Goal: Task Accomplishment & Management: Manage account settings

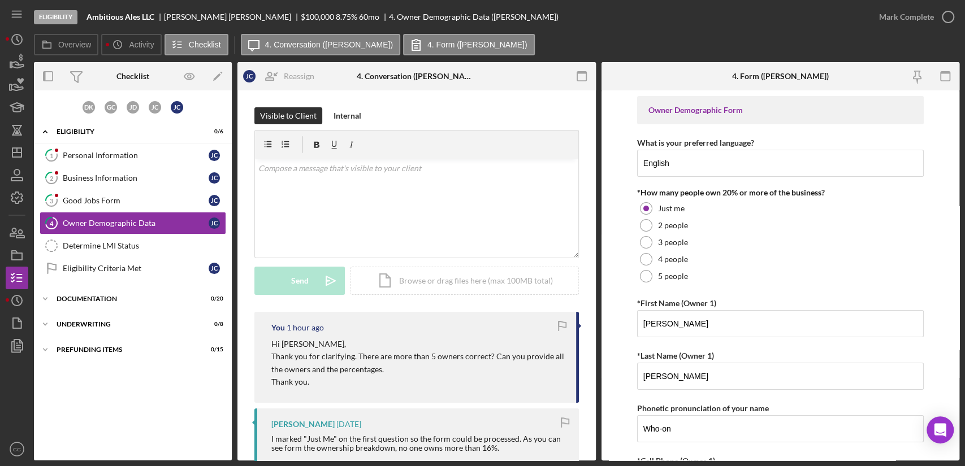
scroll to position [376, 0]
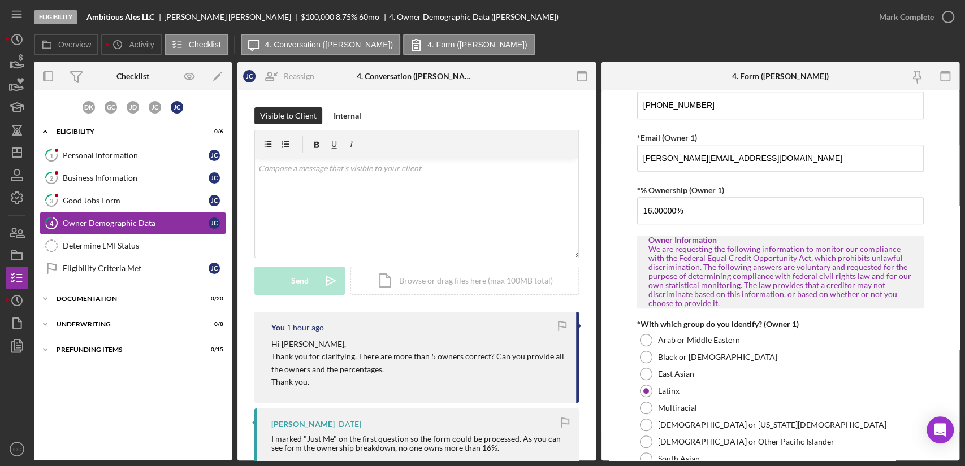
drag, startPoint x: 122, startPoint y: 202, endPoint x: 390, endPoint y: 228, distance: 269.7
click at [122, 202] on div "Good Jobs Form" at bounding box center [136, 200] width 146 height 9
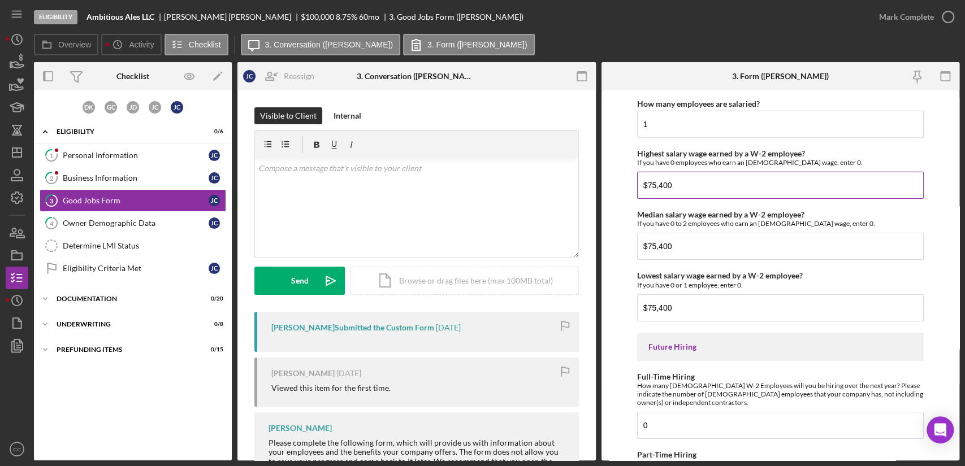
scroll to position [2517, 0]
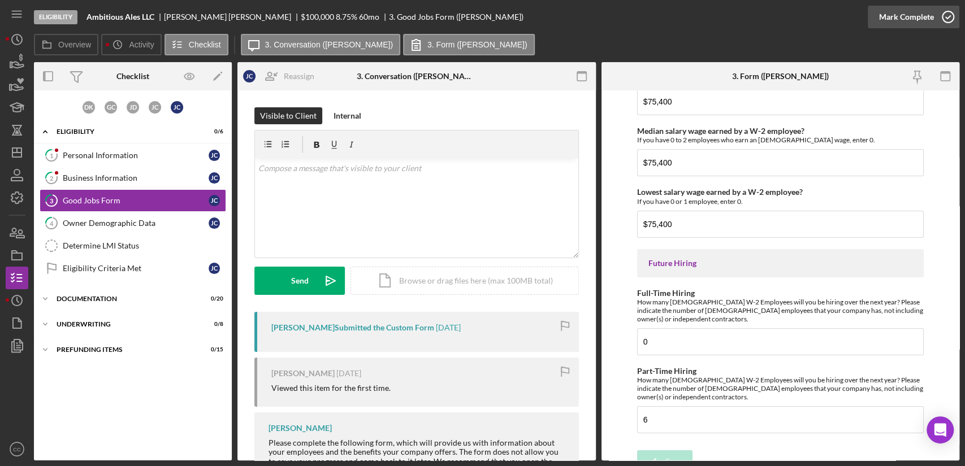
click at [946, 16] on icon "button" at bounding box center [948, 17] width 28 height 28
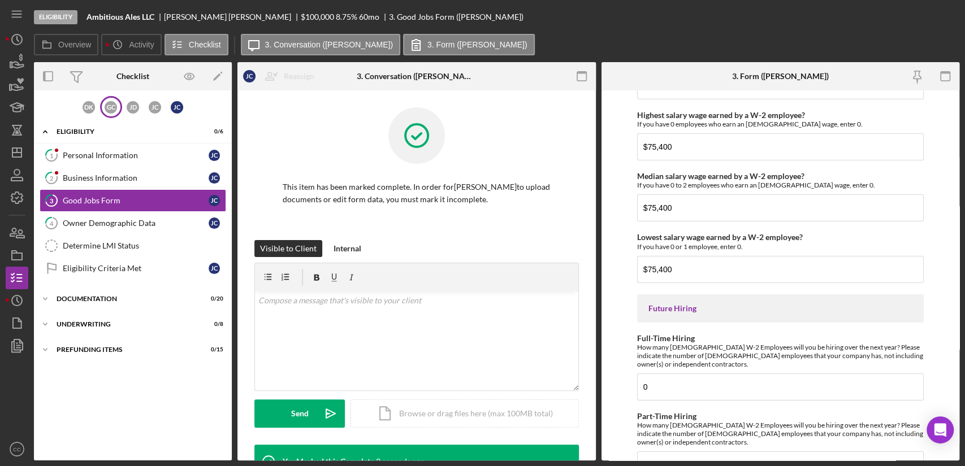
scroll to position [2562, 0]
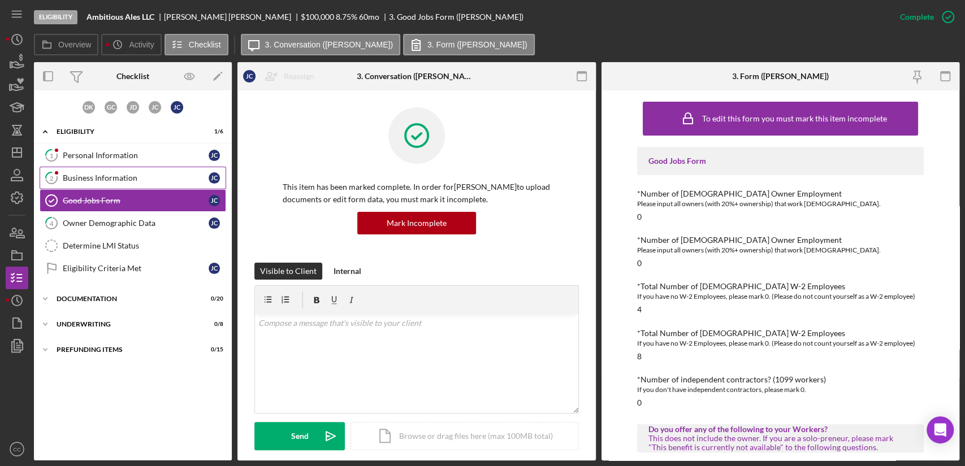
click at [121, 176] on div "Business Information" at bounding box center [136, 178] width 146 height 9
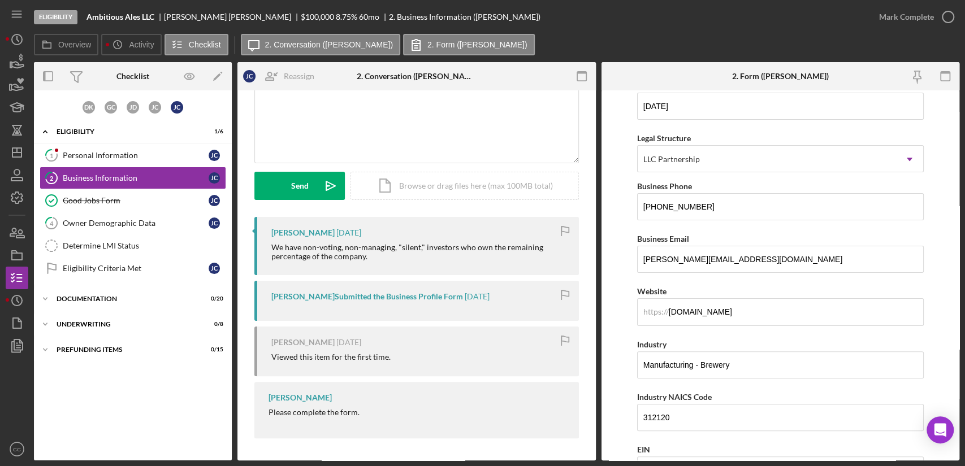
scroll to position [111, 0]
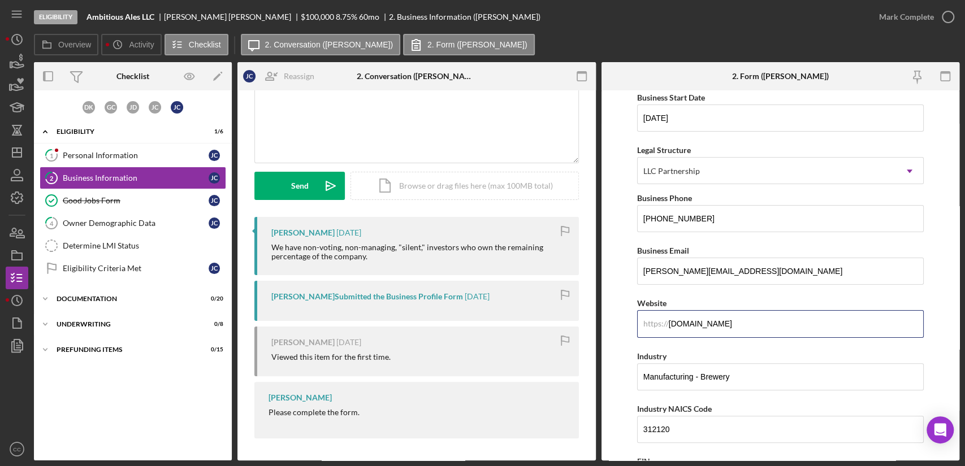
drag, startPoint x: 773, startPoint y: 319, endPoint x: 584, endPoint y: 300, distance: 189.7
click at [584, 300] on div "Overview Internal Workflow Stage Eligibility Icon/Dropdown Arrow Archive (can u…" at bounding box center [496, 261] width 925 height 398
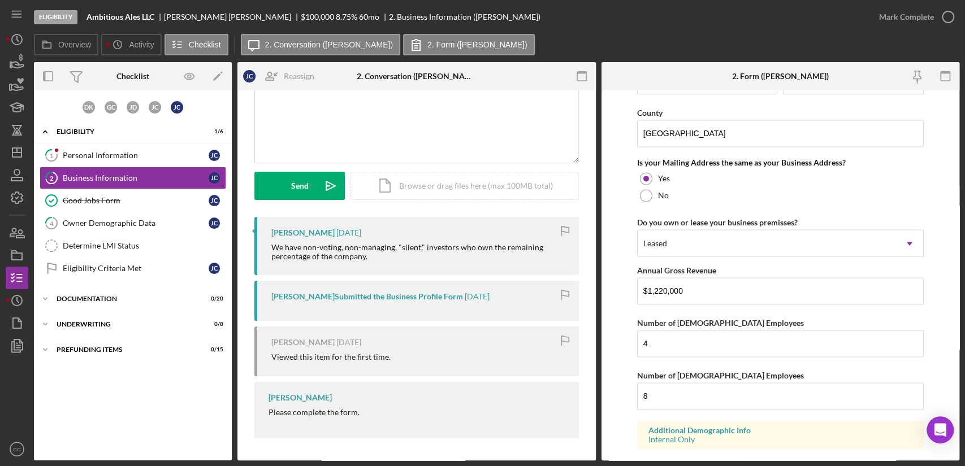
scroll to position [1116, 0]
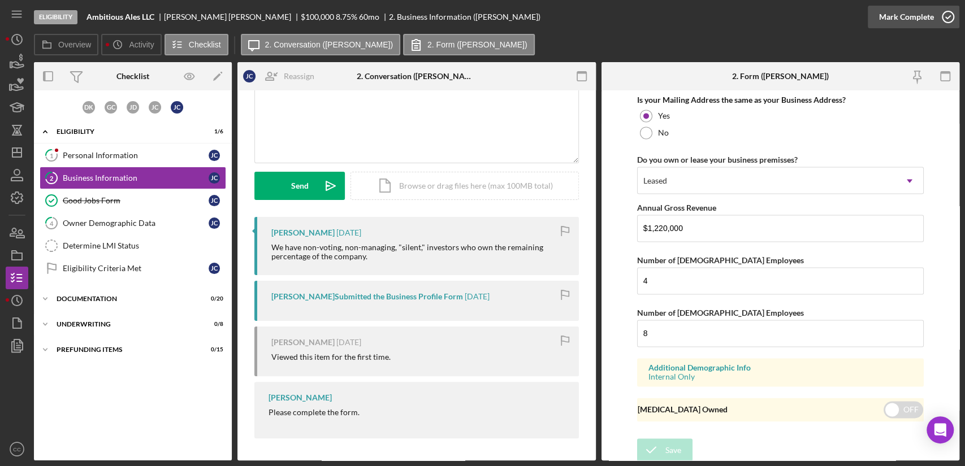
click at [927, 15] on div "Mark Complete" at bounding box center [906, 17] width 55 height 23
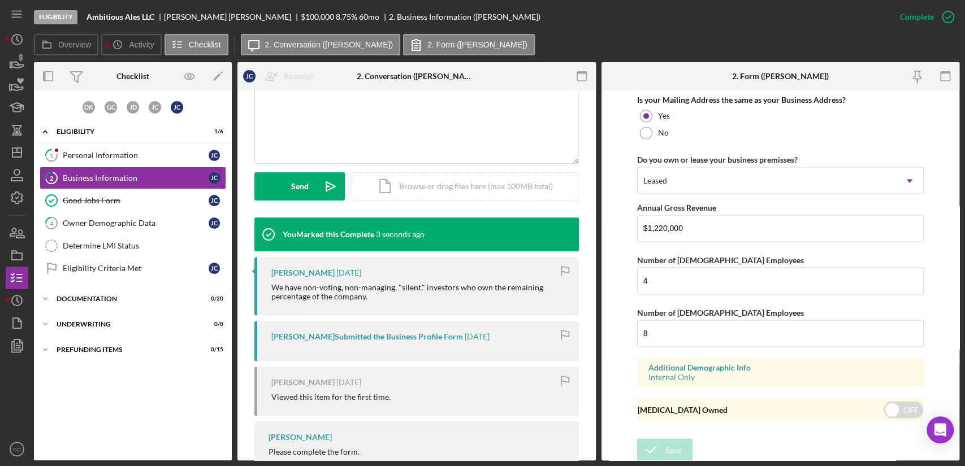
scroll to position [696, 0]
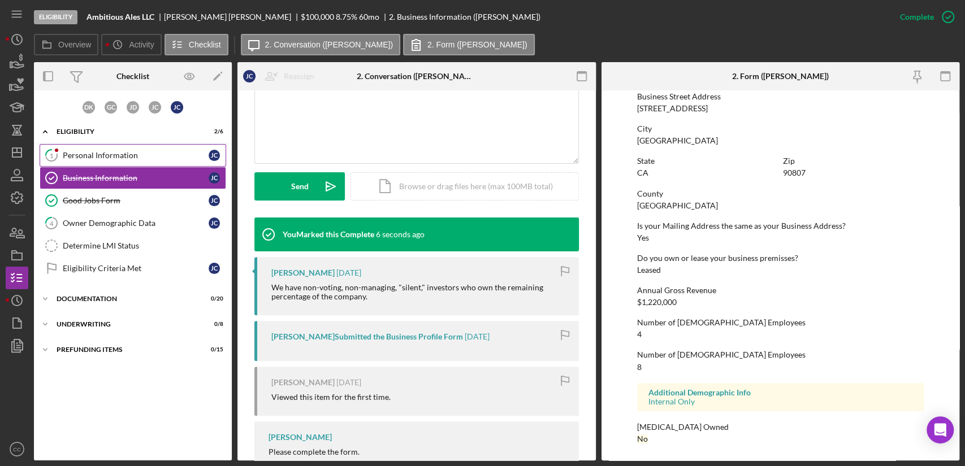
click at [139, 157] on div "Personal Information" at bounding box center [136, 155] width 146 height 9
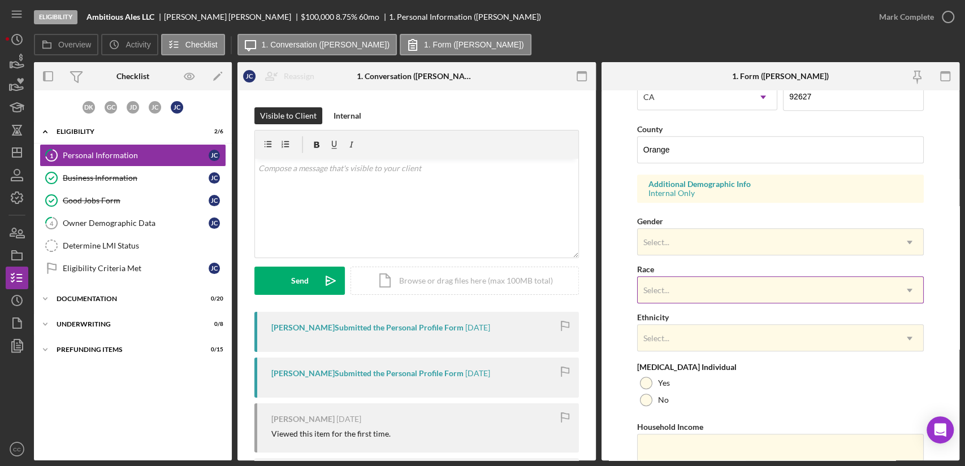
scroll to position [376, 0]
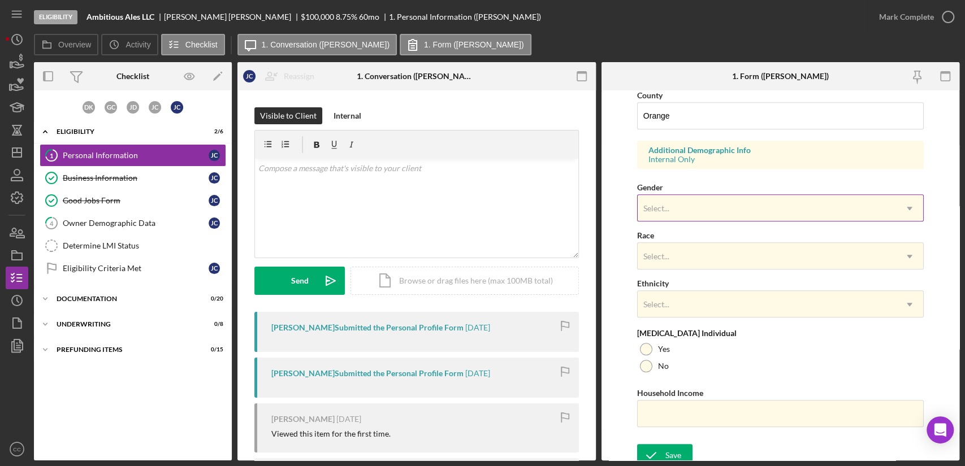
click at [784, 200] on div "Select..." at bounding box center [767, 209] width 258 height 26
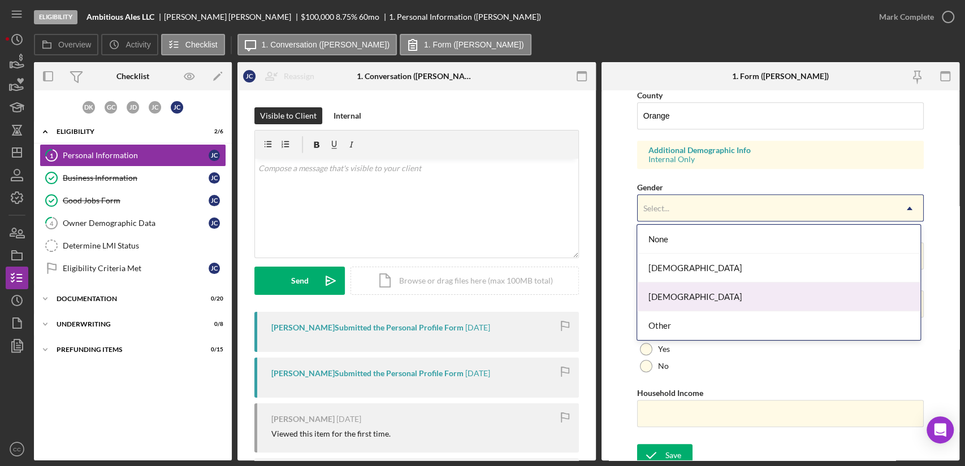
click at [695, 302] on div "[DEMOGRAPHIC_DATA]" at bounding box center [778, 297] width 283 height 29
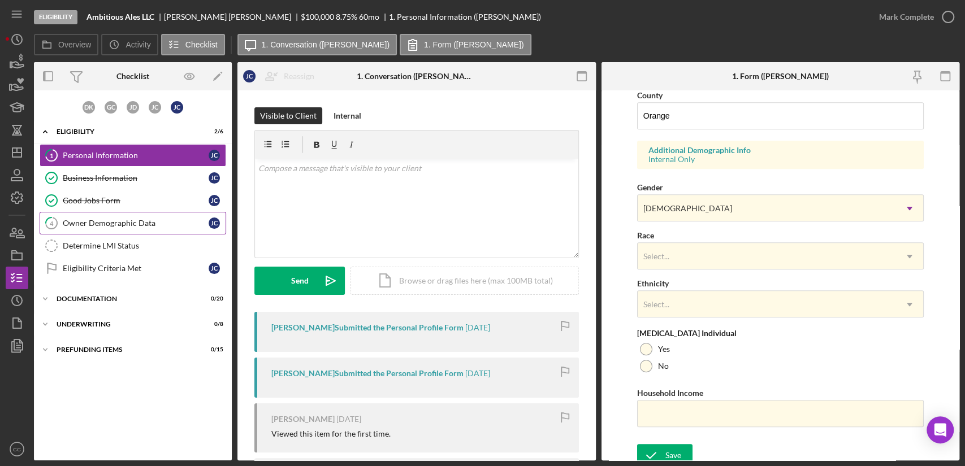
click at [104, 229] on link "4 Owner Demographic Data [PERSON_NAME]" at bounding box center [133, 223] width 187 height 23
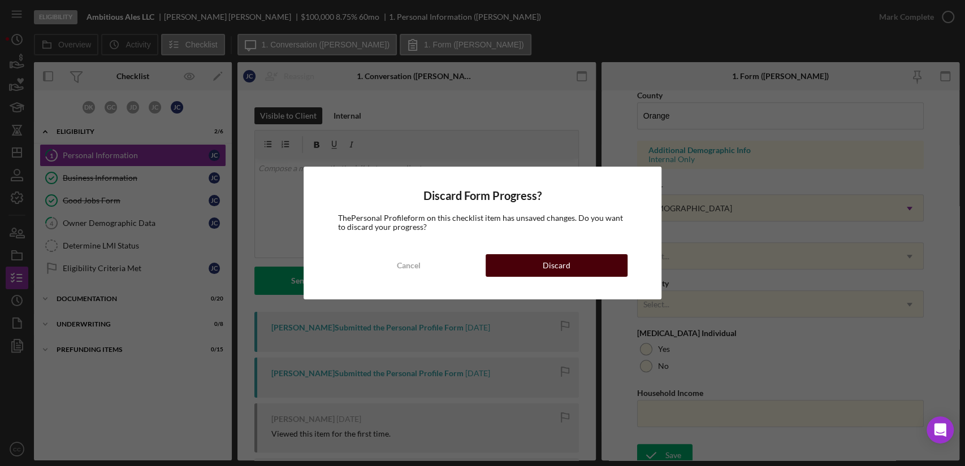
click at [567, 273] on div "Discard" at bounding box center [557, 265] width 28 height 23
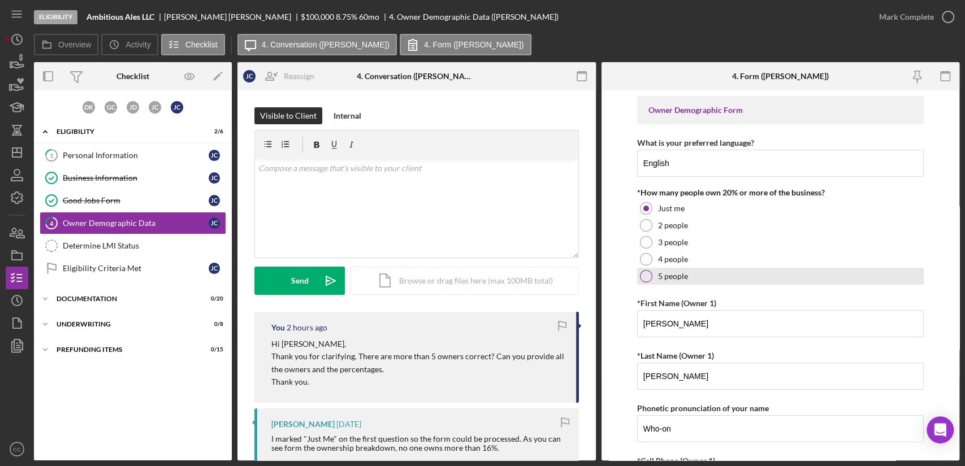
click at [648, 276] on div at bounding box center [646, 276] width 12 height 12
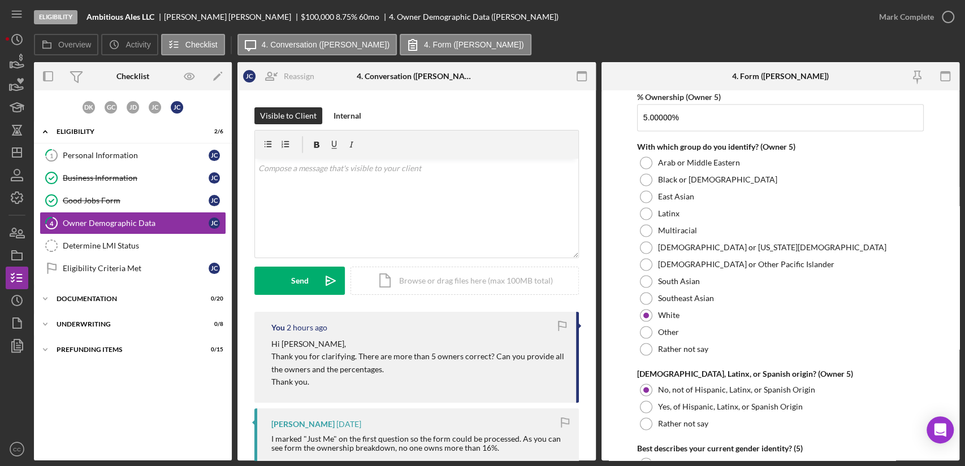
scroll to position [4332, 0]
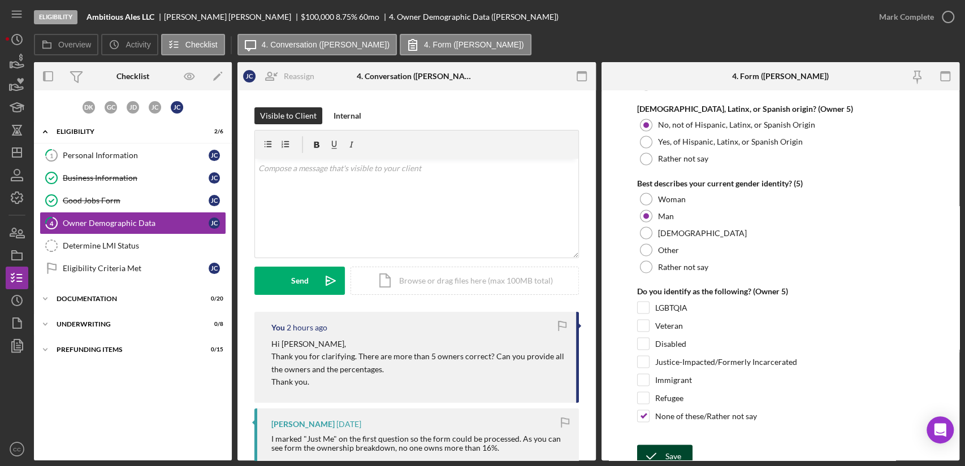
click at [657, 445] on icon "submit" at bounding box center [651, 456] width 28 height 28
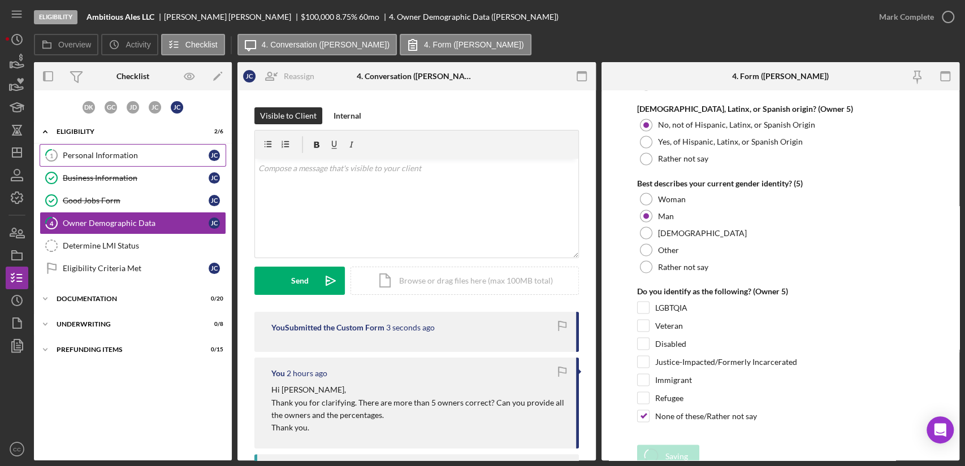
click at [85, 163] on link "1 Personal Information J C" at bounding box center [133, 155] width 187 height 23
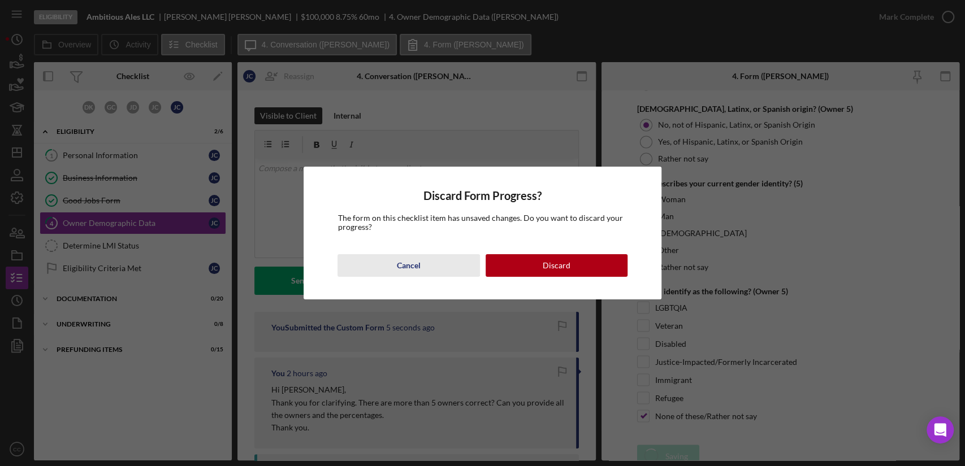
click at [433, 263] on button "Cancel" at bounding box center [408, 265] width 142 height 23
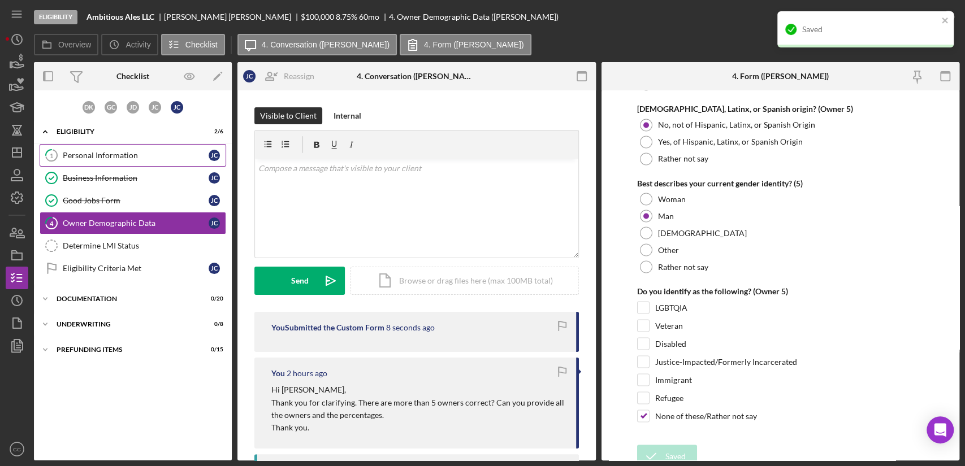
click at [94, 158] on div "Personal Information" at bounding box center [136, 155] width 146 height 9
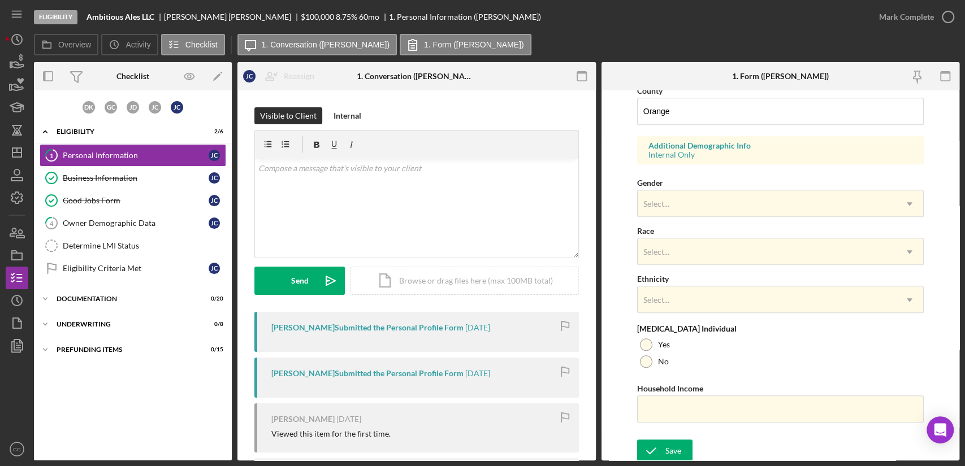
scroll to position [383, 0]
click at [697, 205] on div "Select..." at bounding box center [767, 202] width 258 height 26
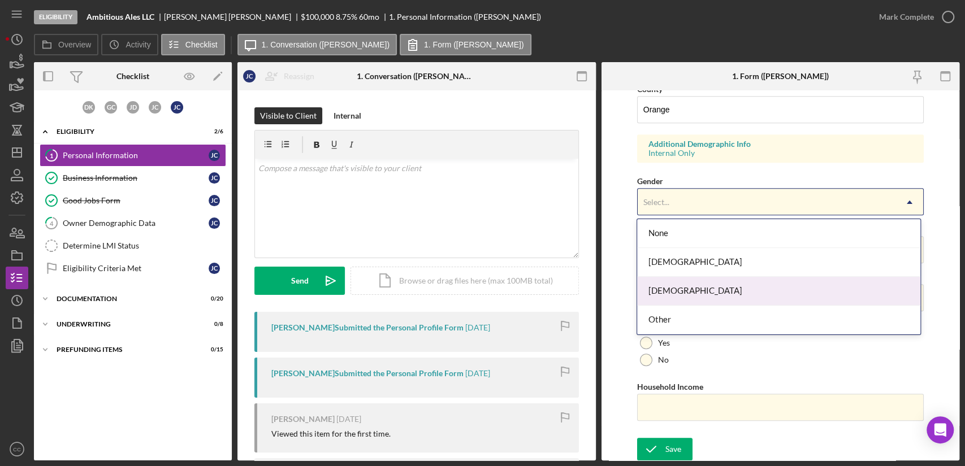
click at [678, 287] on div "[DEMOGRAPHIC_DATA]" at bounding box center [778, 291] width 283 height 29
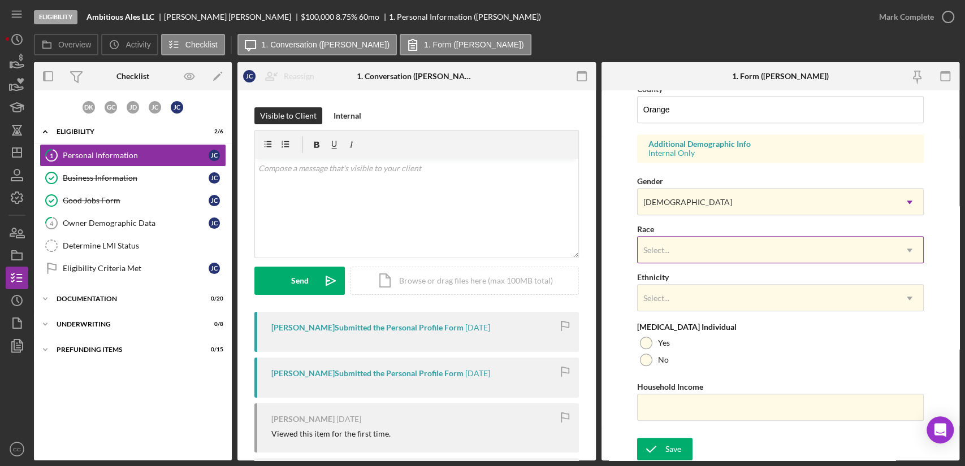
click at [700, 248] on div "Select..." at bounding box center [767, 250] width 258 height 26
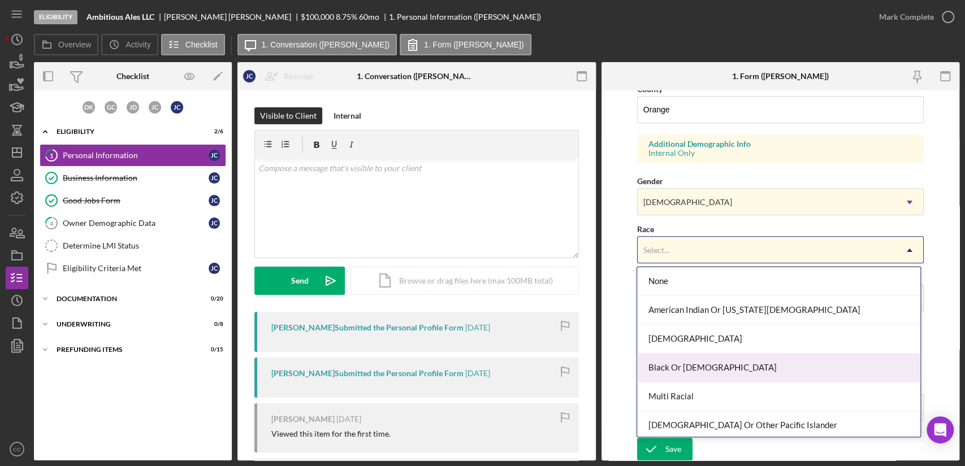
scroll to position [60, 0]
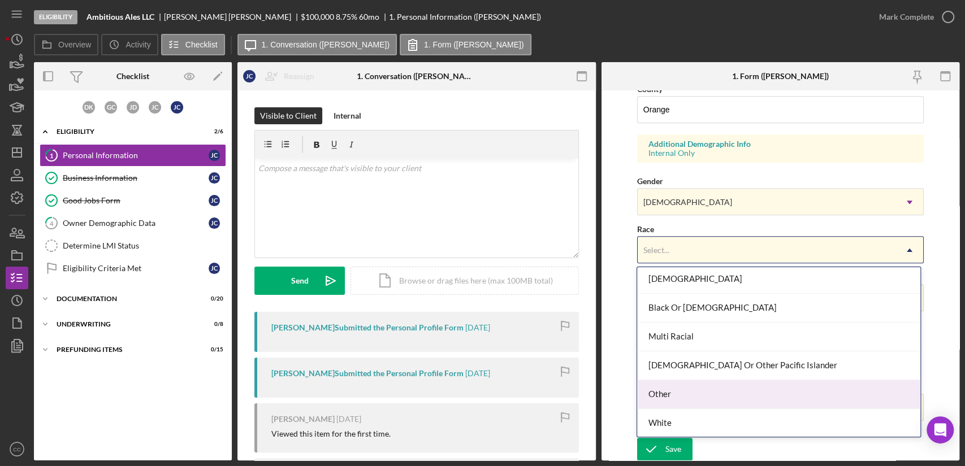
click at [692, 385] on div "Other" at bounding box center [778, 394] width 283 height 29
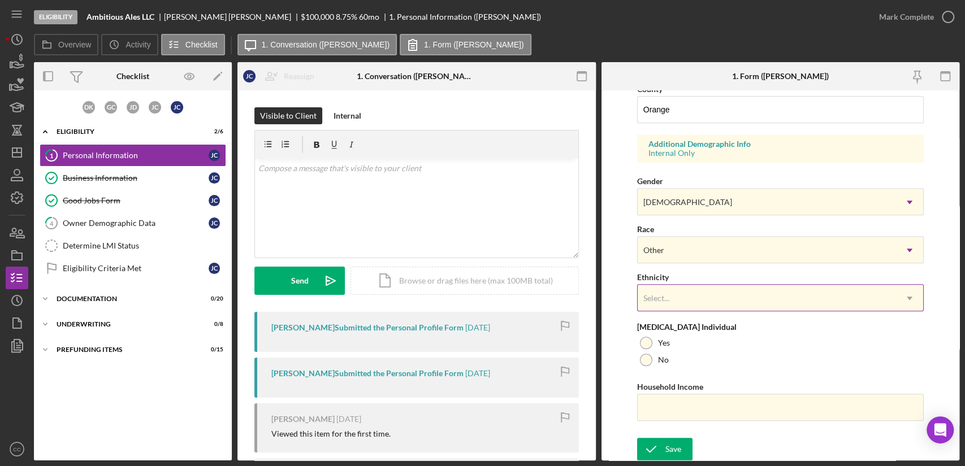
click at [725, 295] on div "Select..." at bounding box center [767, 298] width 258 height 26
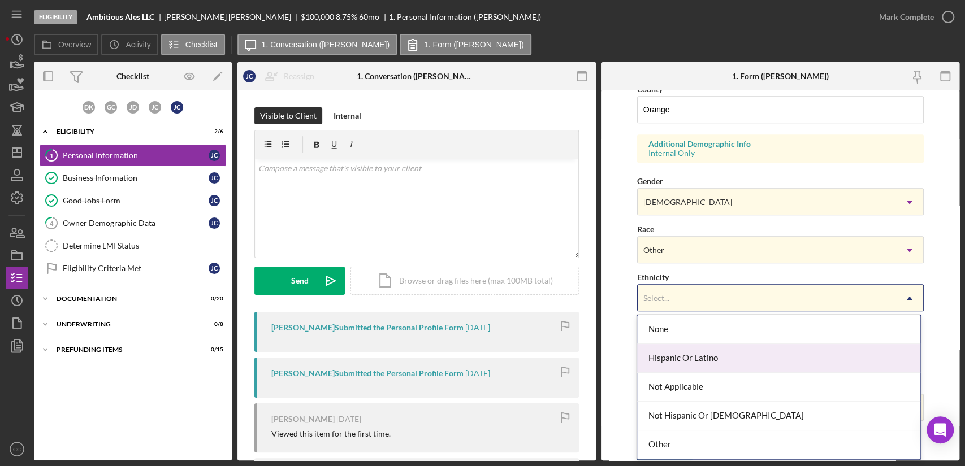
click at [706, 362] on div "Hispanic Or Latino" at bounding box center [778, 358] width 283 height 29
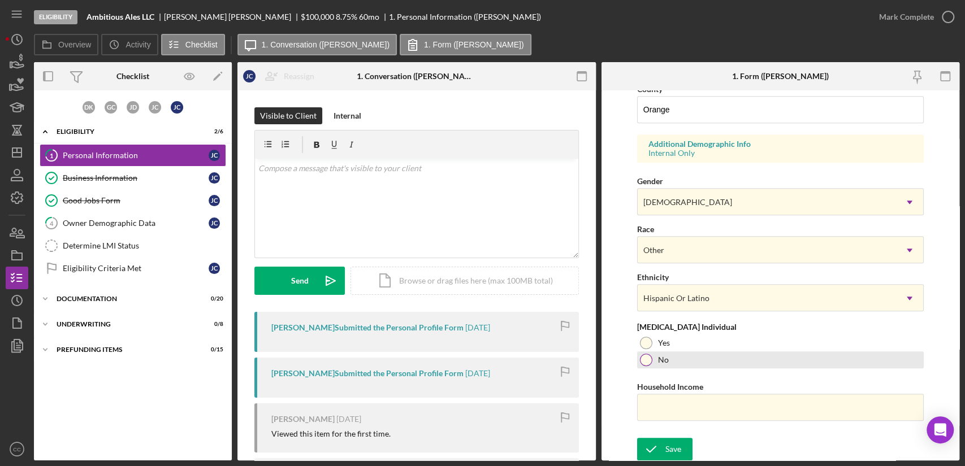
click at [645, 358] on div at bounding box center [646, 360] width 12 height 12
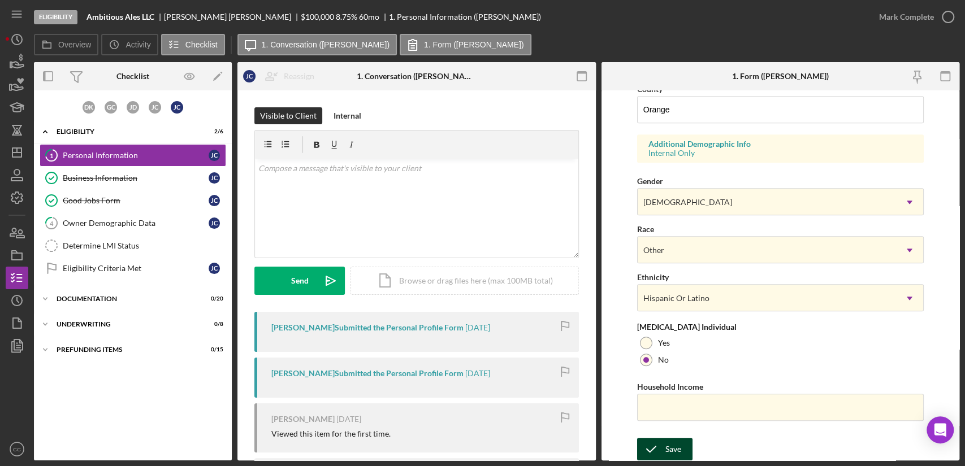
click at [664, 444] on icon "submit" at bounding box center [651, 449] width 28 height 28
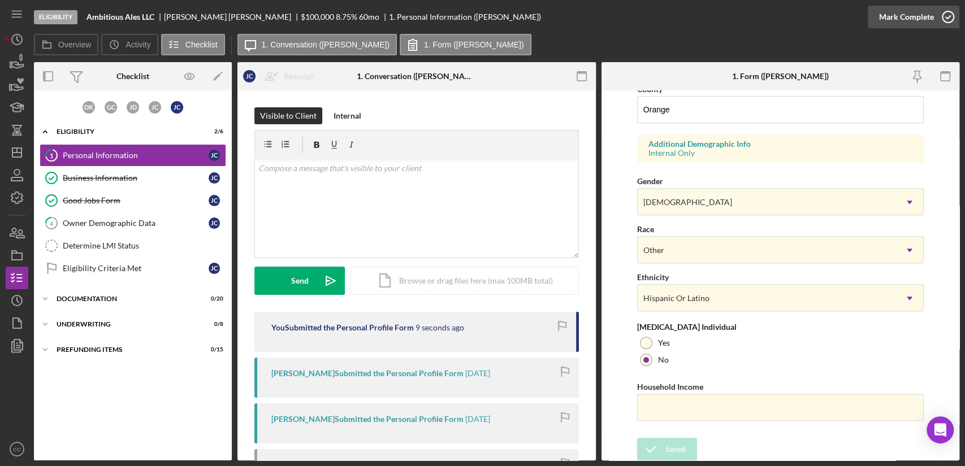
click at [946, 19] on icon "button" at bounding box center [948, 17] width 28 height 28
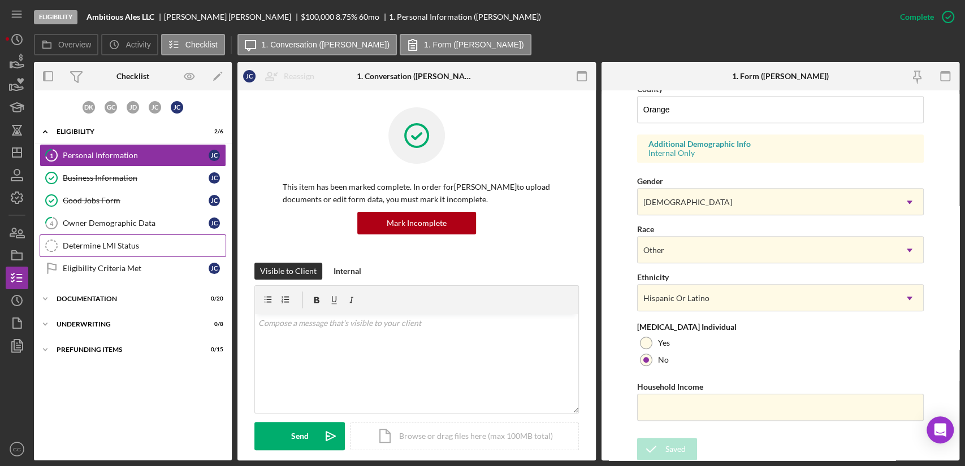
scroll to position [157, 0]
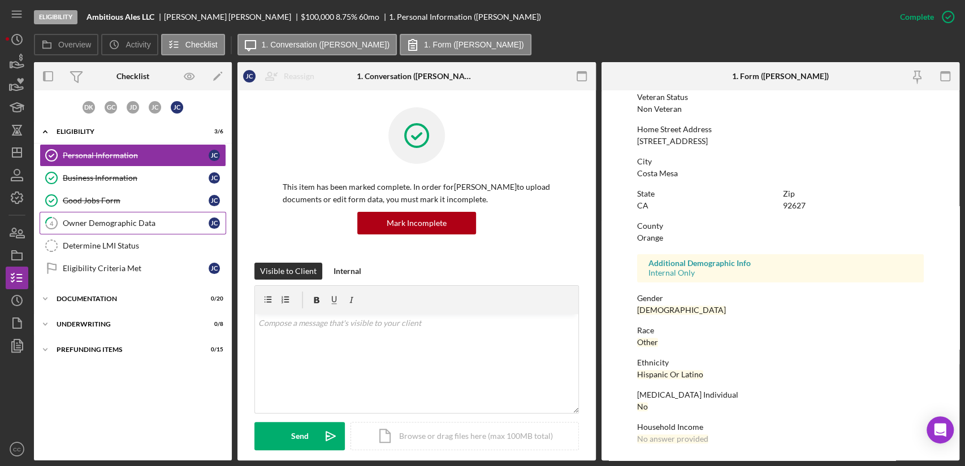
click at [129, 222] on div "Owner Demographic Data" at bounding box center [136, 223] width 146 height 9
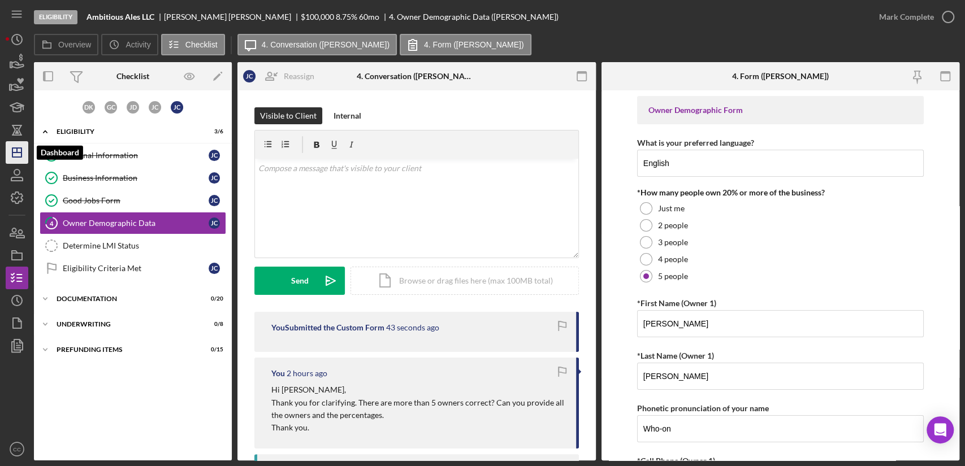
click at [16, 154] on icon "Icon/Dashboard" at bounding box center [17, 152] width 28 height 28
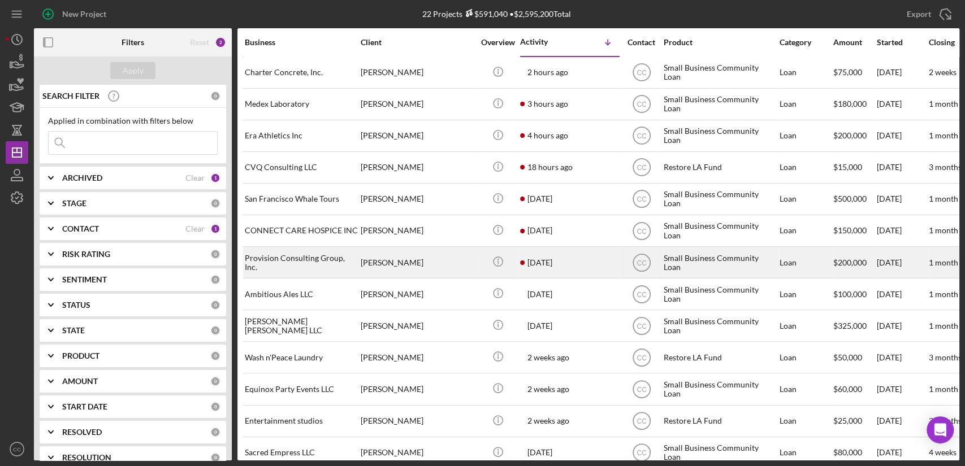
click at [453, 265] on div "[PERSON_NAME]" at bounding box center [417, 263] width 113 height 30
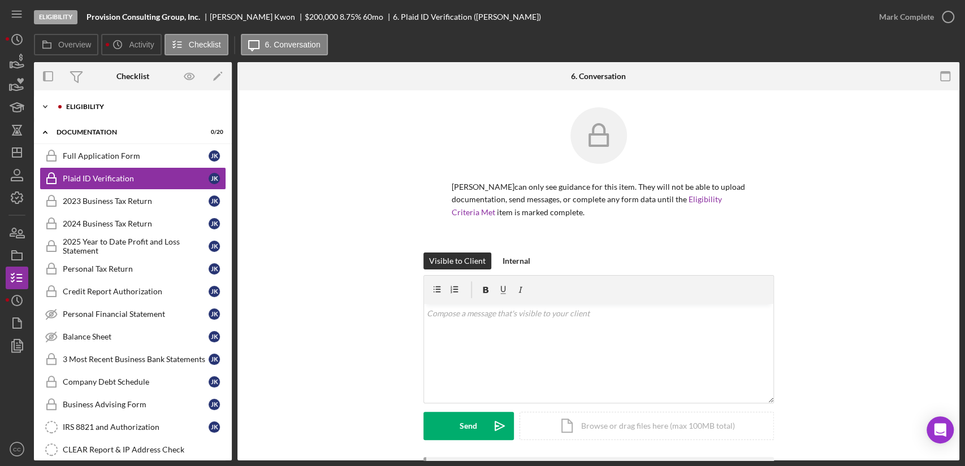
click at [84, 102] on div "Icon/Expander Eligibility 0 / 6" at bounding box center [133, 107] width 198 height 23
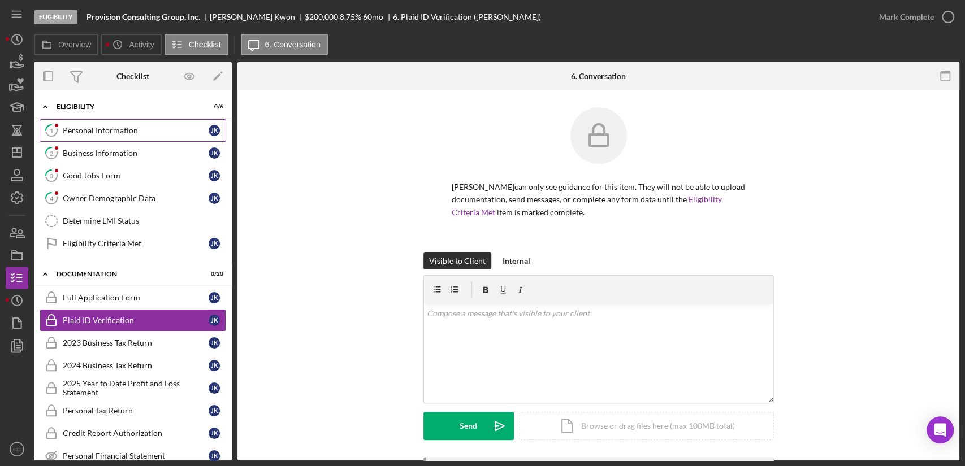
click at [79, 129] on div "Personal Information" at bounding box center [136, 130] width 146 height 9
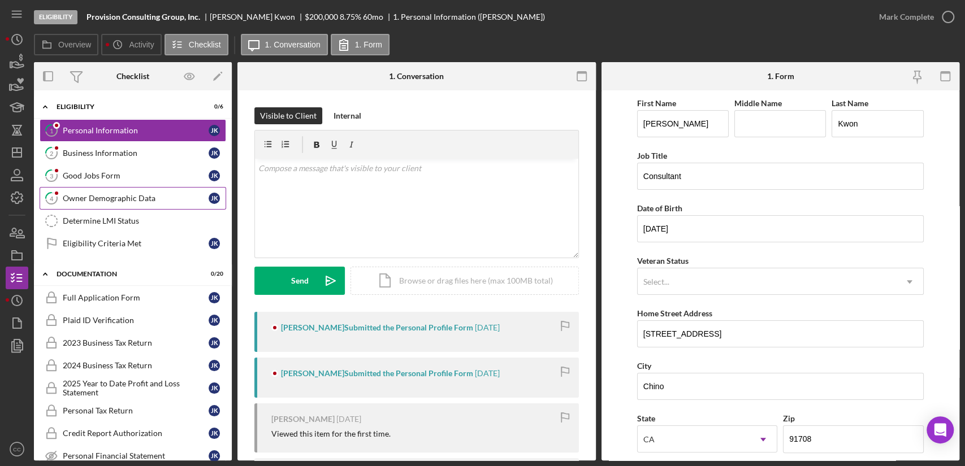
click at [103, 197] on div "Owner Demographic Data" at bounding box center [136, 198] width 146 height 9
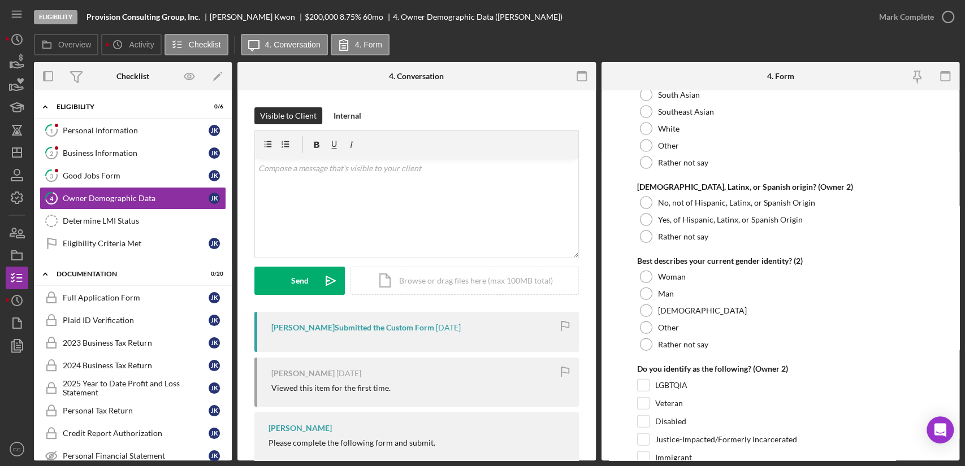
scroll to position [1821, 0]
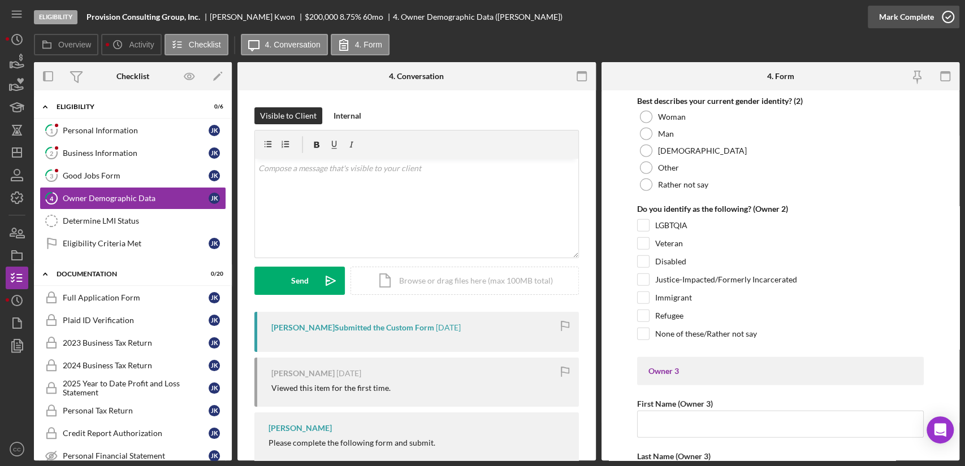
click at [904, 19] on div "Mark Complete" at bounding box center [906, 17] width 55 height 23
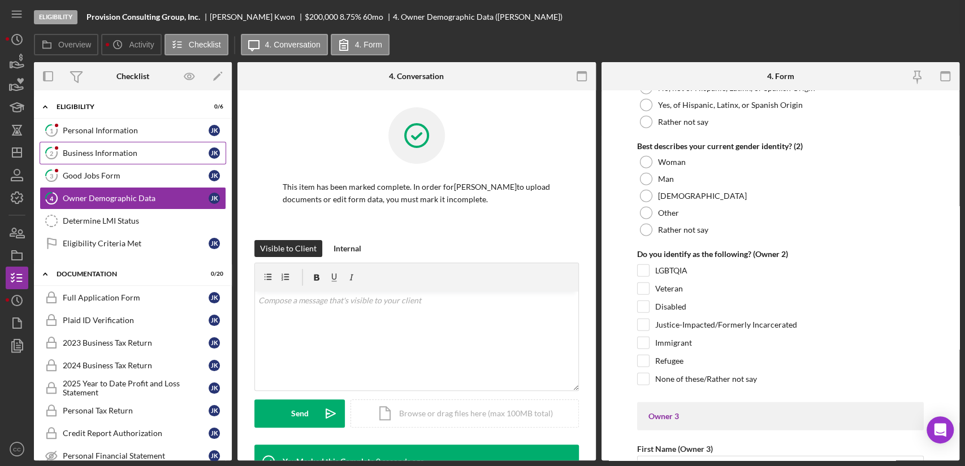
scroll to position [1866, 0]
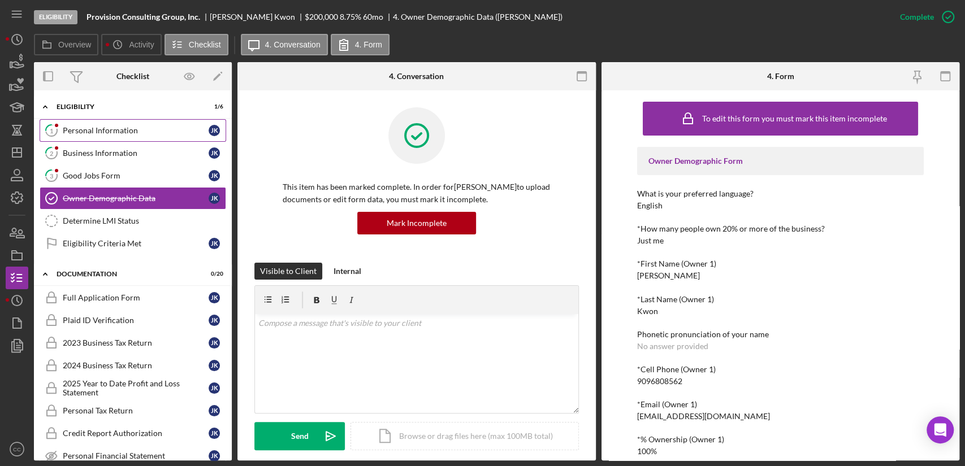
click at [119, 132] on div "Personal Information" at bounding box center [136, 130] width 146 height 9
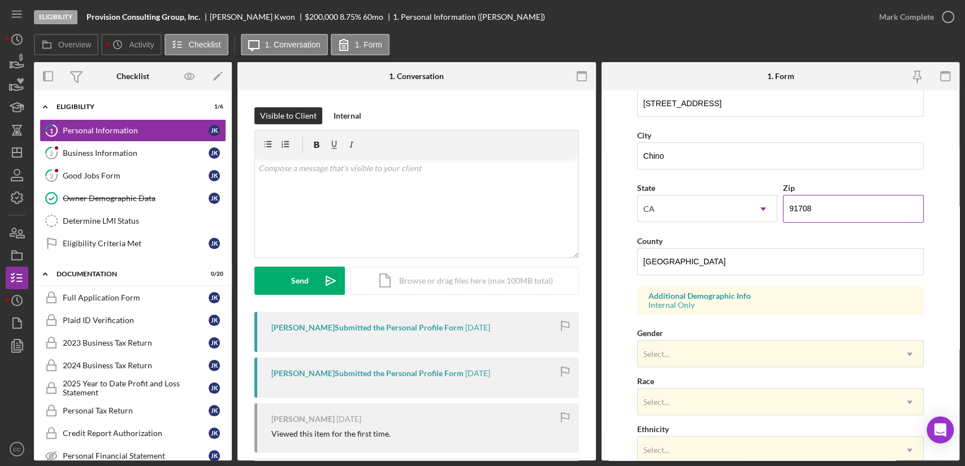
scroll to position [314, 0]
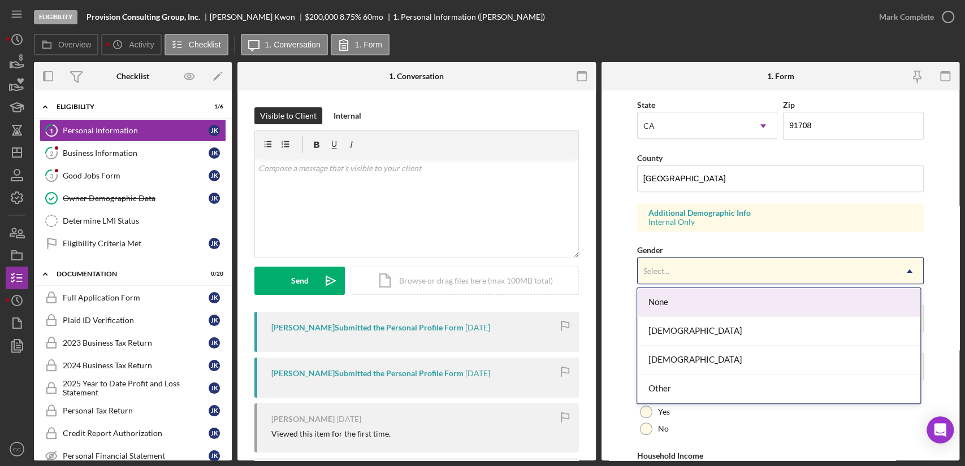
click at [705, 259] on div "Select..." at bounding box center [767, 271] width 258 height 26
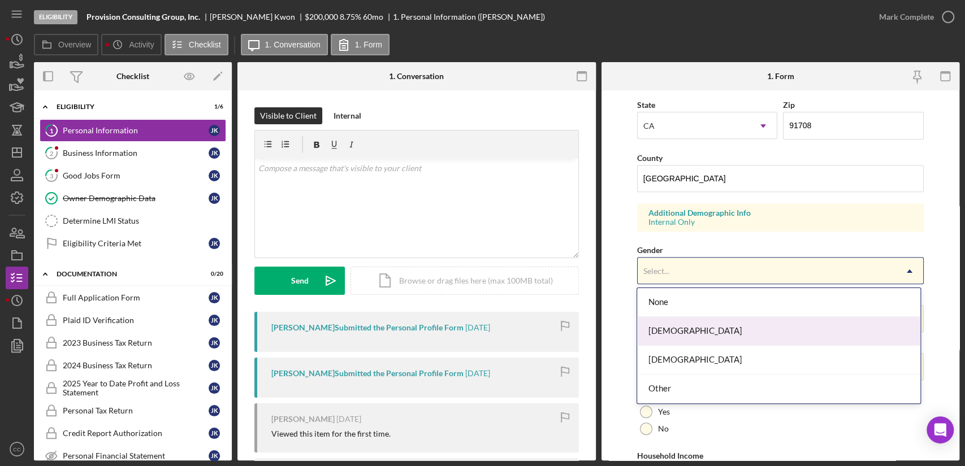
click at [683, 330] on div "[DEMOGRAPHIC_DATA]" at bounding box center [778, 331] width 283 height 29
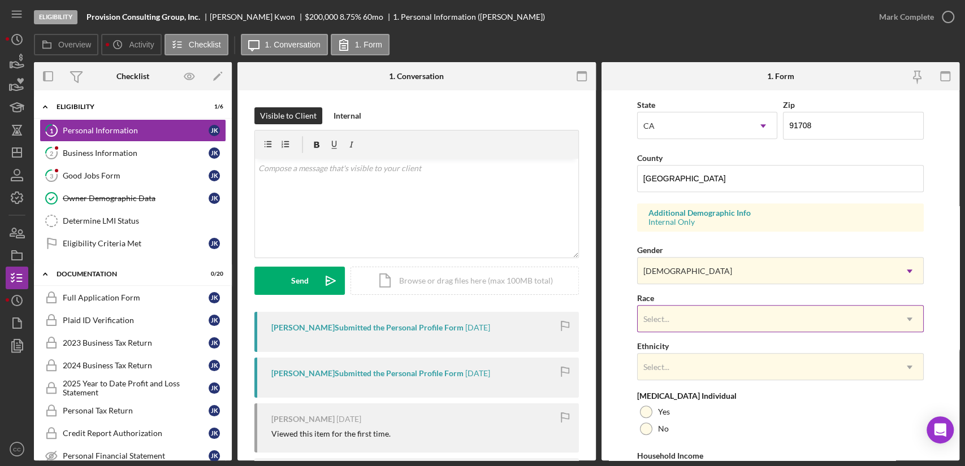
click at [688, 322] on div "Select..." at bounding box center [767, 319] width 258 height 26
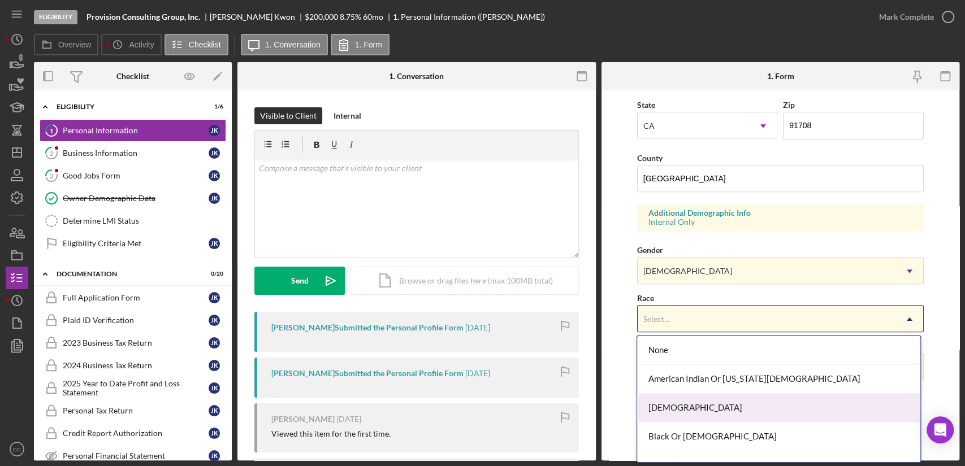
click at [687, 414] on div "[DEMOGRAPHIC_DATA]" at bounding box center [778, 408] width 283 height 29
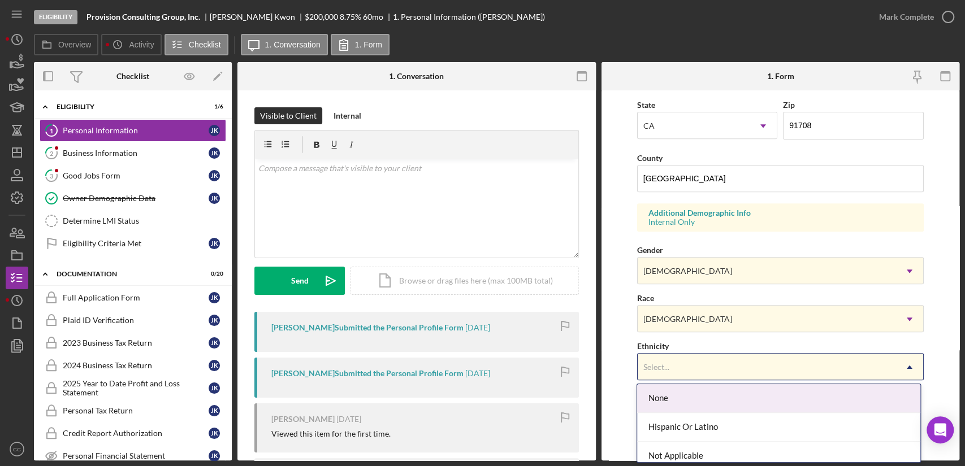
click at [683, 365] on div "Select..." at bounding box center [767, 367] width 258 height 26
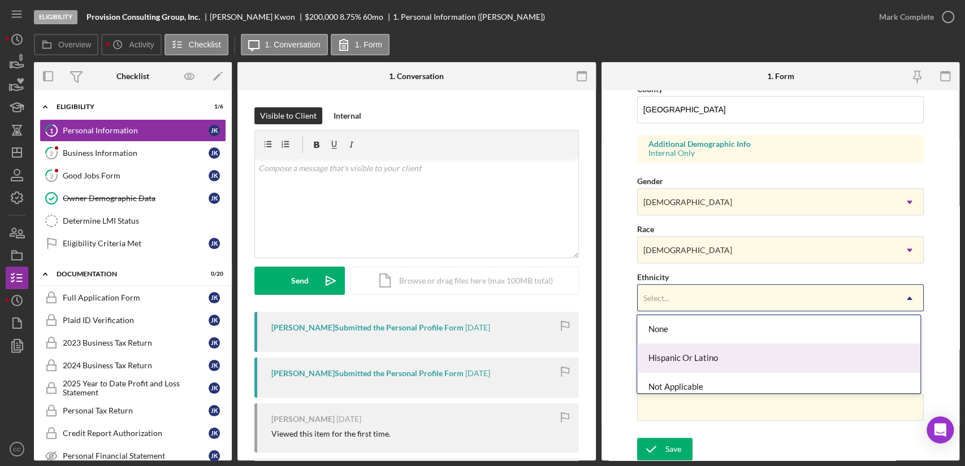
scroll to position [63, 0]
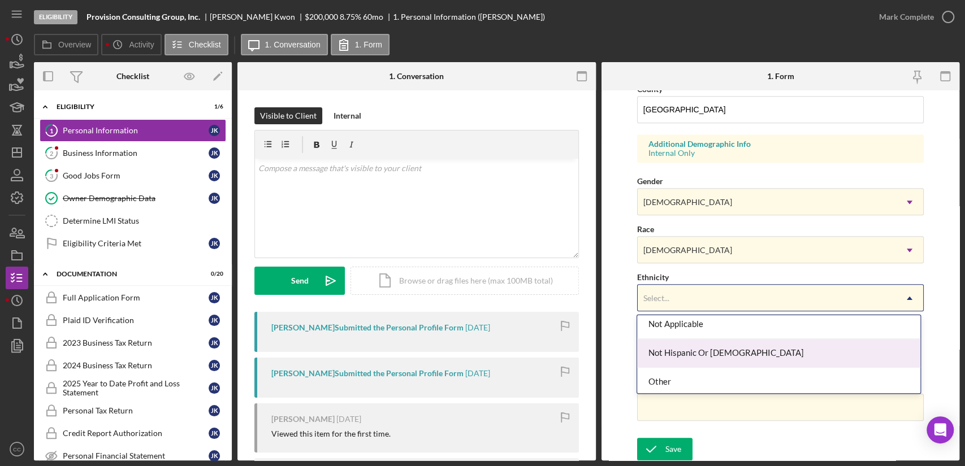
click at [729, 354] on div "Not Hispanic Or [DEMOGRAPHIC_DATA]" at bounding box center [778, 353] width 283 height 29
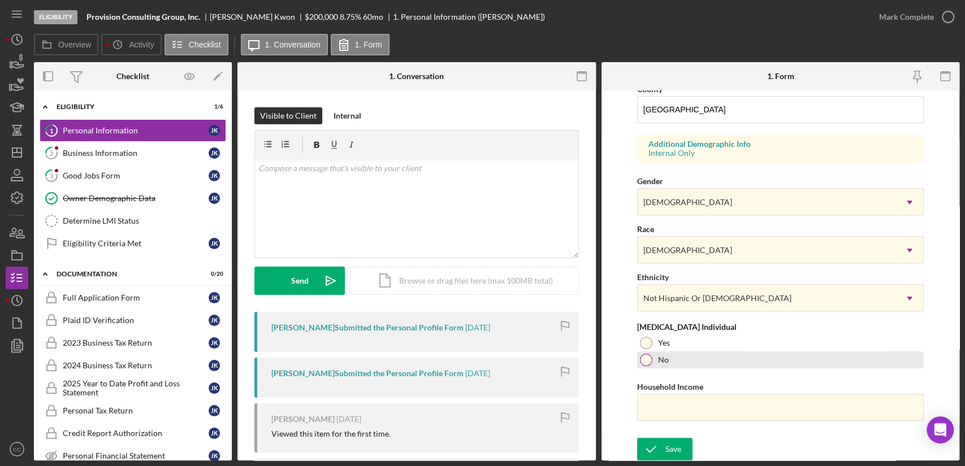
click at [642, 359] on div at bounding box center [646, 360] width 12 height 12
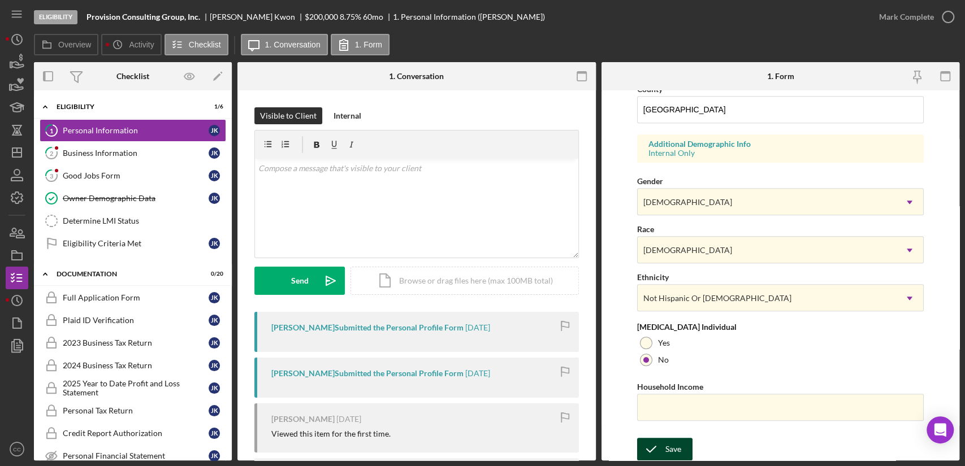
click at [658, 447] on icon "submit" at bounding box center [651, 449] width 28 height 28
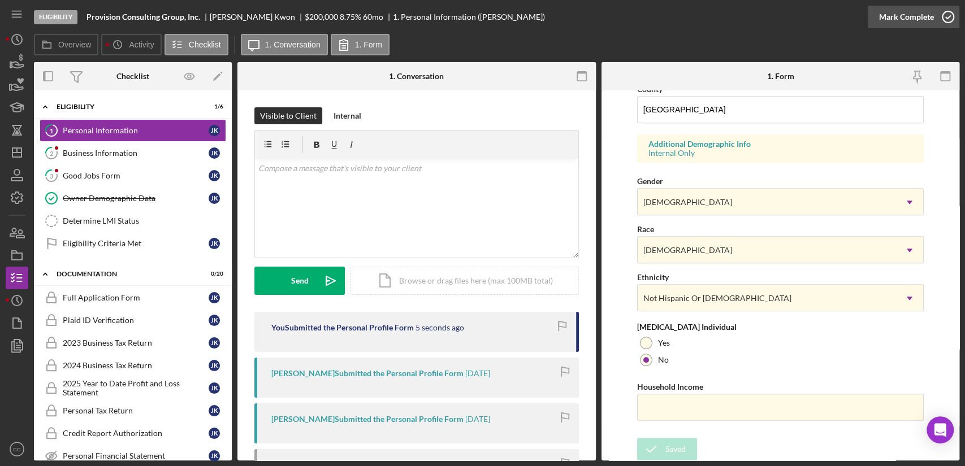
click at [941, 9] on icon "button" at bounding box center [948, 17] width 28 height 28
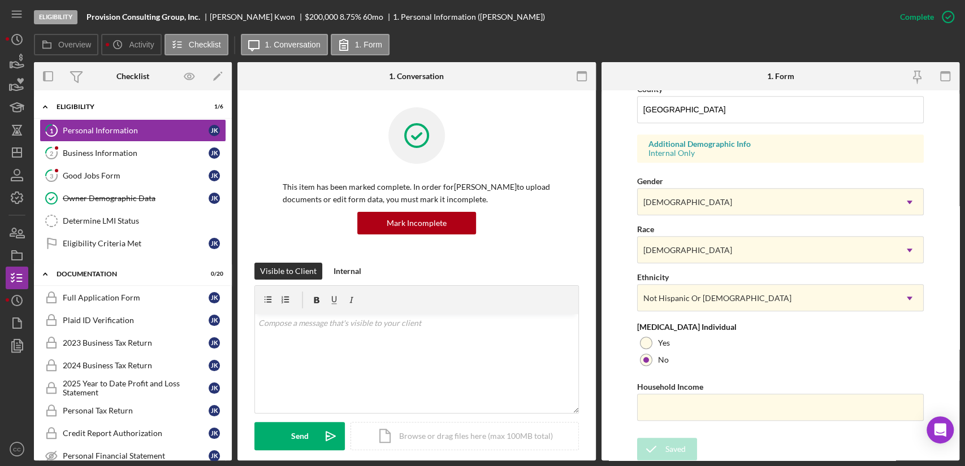
scroll to position [157, 0]
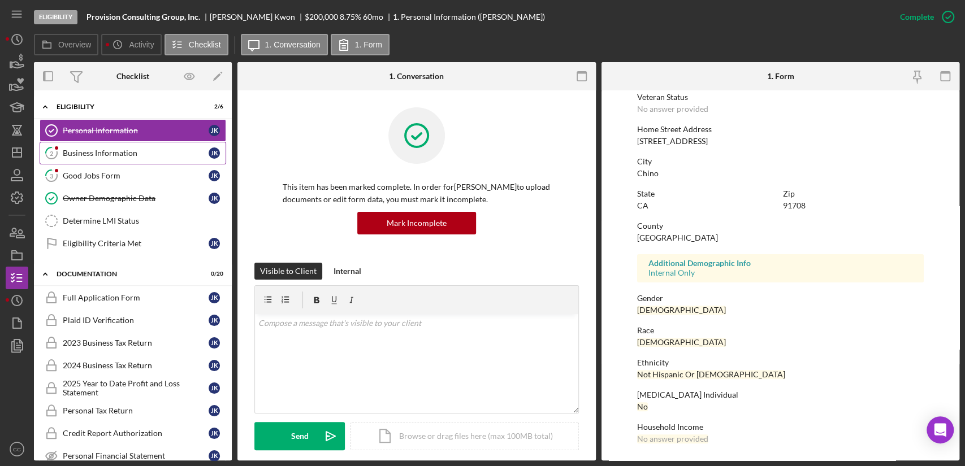
click at [99, 157] on div "Business Information" at bounding box center [136, 153] width 146 height 9
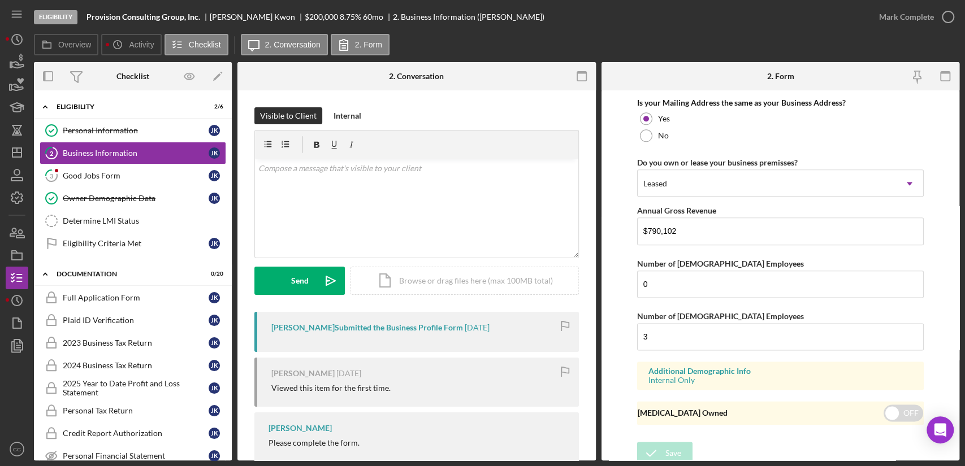
scroll to position [882, 0]
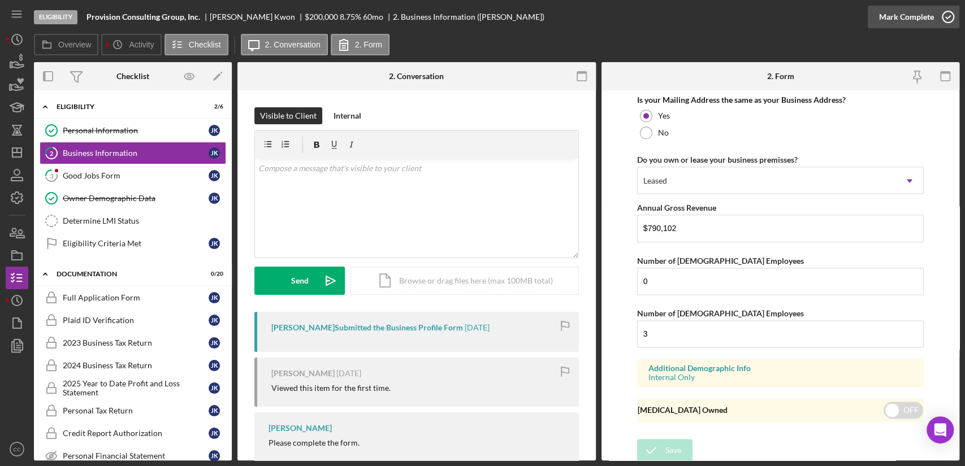
click at [936, 20] on icon "button" at bounding box center [948, 17] width 28 height 28
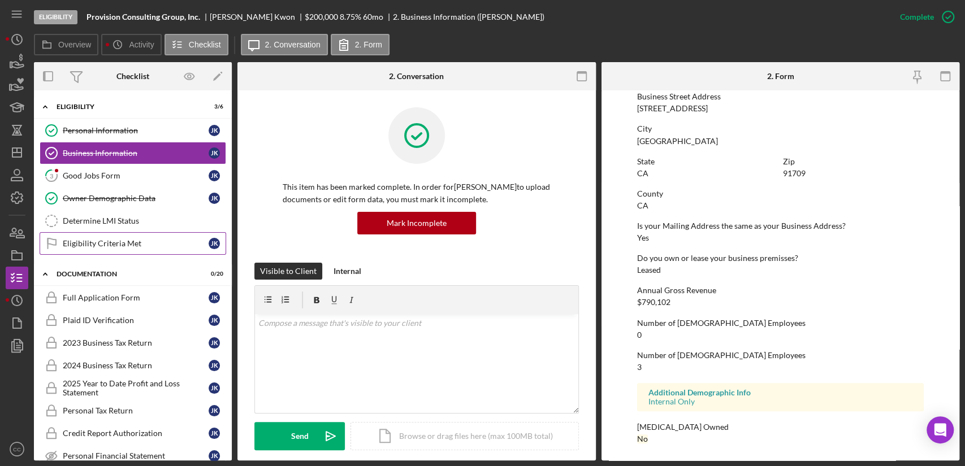
scroll to position [482, 0]
click at [96, 175] on div "Good Jobs Form" at bounding box center [136, 175] width 146 height 9
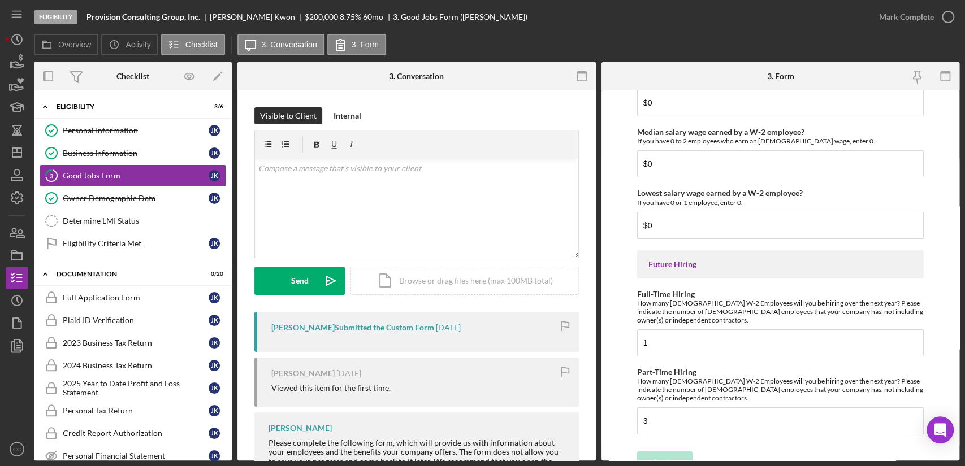
scroll to position [2517, 0]
click at [915, 16] on div "Mark Complete" at bounding box center [906, 17] width 55 height 23
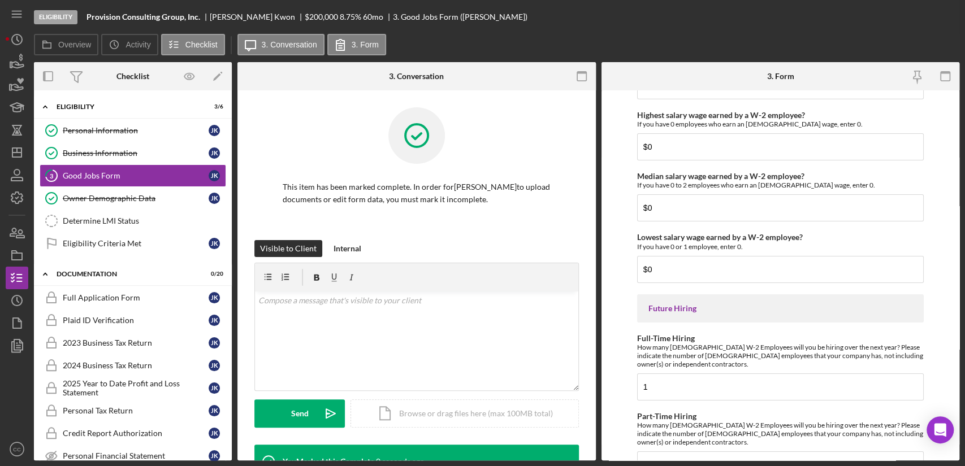
scroll to position [2562, 0]
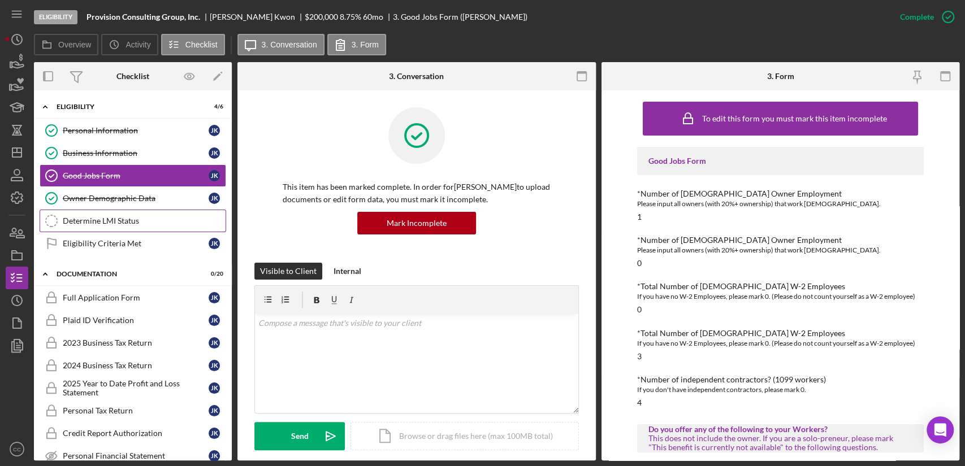
click at [105, 220] on div "Determine LMI Status" at bounding box center [144, 220] width 163 height 9
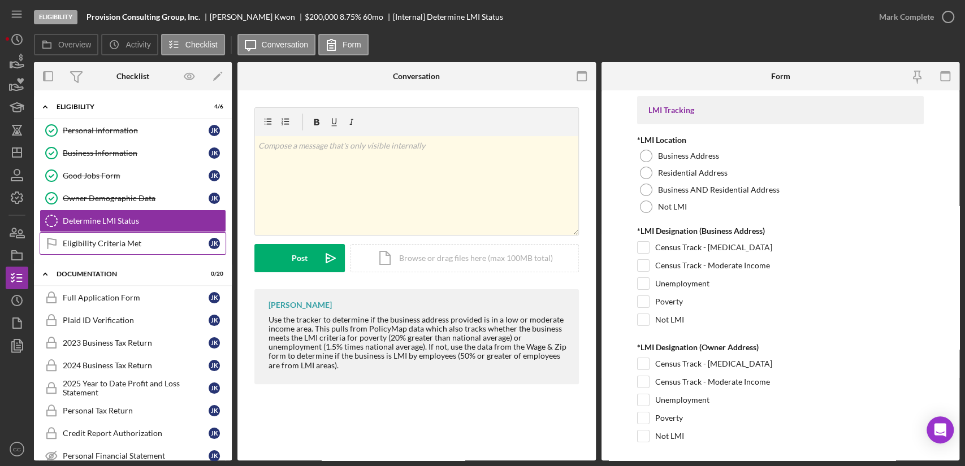
click at [116, 248] on link "Eligibility Criteria Met Eligibility Criteria Met J K" at bounding box center [133, 243] width 187 height 23
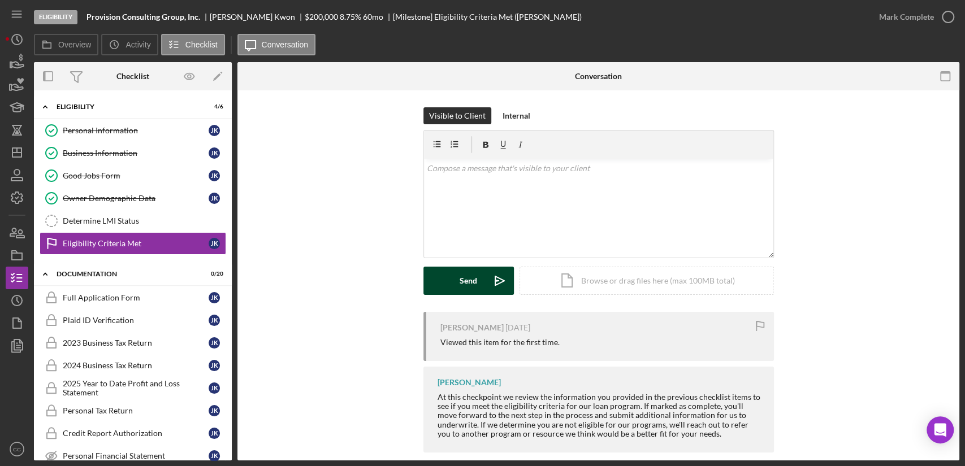
click at [456, 291] on button "Send Icon/icon-invite-send" at bounding box center [468, 281] width 90 height 28
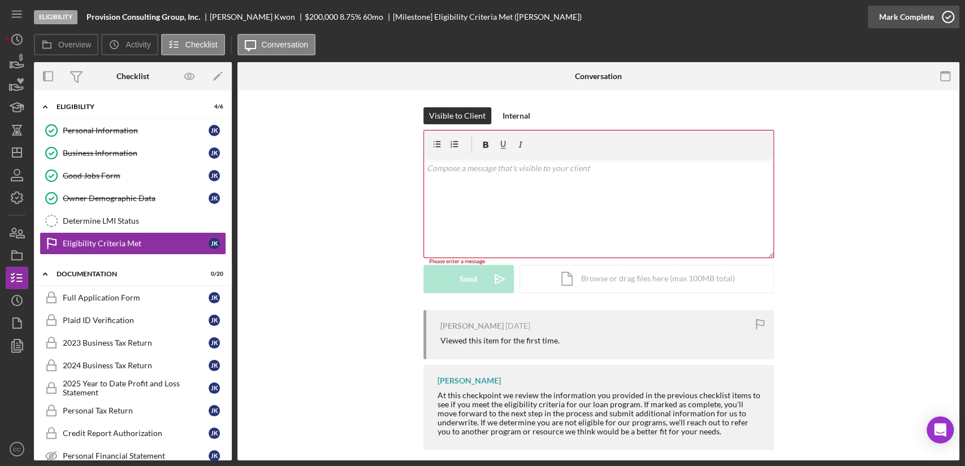
click at [942, 14] on icon "button" at bounding box center [948, 17] width 28 height 28
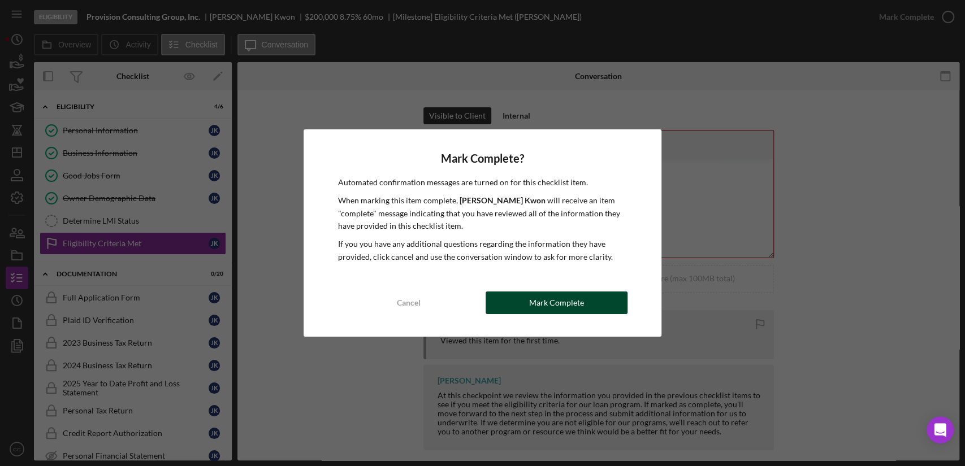
click at [582, 313] on button "Mark Complete" at bounding box center [557, 303] width 142 height 23
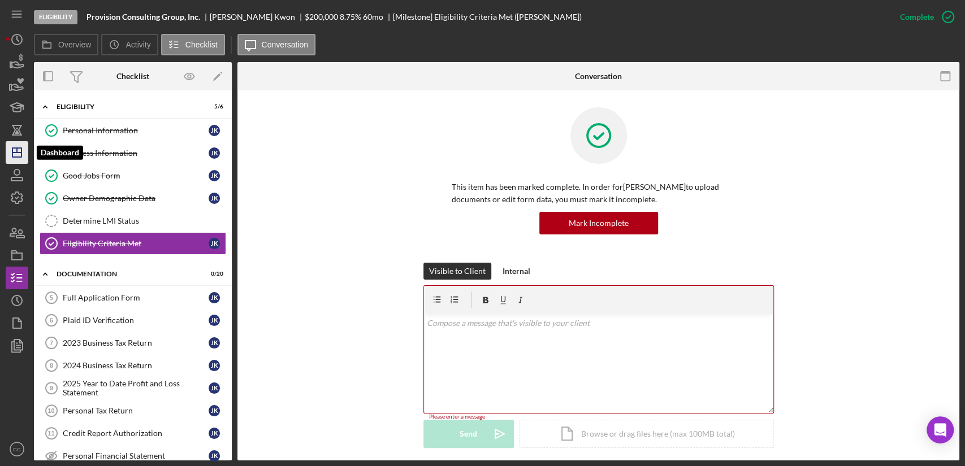
click at [14, 151] on icon "Icon/Dashboard" at bounding box center [17, 152] width 28 height 28
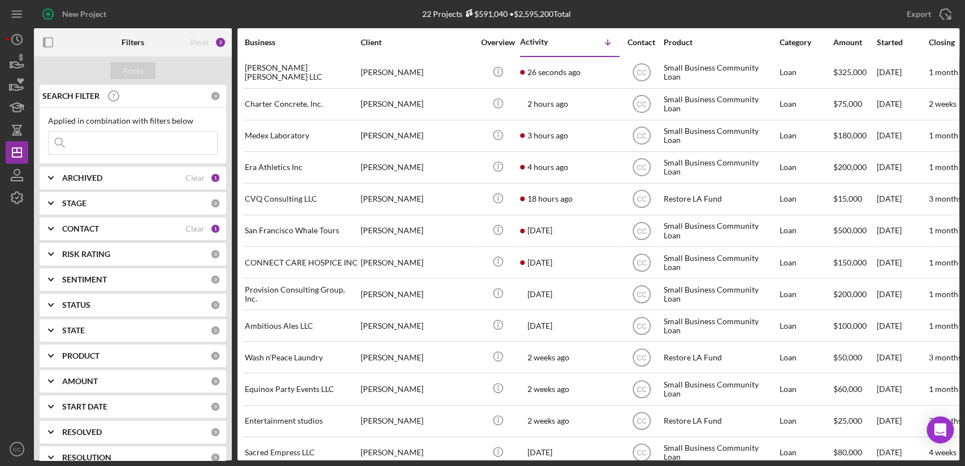
click at [77, 235] on div "CONTACT Clear 1" at bounding box center [141, 229] width 158 height 23
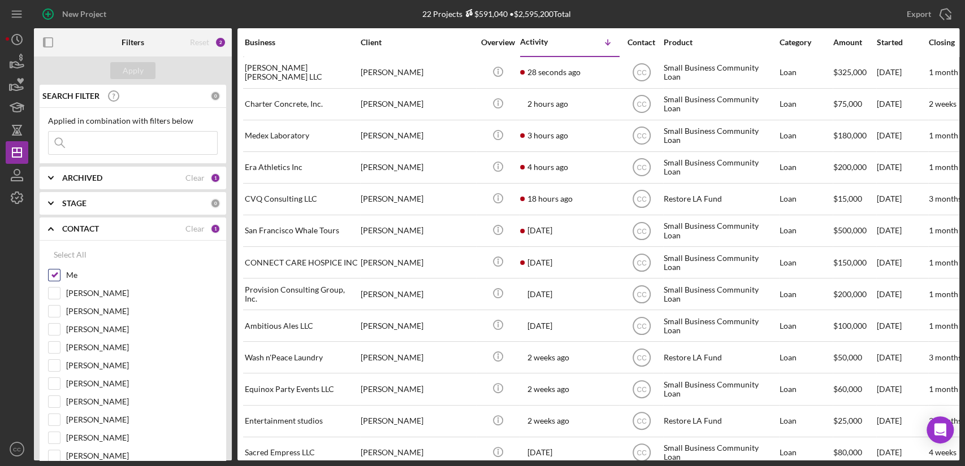
click at [58, 272] on input "Me" at bounding box center [54, 275] width 11 height 11
checkbox input "false"
click at [54, 347] on input "[PERSON_NAME]" at bounding box center [54, 347] width 11 height 11
checkbox input "true"
click at [133, 70] on div "Apply" at bounding box center [133, 70] width 21 height 17
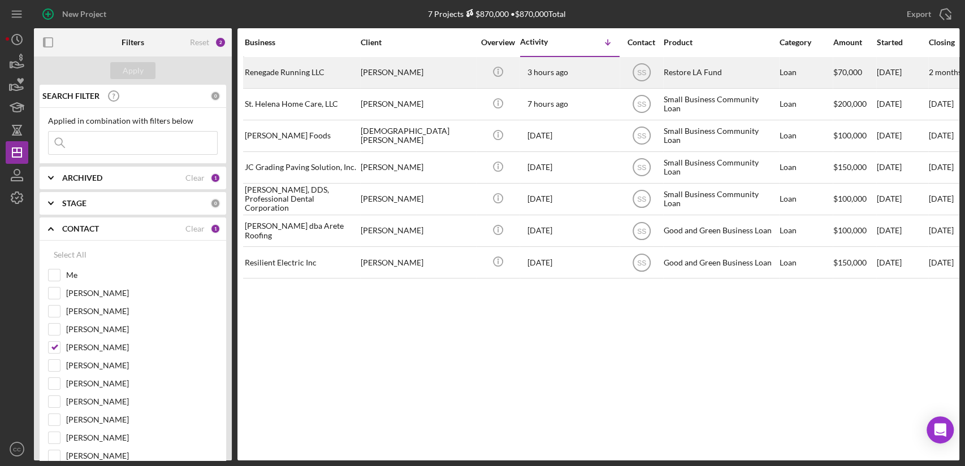
click at [421, 83] on div "[PERSON_NAME]" at bounding box center [417, 73] width 113 height 30
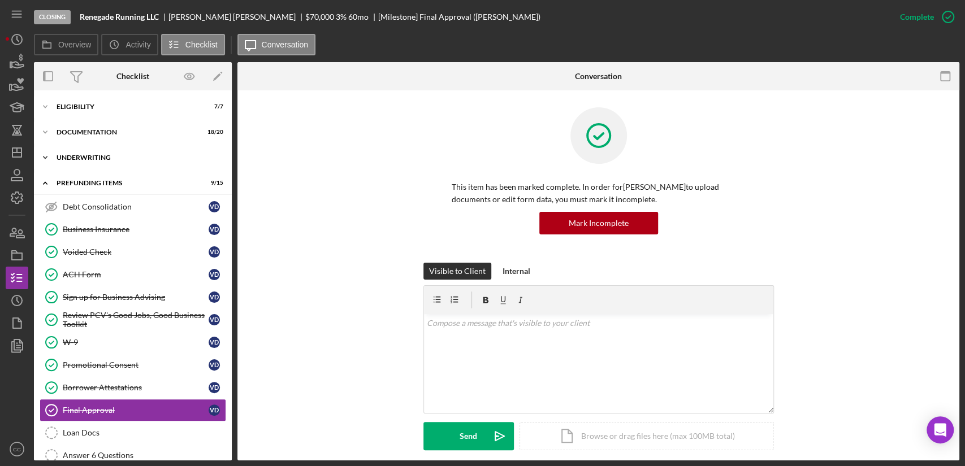
click at [101, 159] on div "Underwriting" at bounding box center [137, 157] width 161 height 7
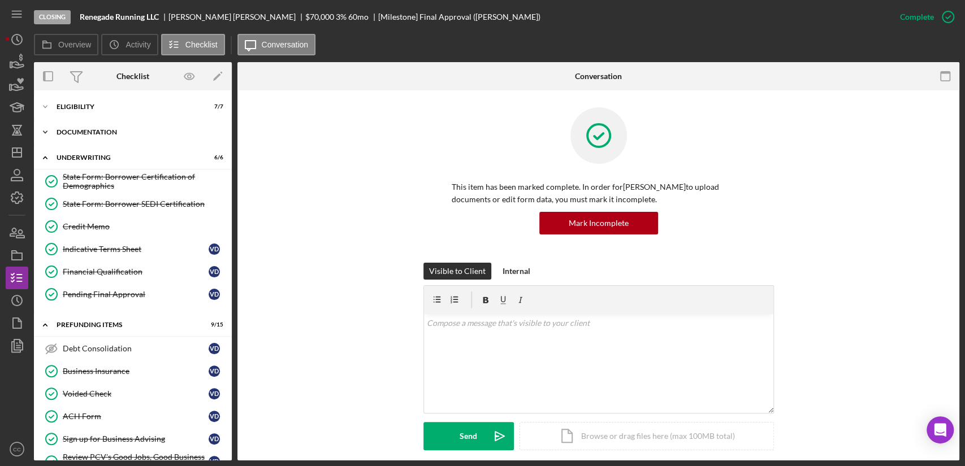
click at [109, 128] on div "Icon/Expander Documentation 18 / 20" at bounding box center [133, 132] width 198 height 23
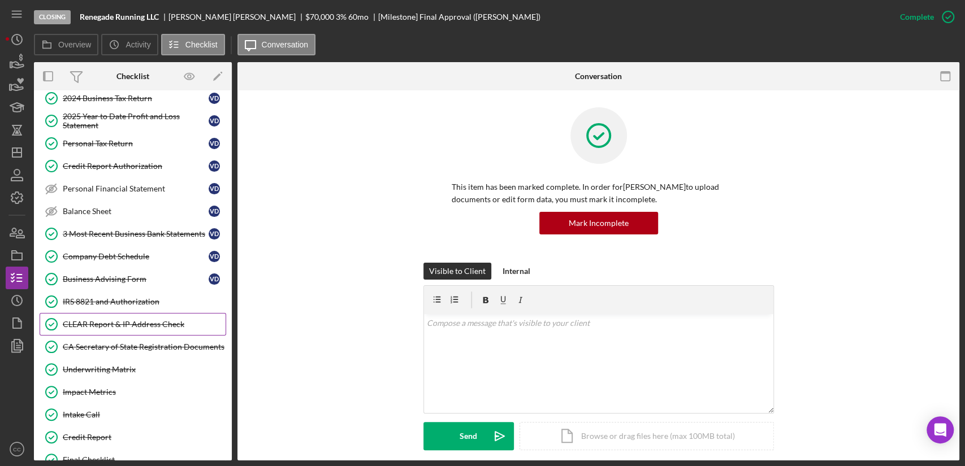
scroll to position [188, 0]
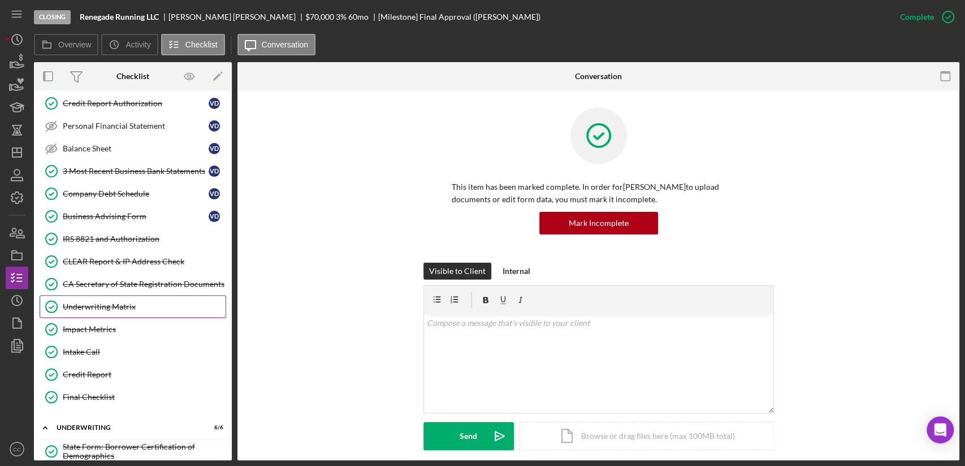
click at [123, 307] on div "Underwriting Matrix" at bounding box center [144, 306] width 163 height 9
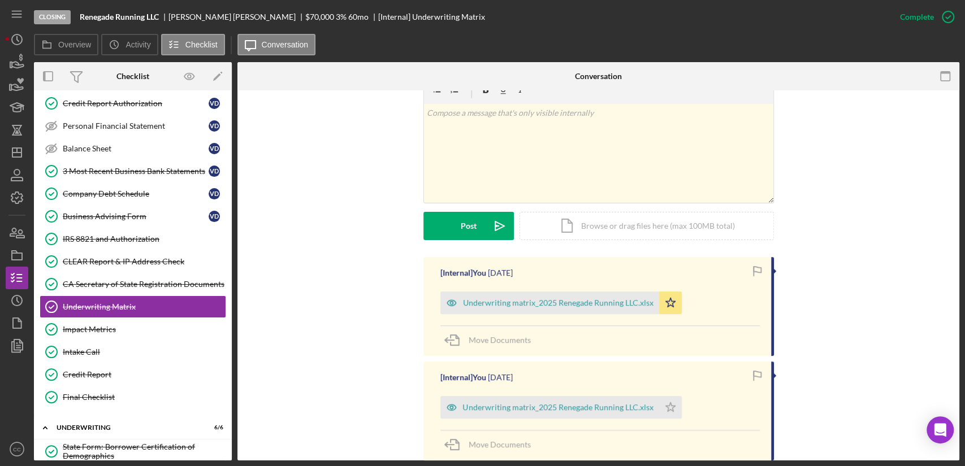
scroll to position [188, 0]
click at [566, 303] on div "Underwriting matrix_2025 Renegade Running LLC.xlsx" at bounding box center [558, 302] width 190 height 9
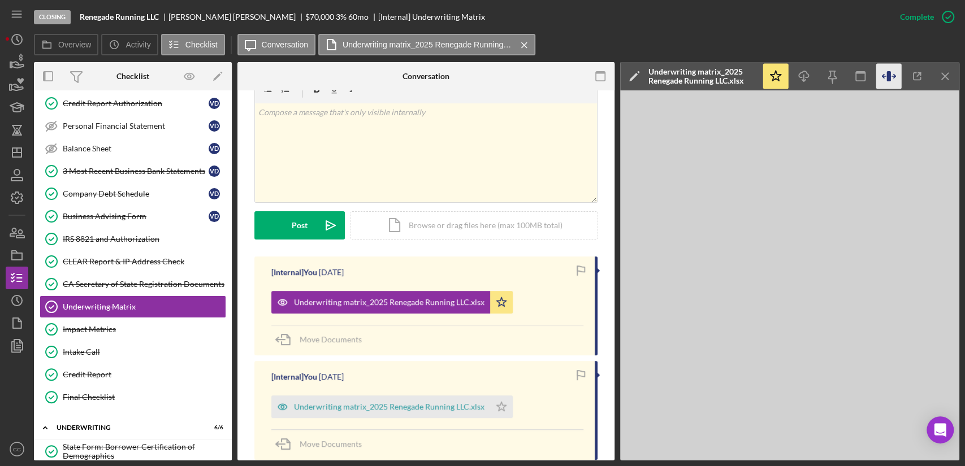
click at [887, 66] on icon "button" at bounding box center [888, 76] width 25 height 25
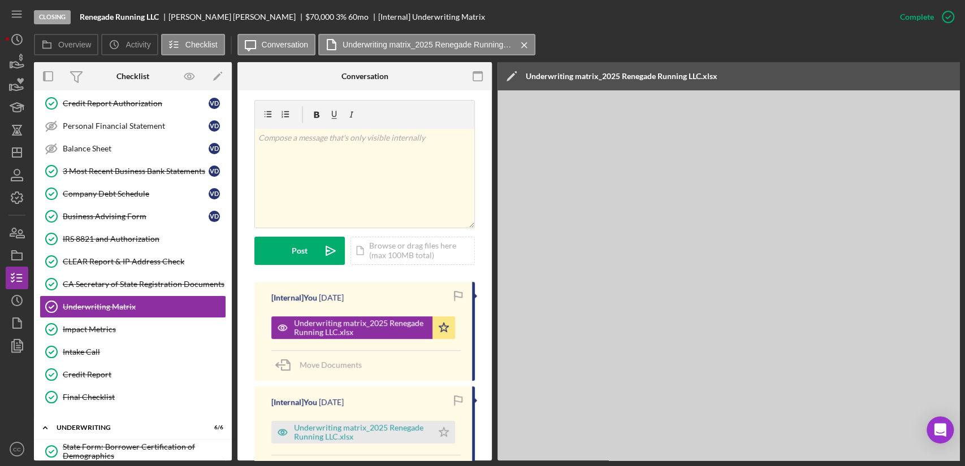
scroll to position [201, 0]
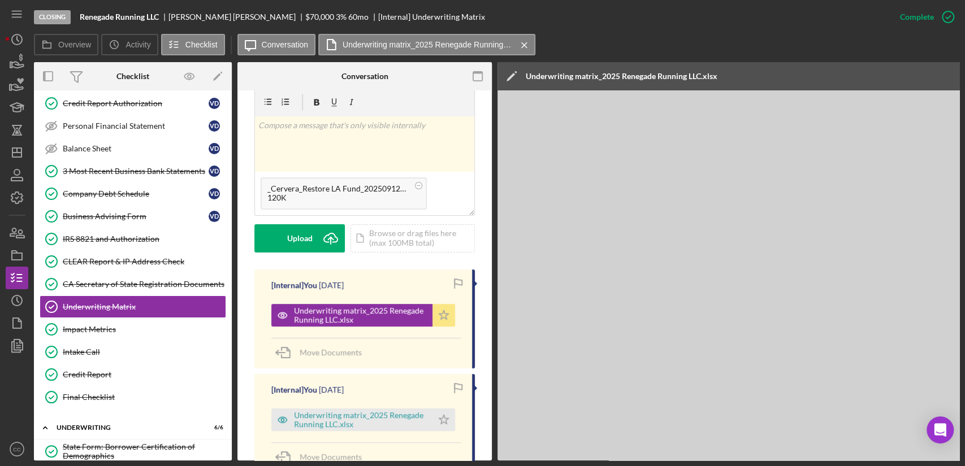
click at [445, 308] on icon "Icon/Star" at bounding box center [443, 315] width 23 height 23
click at [325, 224] on icon "Icon/Upload" at bounding box center [331, 238] width 28 height 28
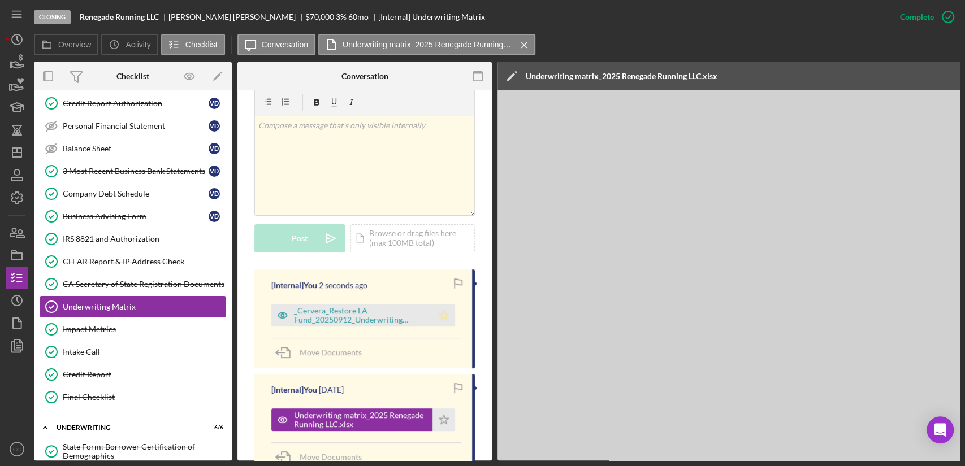
click at [439, 310] on polygon "button" at bounding box center [444, 314] width 10 height 9
click at [23, 12] on icon "Icon/Menu" at bounding box center [17, 14] width 25 height 25
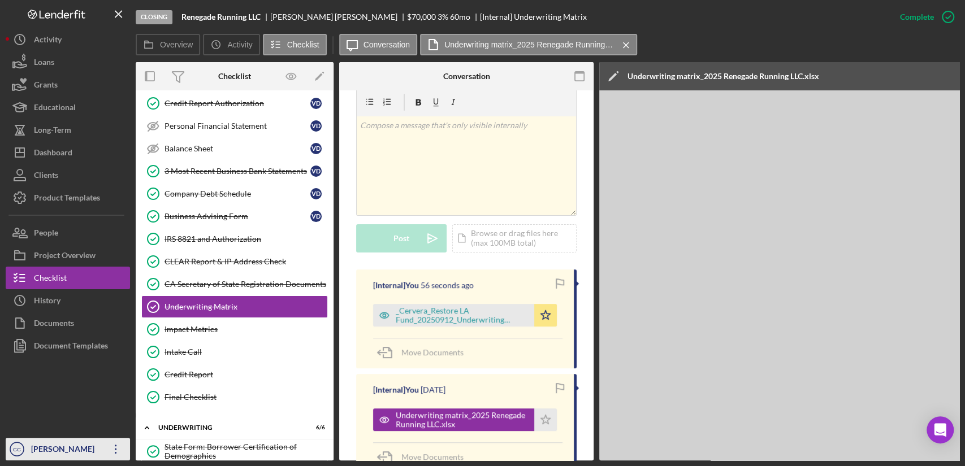
click at [50, 451] on div "[PERSON_NAME]" at bounding box center [64, 450] width 73 height 25
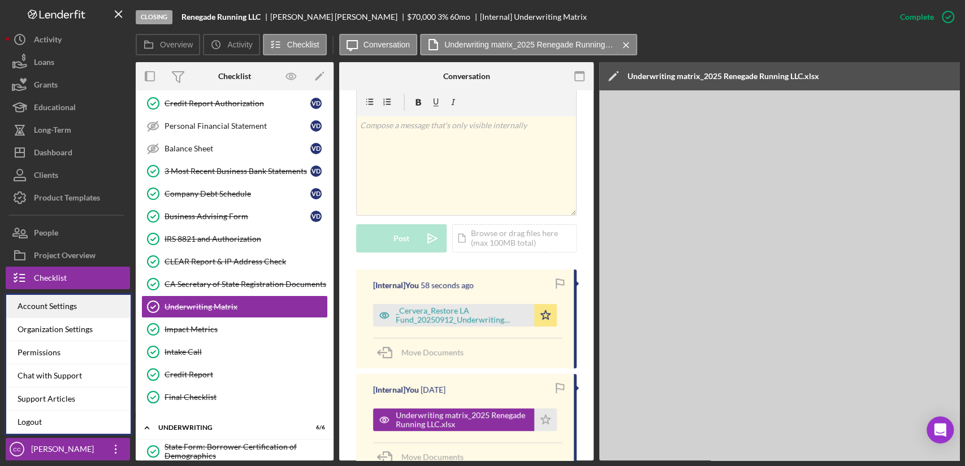
click at [80, 306] on div "Account Settings" at bounding box center [68, 306] width 124 height 23
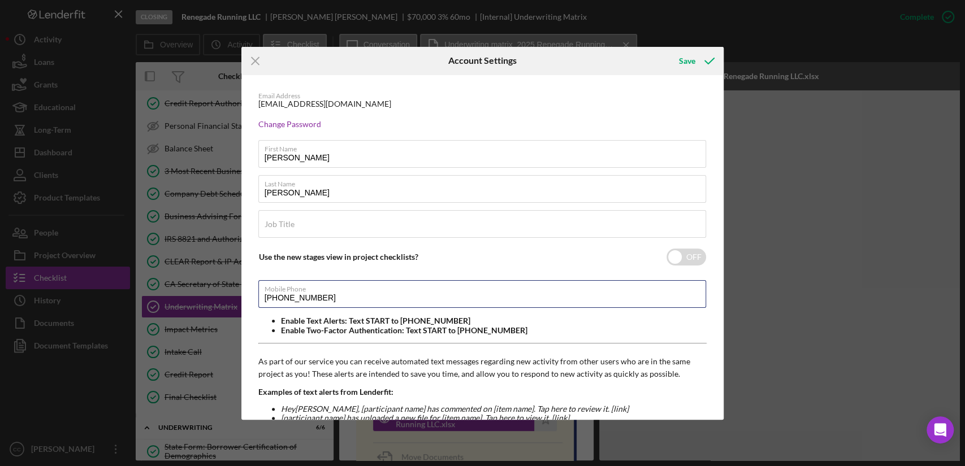
drag, startPoint x: 340, startPoint y: 297, endPoint x: 180, endPoint y: 266, distance: 162.8
click at [184, 272] on div "Icon/Menu Close Account Settings Save Email Address ccervera@pcvmail.org Change…" at bounding box center [482, 233] width 965 height 466
type input "(415) 442-4309"
click at [708, 59] on icon "submit" at bounding box center [709, 61] width 28 height 28
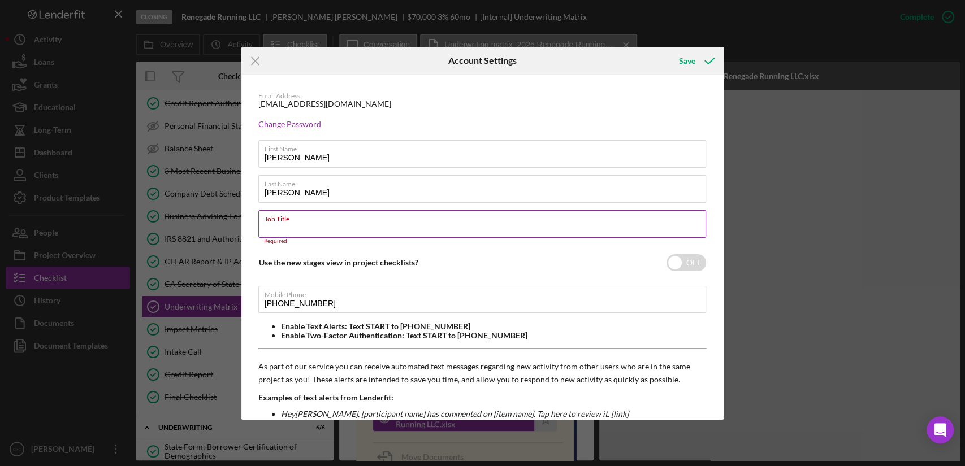
click at [326, 222] on div "Job Title Required" at bounding box center [482, 227] width 449 height 34
click at [294, 220] on label "Job Title" at bounding box center [280, 224] width 30 height 9
click at [502, 220] on input "Job Title" at bounding box center [482, 223] width 448 height 27
paste input "Credit Analyst"
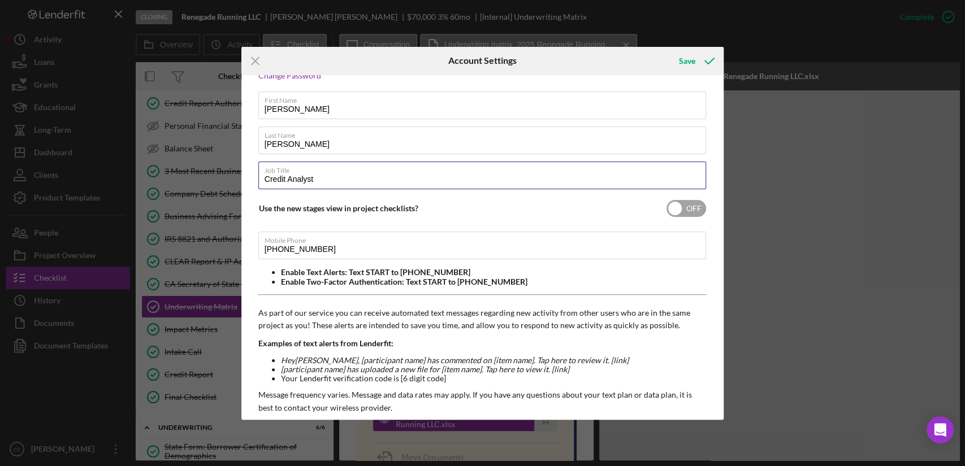
scroll to position [158, 0]
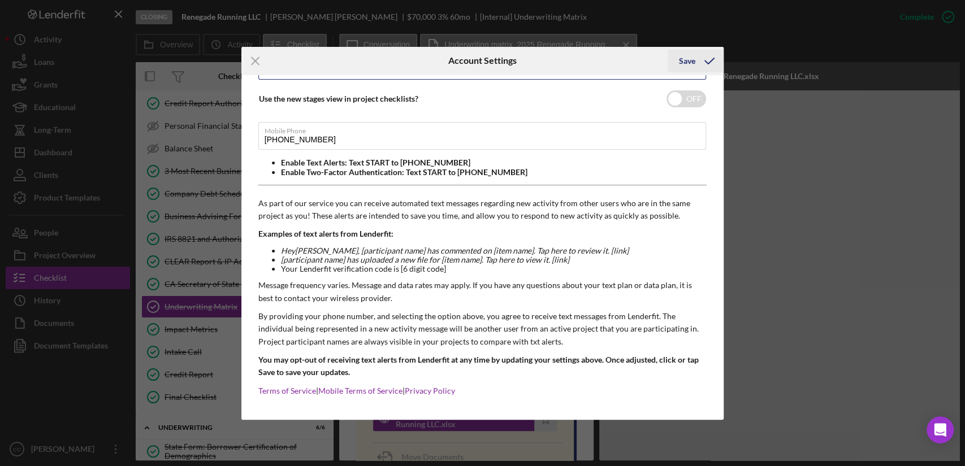
type input "Credit Analyst"
click at [692, 61] on div "Save" at bounding box center [687, 61] width 16 height 23
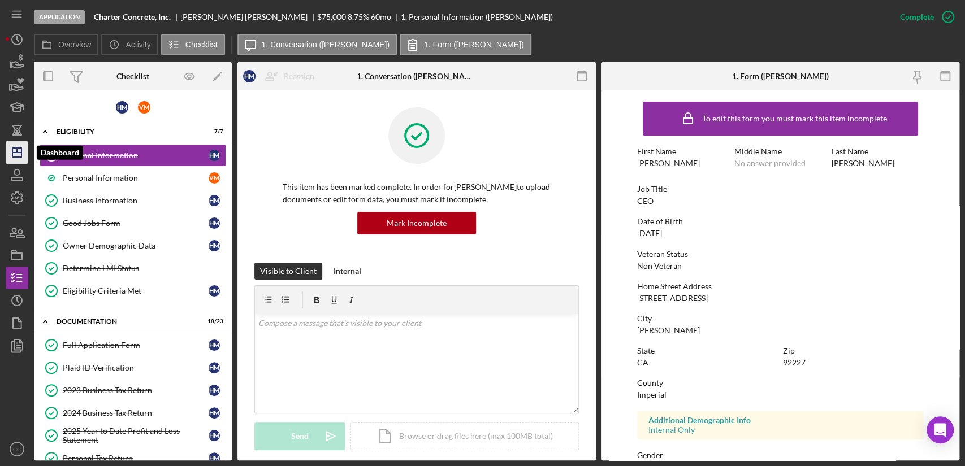
click at [20, 150] on icon "Icon/Dashboard" at bounding box center [17, 152] width 28 height 28
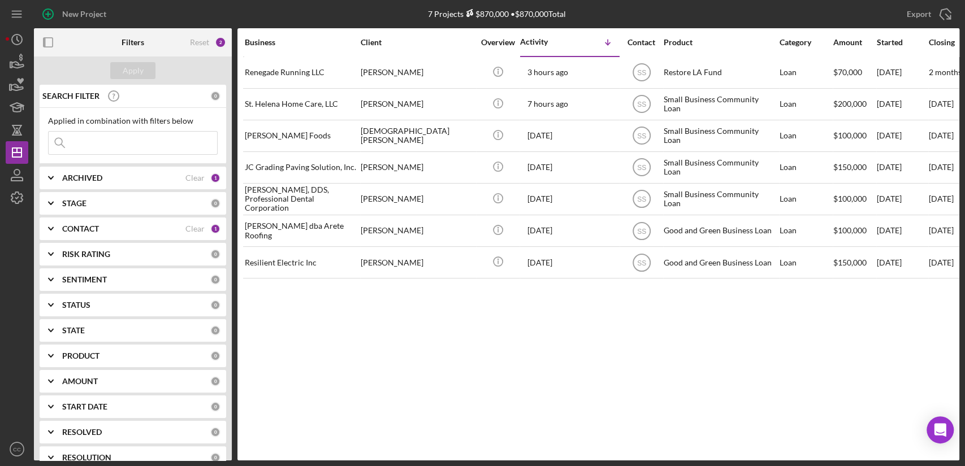
click at [72, 229] on b "CONTACT" at bounding box center [80, 228] width 37 height 9
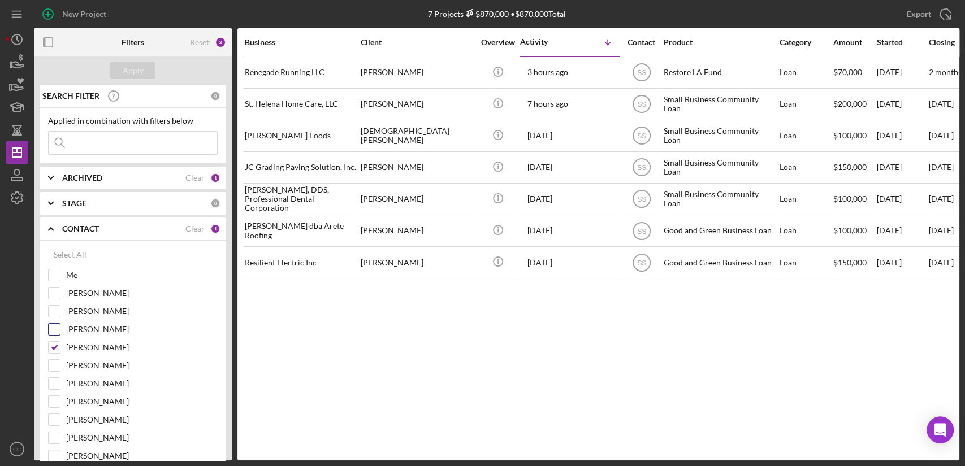
drag, startPoint x: 52, startPoint y: 345, endPoint x: 54, endPoint y: 323, distance: 22.2
click at [51, 345] on input "[PERSON_NAME]" at bounding box center [54, 347] width 11 height 11
checkbox input "false"
click at [58, 273] on input "Me" at bounding box center [54, 275] width 11 height 11
checkbox input "true"
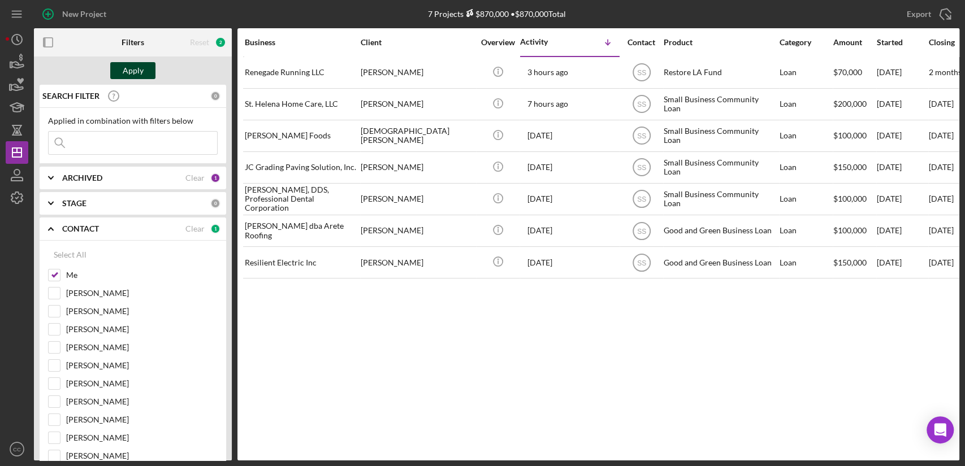
click at [133, 63] on div "Apply" at bounding box center [133, 70] width 21 height 17
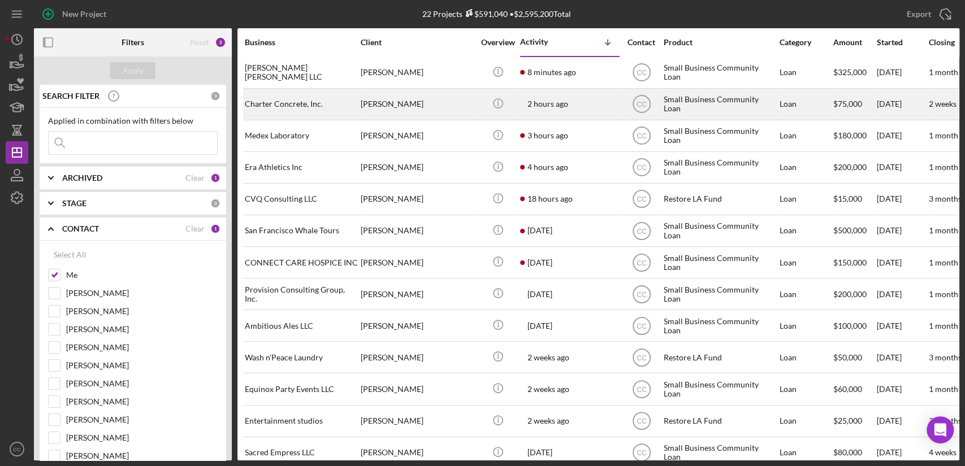
click at [454, 107] on div "[PERSON_NAME]" at bounding box center [417, 104] width 113 height 30
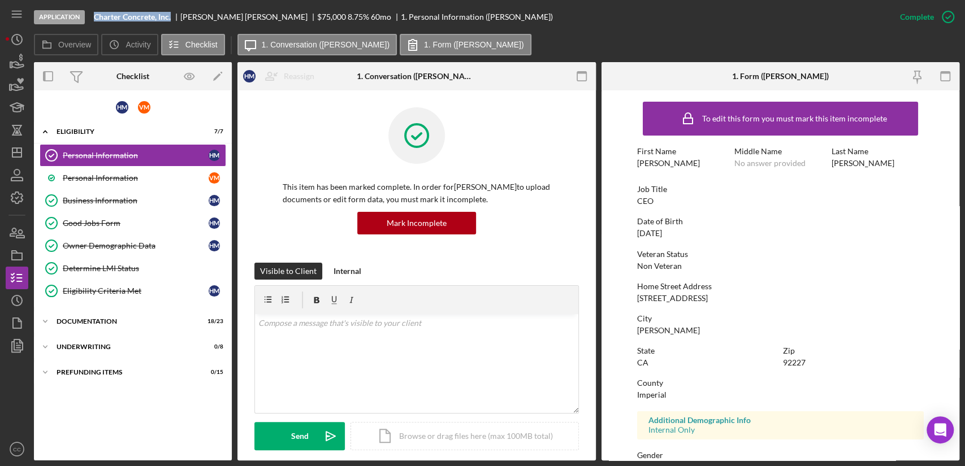
drag, startPoint x: 172, startPoint y: 17, endPoint x: 93, endPoint y: 17, distance: 78.6
click at [94, 17] on div "Charter Concrete, Inc." at bounding box center [137, 16] width 86 height 9
copy b "Charter Concrete, Inc."
click at [19, 154] on icon "Icon/Dashboard" at bounding box center [17, 152] width 28 height 28
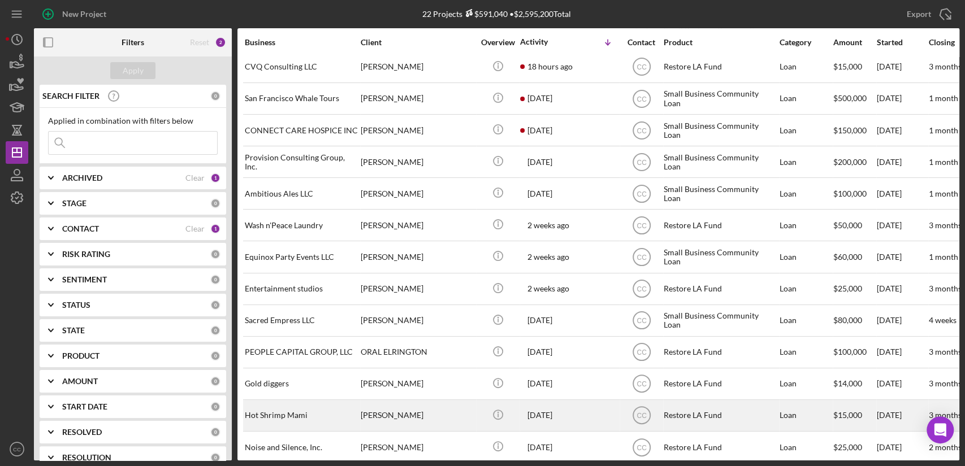
scroll to position [303, 0]
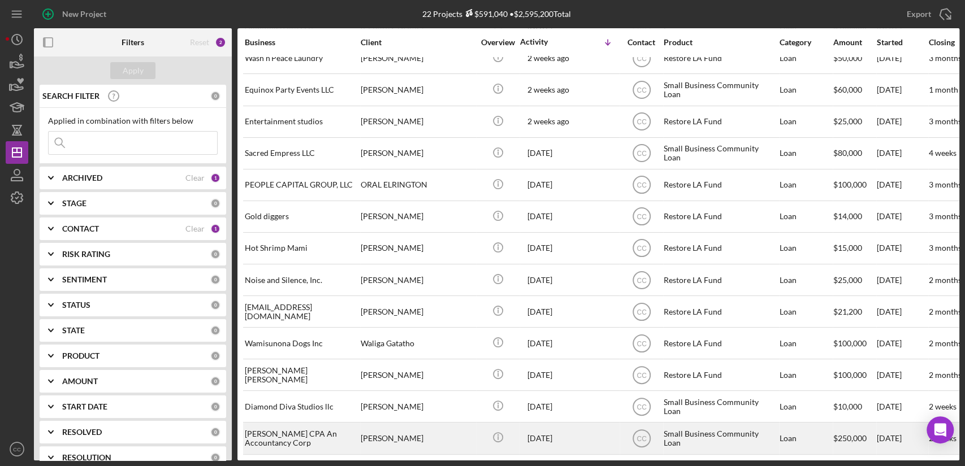
click at [291, 429] on div "[PERSON_NAME] CPA An Accountancy Corp" at bounding box center [301, 438] width 113 height 30
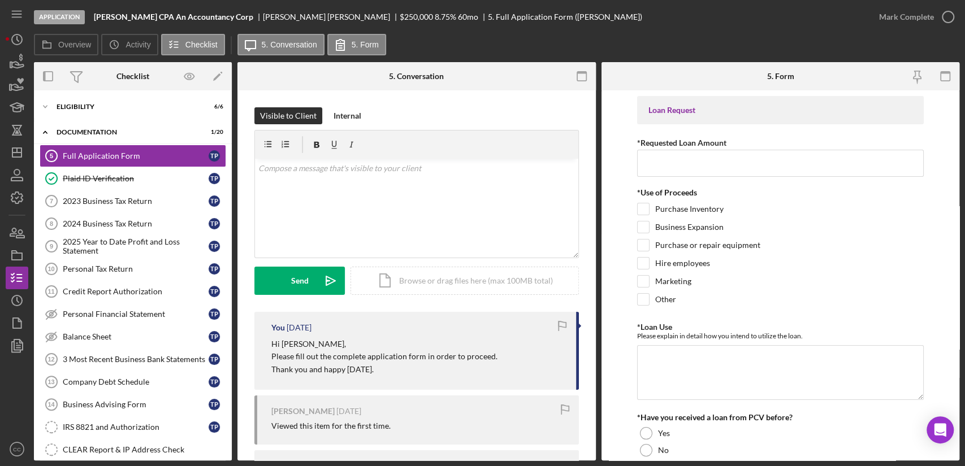
scroll to position [63, 0]
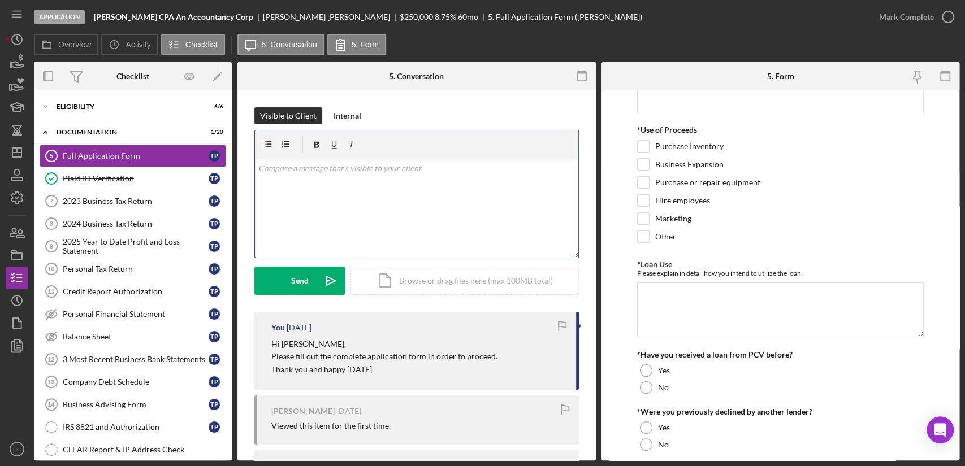
drag, startPoint x: 340, startPoint y: 222, endPoint x: 338, endPoint y: 214, distance: 8.2
click at [339, 218] on div "v Color teal Color pink Remove color Add row above Add row below Add column bef…" at bounding box center [416, 208] width 323 height 99
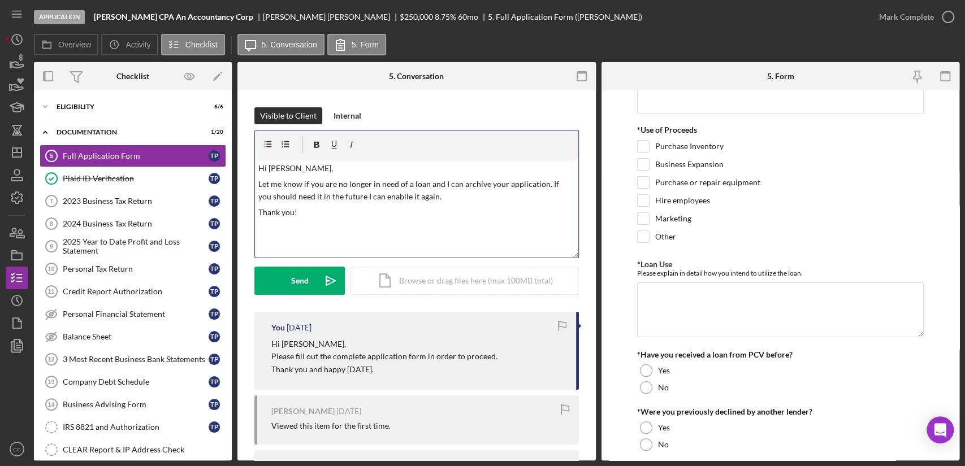
click at [382, 198] on p "Let me know if you are no longer in need of a loan and I can archive your appli…" at bounding box center [416, 190] width 317 height 25
click at [291, 280] on div "Send" at bounding box center [300, 281] width 18 height 28
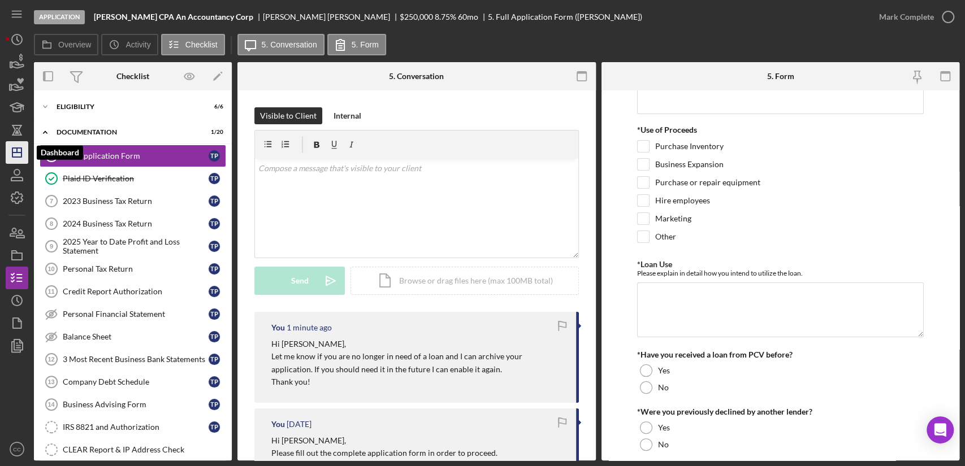
click at [21, 160] on icon "Icon/Dashboard" at bounding box center [17, 152] width 28 height 28
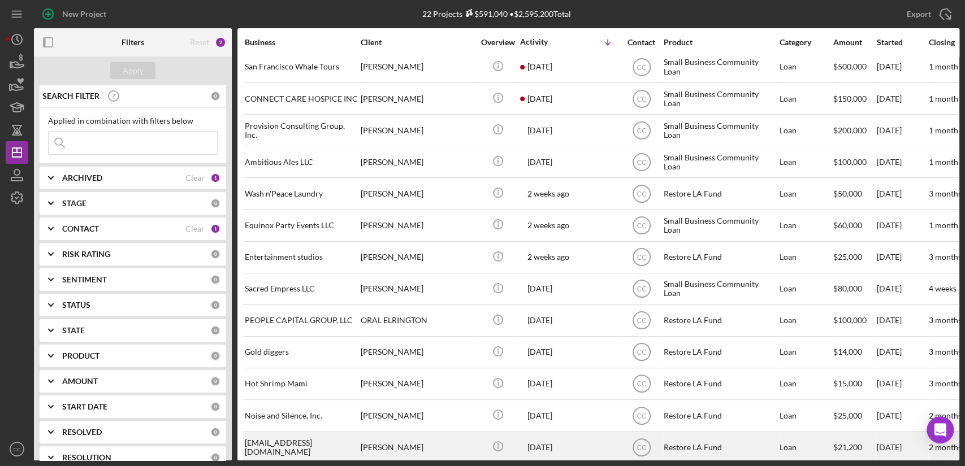
scroll to position [303, 0]
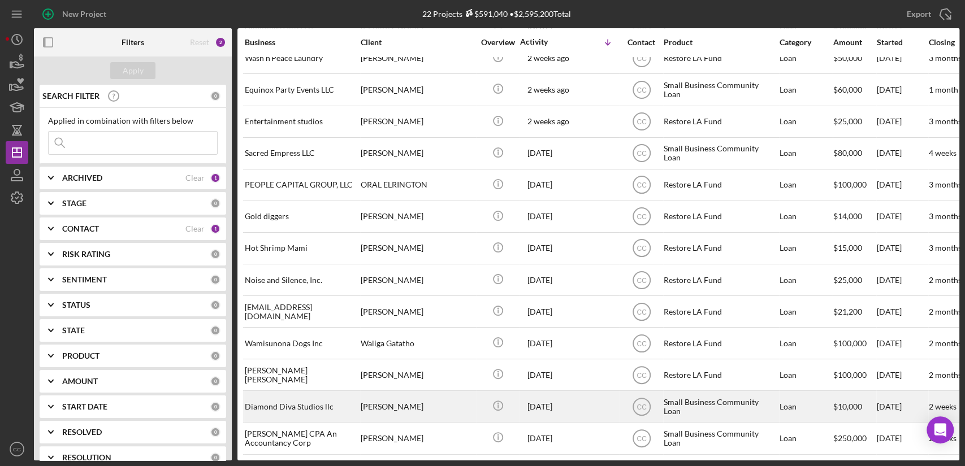
click at [296, 401] on div "Diamond Diva Studios llc" at bounding box center [301, 407] width 113 height 30
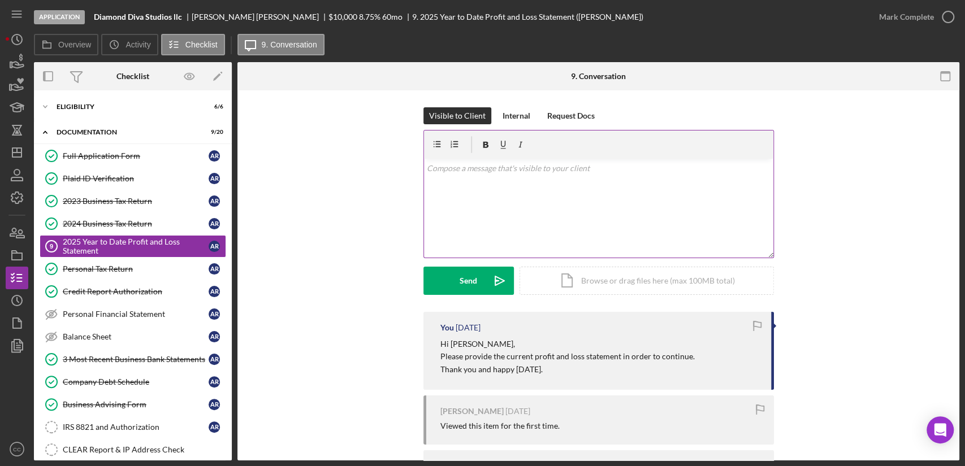
click at [551, 213] on div "v Color teal Color pink Remove color Add row above Add row below Add column bef…" at bounding box center [598, 208] width 349 height 99
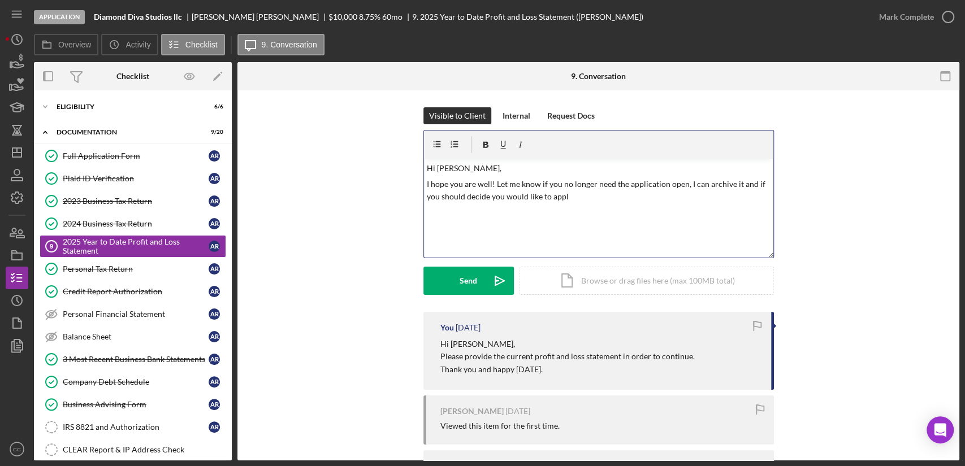
click at [570, 193] on p "I hope you are well! Let me know if you no longer need the application open, I …" at bounding box center [598, 190] width 343 height 25
click at [636, 175] on div "v Color teal Color pink Remove color Add row above Add row below Add column bef…" at bounding box center [598, 208] width 349 height 99
click at [578, 198] on p "I hope you are well! Let me know if you no longer need the application open, I …" at bounding box center [598, 190] width 343 height 25
click at [723, 203] on div "v Color teal Color pink Remove color Add row above Add row below Add column bef…" at bounding box center [598, 208] width 349 height 99
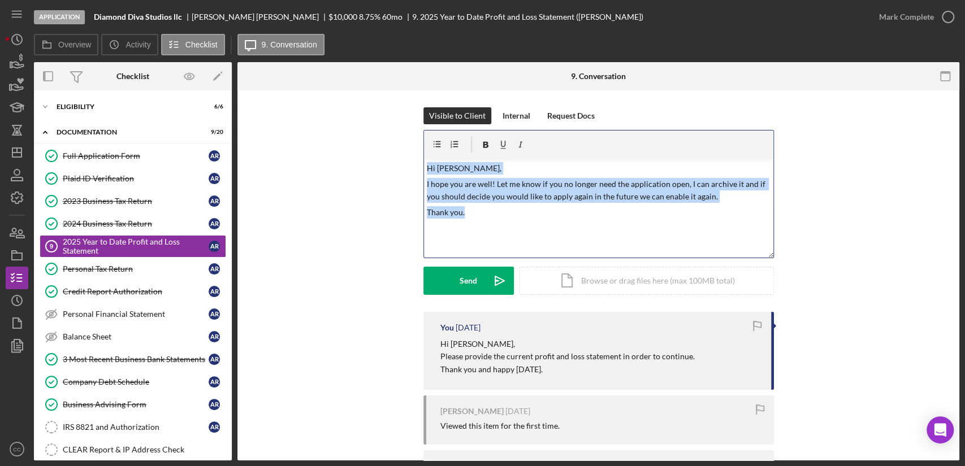
drag, startPoint x: 487, startPoint y: 223, endPoint x: 372, endPoint y: 110, distance: 160.7
click at [372, 110] on div "Visible to Client Internal Request Docs v Color teal Color pink Remove color Ad…" at bounding box center [598, 209] width 688 height 205
copy div "Hi [PERSON_NAME], I hope you are well! Let me know if you no longer need the ap…"
drag, startPoint x: 464, startPoint y: 275, endPoint x: 231, endPoint y: 262, distance: 233.8
click at [463, 275] on div "Send" at bounding box center [469, 281] width 18 height 28
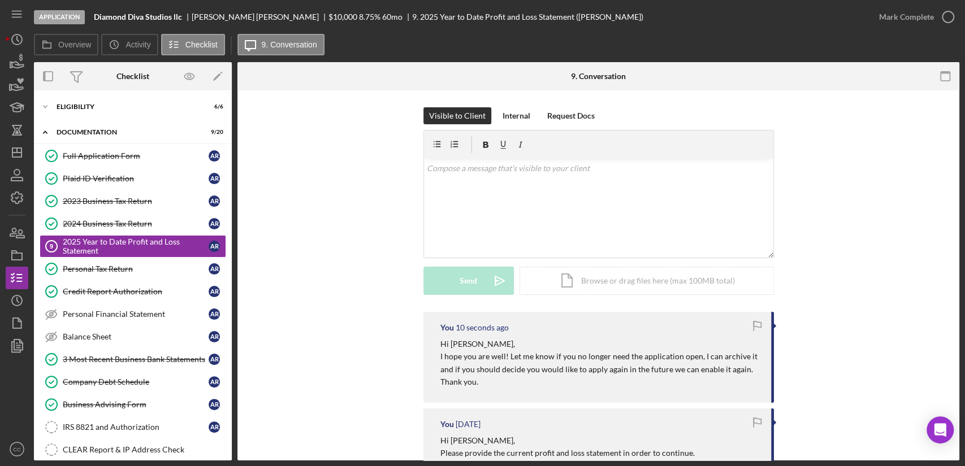
click at [835, 198] on div "Visible to Client Internal Request Docs v Color teal Color pink Remove color Ad…" at bounding box center [598, 209] width 688 height 205
click at [18, 154] on icon "Icon/Dashboard" at bounding box center [17, 152] width 28 height 28
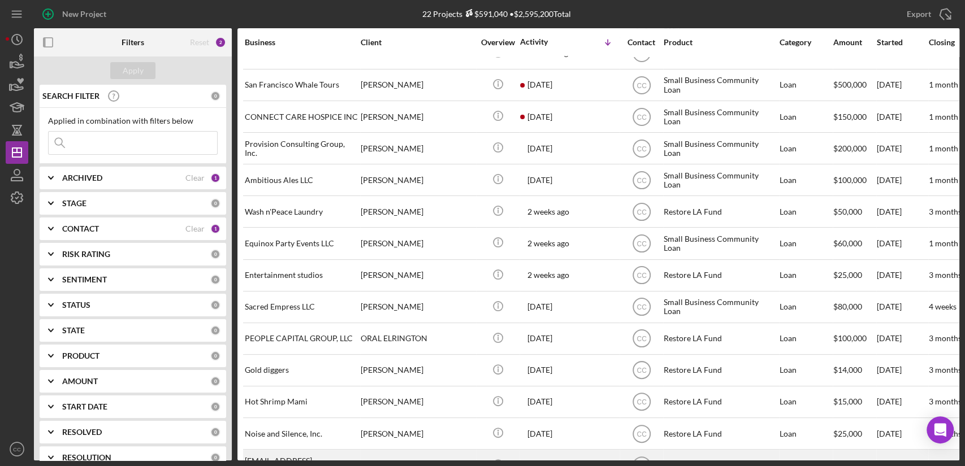
scroll to position [303, 0]
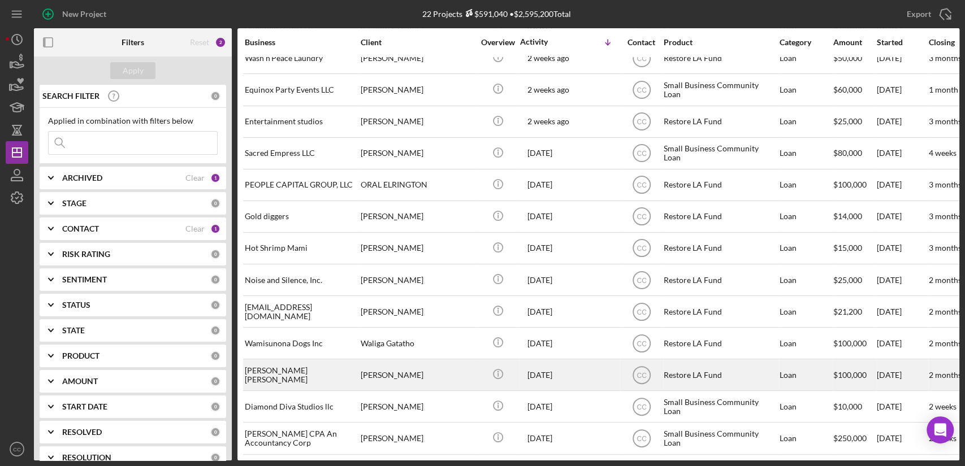
click at [296, 370] on div "[PERSON_NAME] [PERSON_NAME]" at bounding box center [301, 375] width 113 height 30
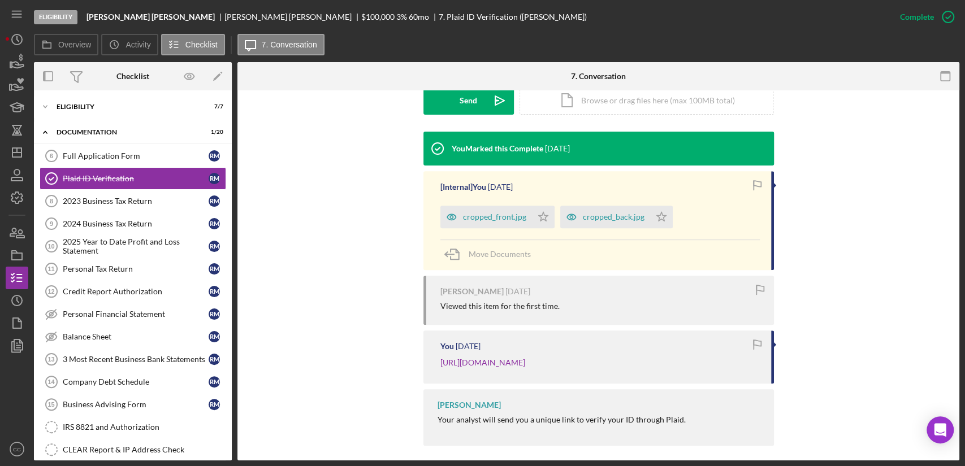
scroll to position [356, 0]
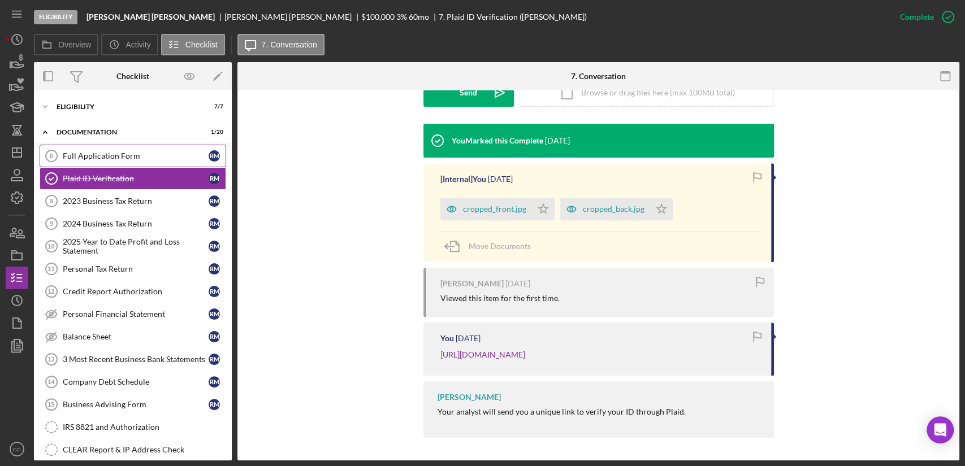
drag, startPoint x: 118, startPoint y: 153, endPoint x: 158, endPoint y: 150, distance: 39.7
click at [118, 153] on div "Full Application Form" at bounding box center [136, 155] width 146 height 9
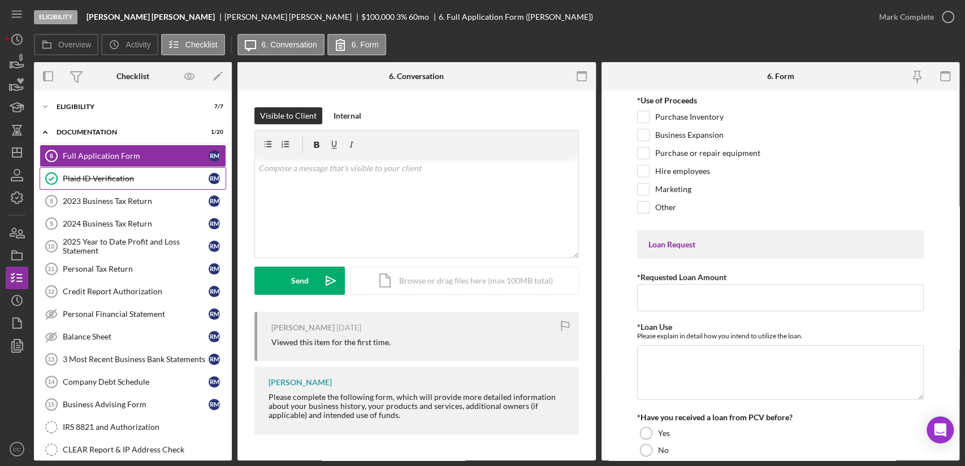
click at [117, 177] on div "Plaid ID Verification" at bounding box center [136, 178] width 146 height 9
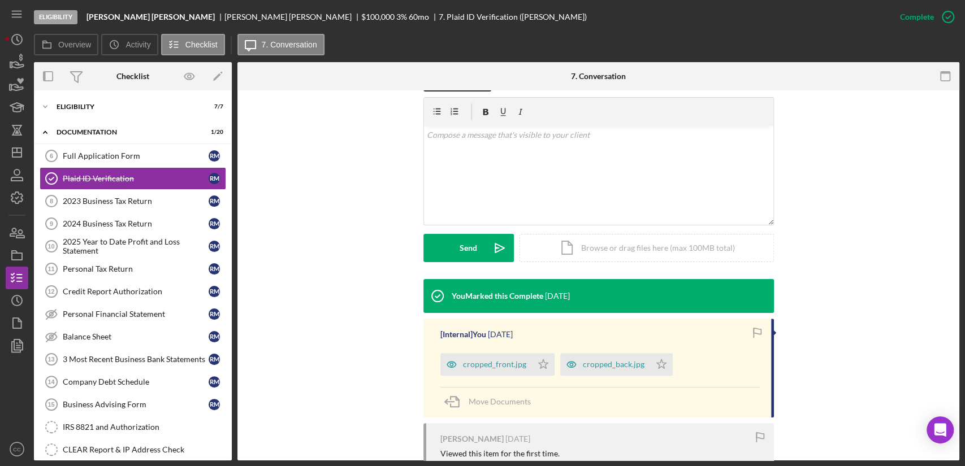
scroll to position [125, 0]
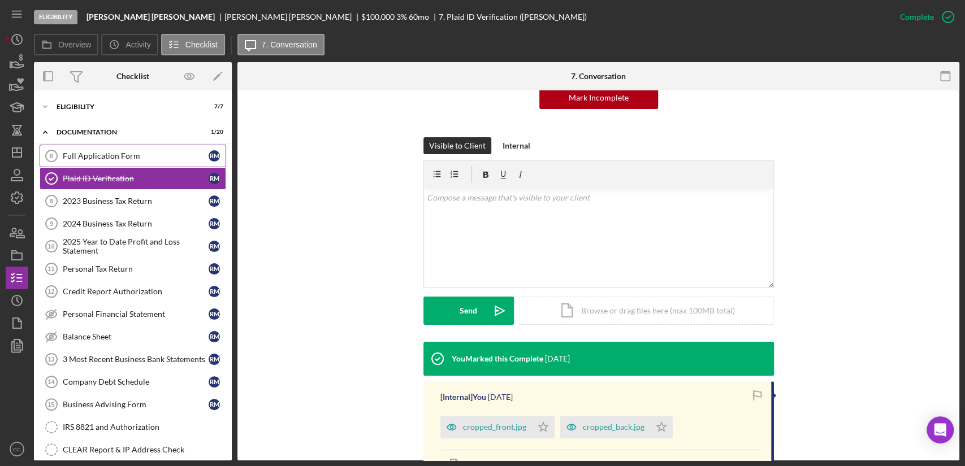
click at [131, 148] on link "Full Application Form 6 Full Application Form R M" at bounding box center [133, 156] width 187 height 23
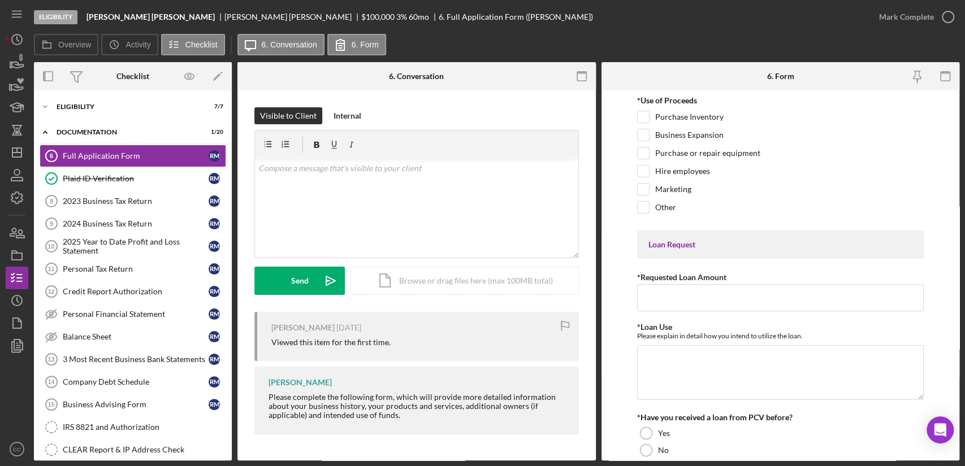
click at [466, 361] on div "[PERSON_NAME] [DATE] Viewed this item for the first time. [PERSON_NAME] Please …" at bounding box center [416, 376] width 324 height 128
click at [371, 215] on div "v Color teal Color pink Remove color Add row above Add row below Add column bef…" at bounding box center [416, 208] width 323 height 99
paste div
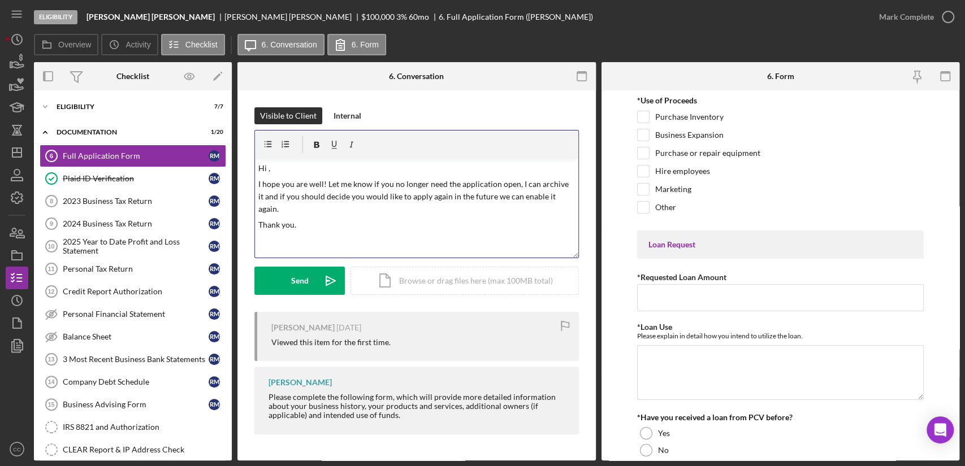
click at [291, 164] on p "Hi ," at bounding box center [416, 168] width 317 height 12
click at [294, 279] on div "Send" at bounding box center [300, 281] width 18 height 28
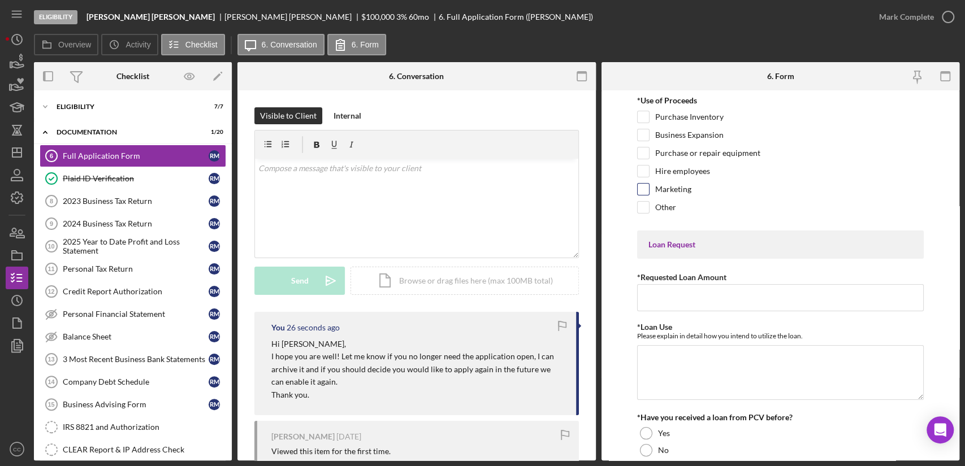
click at [817, 188] on div "Marketing" at bounding box center [780, 192] width 287 height 18
click at [17, 148] on line "button" at bounding box center [17, 150] width 0 height 5
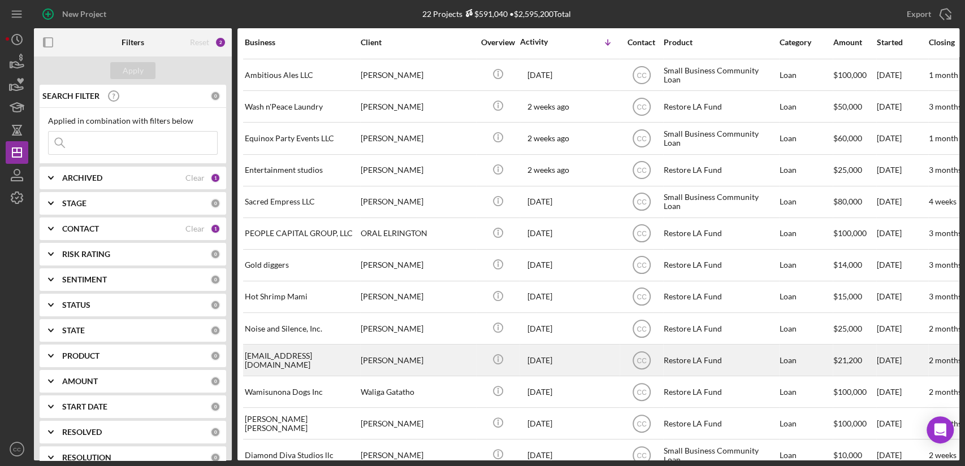
scroll to position [303, 0]
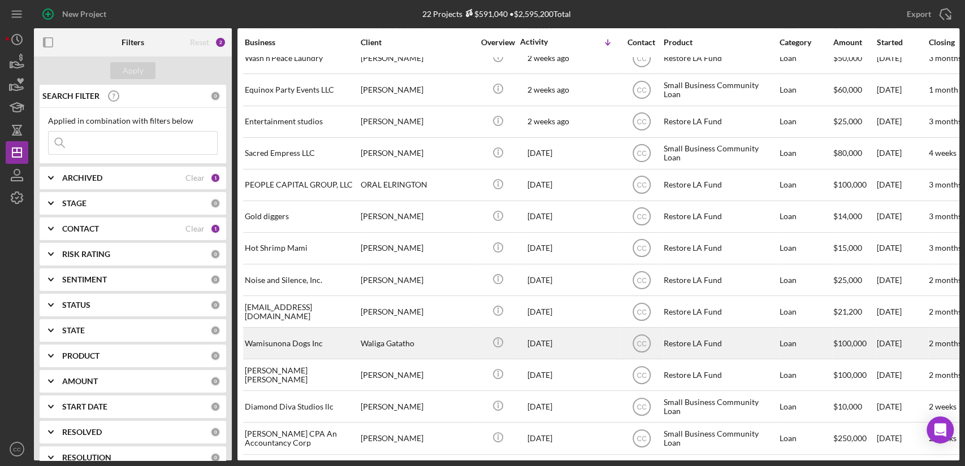
click at [375, 331] on div "Waliga Gatatho" at bounding box center [417, 343] width 113 height 30
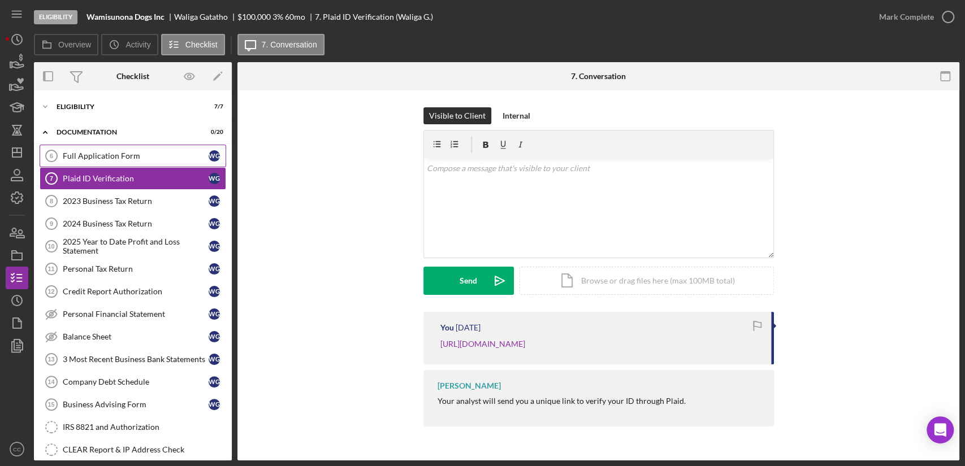
click at [114, 149] on link "Full Application Form 6 Full Application Form W G" at bounding box center [133, 156] width 187 height 23
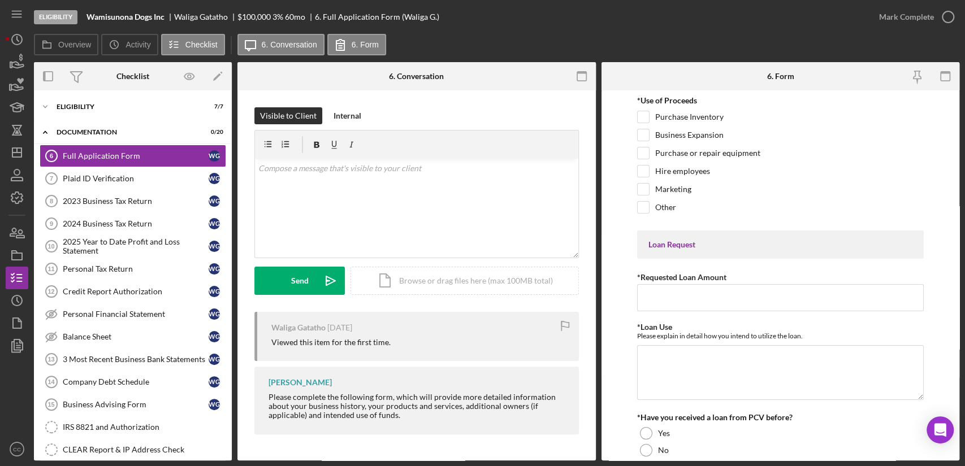
click at [476, 361] on div "Waliga Gatatho [DATE] Viewed this item for the first time. [PERSON_NAME] Please…" at bounding box center [416, 376] width 324 height 128
click at [380, 149] on div at bounding box center [416, 145] width 323 height 28
click at [367, 189] on div "v Color teal Color pink Remove color Add row above Add row below Add column bef…" at bounding box center [416, 208] width 323 height 99
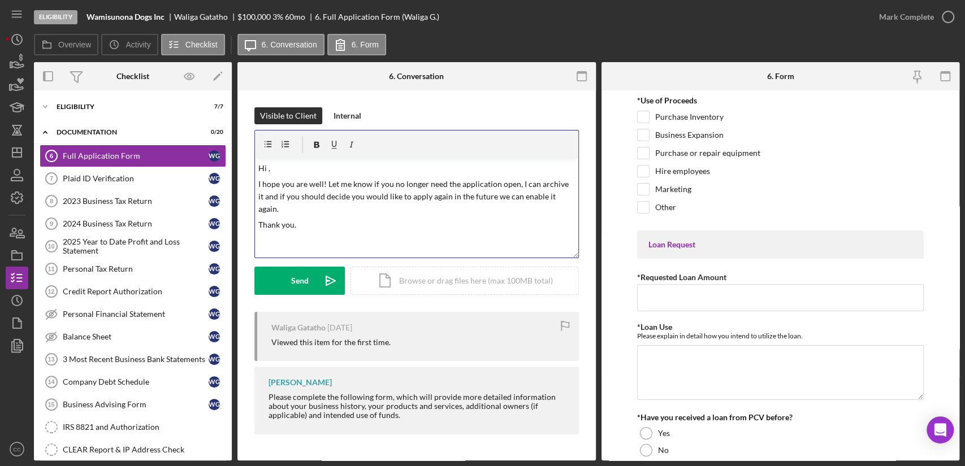
click at [307, 166] on p "Hi ," at bounding box center [416, 168] width 317 height 12
click at [188, 14] on div "Waliga Gatatho" at bounding box center [205, 16] width 63 height 9
click at [187, 14] on div "Waliga Gatatho" at bounding box center [205, 16] width 63 height 9
copy div "Waliga"
drag, startPoint x: 304, startPoint y: 170, endPoint x: 312, endPoint y: 167, distance: 8.4
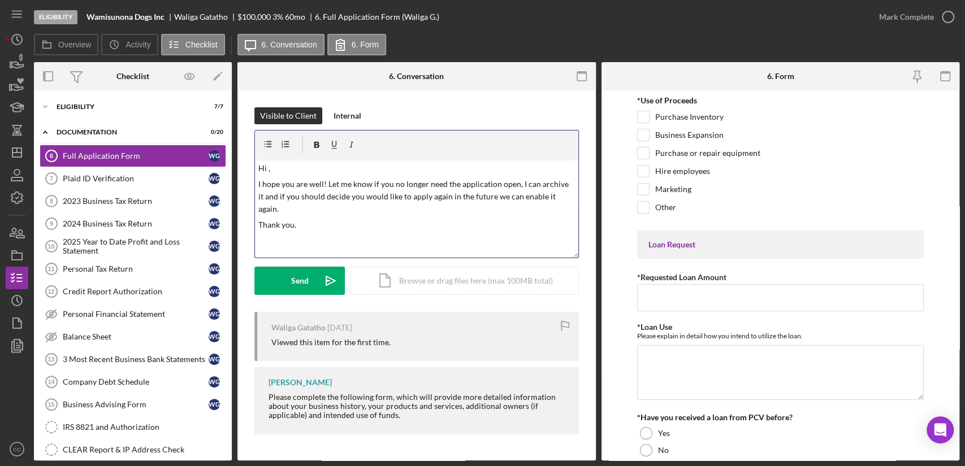
click at [309, 168] on p "Hi ," at bounding box center [416, 168] width 317 height 12
click at [300, 283] on div "Send" at bounding box center [300, 281] width 18 height 28
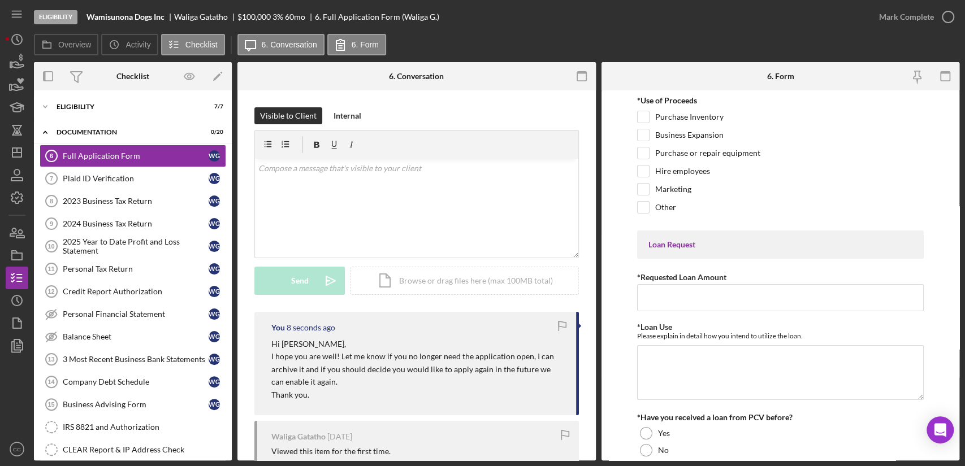
drag, startPoint x: 749, startPoint y: 37, endPoint x: 679, endPoint y: 44, distance: 70.4
click at [749, 37] on div "Overview Icon/History Activity Checklist Icon/Message 6. Conversation 6. Form" at bounding box center [496, 45] width 925 height 23
click at [16, 158] on icon "Icon/Dashboard" at bounding box center [17, 152] width 28 height 28
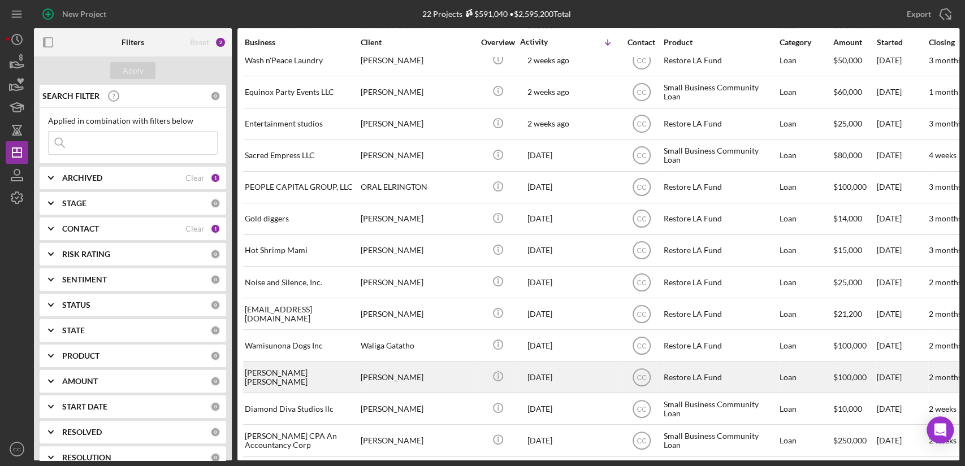
scroll to position [303, 0]
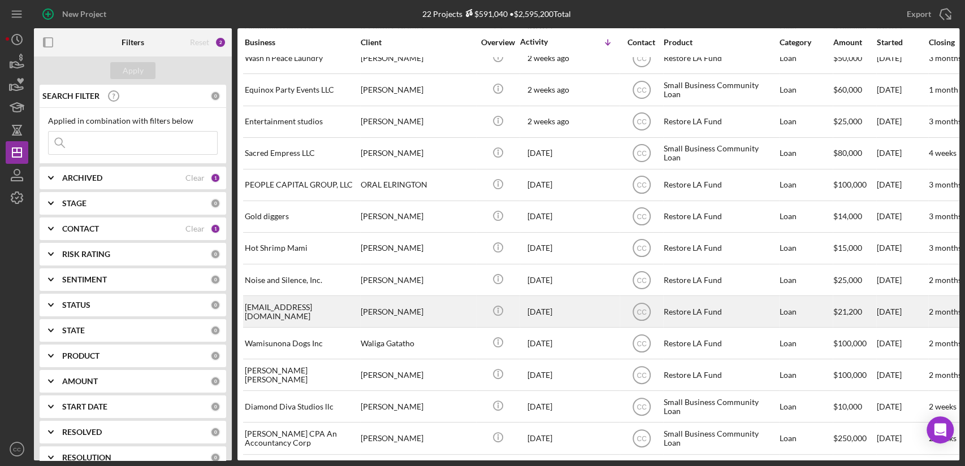
click at [447, 302] on div "[PERSON_NAME]" at bounding box center [417, 312] width 113 height 30
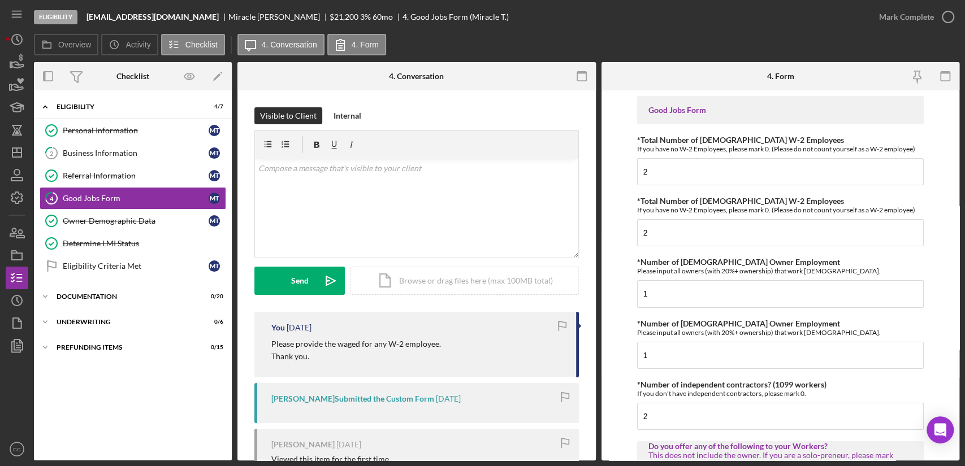
click at [477, 361] on div "Please provide the waged for any W-2 employee. Thank you." at bounding box center [417, 350] width 293 height 25
click at [411, 225] on div "v Color teal Color pink Remove color Add row above Add row below Add column bef…" at bounding box center [416, 208] width 323 height 99
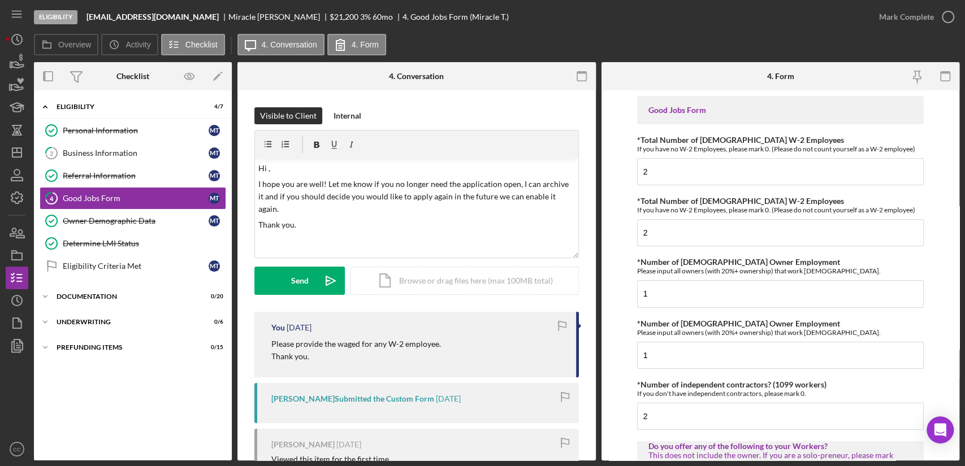
click at [240, 20] on div "[PERSON_NAME]" at bounding box center [278, 16] width 101 height 9
copy div "Miracle"
click at [327, 162] on p "Hi ," at bounding box center [416, 168] width 317 height 12
click at [296, 276] on div "Send" at bounding box center [300, 281] width 18 height 28
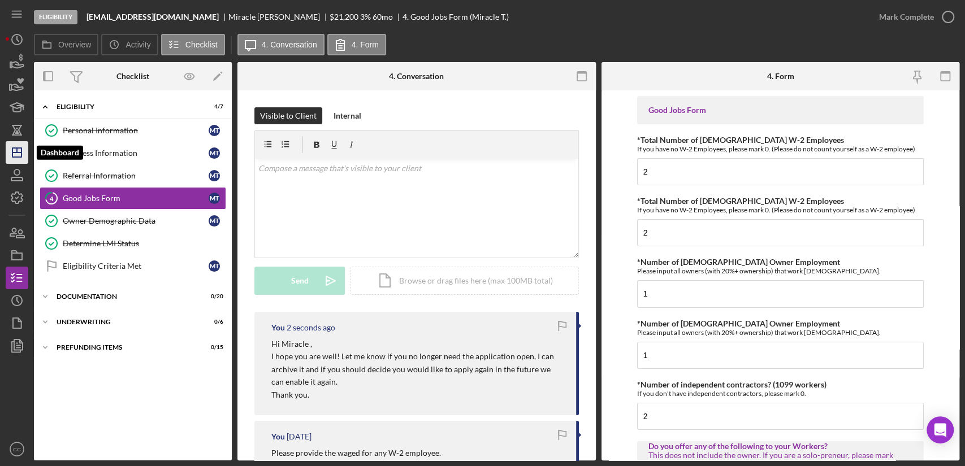
click at [15, 153] on icon "Icon/Dashboard" at bounding box center [17, 152] width 28 height 28
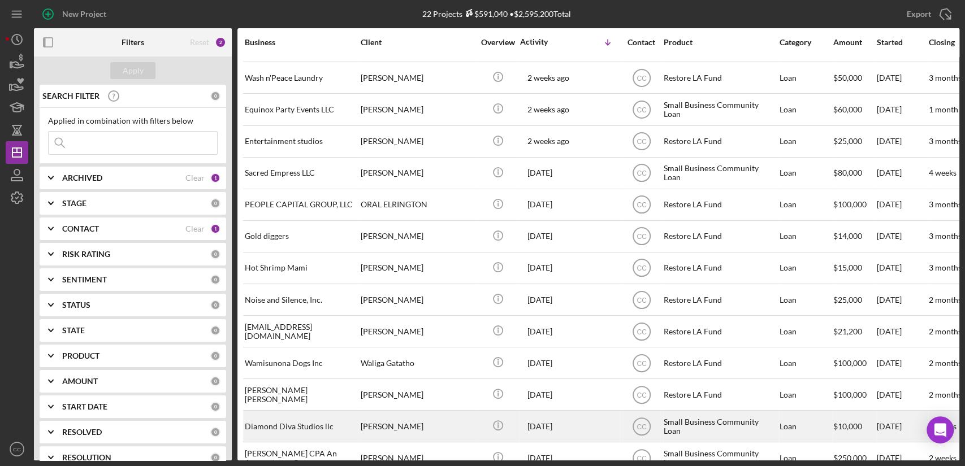
scroll to position [303, 0]
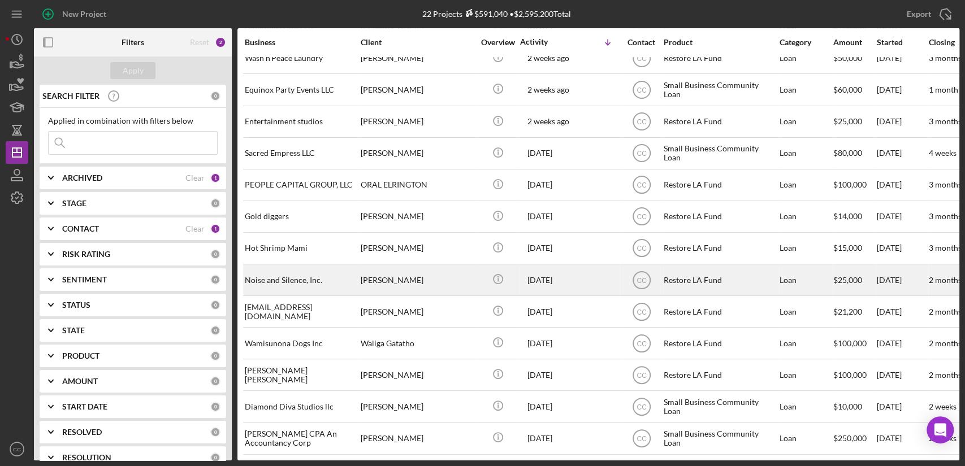
click at [434, 270] on div "[PERSON_NAME]" at bounding box center [417, 280] width 113 height 30
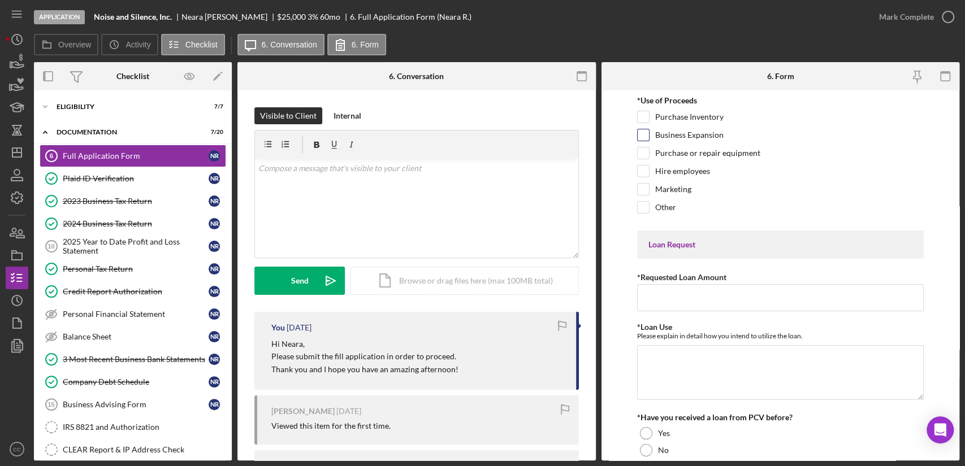
drag, startPoint x: 833, startPoint y: 147, endPoint x: 647, endPoint y: 144, distance: 186.5
click at [833, 147] on div "Purchase or repair equipment" at bounding box center [780, 156] width 287 height 18
click at [393, 177] on div "v Color teal Color pink Remove color Add row above Add row below Add column bef…" at bounding box center [416, 208] width 323 height 99
paste div
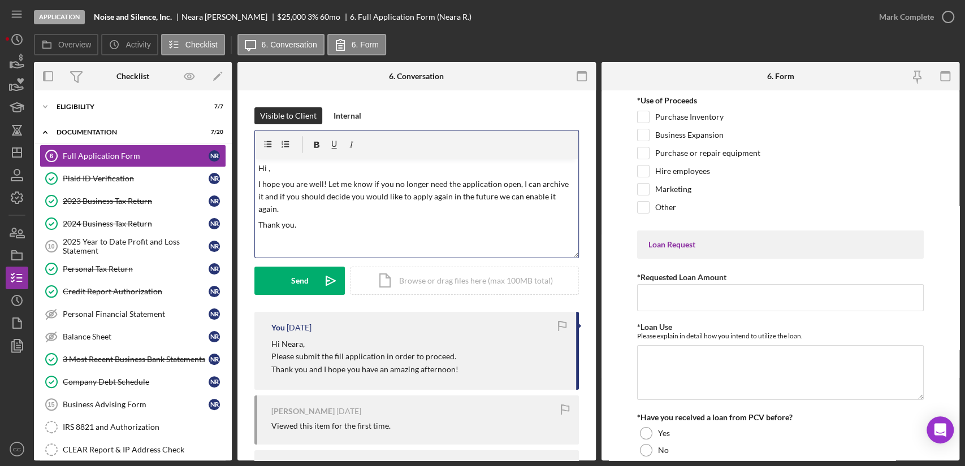
click at [301, 163] on p "Hi ," at bounding box center [416, 168] width 317 height 12
click at [325, 276] on icon "Icon/icon-invite-send" at bounding box center [331, 281] width 28 height 28
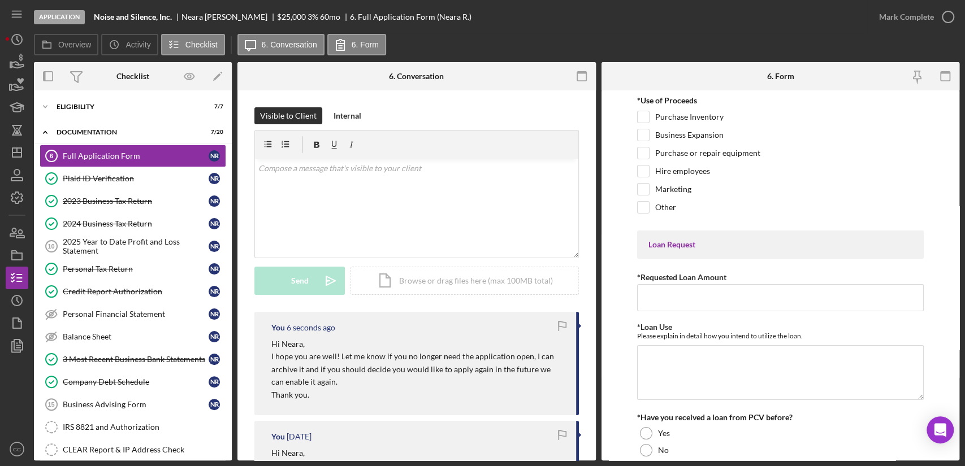
click at [852, 108] on div "*Use of Proceeds Purchase Inventory Business Expansion Purchase or repair equip…" at bounding box center [780, 157] width 287 height 123
click at [11, 152] on icon "Icon/Dashboard" at bounding box center [17, 152] width 28 height 28
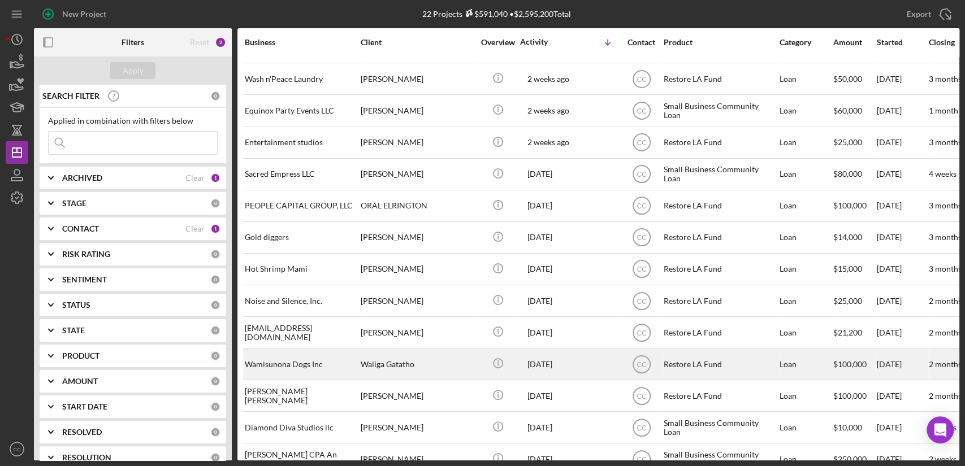
scroll to position [303, 0]
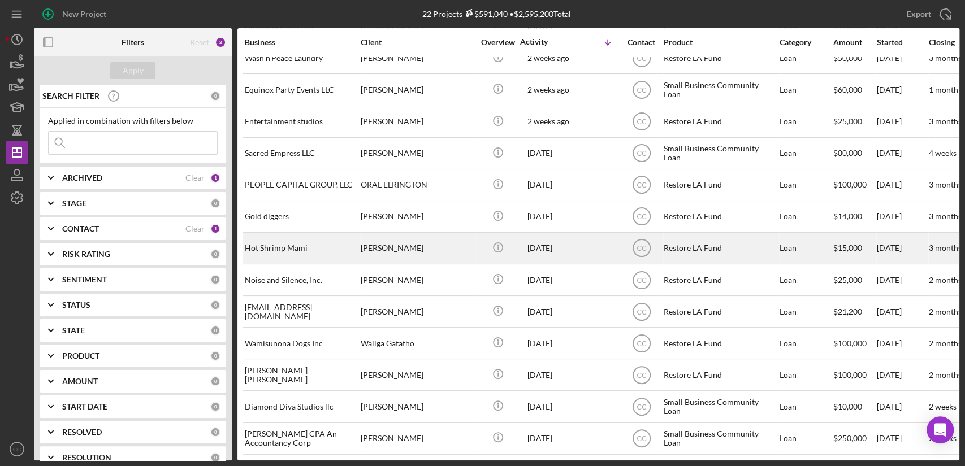
click at [441, 240] on div "[PERSON_NAME]" at bounding box center [417, 248] width 113 height 30
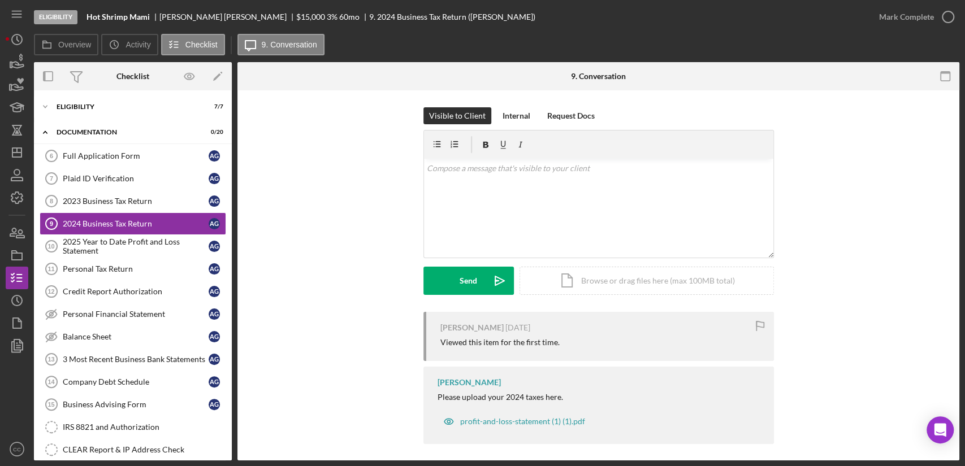
scroll to position [6, 0]
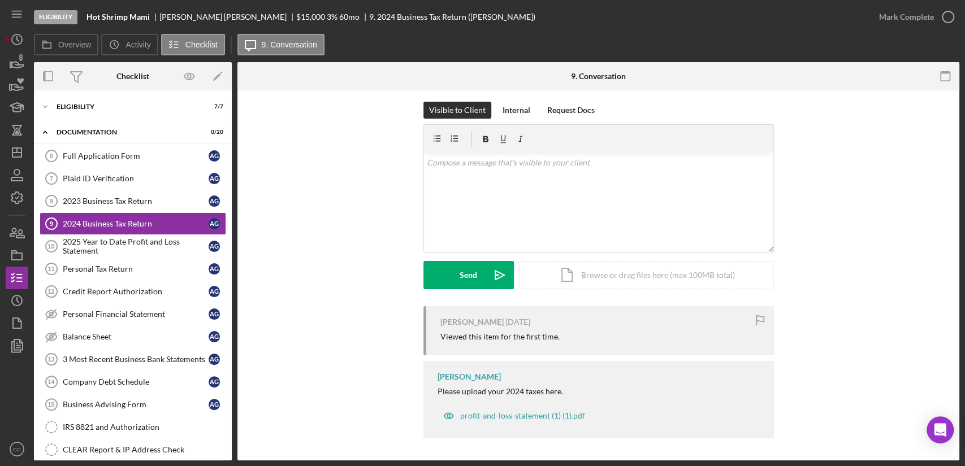
click at [110, 144] on div "Icon/Expander Documentation 0 / 20" at bounding box center [133, 132] width 198 height 23
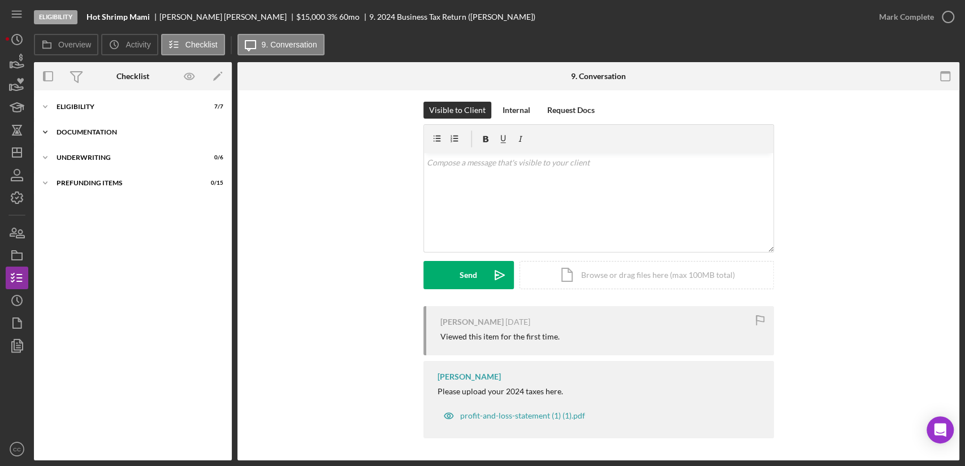
click at [111, 138] on div "Icon/Expander Documentation 0 / 20" at bounding box center [133, 132] width 198 height 23
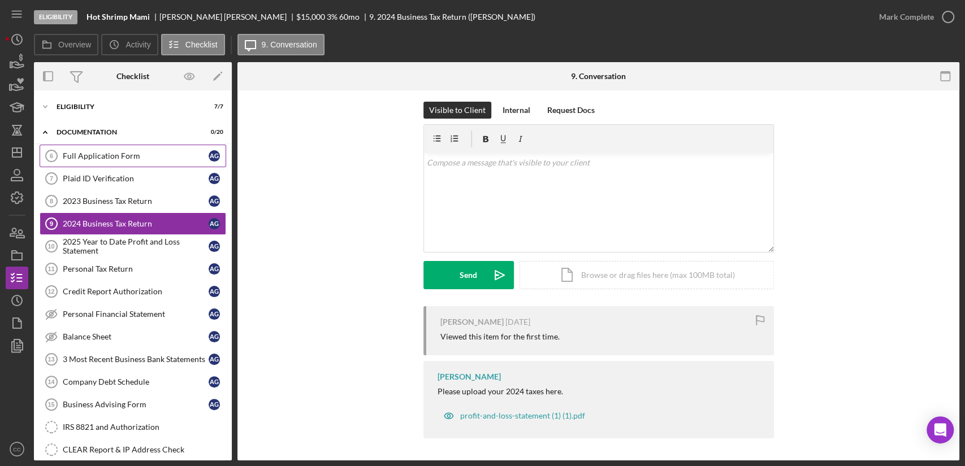
click at [109, 158] on div "Full Application Form" at bounding box center [136, 155] width 146 height 9
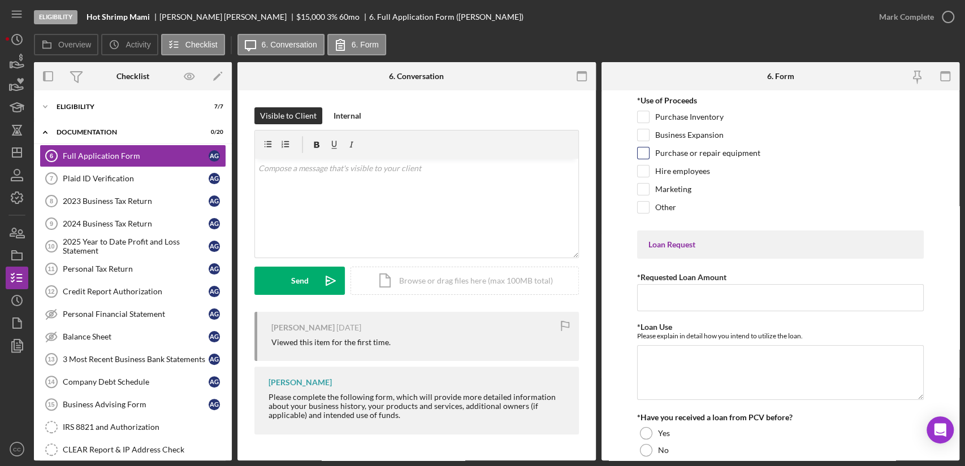
drag, startPoint x: 859, startPoint y: 144, endPoint x: 770, endPoint y: 146, distance: 88.8
click at [855, 145] on div "Business Expansion" at bounding box center [780, 138] width 287 height 18
click at [396, 197] on div "v Color teal Color pink Remove color Add row above Add row below Add column bef…" at bounding box center [416, 208] width 323 height 99
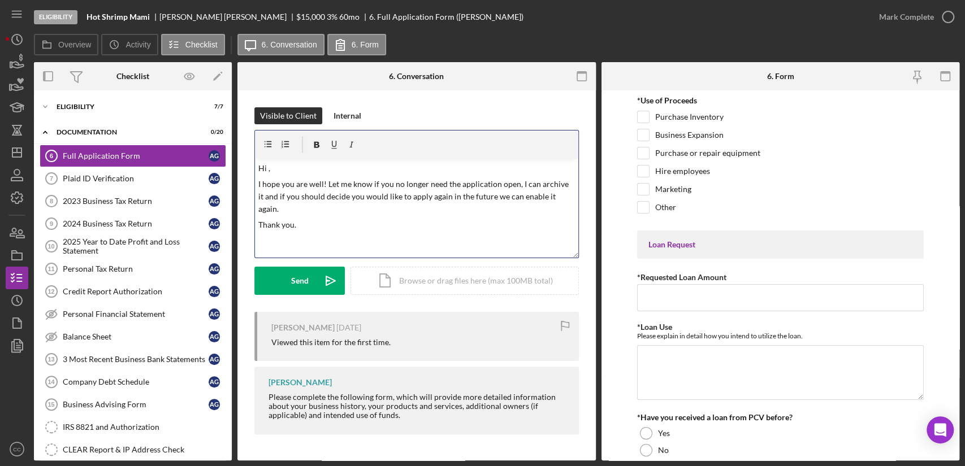
click at [317, 169] on p "Hi ," at bounding box center [416, 168] width 317 height 12
click at [164, 11] on div "Eligibility Hot Shrimp [PERSON_NAME] $15,000 $3,000 3 % 60 mo 6. Full Applicati…" at bounding box center [451, 17] width 834 height 34
click at [172, 19] on div "[PERSON_NAME]" at bounding box center [227, 16] width 137 height 9
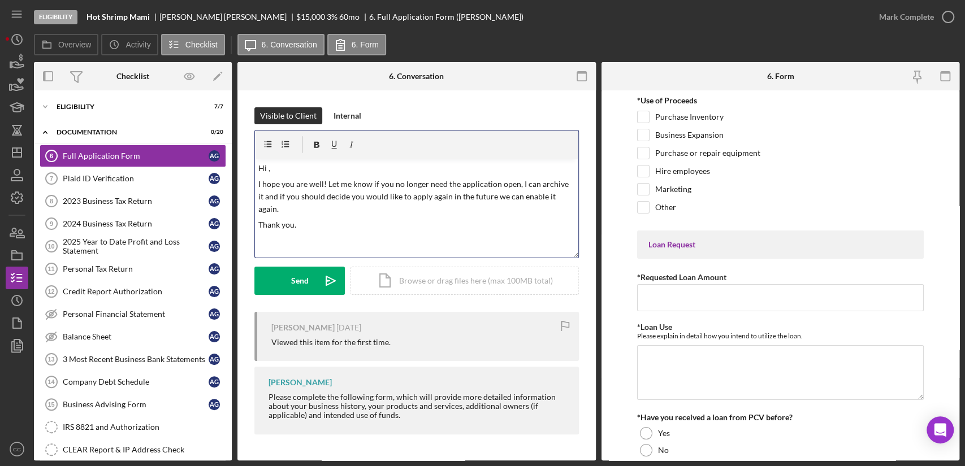
click at [331, 164] on p "Hi ," at bounding box center [416, 168] width 317 height 12
click at [313, 283] on button "Send Icon/icon-invite-send" at bounding box center [299, 281] width 90 height 28
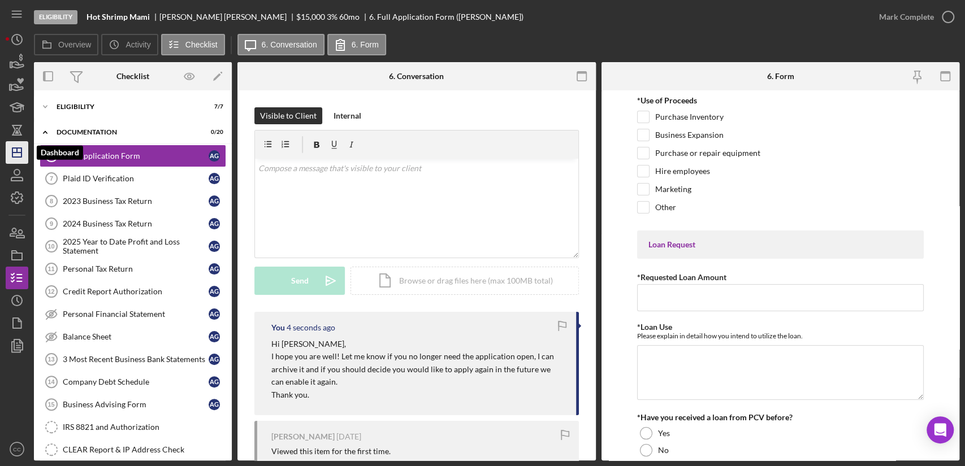
click at [18, 155] on icon "Icon/Dashboard" at bounding box center [17, 152] width 28 height 28
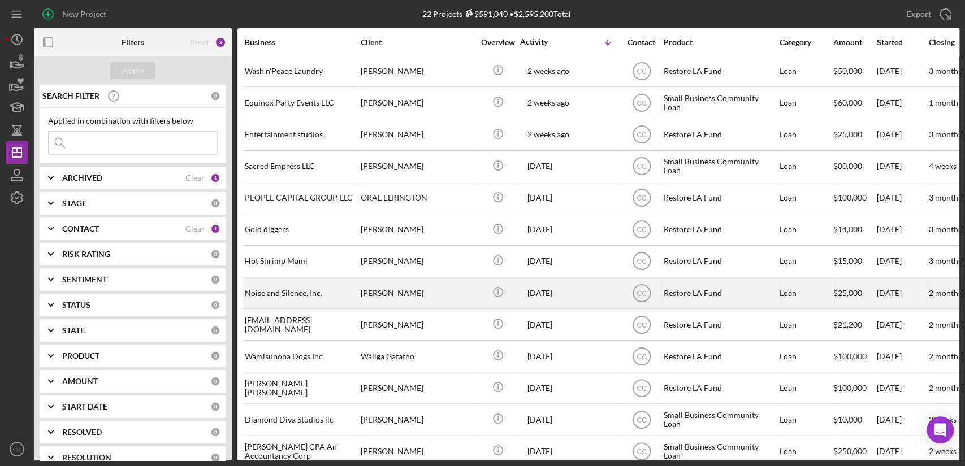
scroll to position [303, 0]
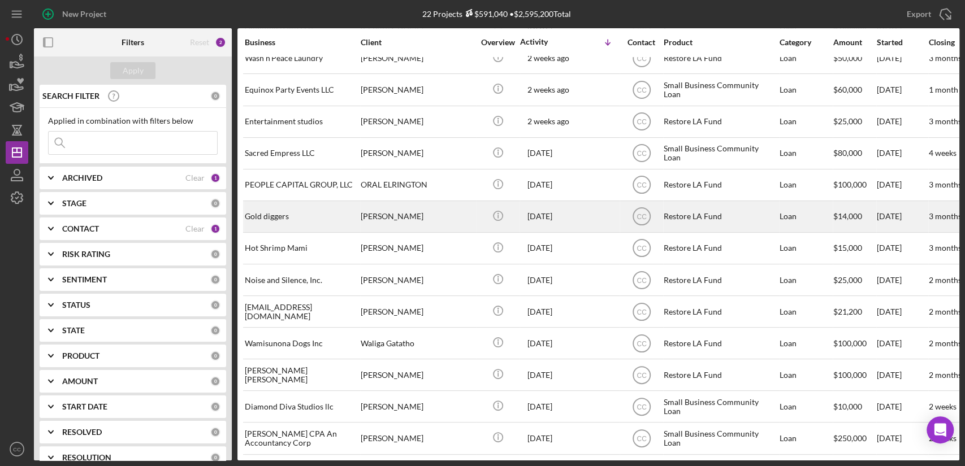
click at [435, 213] on div "[PERSON_NAME]" at bounding box center [417, 217] width 113 height 30
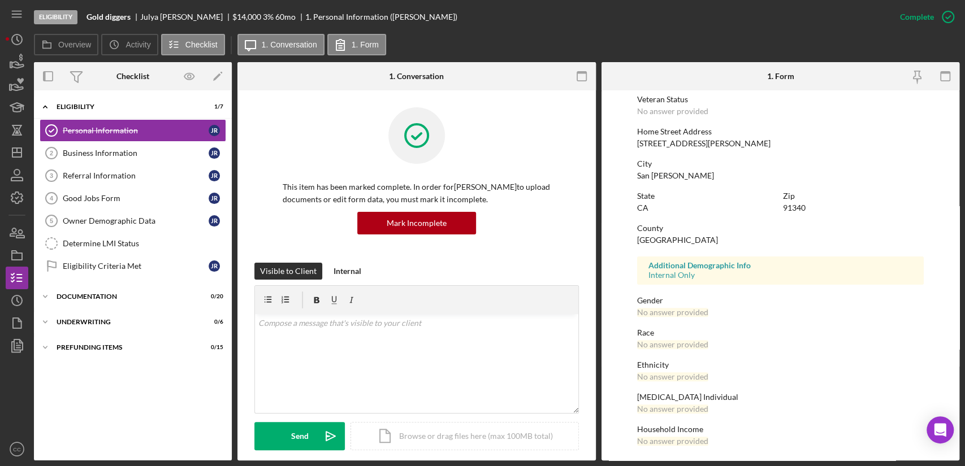
scroll to position [157, 0]
click at [81, 149] on div "Business Information" at bounding box center [136, 153] width 146 height 9
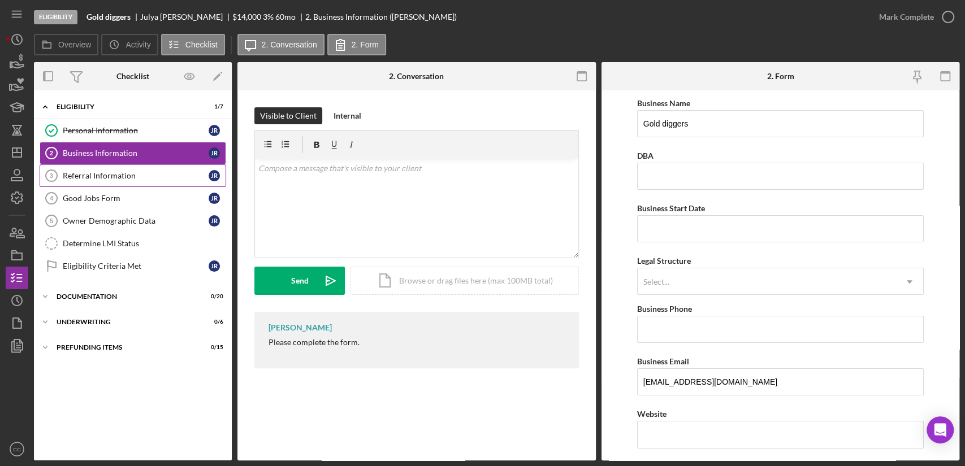
click at [125, 177] on div "Referral Information" at bounding box center [136, 175] width 146 height 9
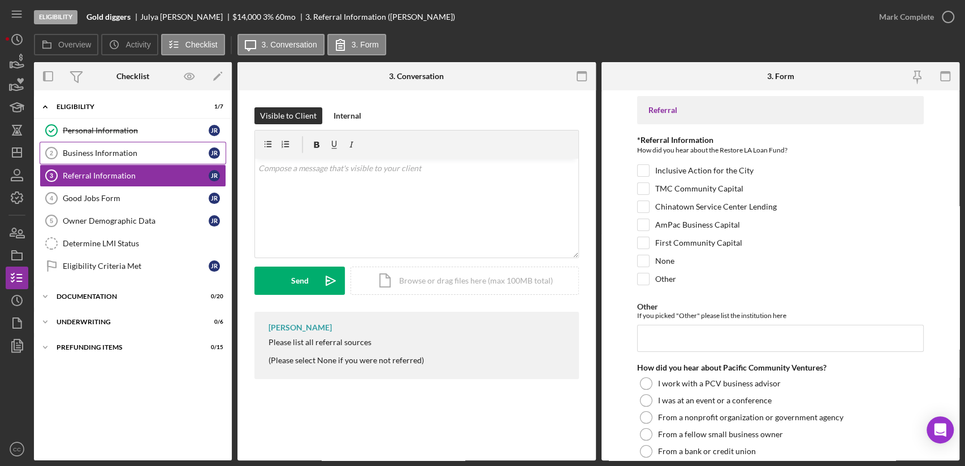
click at [93, 144] on link "Business Information 2 Business Information J R" at bounding box center [133, 153] width 187 height 23
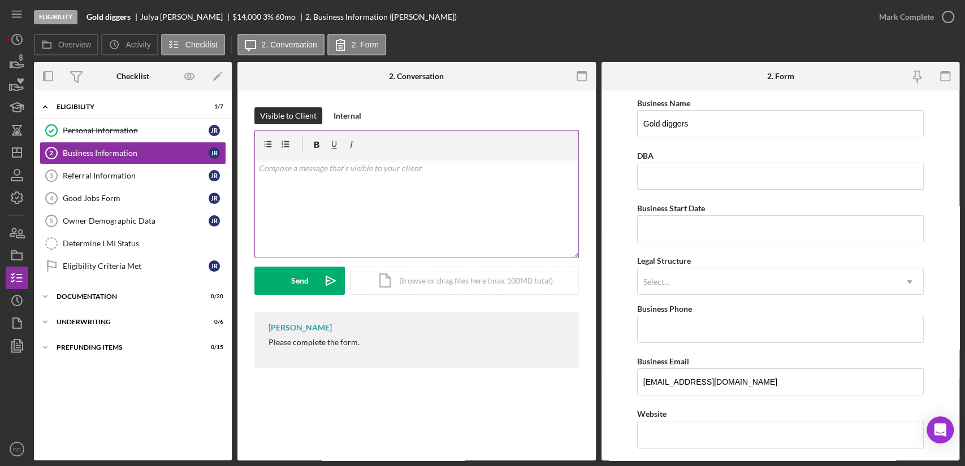
click at [407, 197] on div "v Color teal Color pink Remove color Add row above Add row below Add column bef…" at bounding box center [416, 208] width 323 height 99
drag, startPoint x: 745, startPoint y: 73, endPoint x: 565, endPoint y: 72, distance: 179.7
click at [745, 73] on div "2. Form" at bounding box center [780, 76] width 119 height 28
click at [335, 197] on div "v Color teal Color pink Remove color Add row above Add row below Add column bef…" at bounding box center [416, 208] width 323 height 99
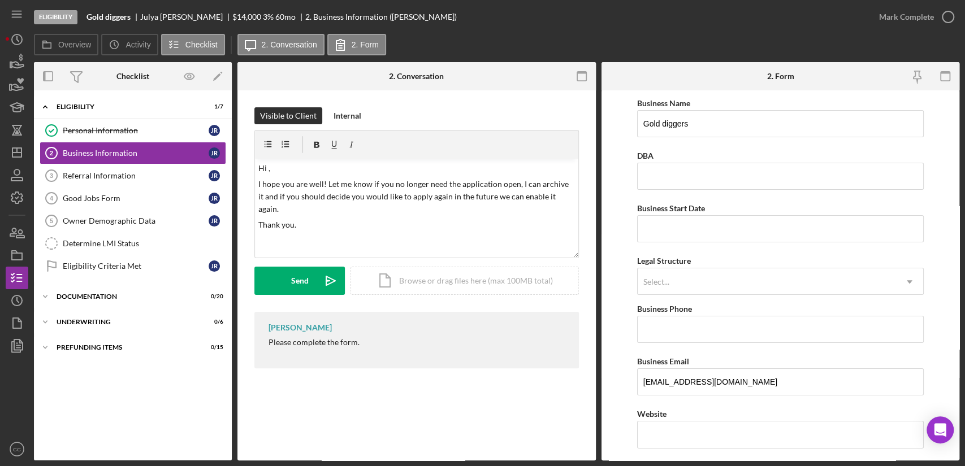
click at [148, 17] on div "[PERSON_NAME]" at bounding box center [186, 16] width 92 height 9
copy div "Julya"
click at [291, 169] on p "Hi ," at bounding box center [416, 168] width 317 height 12
click at [301, 279] on div "Send" at bounding box center [300, 281] width 18 height 28
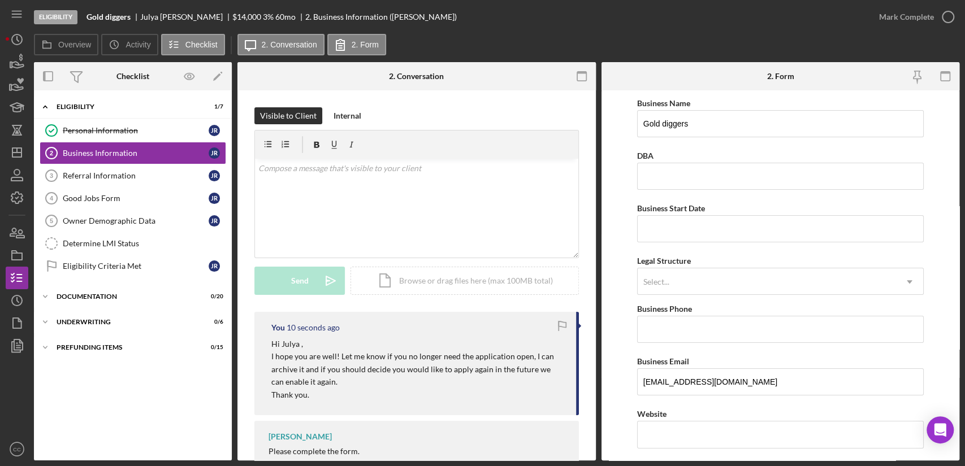
click at [737, 70] on div "2. Form" at bounding box center [780, 76] width 119 height 28
click at [18, 151] on icon "Icon/Dashboard" at bounding box center [17, 152] width 28 height 28
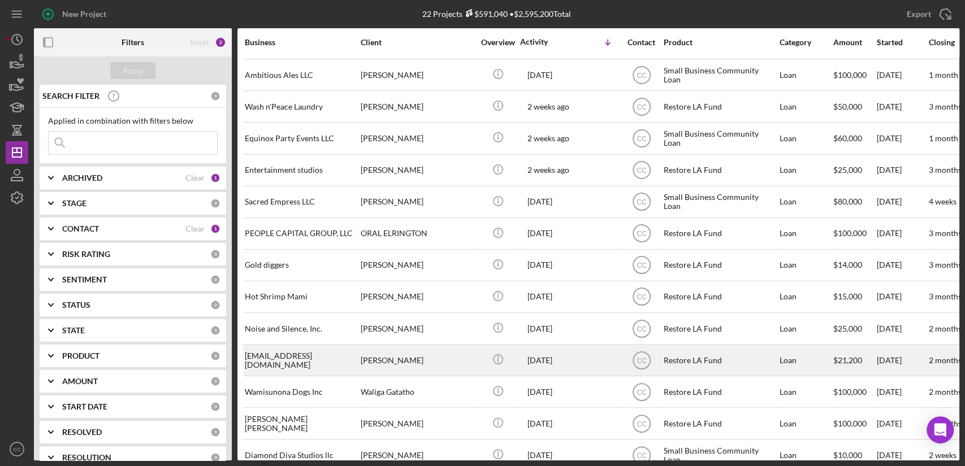
scroll to position [303, 0]
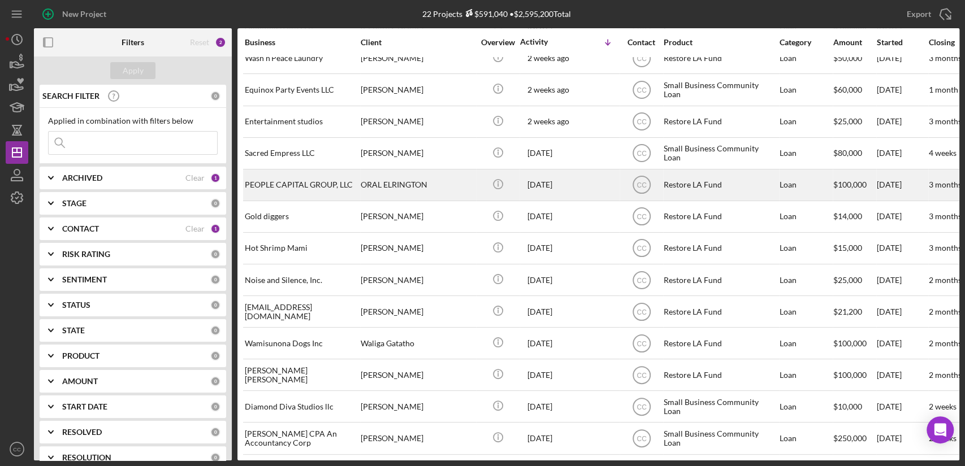
click at [456, 176] on div "ORAL ELRINGTON" at bounding box center [417, 185] width 113 height 30
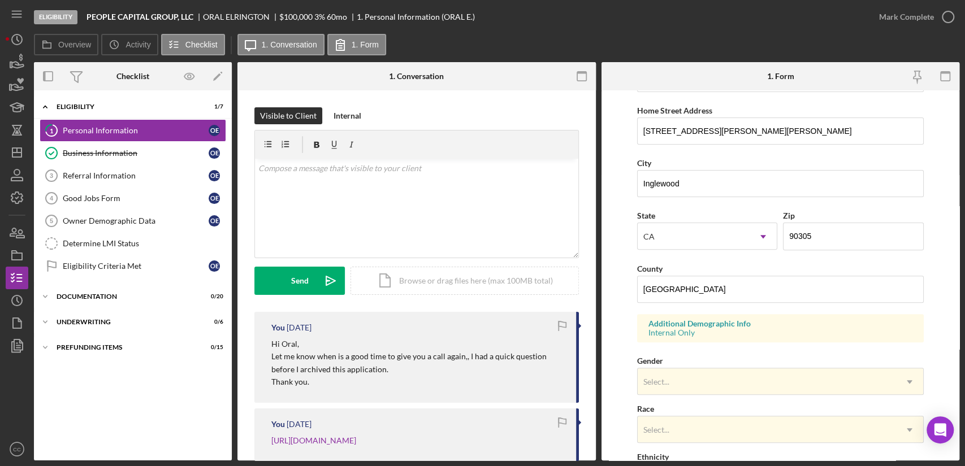
scroll to position [194, 0]
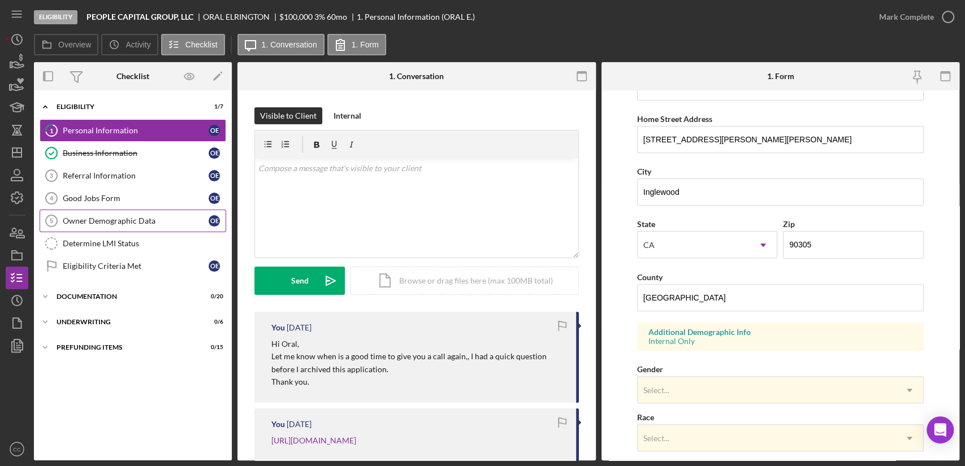
click at [111, 217] on div "Owner Demographic Data" at bounding box center [136, 220] width 146 height 9
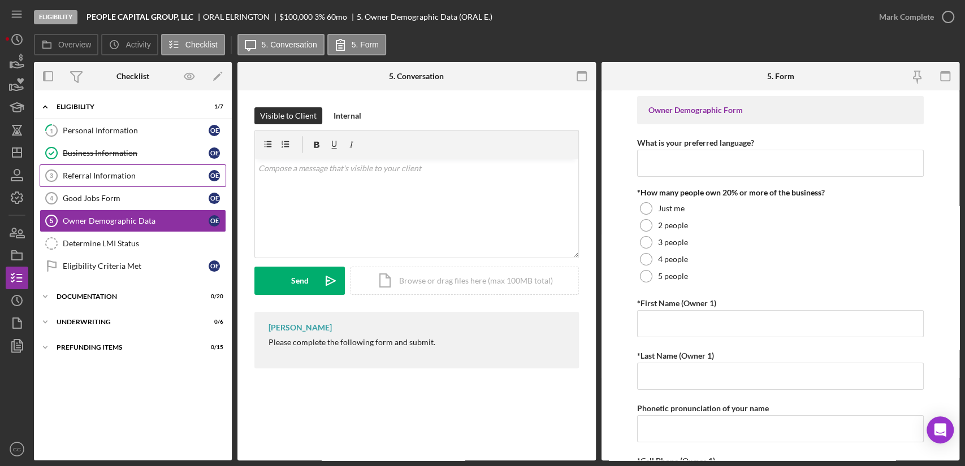
click at [118, 173] on div "Referral Information" at bounding box center [136, 175] width 146 height 9
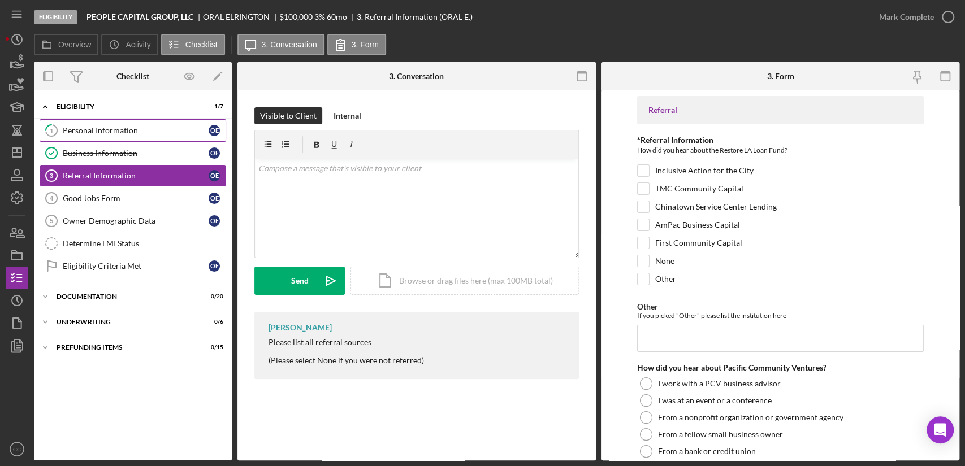
click at [85, 128] on div "Personal Information" at bounding box center [136, 130] width 146 height 9
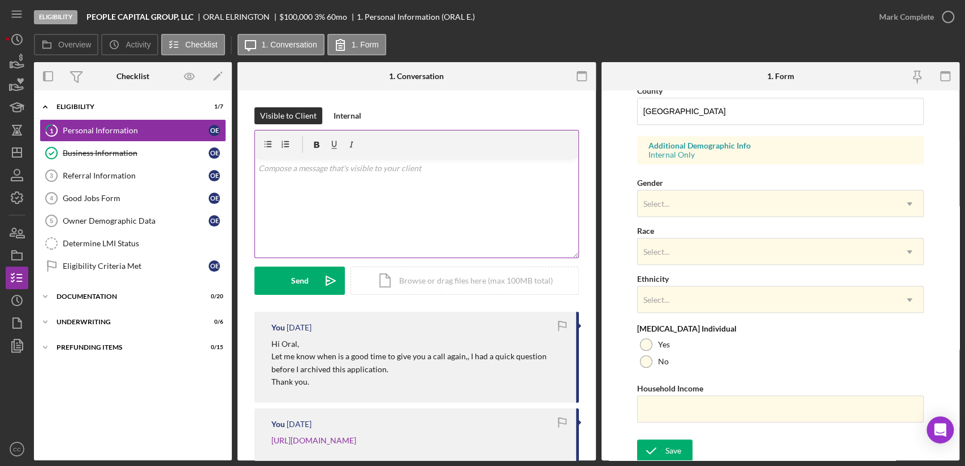
scroll to position [383, 0]
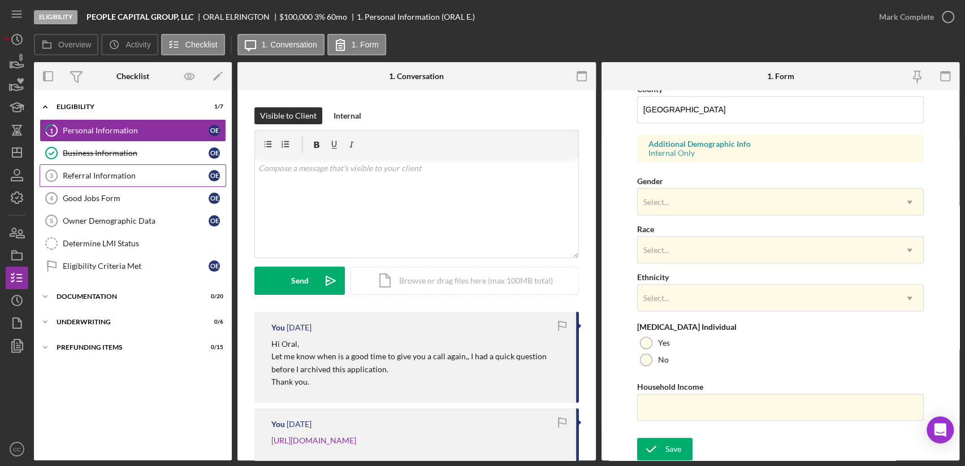
click at [120, 182] on link "Referral Information 3 Referral Information O E" at bounding box center [133, 175] width 187 height 23
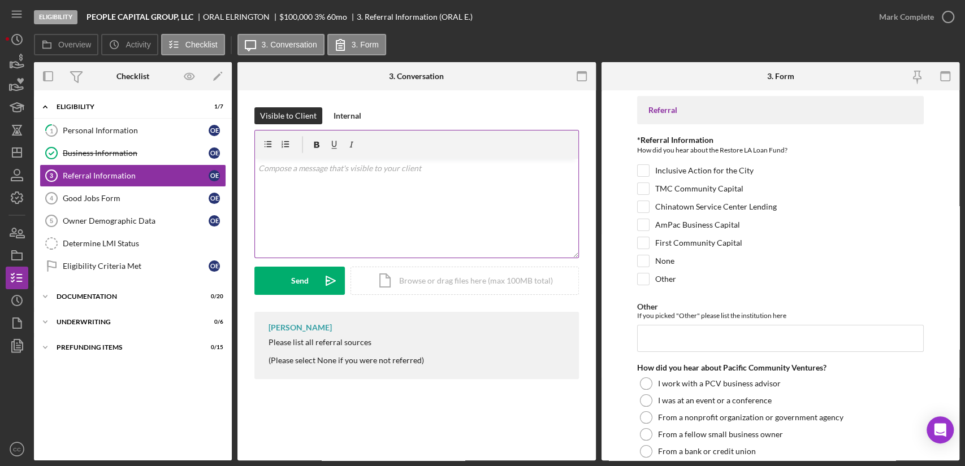
drag, startPoint x: 870, startPoint y: 146, endPoint x: 557, endPoint y: 210, distance: 319.5
click at [869, 146] on div "How did you hear about the Restore LA Loan Fund?" at bounding box center [780, 152] width 287 height 14
click at [342, 187] on div "v Color teal Color pink Remove color Add row above Add row below Add column bef…" at bounding box center [416, 208] width 323 height 99
paste div
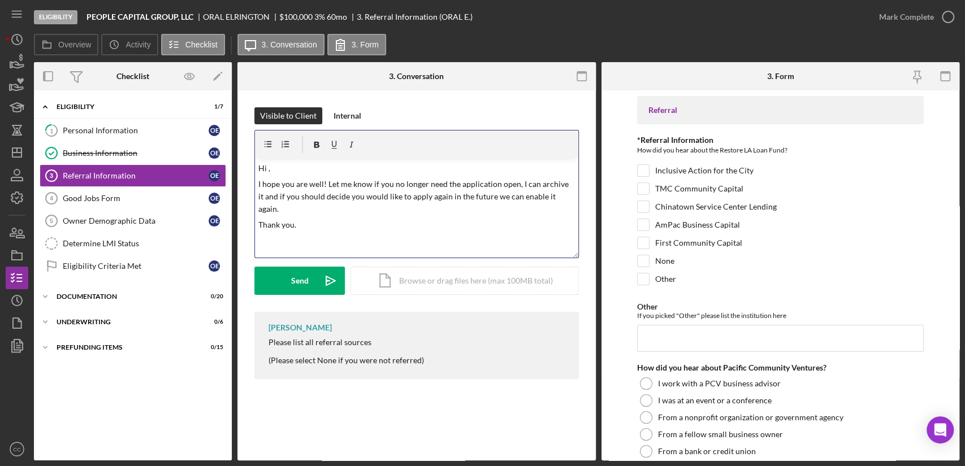
click at [277, 168] on p "Hi ," at bounding box center [416, 168] width 317 height 12
click at [298, 279] on div "Send" at bounding box center [300, 281] width 18 height 28
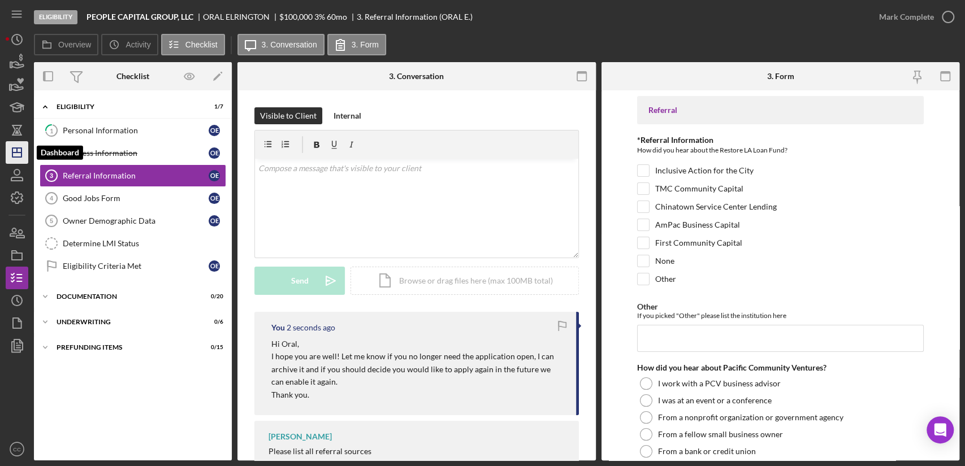
click at [19, 153] on line "button" at bounding box center [16, 153] width 9 height 0
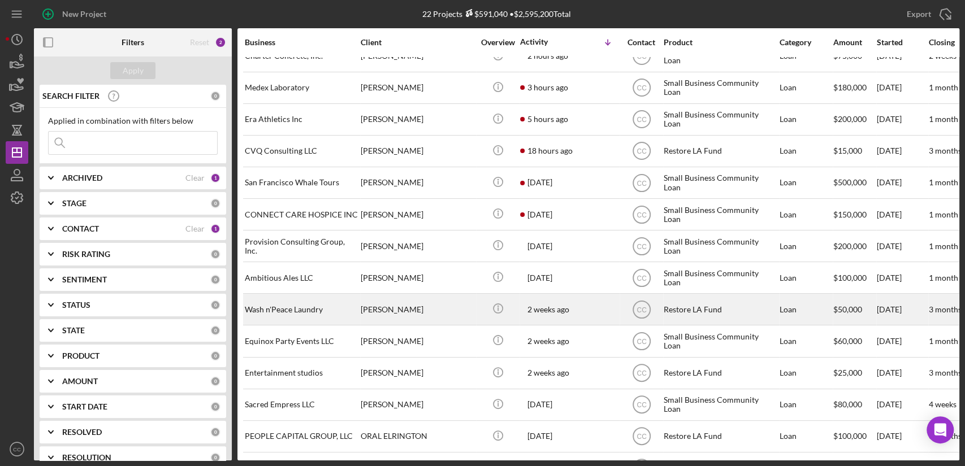
scroll to position [125, 0]
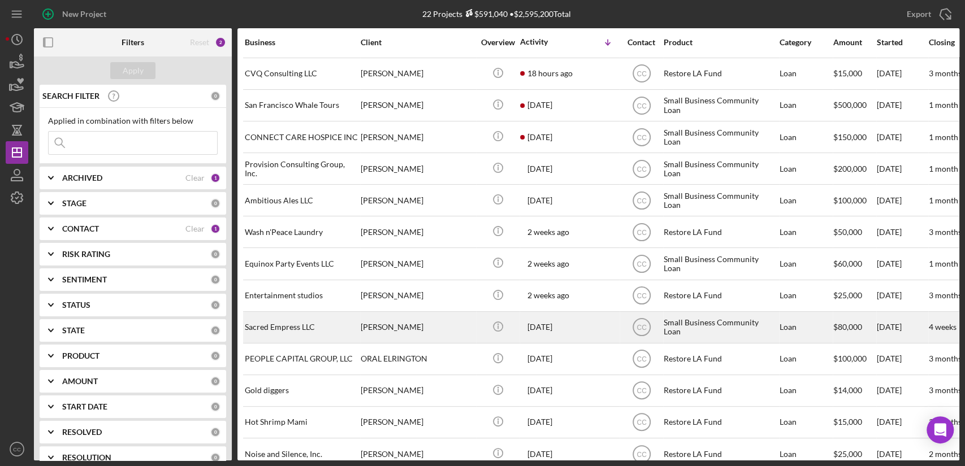
click at [427, 327] on div "[PERSON_NAME]" at bounding box center [417, 328] width 113 height 30
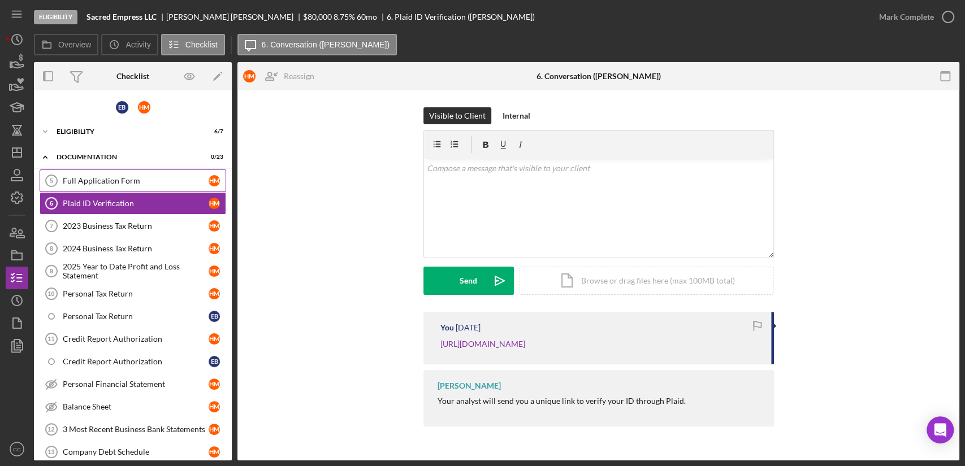
click at [109, 178] on div "Full Application Form" at bounding box center [136, 180] width 146 height 9
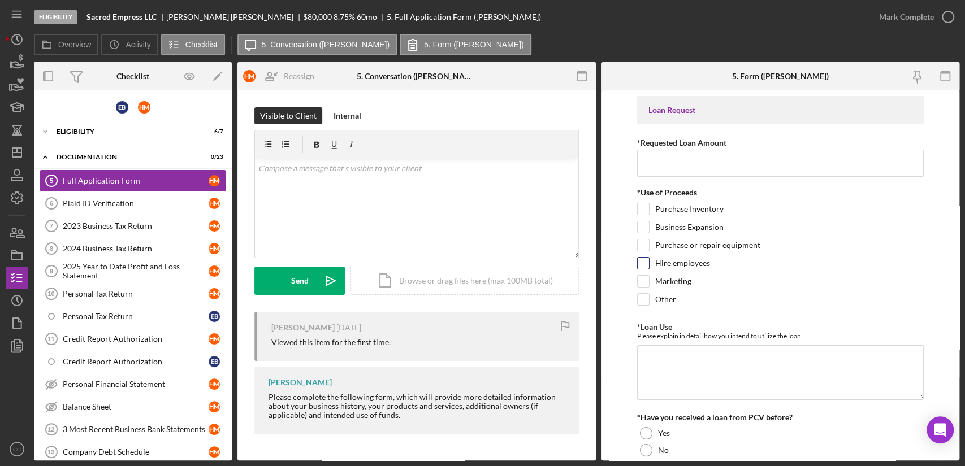
click at [912, 260] on div "Hire employees" at bounding box center [780, 266] width 287 height 18
click at [291, 187] on div "v Color teal Color pink Remove color Add row above Add row below Add column bef…" at bounding box center [416, 208] width 323 height 99
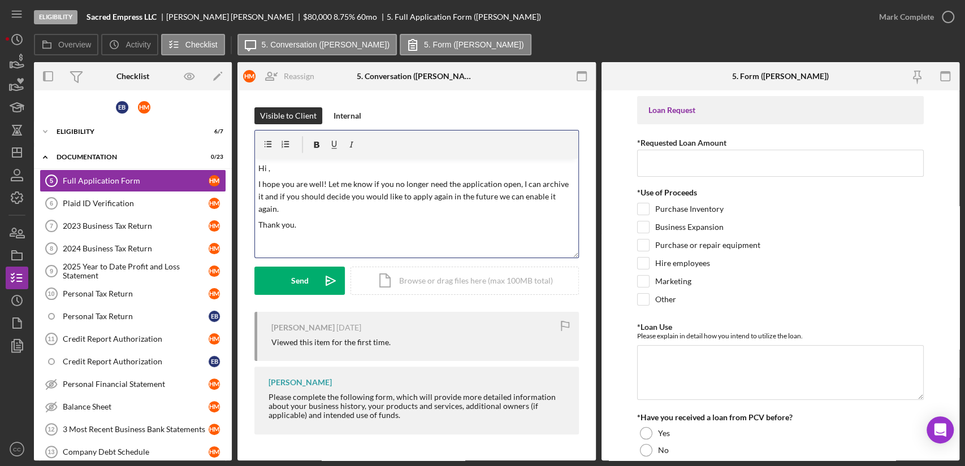
click at [303, 167] on p "Hi ," at bounding box center [416, 168] width 317 height 12
click at [177, 15] on div "[PERSON_NAME]" at bounding box center [234, 16] width 137 height 9
copy div "[PERSON_NAME]"
drag, startPoint x: 287, startPoint y: 171, endPoint x: 309, endPoint y: 168, distance: 21.7
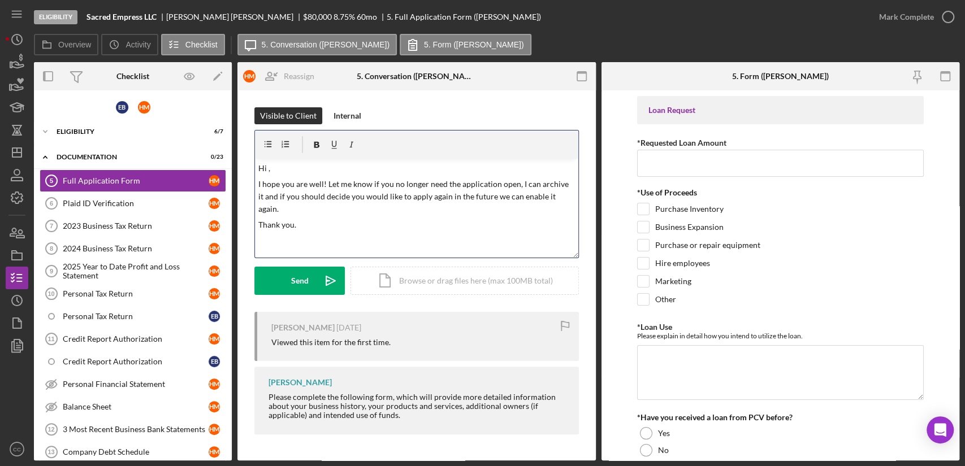
click at [291, 171] on p "Hi ," at bounding box center [416, 168] width 317 height 12
click at [294, 283] on div "Send" at bounding box center [300, 281] width 18 height 28
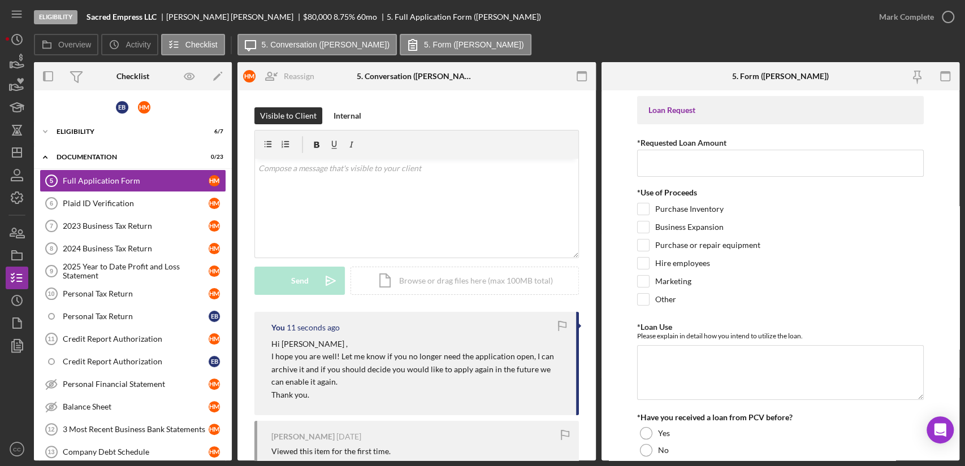
click at [930, 246] on form "Loan Request *Requested Loan Amount *Use of Proceeds Purchase Inventory Busines…" at bounding box center [780, 275] width 358 height 370
click at [16, 154] on icon "Icon/Dashboard" at bounding box center [17, 152] width 28 height 28
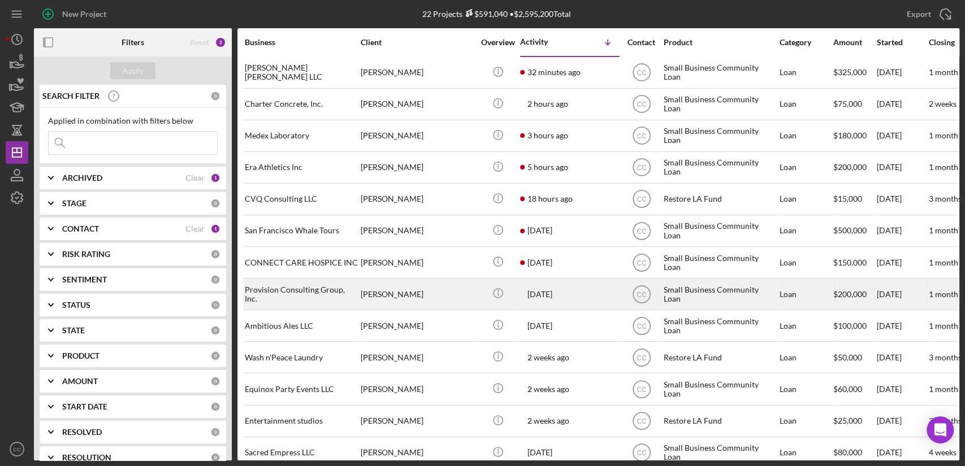
scroll to position [63, 0]
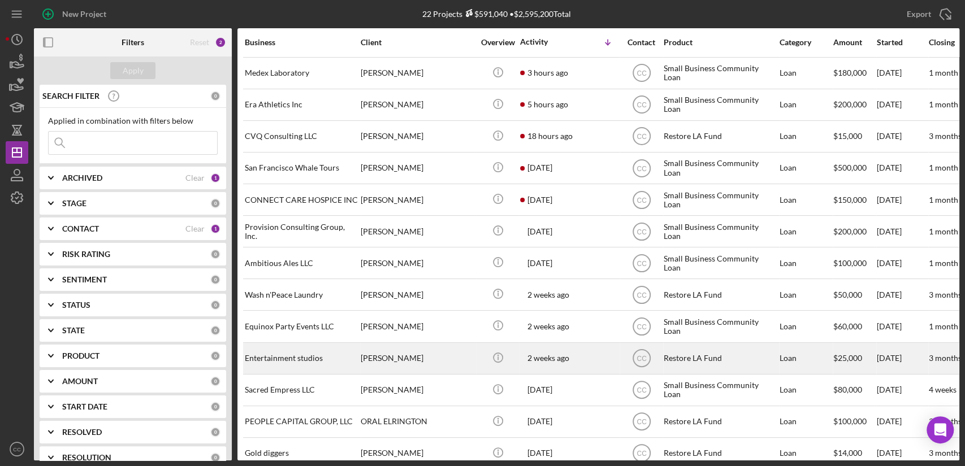
click at [447, 356] on div "[PERSON_NAME]" at bounding box center [417, 359] width 113 height 30
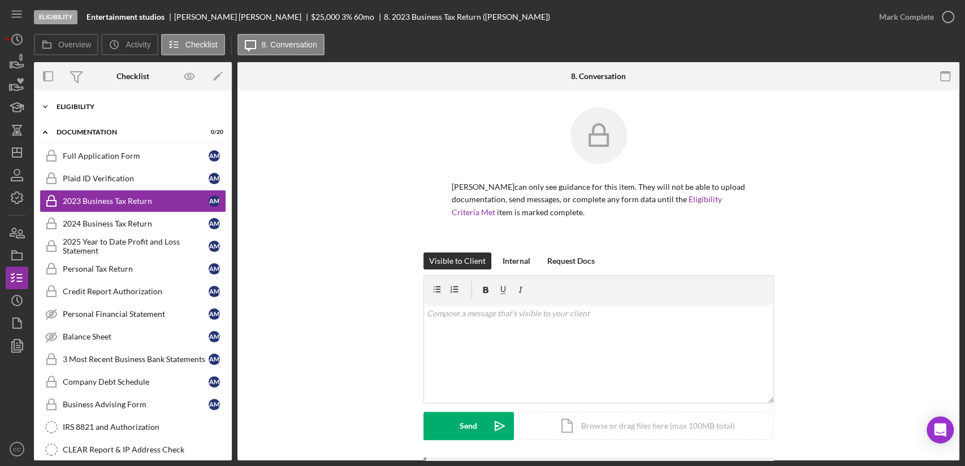
click at [73, 102] on div "Icon/Expander Eligibility 0 / 7" at bounding box center [133, 107] width 198 height 23
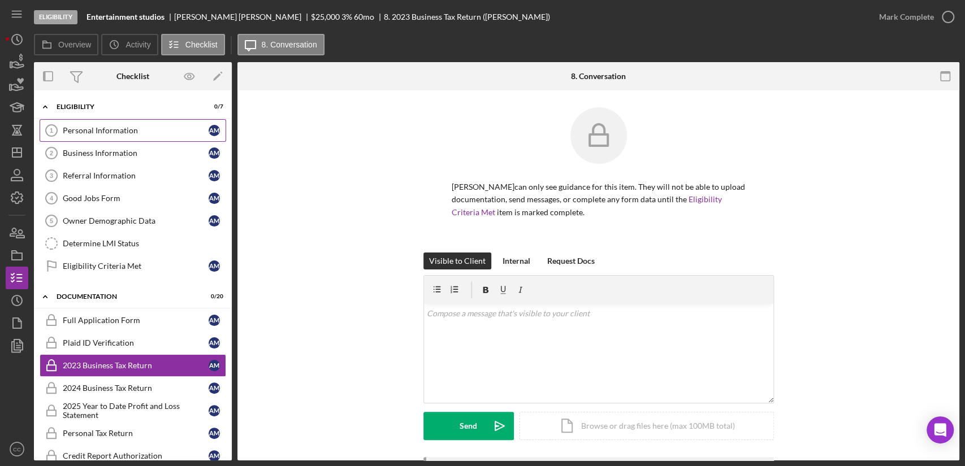
click at [104, 131] on div "Personal Information" at bounding box center [136, 130] width 146 height 9
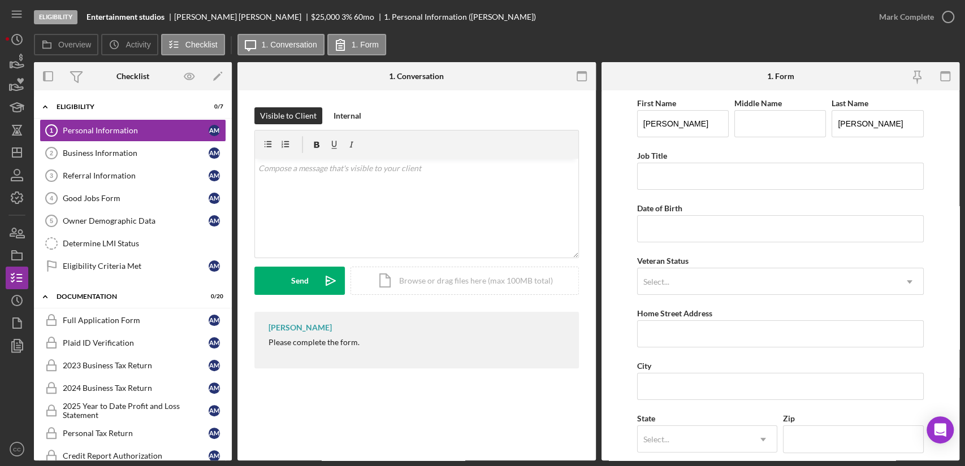
click at [828, 80] on div "1. Form" at bounding box center [780, 76] width 119 height 28
click at [285, 186] on div "v Color teal Color pink Remove color Add row above Add row below Add column bef…" at bounding box center [416, 208] width 323 height 99
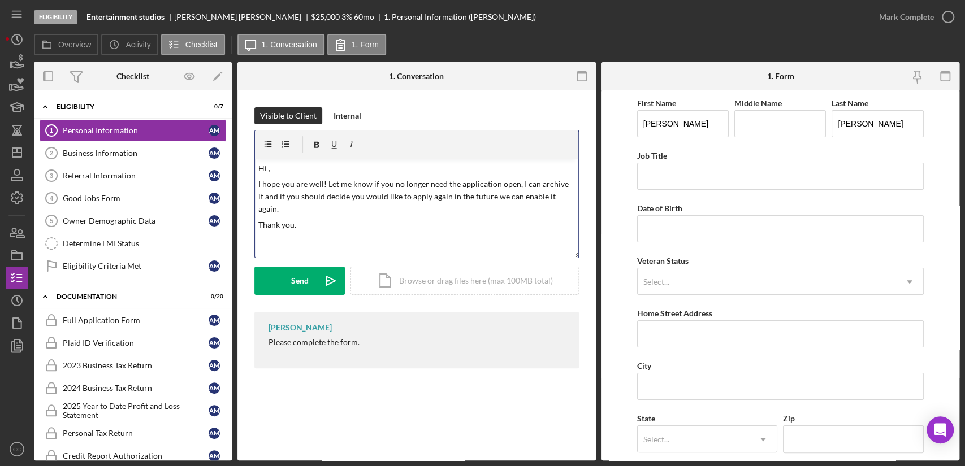
click at [274, 165] on p "Hi ," at bounding box center [416, 168] width 317 height 12
click at [194, 17] on div "[PERSON_NAME]" at bounding box center [242, 16] width 137 height 9
click at [193, 17] on div "[PERSON_NAME]" at bounding box center [242, 16] width 137 height 9
copy div "[PERSON_NAME]"
click at [287, 176] on div "v Color teal Color pink Remove color Add row above Add row below Add column bef…" at bounding box center [416, 208] width 323 height 99
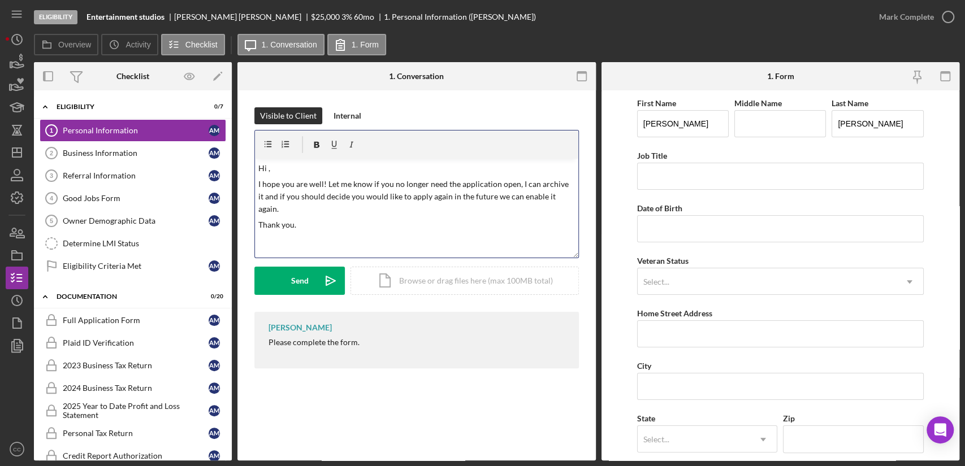
click at [285, 175] on div "v Color teal Color pink Remove color Add row above Add row below Add column bef…" at bounding box center [416, 208] width 323 height 99
click at [288, 166] on p "Hi ," at bounding box center [416, 168] width 317 height 12
click at [289, 276] on button "Send Icon/icon-invite-send" at bounding box center [299, 281] width 90 height 28
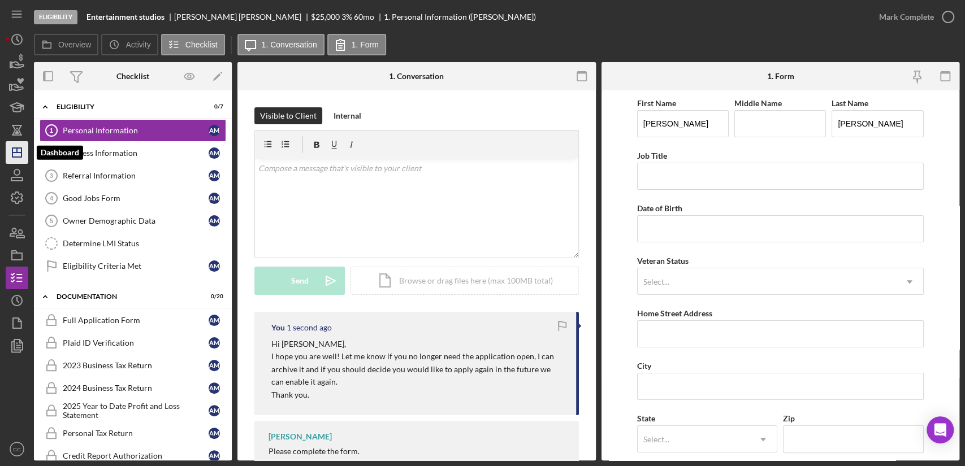
click at [20, 150] on icon "Icon/Dashboard" at bounding box center [17, 152] width 28 height 28
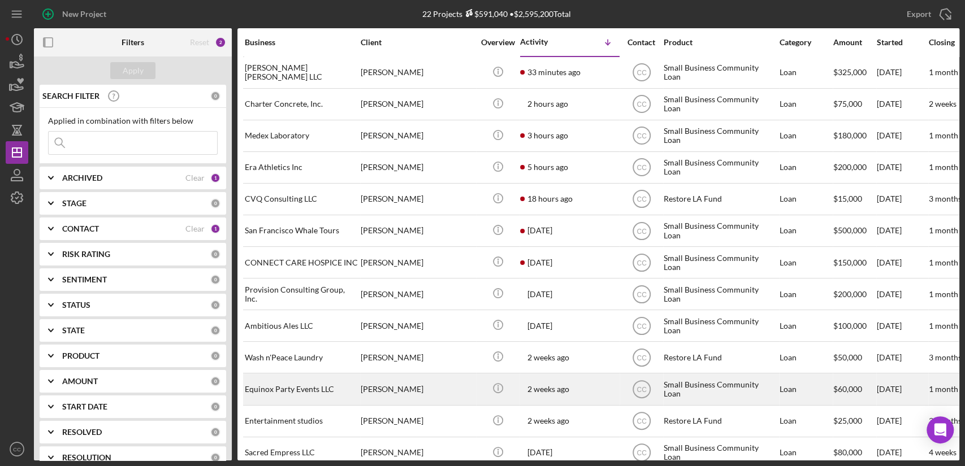
click at [421, 393] on div "[PERSON_NAME]" at bounding box center [417, 389] width 113 height 30
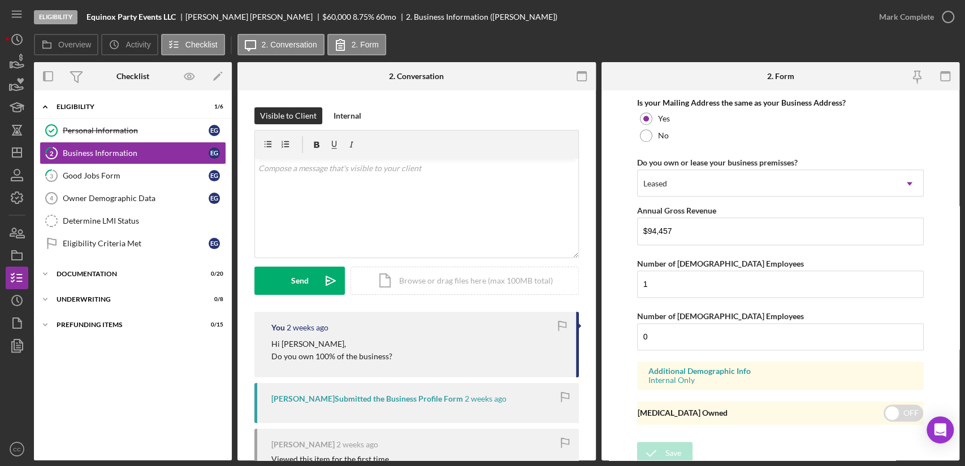
scroll to position [882, 0]
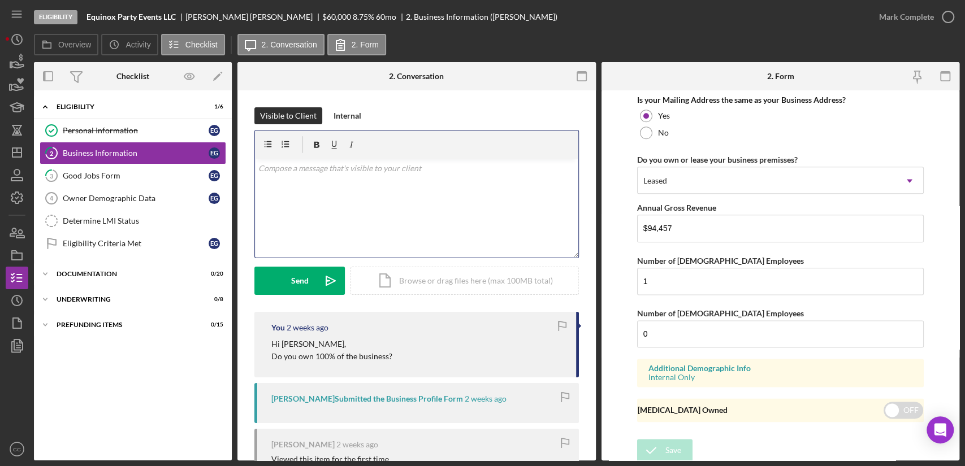
click at [374, 203] on div "v Color teal Color pink Remove color Add row above Add row below Add column bef…" at bounding box center [416, 208] width 323 height 99
click at [190, 18] on div "[PERSON_NAME]" at bounding box center [253, 16] width 137 height 9
copy div "[PERSON_NAME]"
click at [400, 192] on div "v Color teal Color pink Remove color Add row above Add row below Add column bef…" at bounding box center [416, 208] width 323 height 99
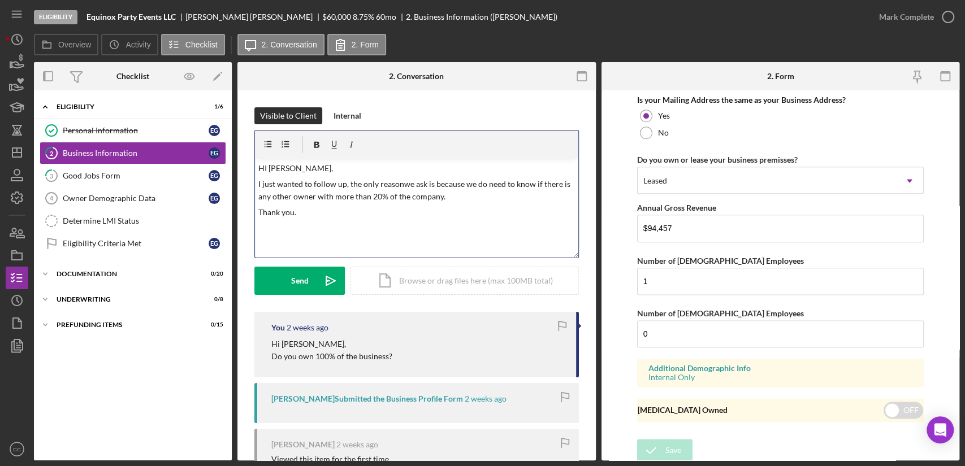
click at [398, 181] on p "I just wanted to follow up, the only reasonwe ask is because we do need to know…" at bounding box center [416, 190] width 317 height 25
click at [495, 220] on div "v Color teal Color pink Remove color Add row above Add row below Add column bef…" at bounding box center [416, 208] width 323 height 99
click at [300, 285] on div "Send" at bounding box center [300, 281] width 18 height 28
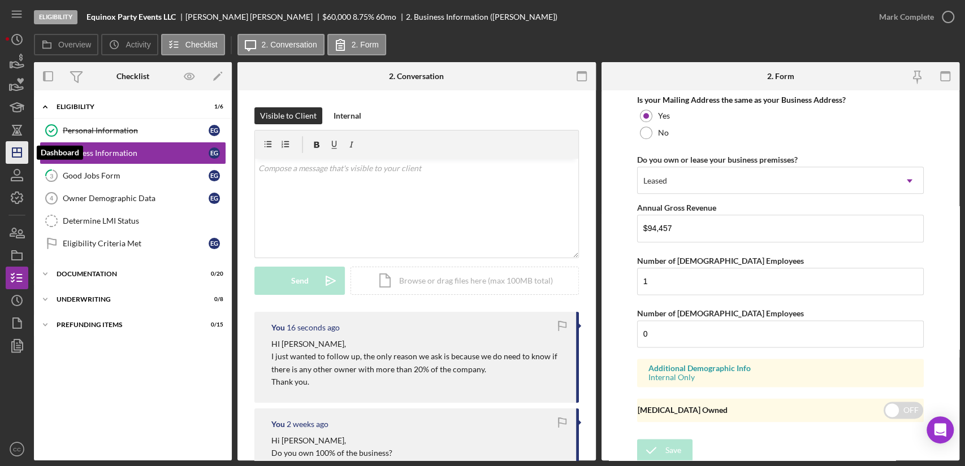
click at [16, 154] on icon "Icon/Dashboard" at bounding box center [17, 152] width 28 height 28
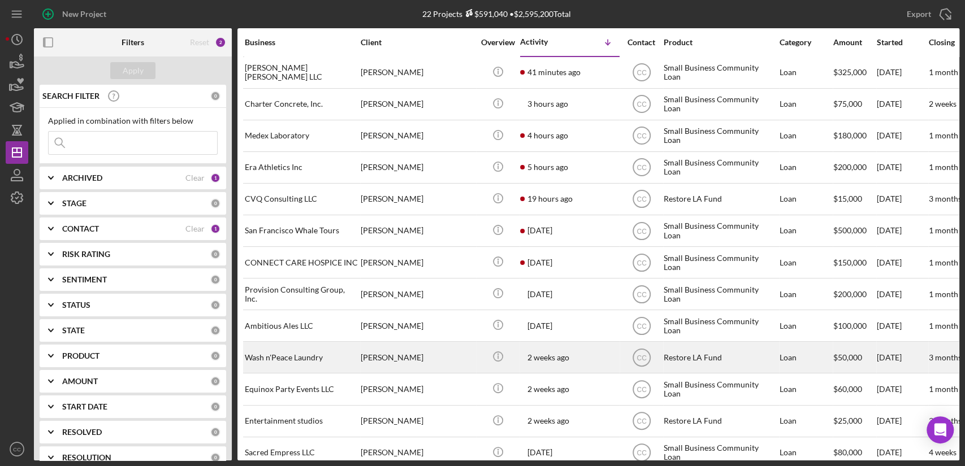
click at [415, 355] on div "[PERSON_NAME]" at bounding box center [417, 358] width 113 height 30
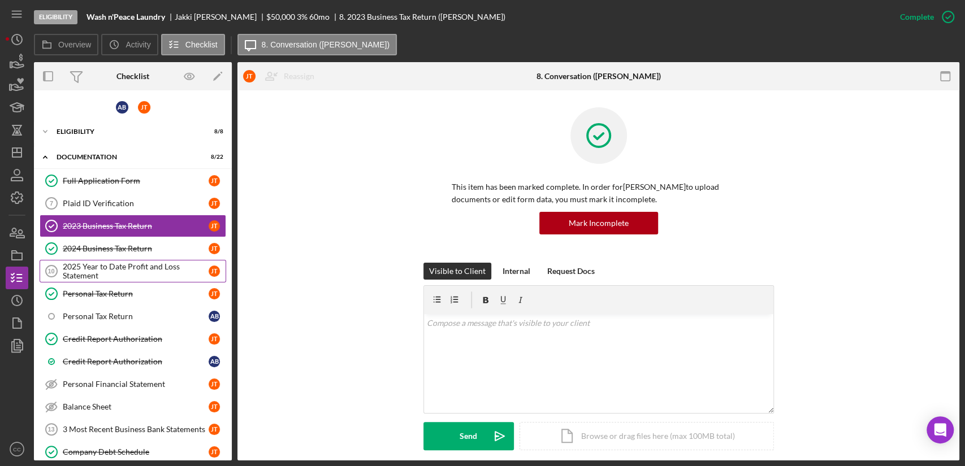
click at [135, 273] on div "2025 Year to Date Profit and Loss Statement" at bounding box center [136, 271] width 146 height 18
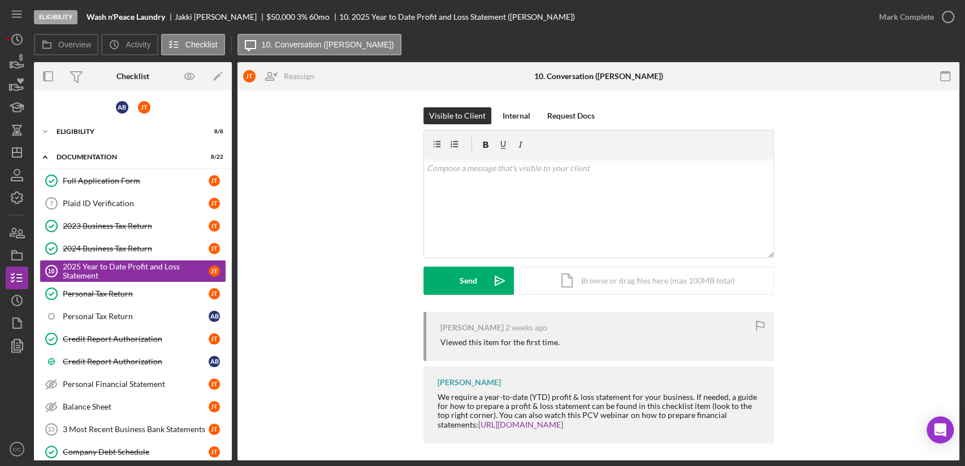
scroll to position [5, 0]
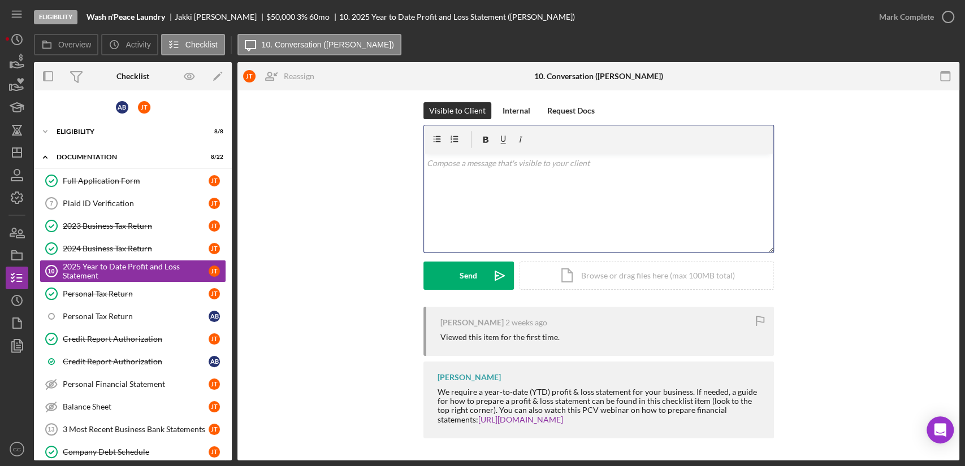
click at [478, 213] on div "v Color teal Color pink Remove color Add row above Add row below Add column bef…" at bounding box center [598, 203] width 349 height 99
click at [185, 15] on div "[PERSON_NAME]" at bounding box center [221, 16] width 92 height 9
copy div "Jakki"
click at [557, 172] on div "v Color teal Color pink Remove color Add row above Add row below Add column bef…" at bounding box center [598, 203] width 349 height 99
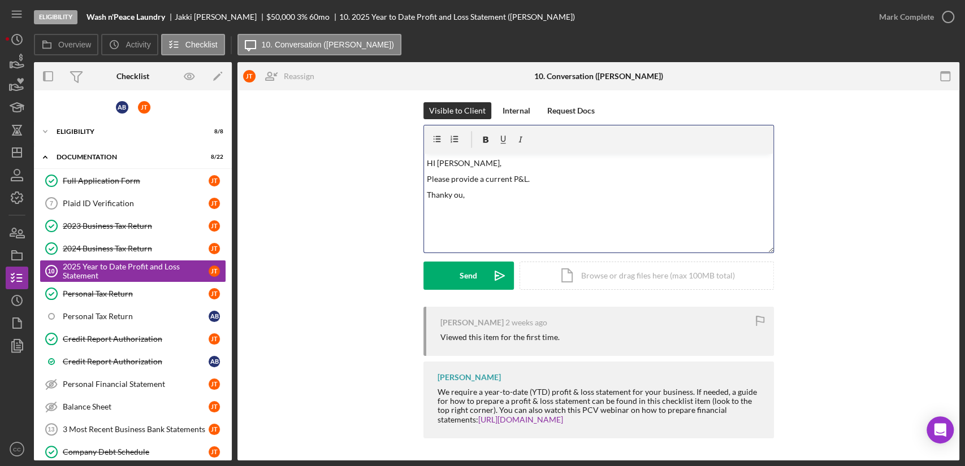
click at [444, 192] on p "Thanky ou," at bounding box center [598, 195] width 343 height 12
click at [482, 272] on button "Send Icon/icon-invite-send" at bounding box center [468, 276] width 90 height 28
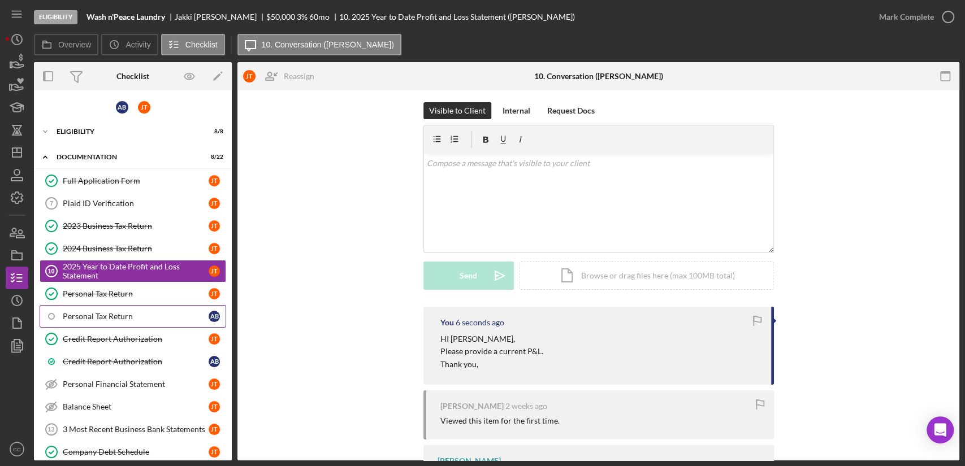
click at [121, 314] on div "Personal Tax Return" at bounding box center [136, 316] width 146 height 9
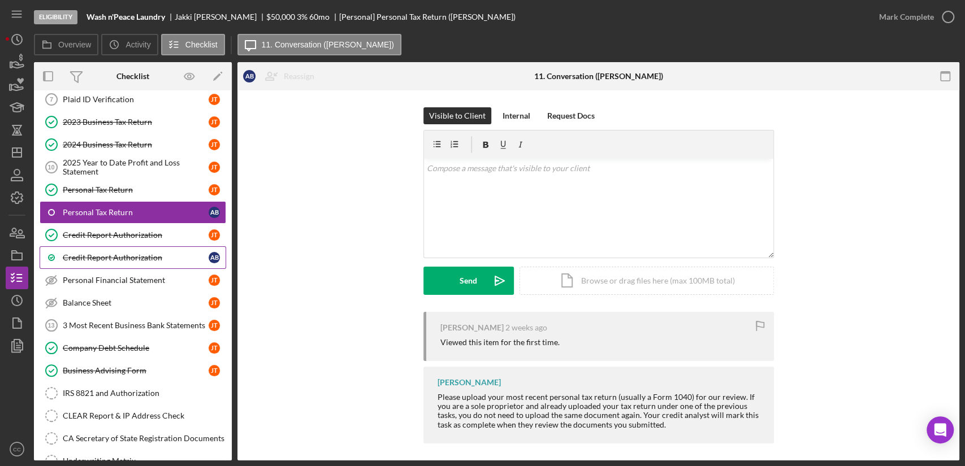
scroll to position [125, 0]
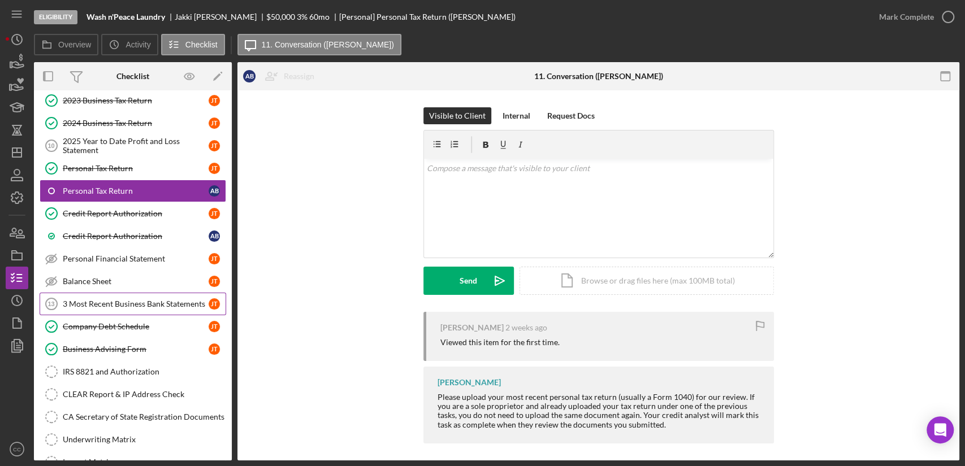
click at [141, 300] on div "3 Most Recent Business Bank Statements" at bounding box center [136, 304] width 146 height 9
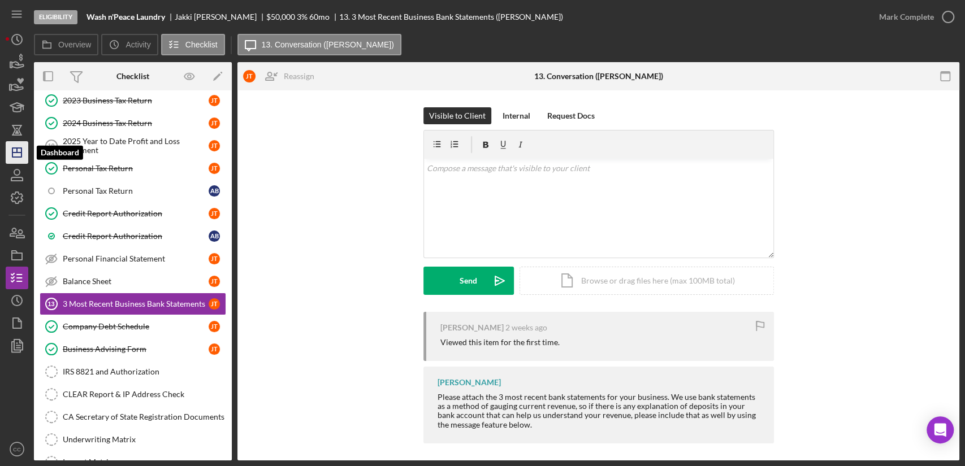
click at [7, 150] on icon "Icon/Dashboard" at bounding box center [17, 152] width 28 height 28
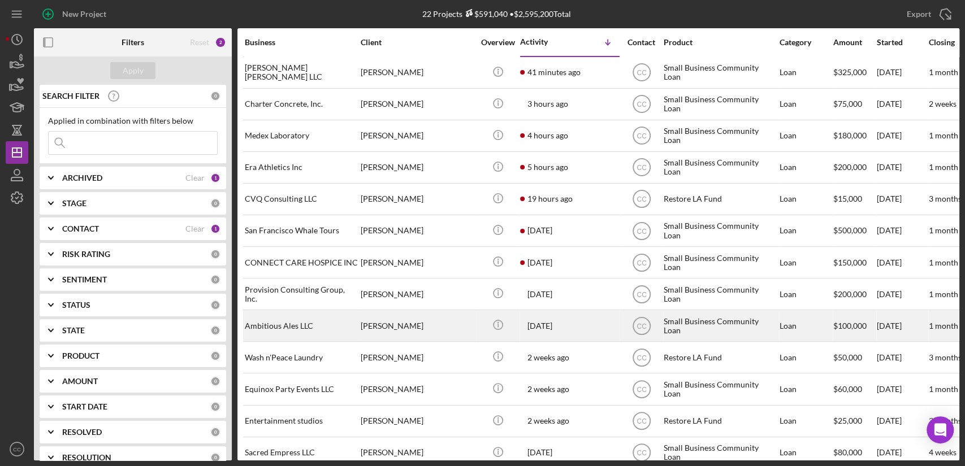
click at [432, 323] on div "[PERSON_NAME]" at bounding box center [417, 326] width 113 height 30
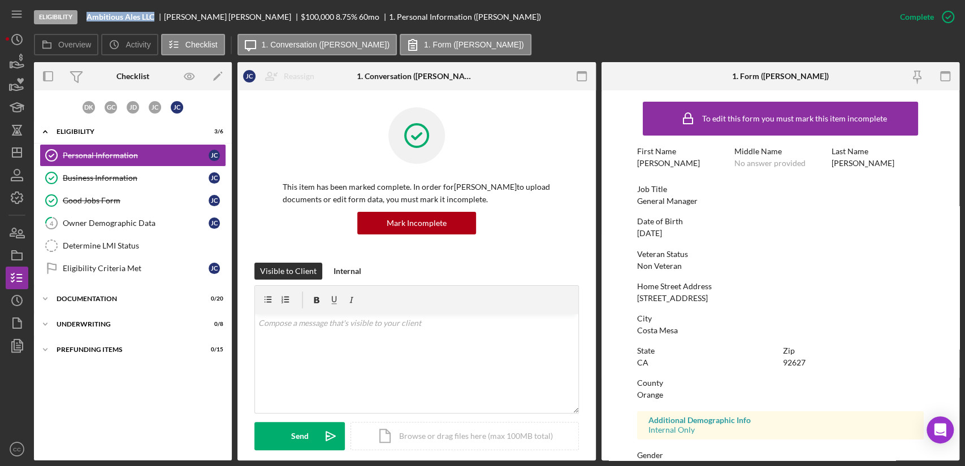
drag, startPoint x: 157, startPoint y: 17, endPoint x: 89, endPoint y: 18, distance: 67.8
click at [89, 18] on div "Ambitious Ales LLC" at bounding box center [124, 16] width 77 height 9
copy b "Ambitious Ales LLC"
click at [93, 228] on link "4 Owner Demographic Data [PERSON_NAME]" at bounding box center [133, 223] width 187 height 23
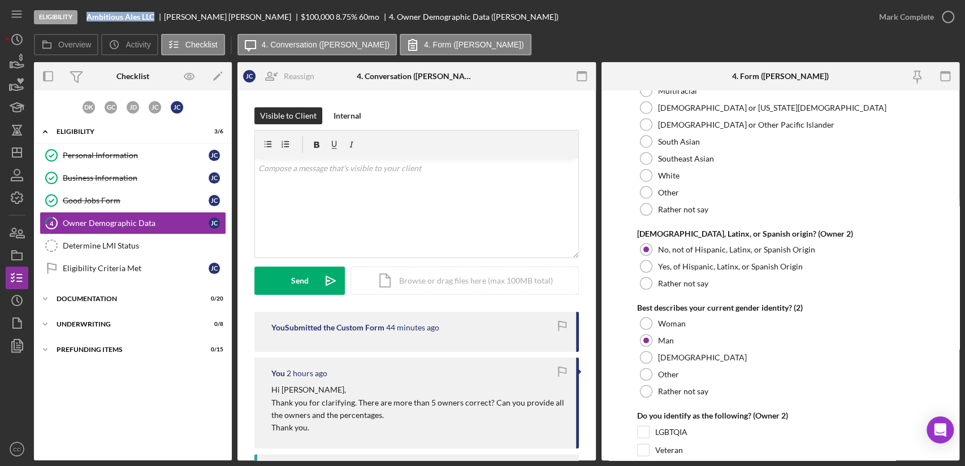
scroll to position [1758, 0]
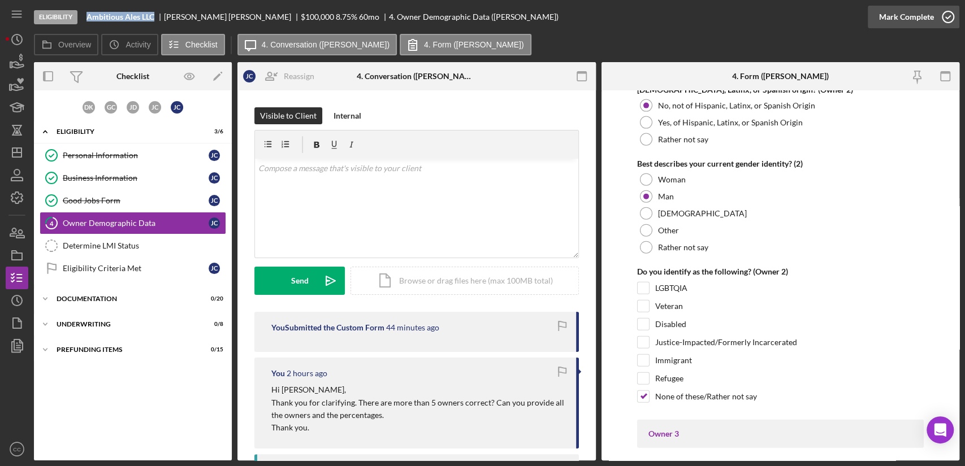
click at [939, 20] on icon "button" at bounding box center [948, 17] width 28 height 28
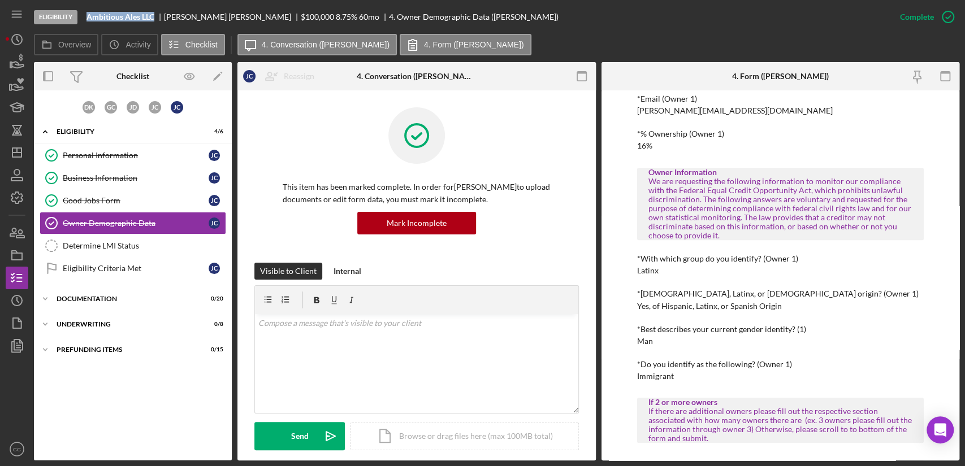
scroll to position [314, 0]
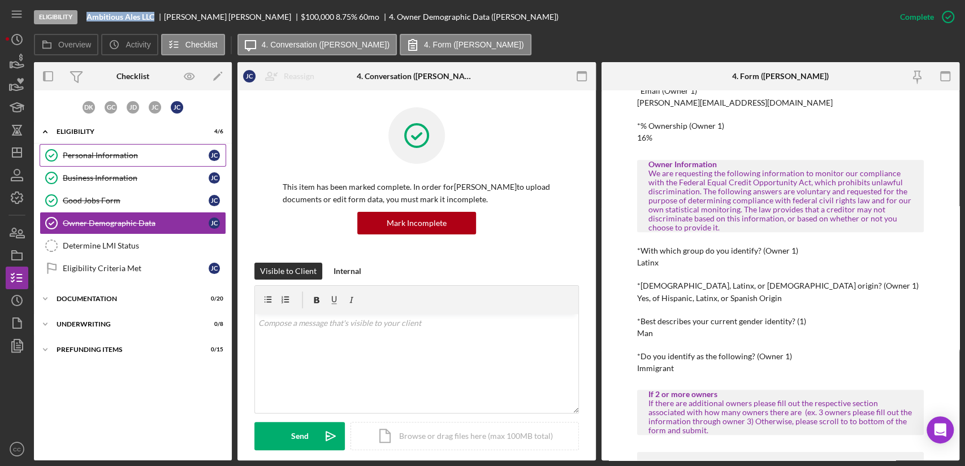
click at [103, 149] on link "Personal Information Personal Information J C" at bounding box center [133, 155] width 187 height 23
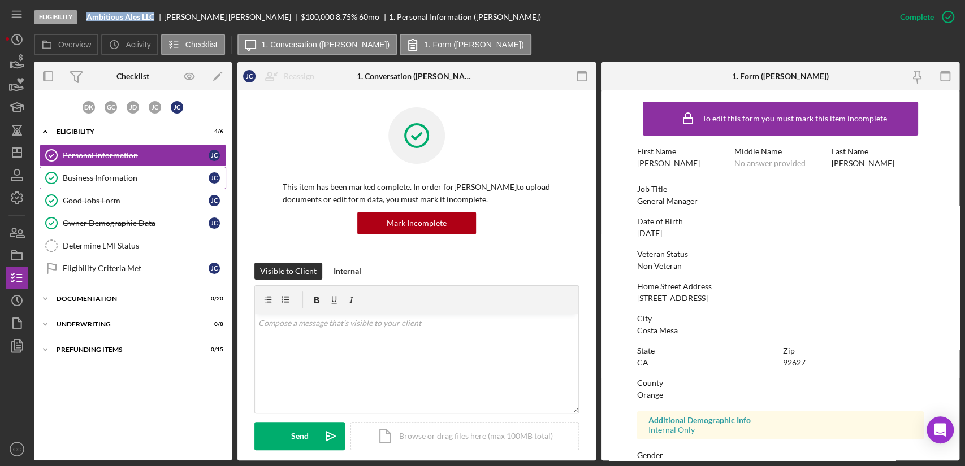
click at [116, 180] on div "Business Information" at bounding box center [136, 178] width 146 height 9
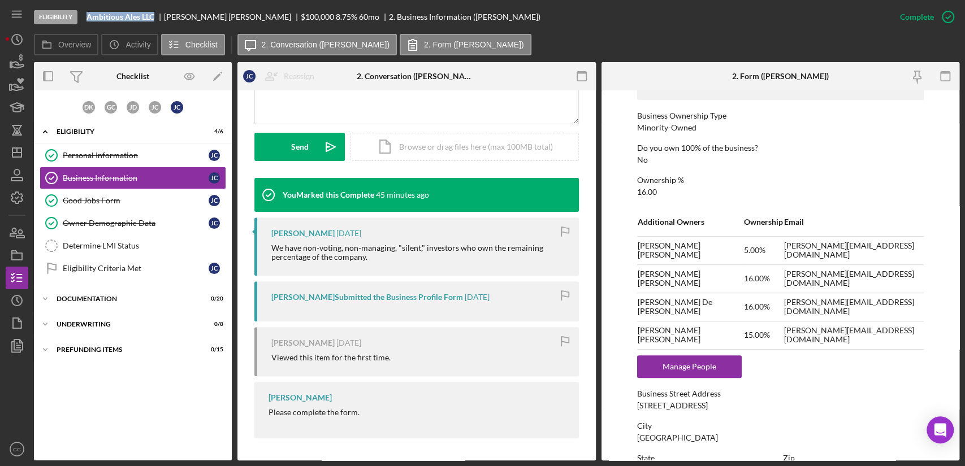
scroll to position [439, 0]
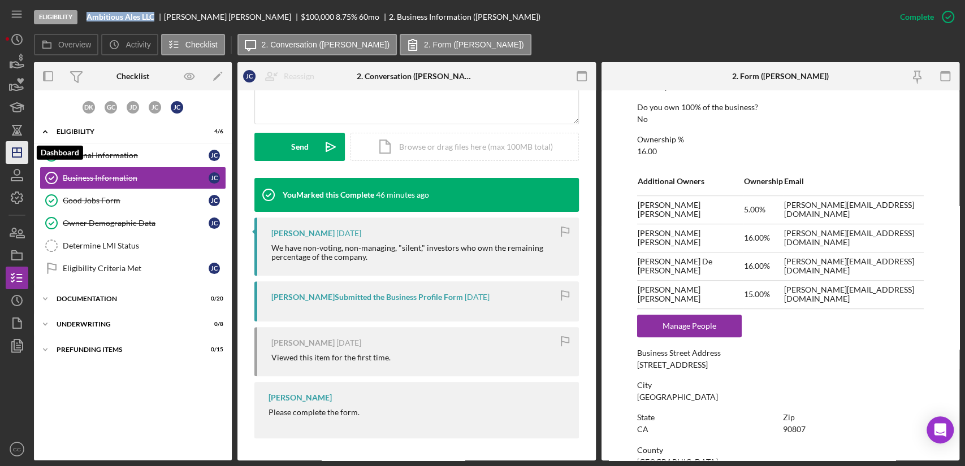
drag, startPoint x: 16, startPoint y: 153, endPoint x: 23, endPoint y: 153, distance: 6.2
click at [16, 153] on line "button" at bounding box center [16, 153] width 9 height 0
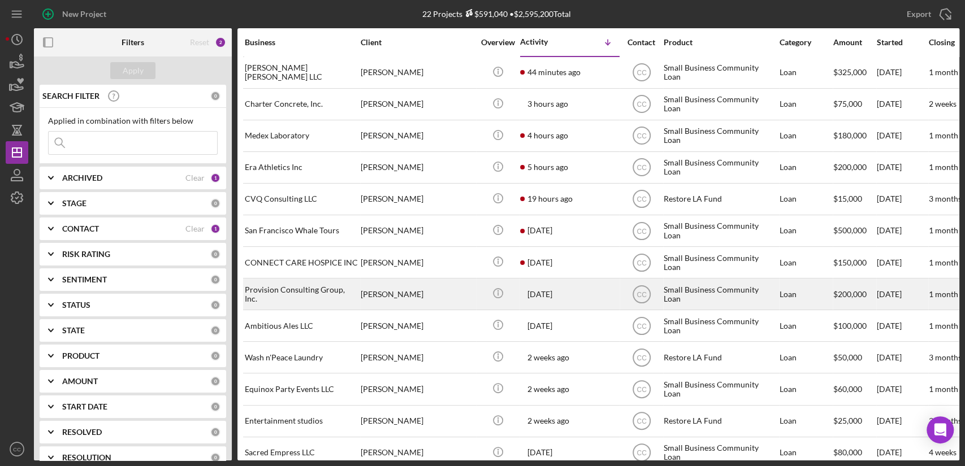
click at [300, 295] on div "Provision Consulting Group, Inc." at bounding box center [301, 294] width 113 height 30
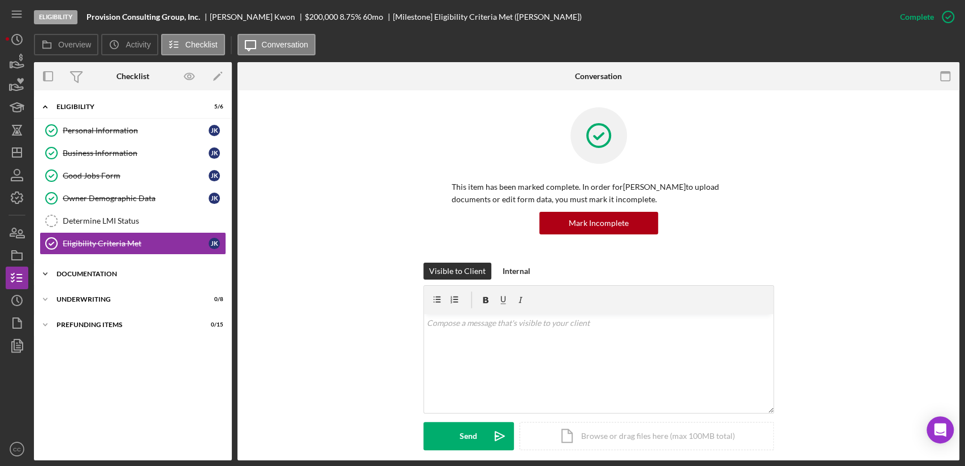
click at [83, 269] on div "Icon/Expander Documentation 0 / 20" at bounding box center [133, 274] width 198 height 23
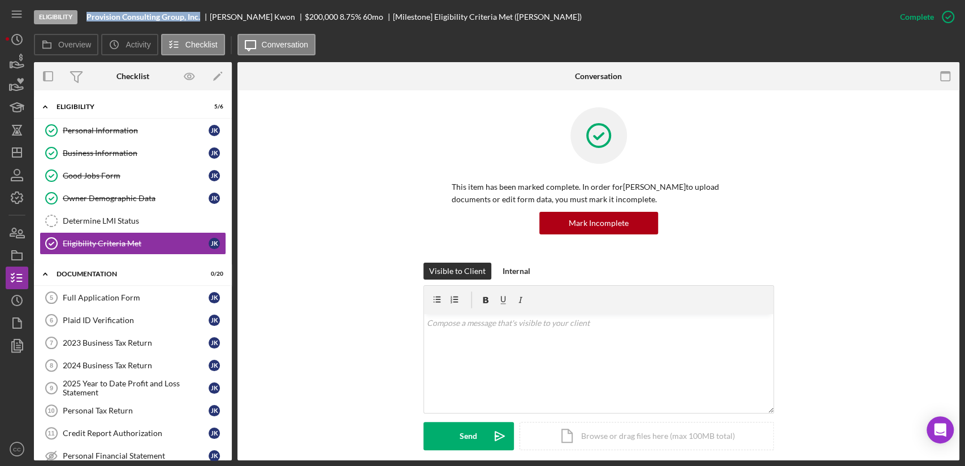
drag, startPoint x: 199, startPoint y: 18, endPoint x: 87, endPoint y: 16, distance: 111.9
click at [87, 16] on b "Provision Consulting Group, Inc." at bounding box center [143, 16] width 114 height 9
click at [20, 151] on icon "Icon/Dashboard" at bounding box center [17, 152] width 28 height 28
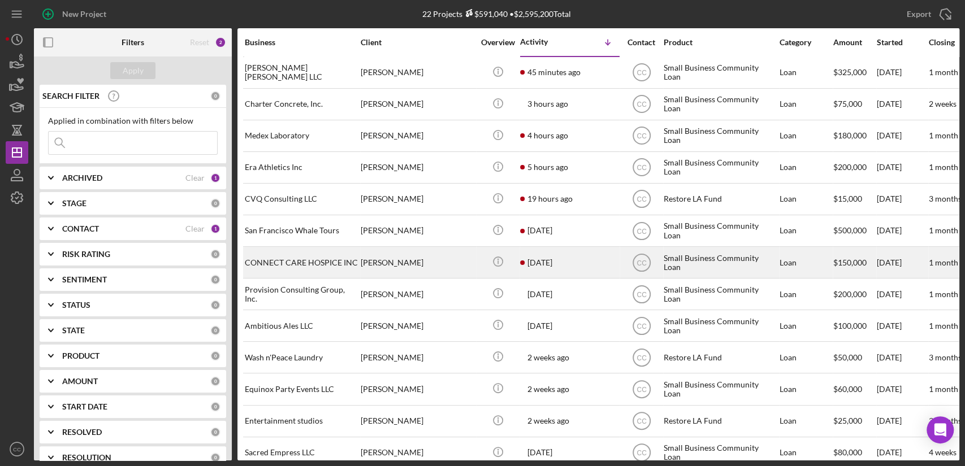
click at [319, 261] on div "CONNECT CARE HOSPICE INC" at bounding box center [301, 263] width 113 height 30
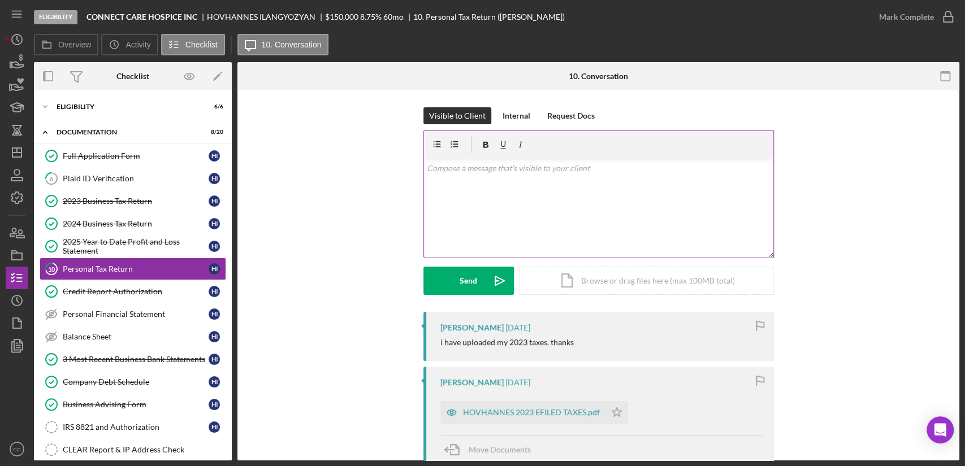
click at [534, 200] on div "v Color teal Color pink Remove color Add row above Add row below Add column bef…" at bounding box center [598, 208] width 349 height 99
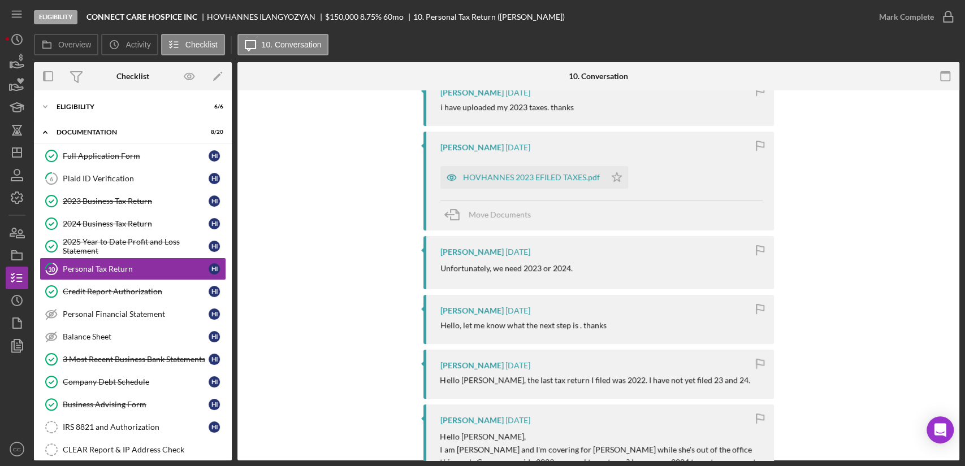
scroll to position [251, 0]
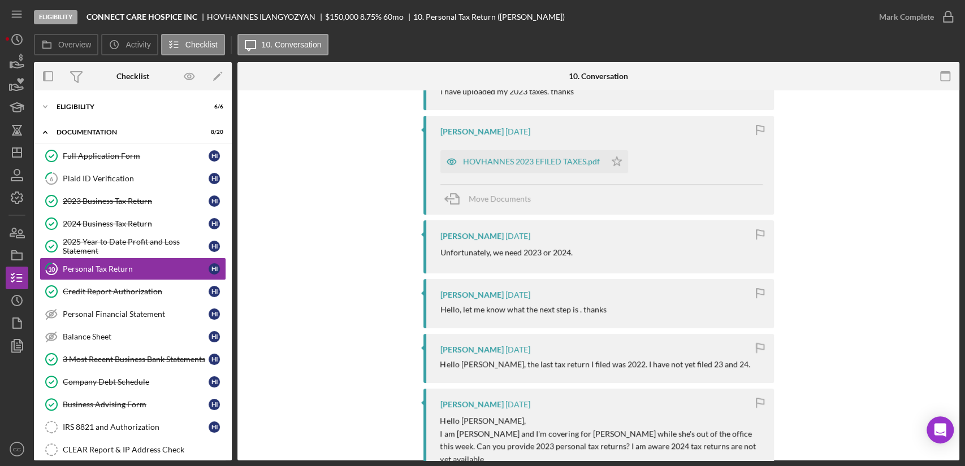
click at [479, 424] on p "Hello [PERSON_NAME]," at bounding box center [601, 421] width 322 height 12
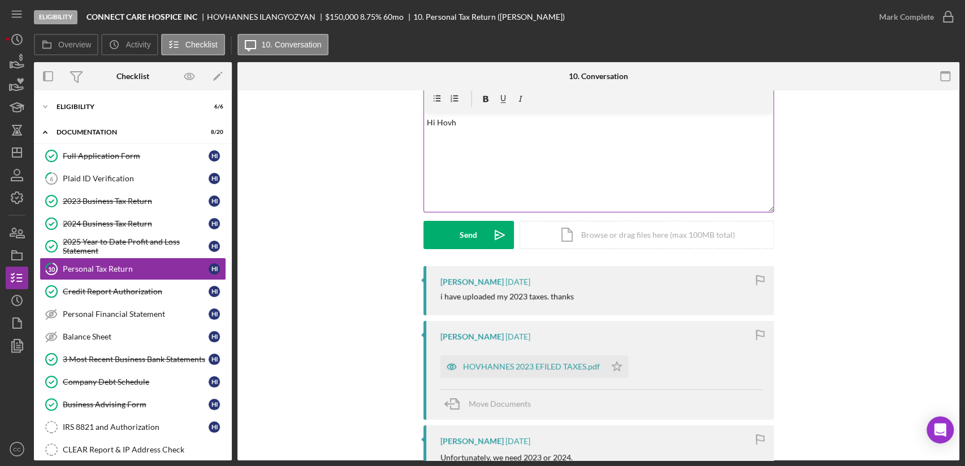
scroll to position [0, 0]
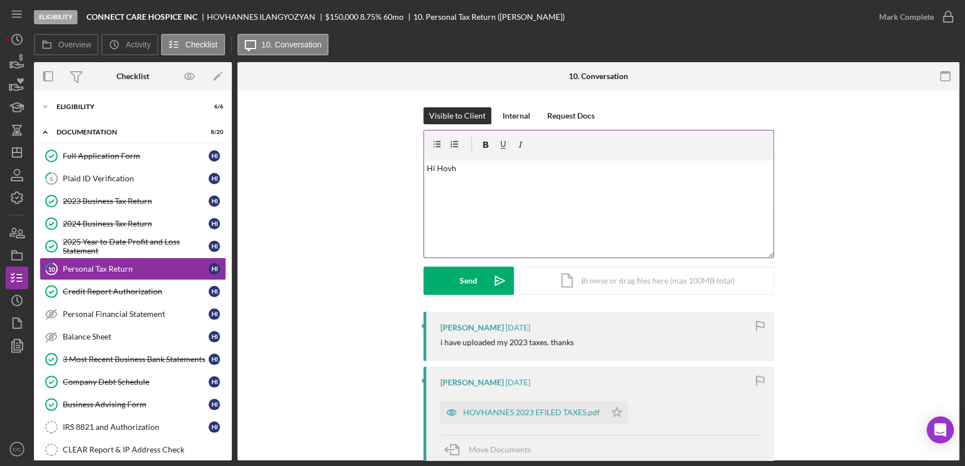
click at [449, 170] on p "Hi Hovh" at bounding box center [598, 168] width 343 height 12
drag, startPoint x: 450, startPoint y: 170, endPoint x: 462, endPoint y: 170, distance: 11.9
click at [449, 170] on p "Hi Hovh" at bounding box center [598, 168] width 343 height 12
click at [494, 169] on p "Hi [PERSON_NAME]" at bounding box center [598, 168] width 343 height 12
click at [497, 169] on p "Hi Hovh" at bounding box center [598, 168] width 343 height 12
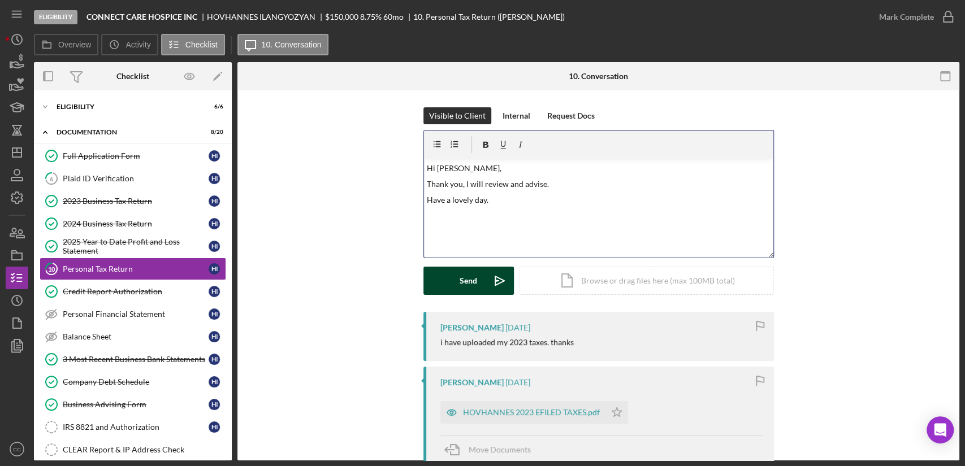
click at [448, 284] on button "Send Icon/icon-invite-send" at bounding box center [468, 281] width 90 height 28
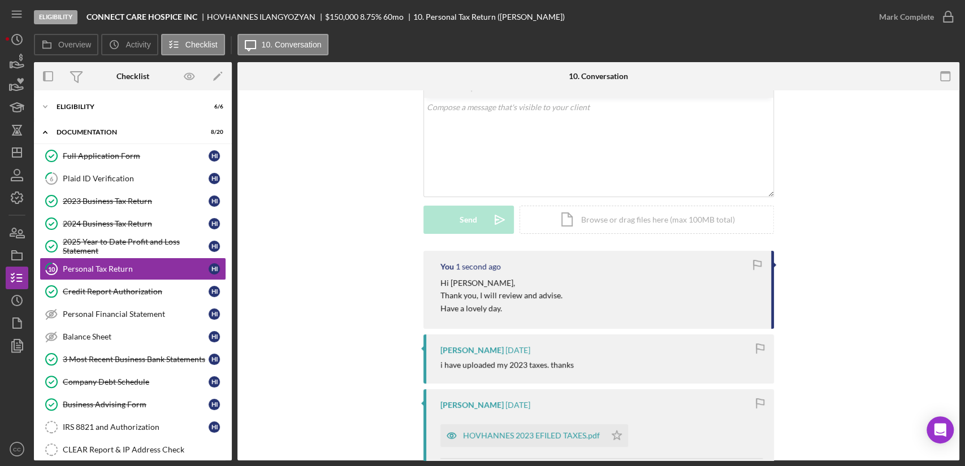
scroll to position [125, 0]
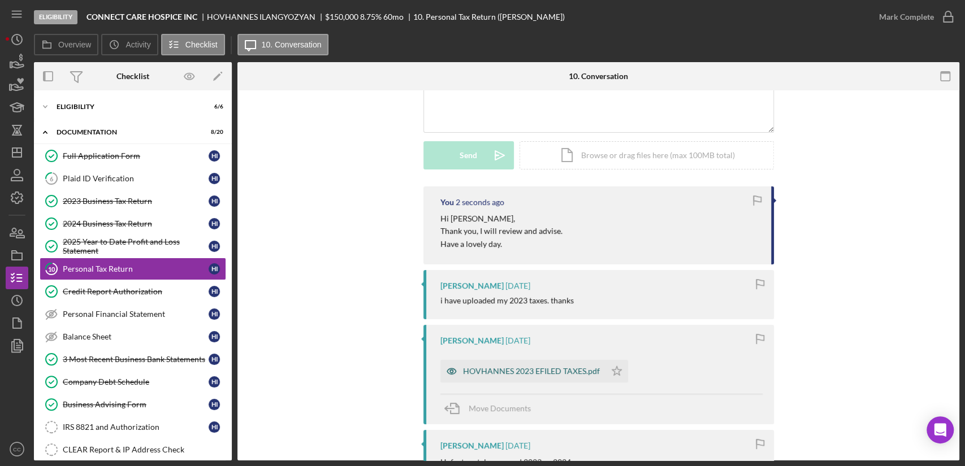
click at [541, 374] on div "HOVHANNES 2023 EFILED TAXES.pdf" at bounding box center [531, 371] width 137 height 9
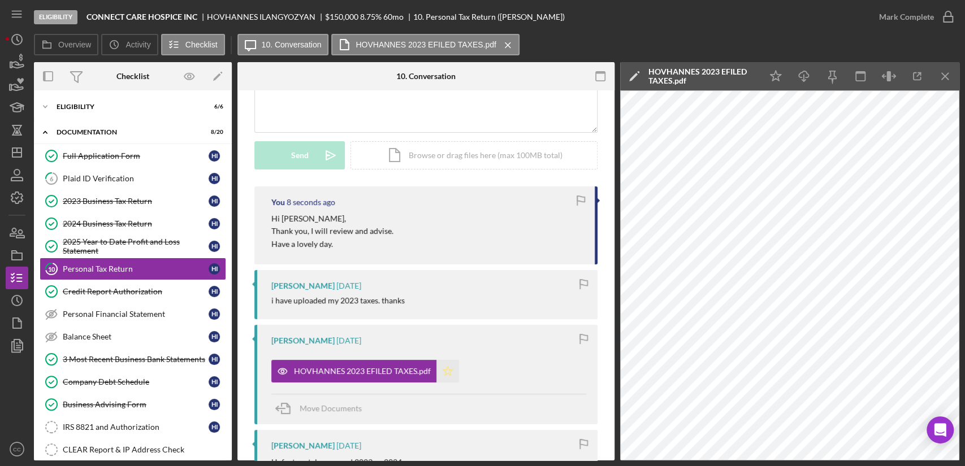
click at [445, 374] on icon "Icon/Star" at bounding box center [447, 371] width 23 height 23
click at [936, 21] on icon "button" at bounding box center [948, 17] width 28 height 28
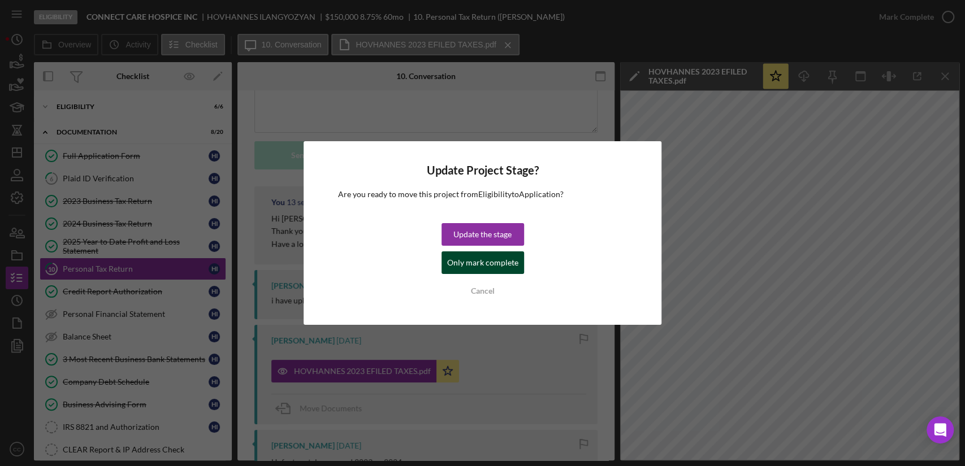
click at [484, 263] on div "Only mark complete" at bounding box center [482, 263] width 71 height 23
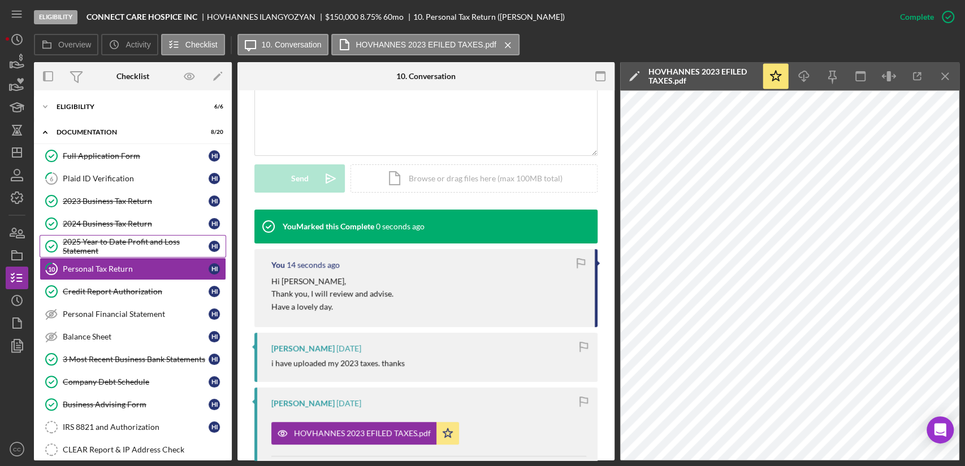
scroll to position [280, 0]
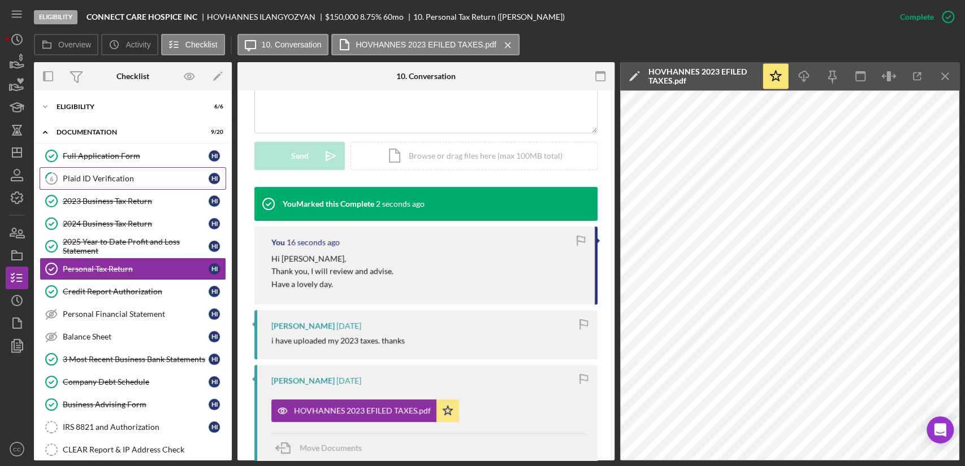
click at [118, 181] on div "Plaid ID Verification" at bounding box center [136, 178] width 146 height 9
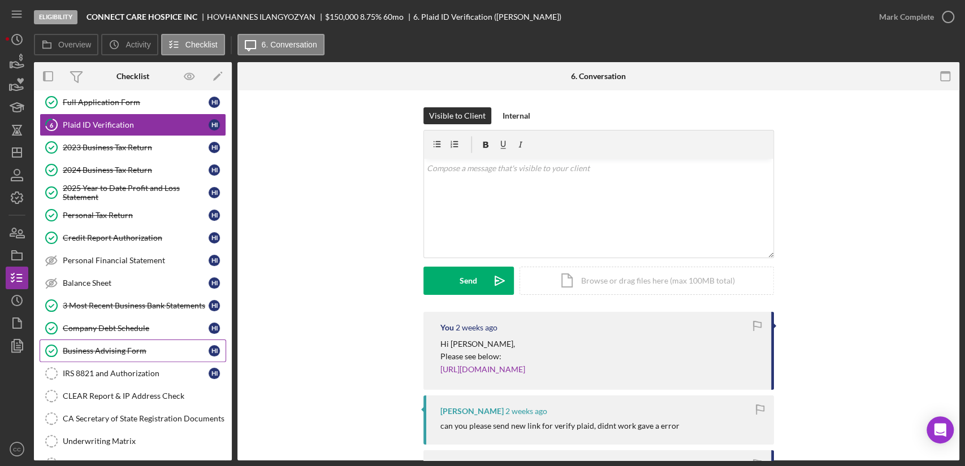
scroll to position [125, 0]
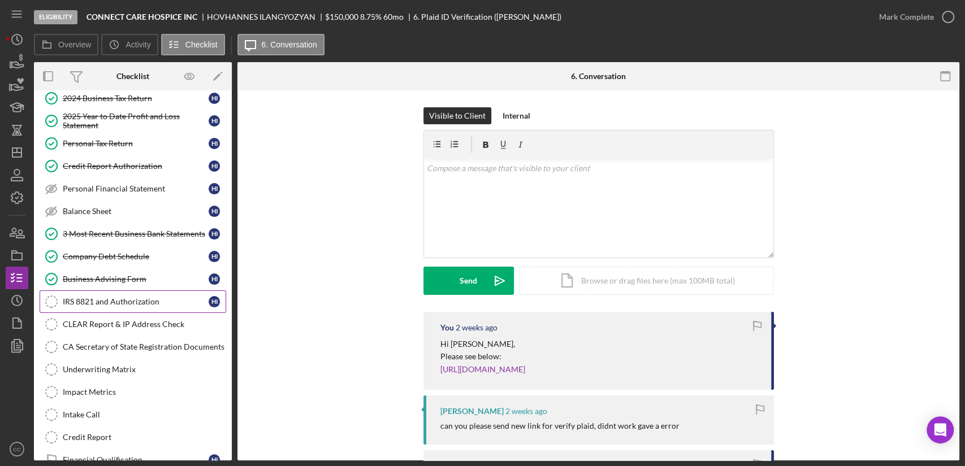
click at [136, 300] on div "IRS 8821 and Authorization" at bounding box center [136, 301] width 146 height 9
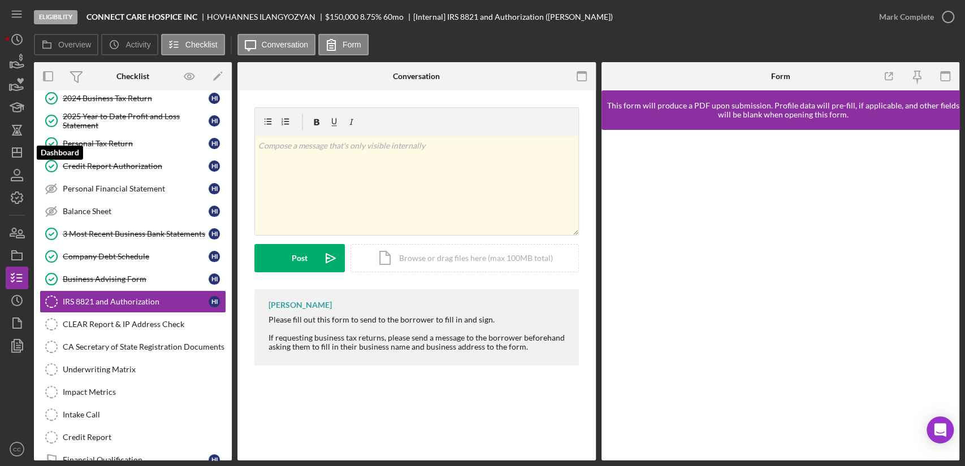
drag, startPoint x: 18, startPoint y: 161, endPoint x: 33, endPoint y: 161, distance: 14.7
click at [18, 161] on icon "Icon/Dashboard" at bounding box center [17, 152] width 28 height 28
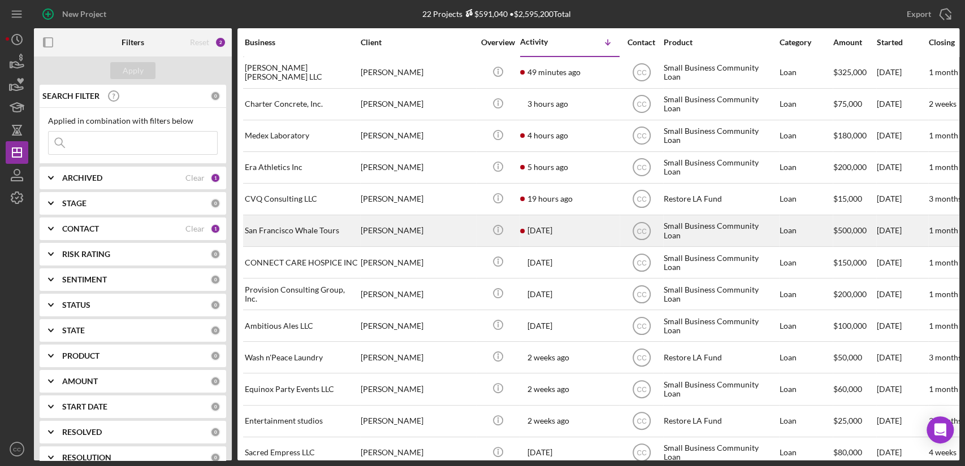
click at [428, 234] on div "[PERSON_NAME]" at bounding box center [417, 231] width 113 height 30
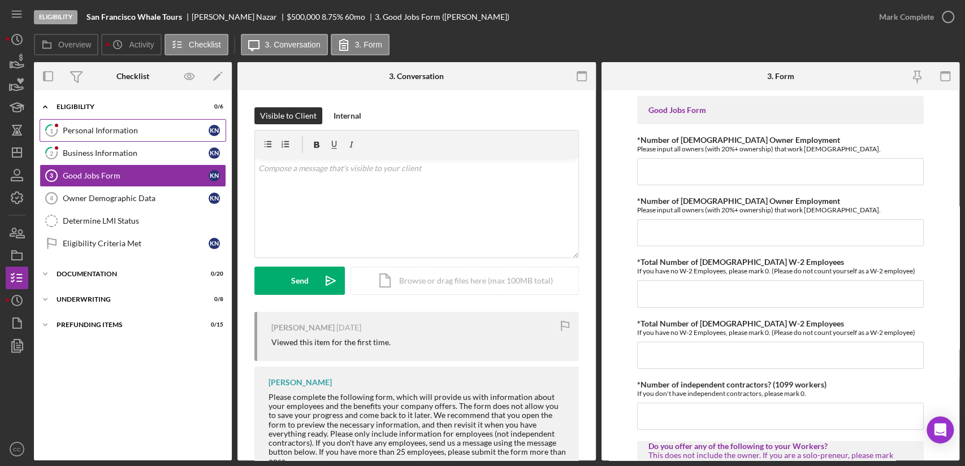
click at [94, 132] on div "Personal Information" at bounding box center [136, 130] width 146 height 9
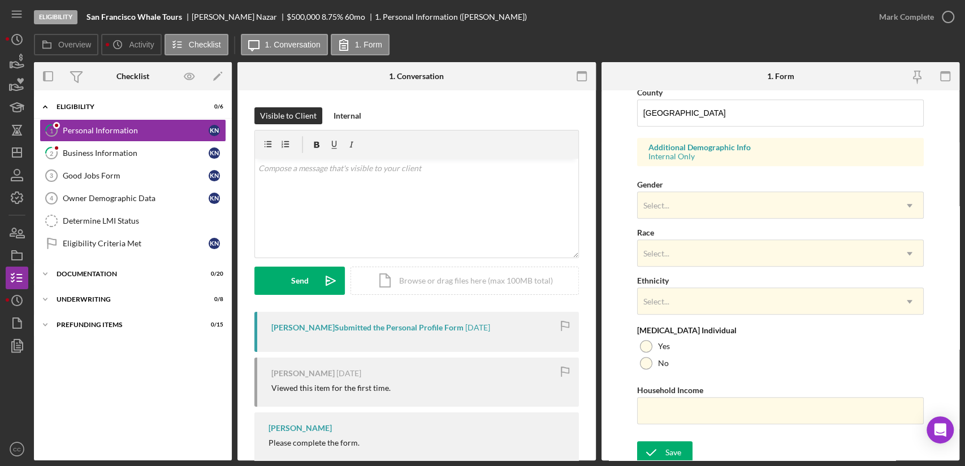
scroll to position [383, 0]
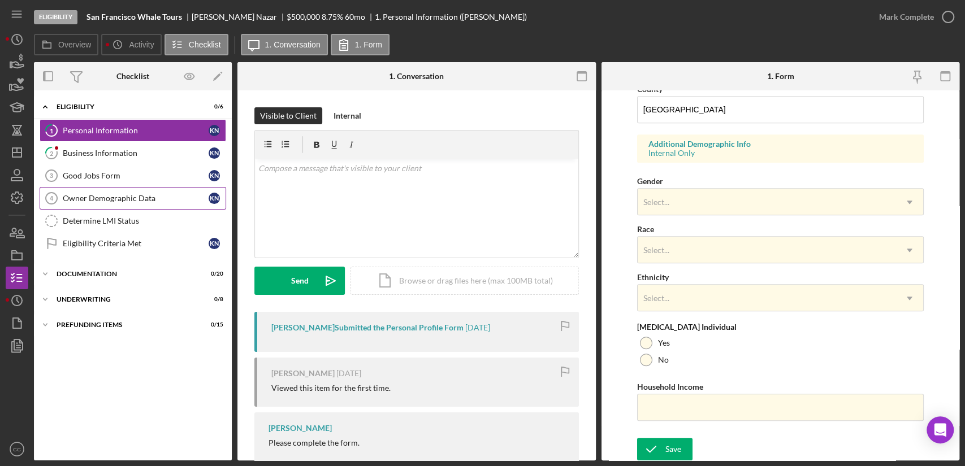
click at [103, 198] on div "Owner Demographic Data" at bounding box center [136, 198] width 146 height 9
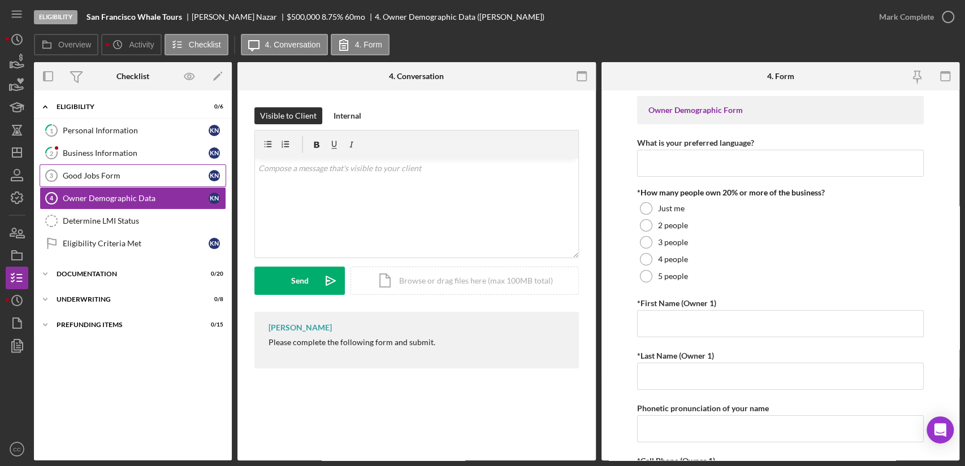
click at [77, 175] on div "Good Jobs Form" at bounding box center [136, 175] width 146 height 9
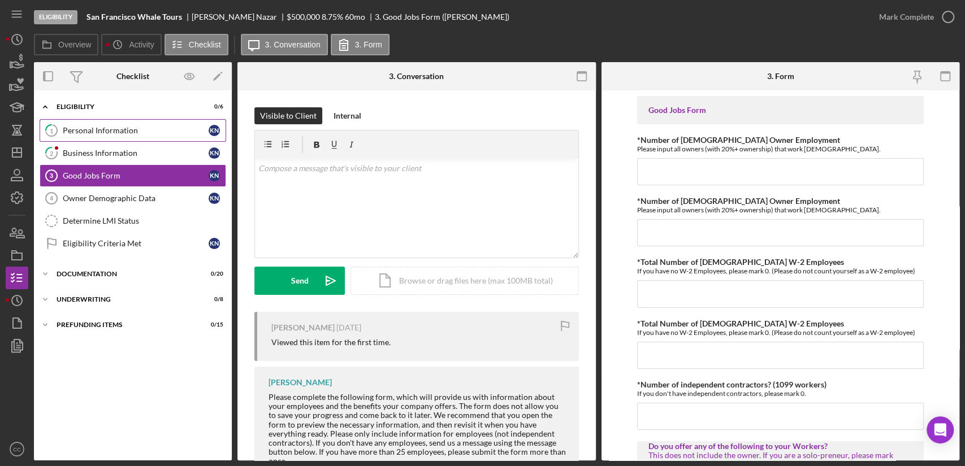
click at [108, 134] on div "Personal Information" at bounding box center [136, 130] width 146 height 9
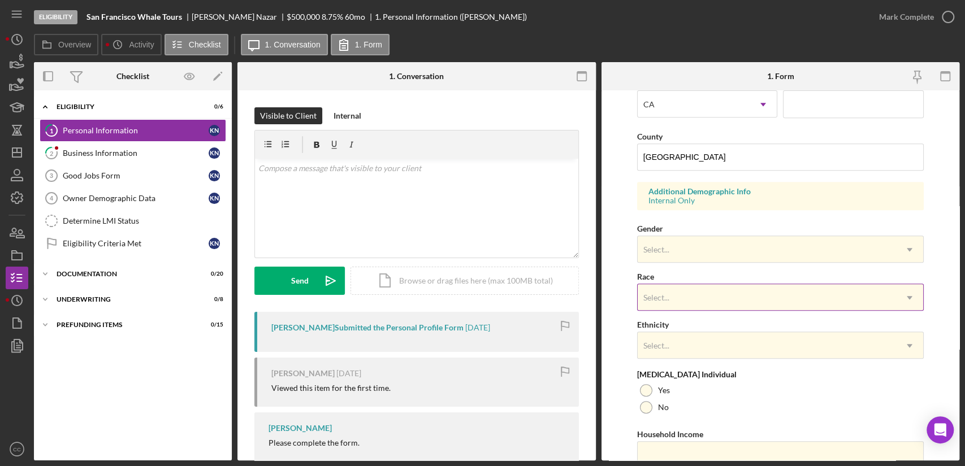
scroll to position [383, 0]
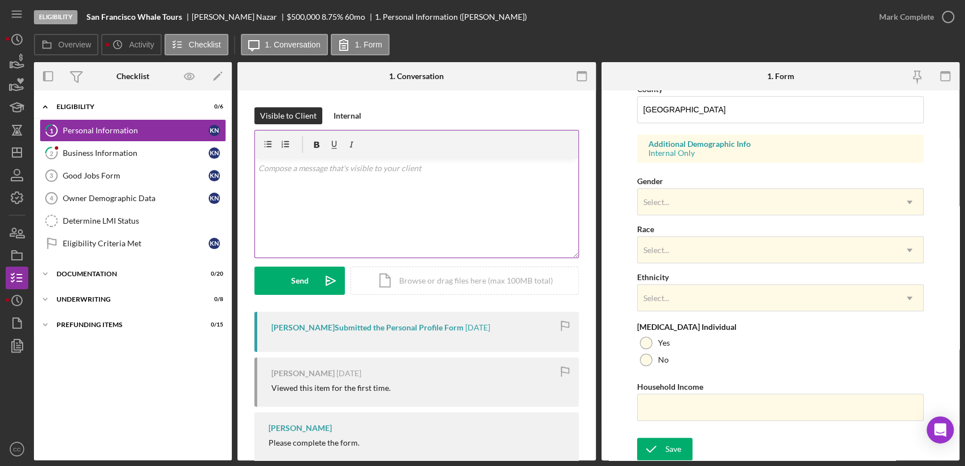
drag, startPoint x: 933, startPoint y: 19, endPoint x: 452, endPoint y: 149, distance: 498.2
click at [0, 0] on icon "button" at bounding box center [0, 0] width 0 height 0
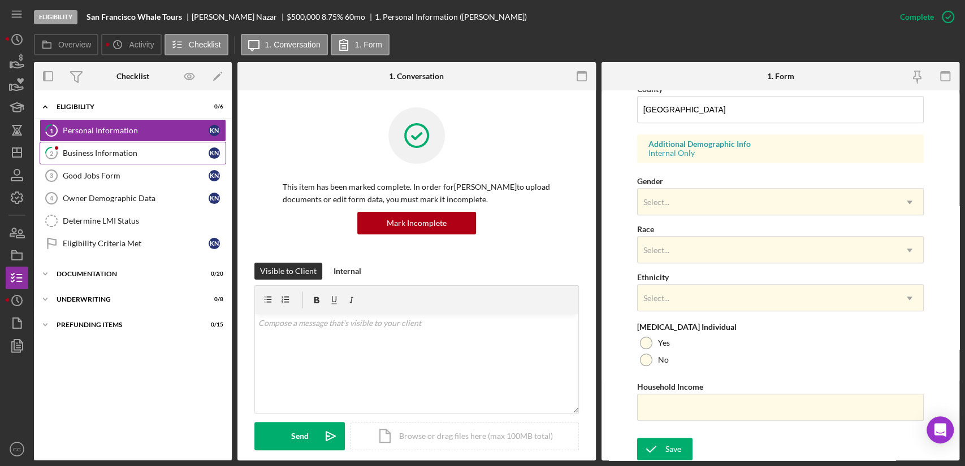
scroll to position [157, 0]
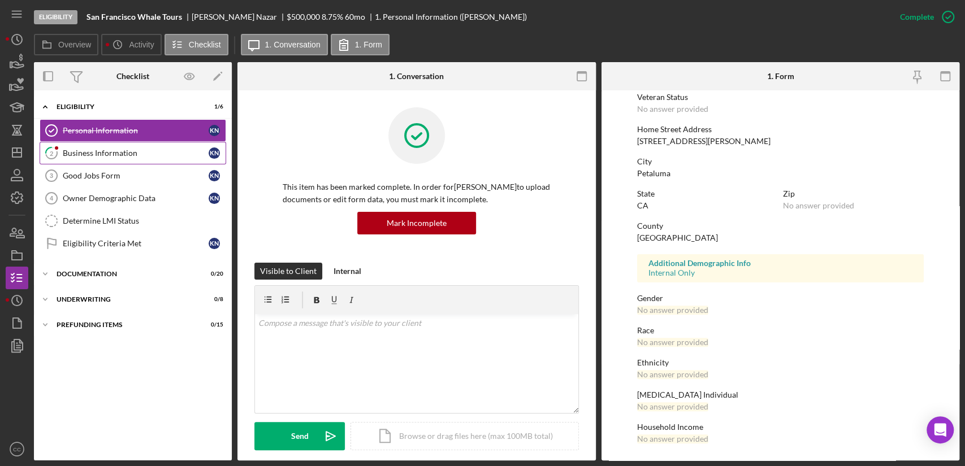
click at [123, 149] on div "Business Information" at bounding box center [136, 153] width 146 height 9
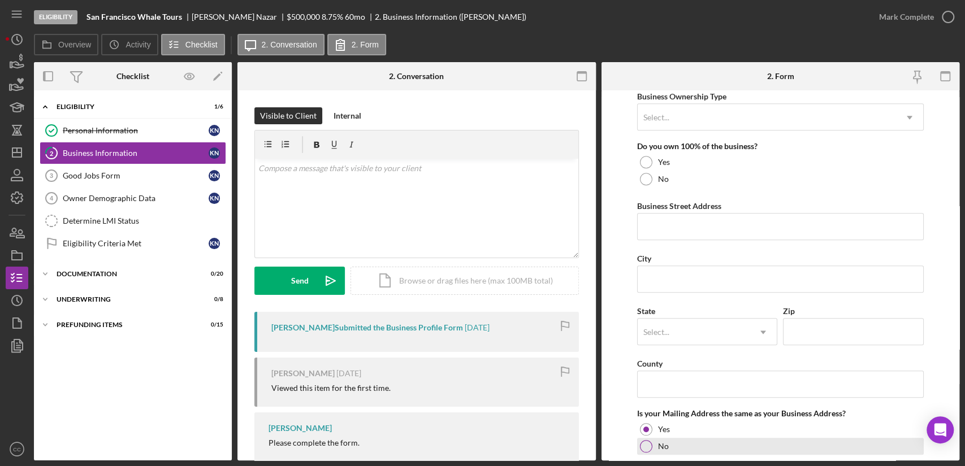
scroll to position [505, 0]
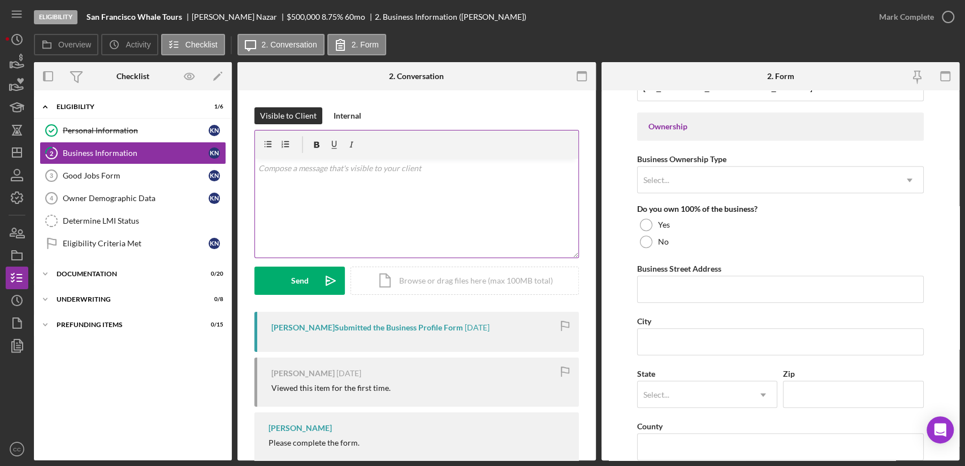
click at [502, 203] on div "v Color teal Color pink Remove color Add row above Add row below Add column bef…" at bounding box center [416, 208] width 323 height 99
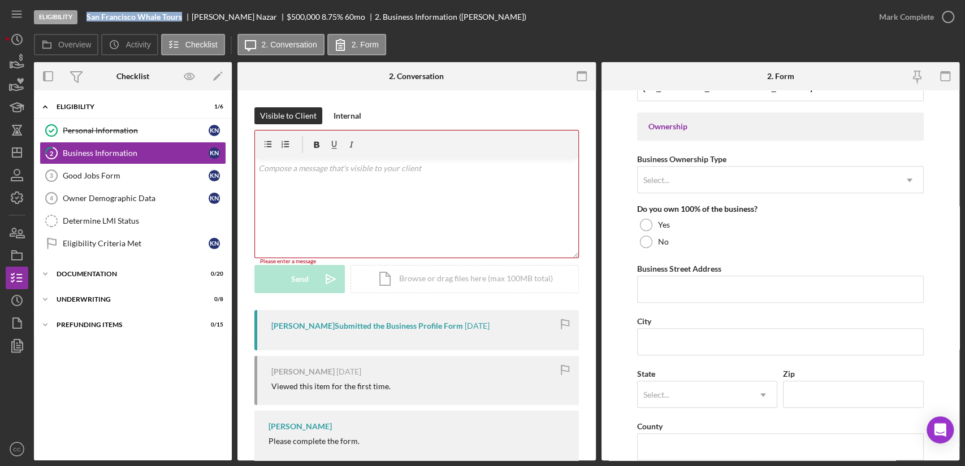
drag, startPoint x: 184, startPoint y: 16, endPoint x: 88, endPoint y: 16, distance: 96.1
click at [88, 16] on div "San Francisco Whale Tours" at bounding box center [138, 16] width 105 height 9
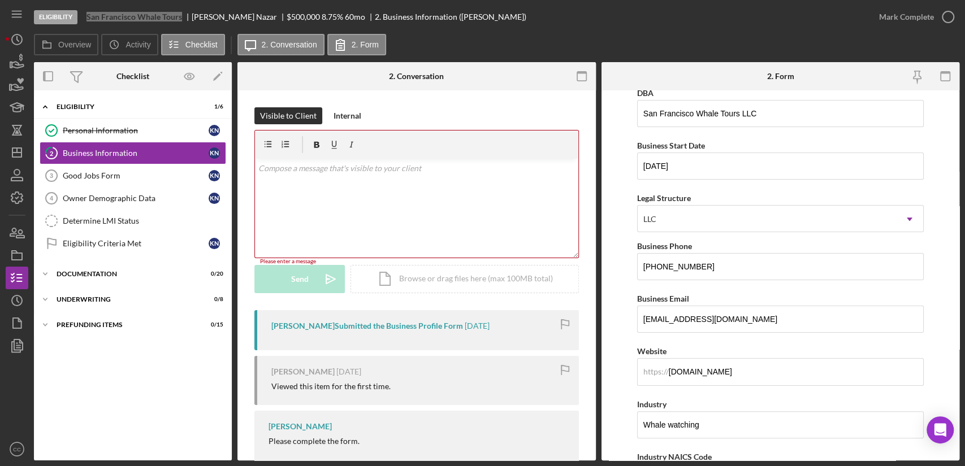
scroll to position [0, 0]
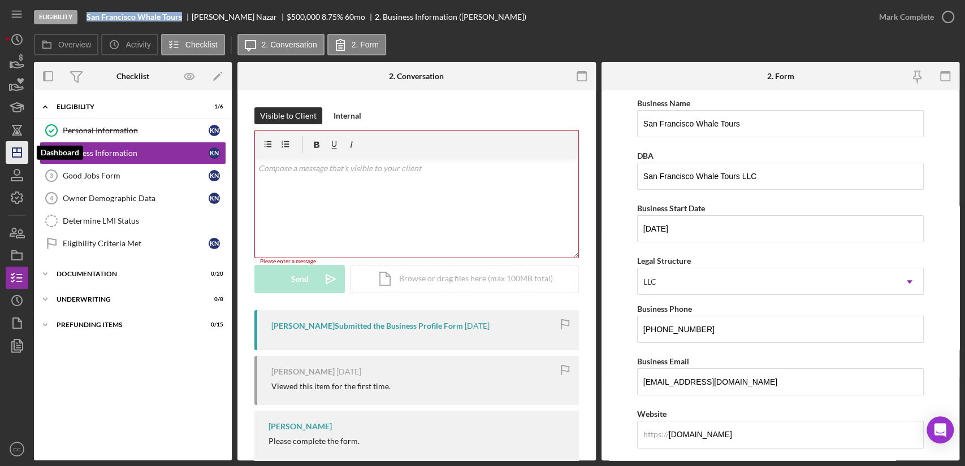
click at [26, 153] on icon "Icon/Dashboard" at bounding box center [17, 152] width 28 height 28
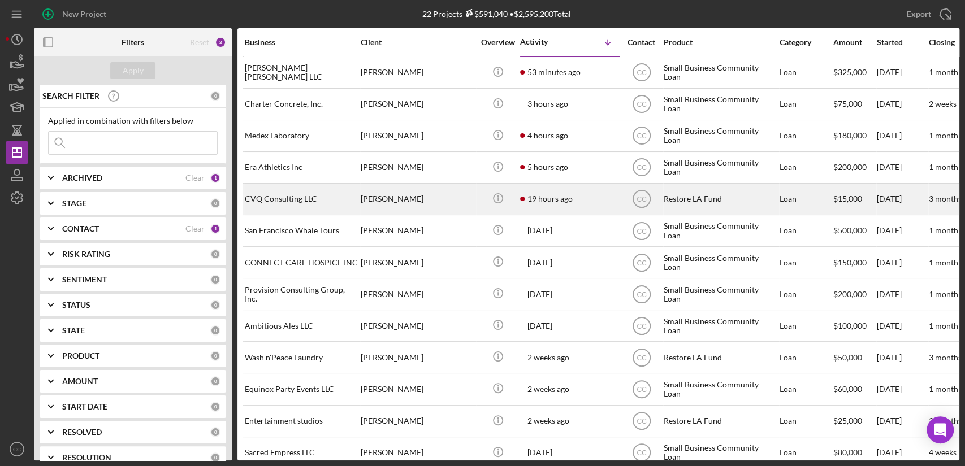
click at [423, 190] on div "[PERSON_NAME]" at bounding box center [417, 199] width 113 height 30
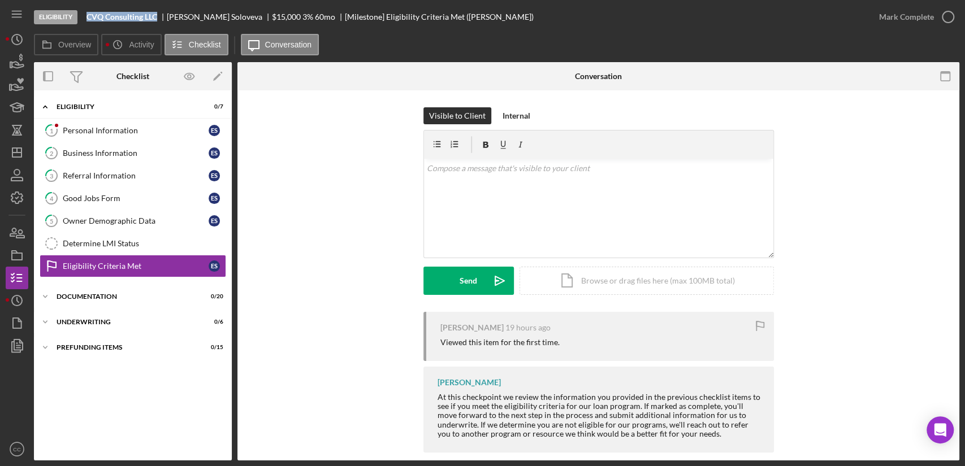
drag, startPoint x: 155, startPoint y: 19, endPoint x: 88, endPoint y: 15, distance: 67.9
click at [88, 15] on div "CVQ Consulting LLC" at bounding box center [126, 16] width 80 height 9
click at [108, 130] on div "Personal Information" at bounding box center [136, 130] width 146 height 9
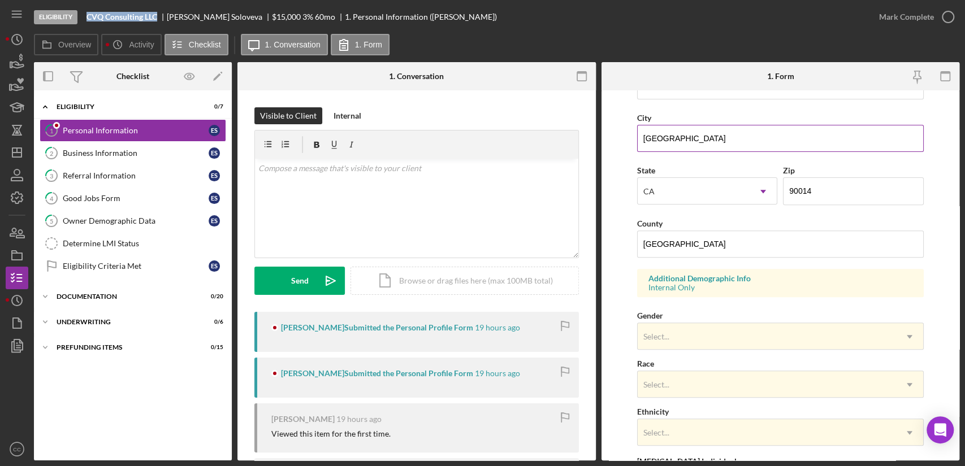
scroll to position [251, 0]
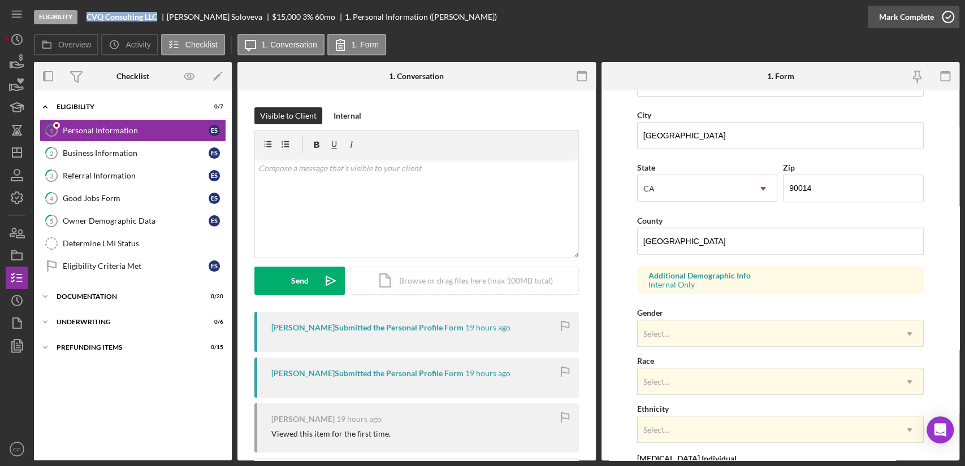
click at [918, 16] on div "Mark Complete" at bounding box center [906, 17] width 55 height 23
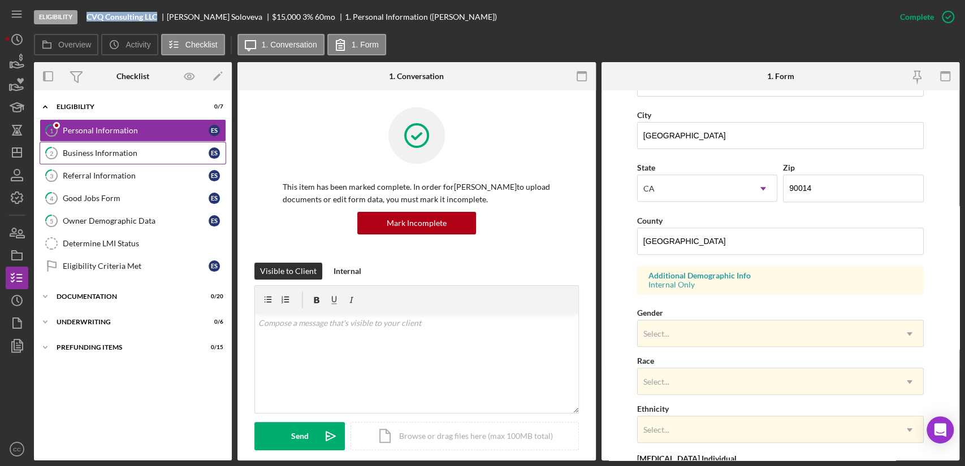
scroll to position [157, 0]
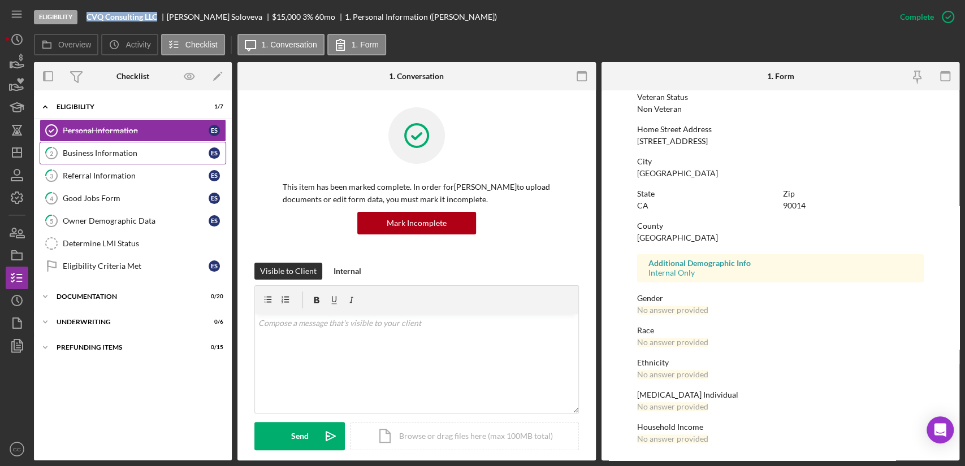
click at [97, 157] on div "Business Information" at bounding box center [136, 153] width 146 height 9
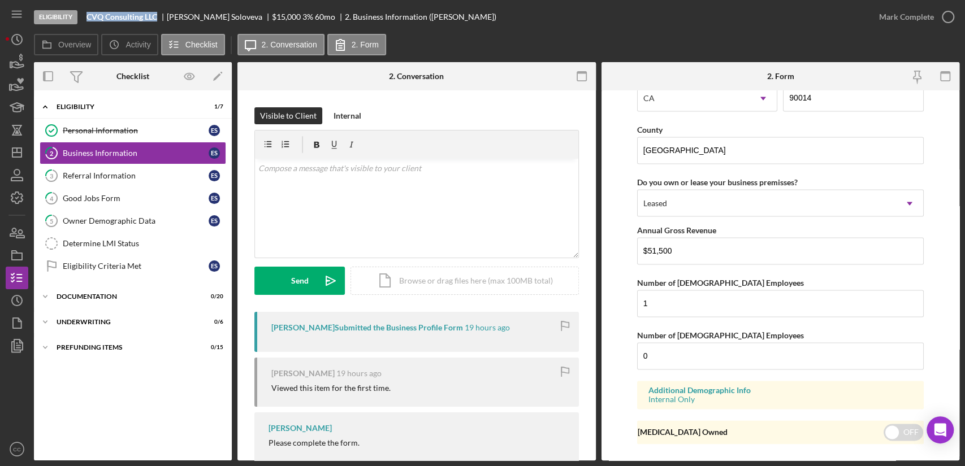
scroll to position [1092, 0]
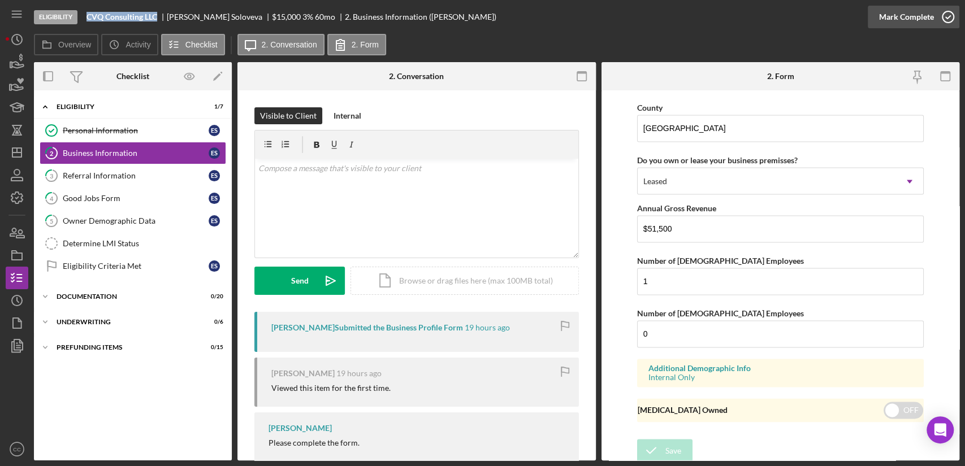
click at [931, 21] on div "Mark Complete" at bounding box center [906, 17] width 55 height 23
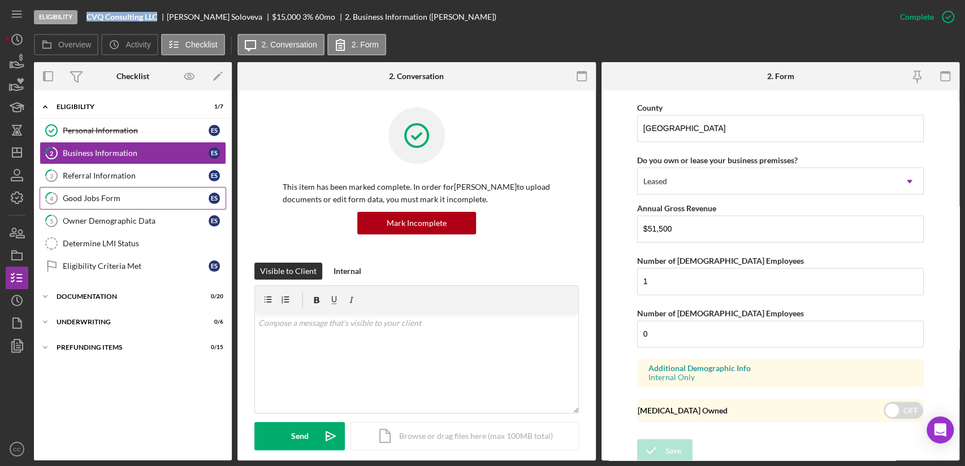
scroll to position [611, 0]
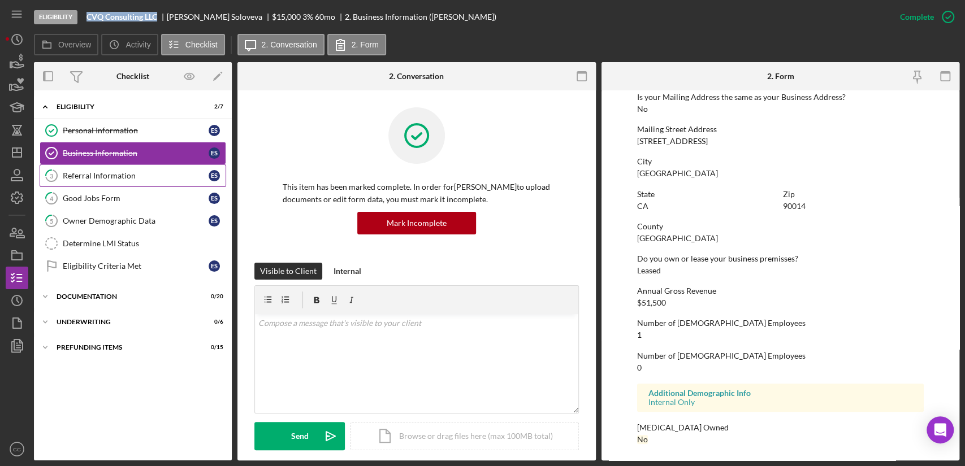
click at [146, 177] on div "Referral Information" at bounding box center [136, 175] width 146 height 9
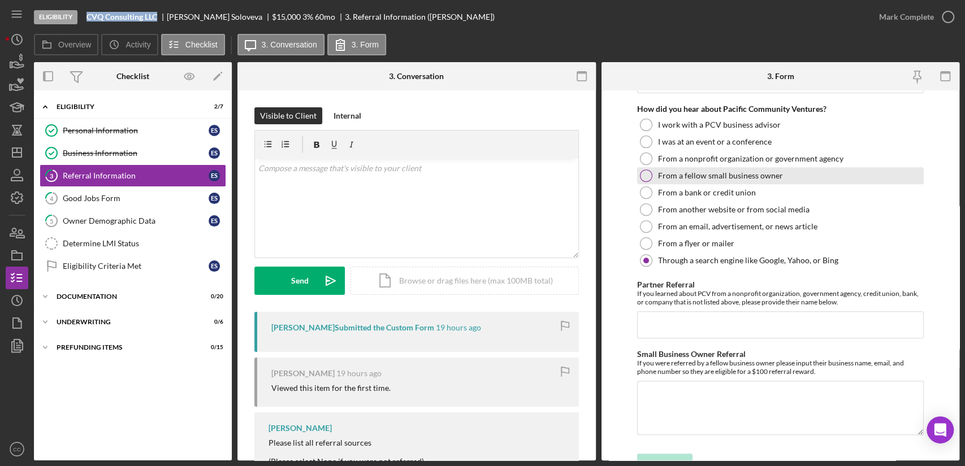
scroll to position [313, 0]
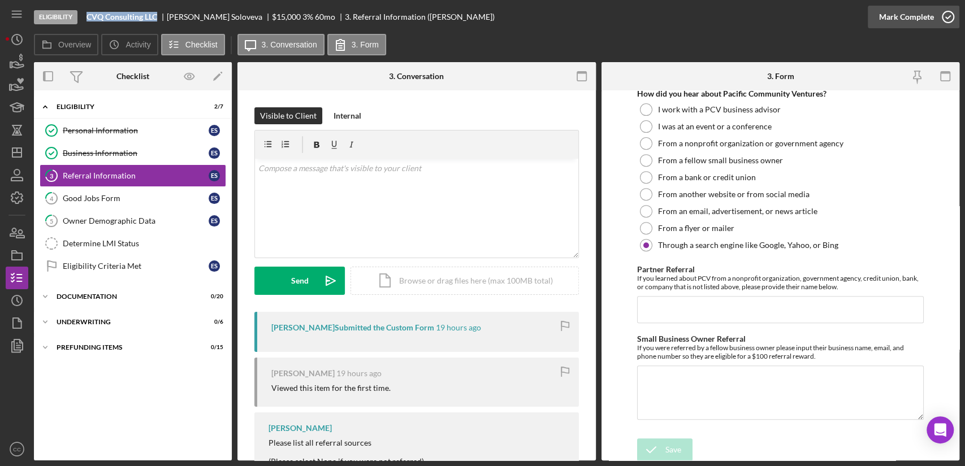
click at [914, 19] on div "Mark Complete" at bounding box center [906, 17] width 55 height 23
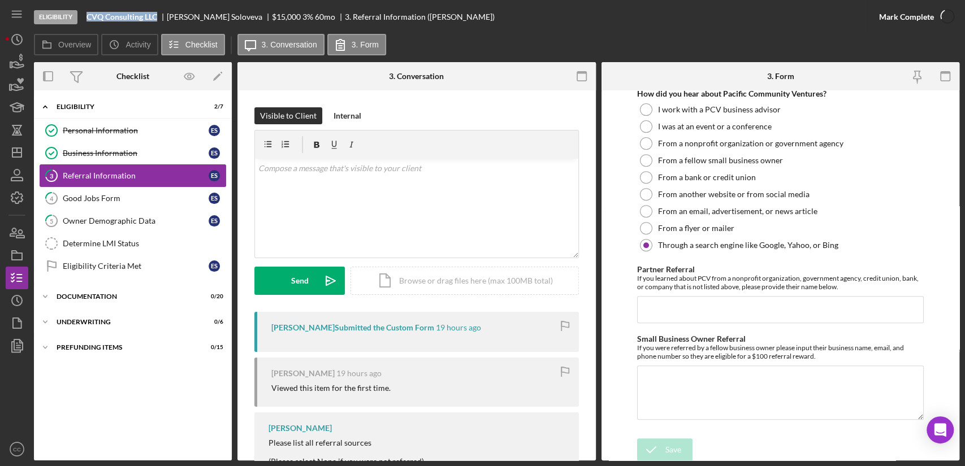
scroll to position [358, 0]
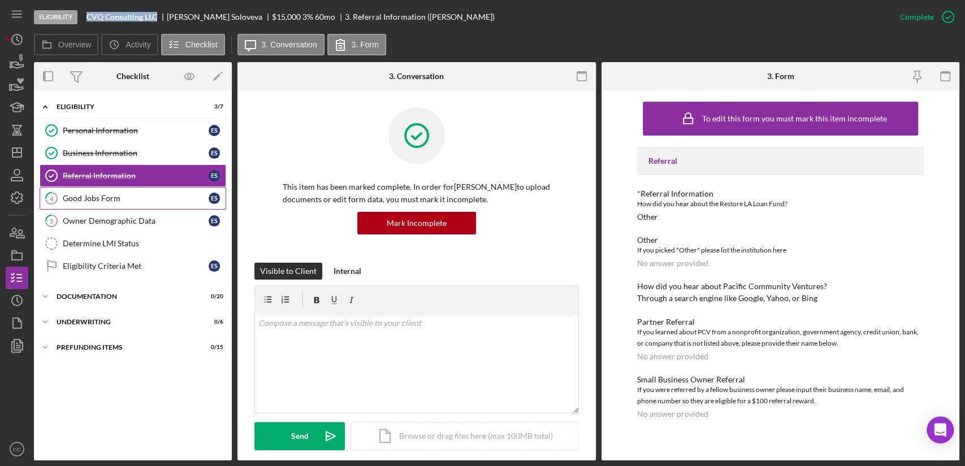
click at [132, 205] on link "4 Good Jobs Form E S" at bounding box center [133, 198] width 187 height 23
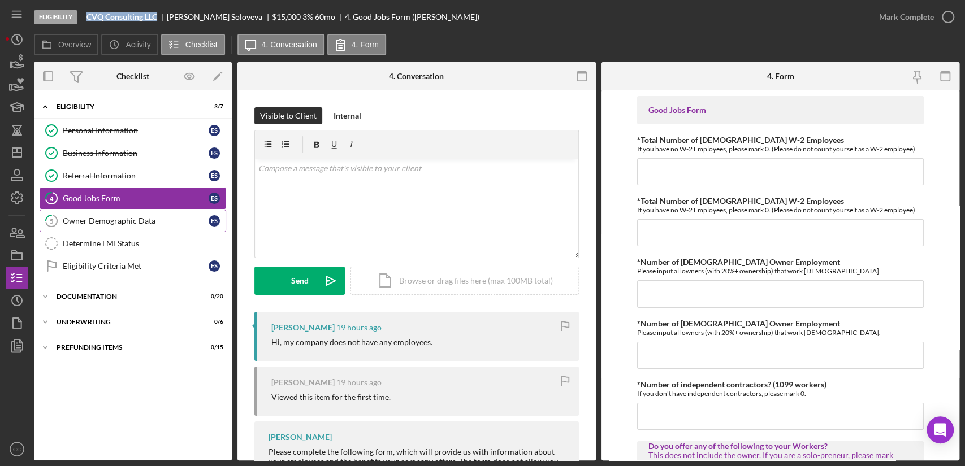
click at [97, 216] on div "Owner Demographic Data" at bounding box center [136, 220] width 146 height 9
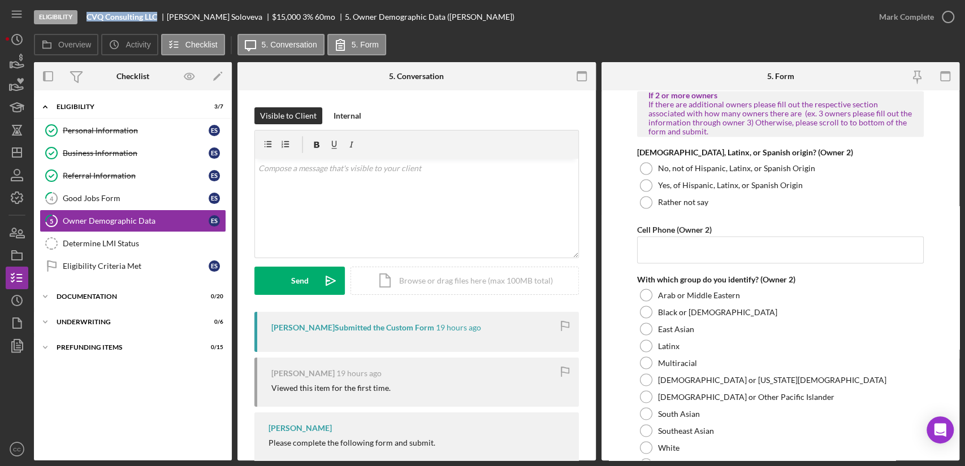
scroll to position [1319, 0]
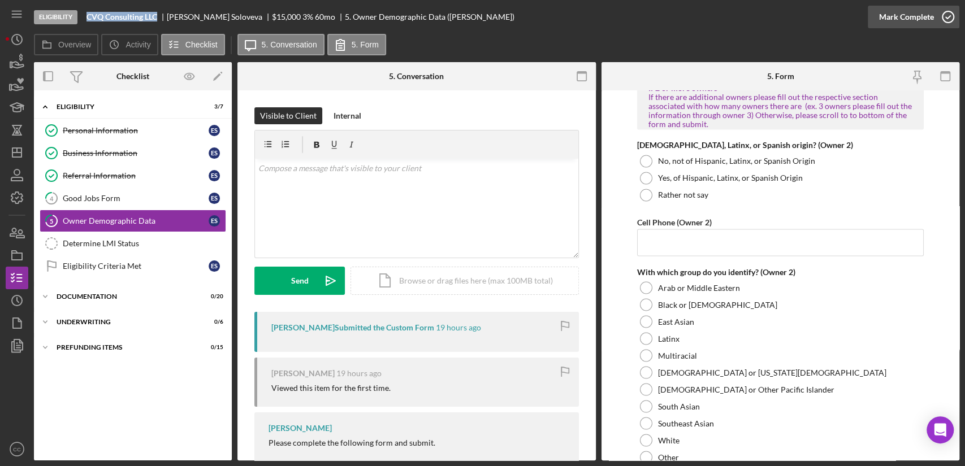
click at [922, 13] on div "Mark Complete" at bounding box center [906, 17] width 55 height 23
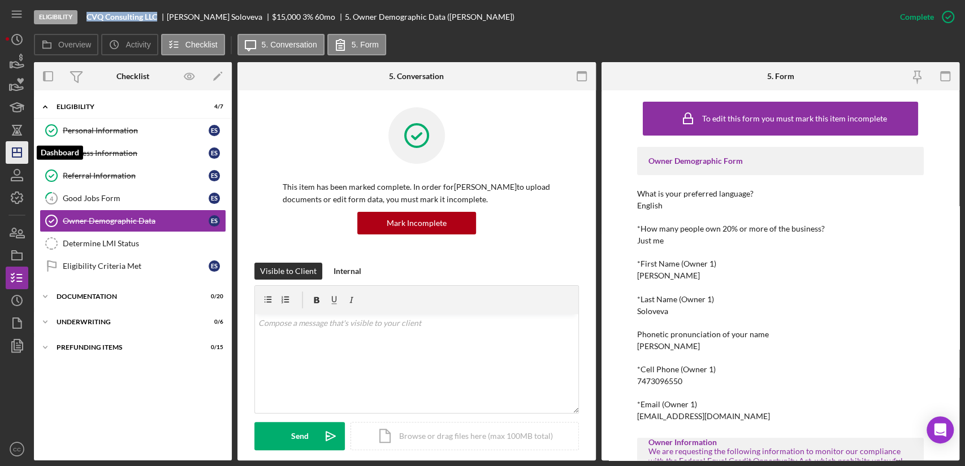
click at [22, 150] on icon "Icon/Dashboard" at bounding box center [17, 152] width 28 height 28
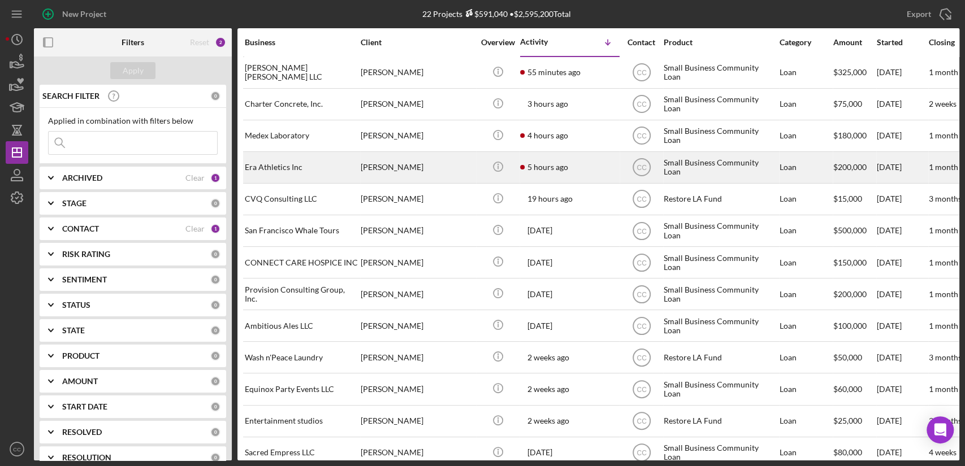
click at [434, 166] on div "[PERSON_NAME]" at bounding box center [417, 168] width 113 height 30
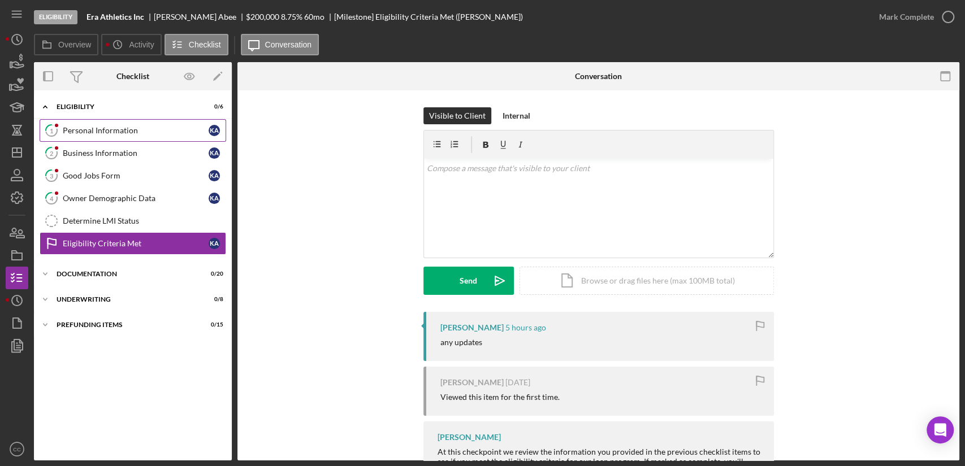
click at [116, 129] on div "Personal Information" at bounding box center [136, 130] width 146 height 9
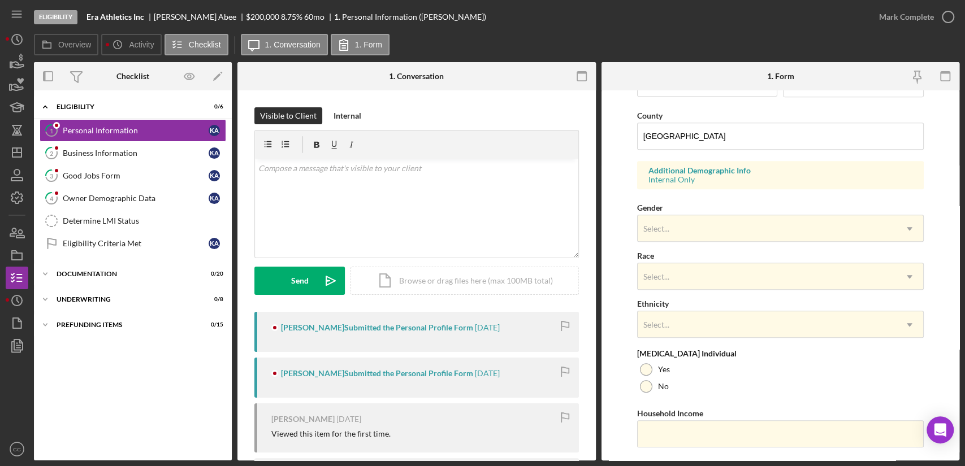
scroll to position [383, 0]
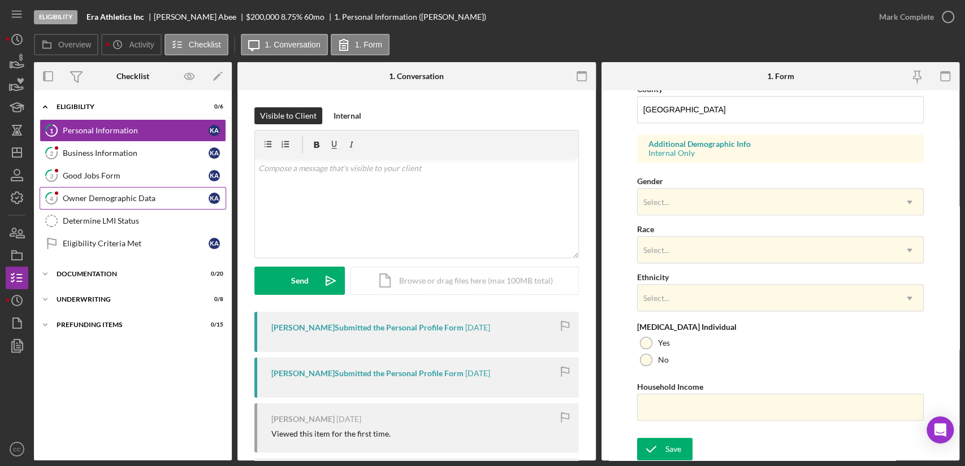
click at [96, 202] on div "Owner Demographic Data" at bounding box center [136, 198] width 146 height 9
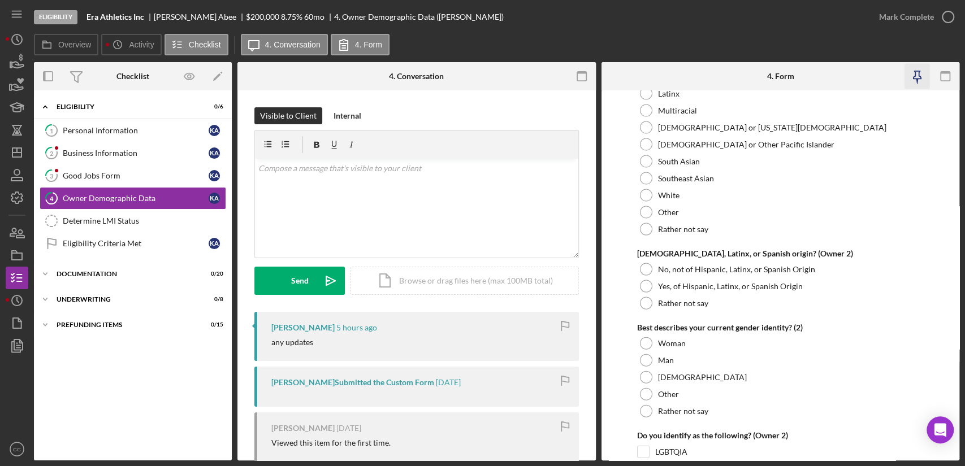
scroll to position [1821, 0]
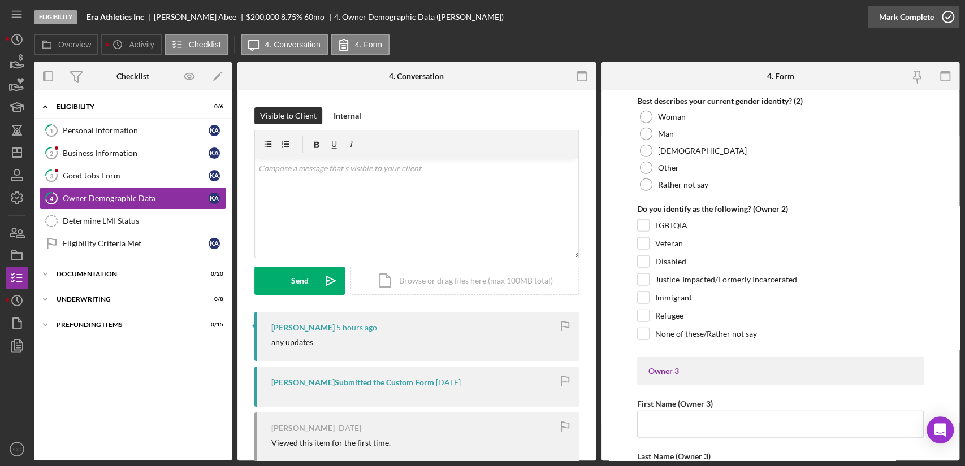
click at [940, 12] on icon "button" at bounding box center [948, 17] width 28 height 28
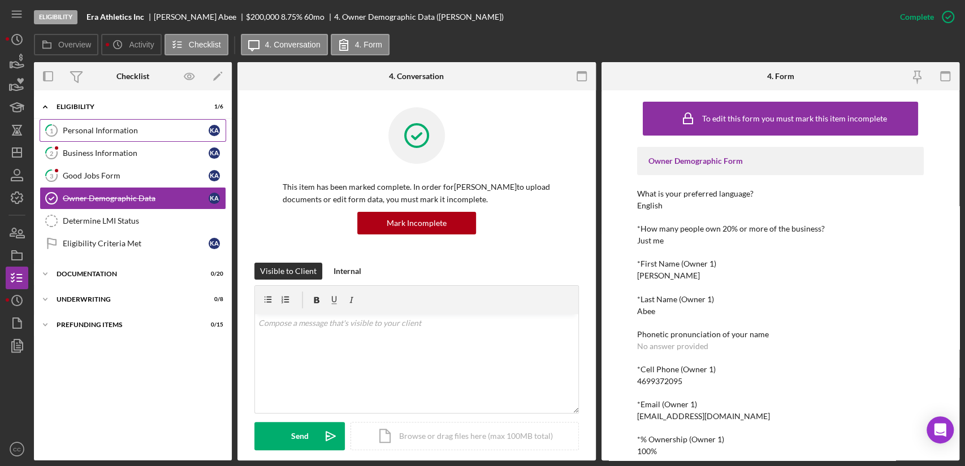
click at [104, 127] on div "Personal Information" at bounding box center [136, 130] width 146 height 9
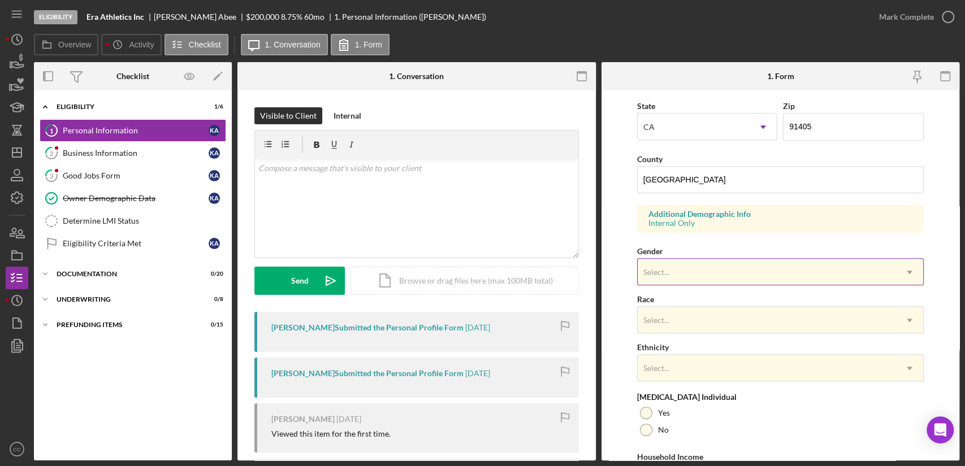
scroll to position [314, 0]
click at [793, 268] on div "Select..." at bounding box center [767, 271] width 258 height 26
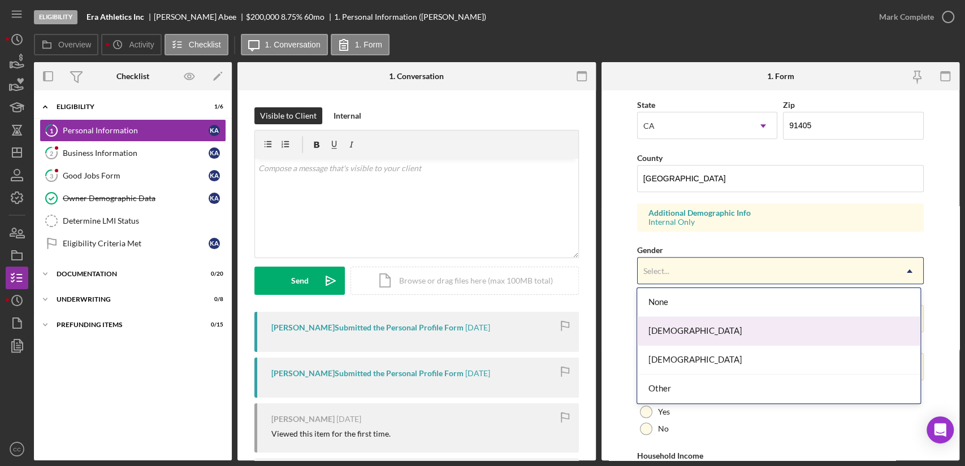
click at [669, 332] on div "[DEMOGRAPHIC_DATA]" at bounding box center [778, 331] width 283 height 29
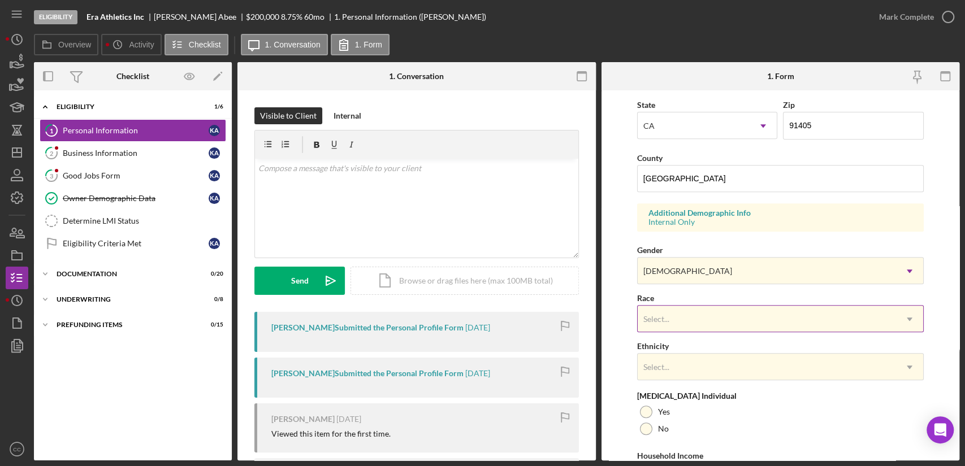
click at [688, 309] on div "Select..." at bounding box center [767, 319] width 258 height 26
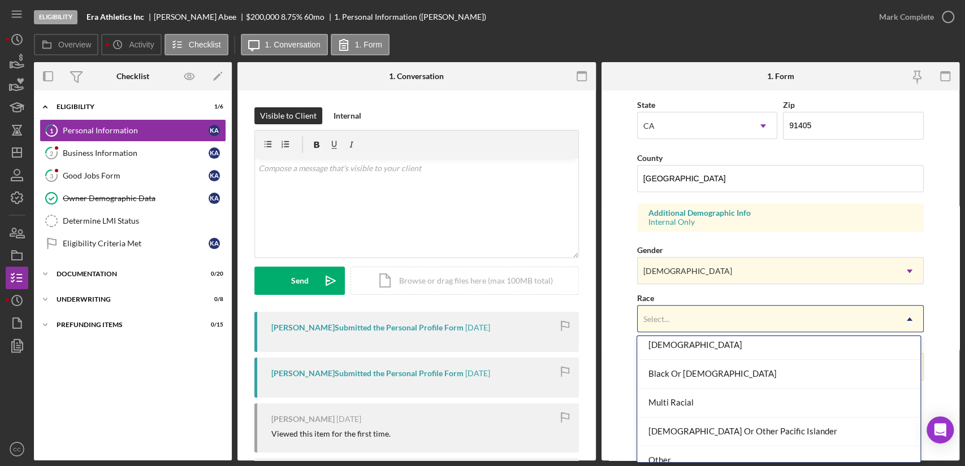
scroll to position [104, 0]
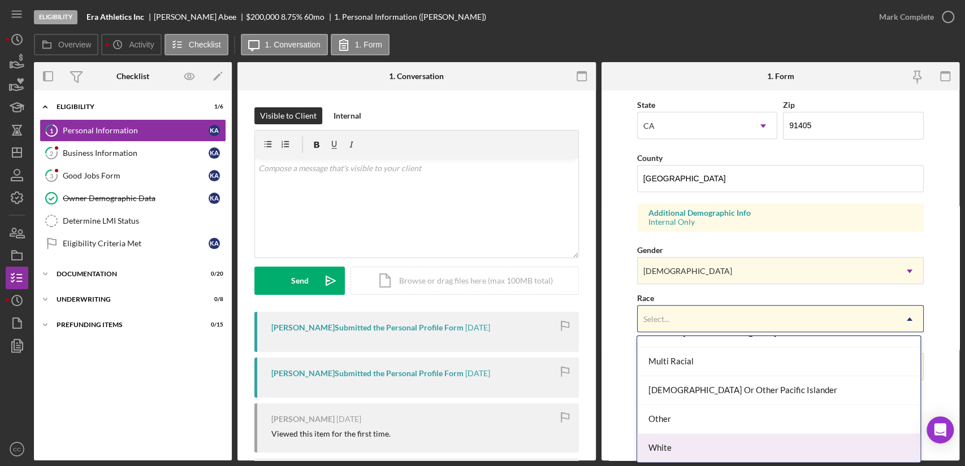
click at [666, 448] on div "White" at bounding box center [778, 448] width 283 height 29
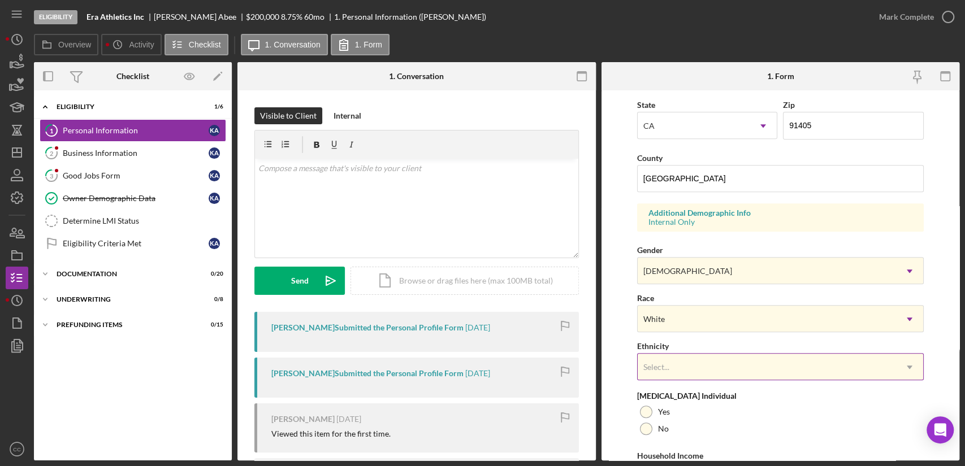
click at [686, 369] on div "Select..." at bounding box center [767, 367] width 258 height 26
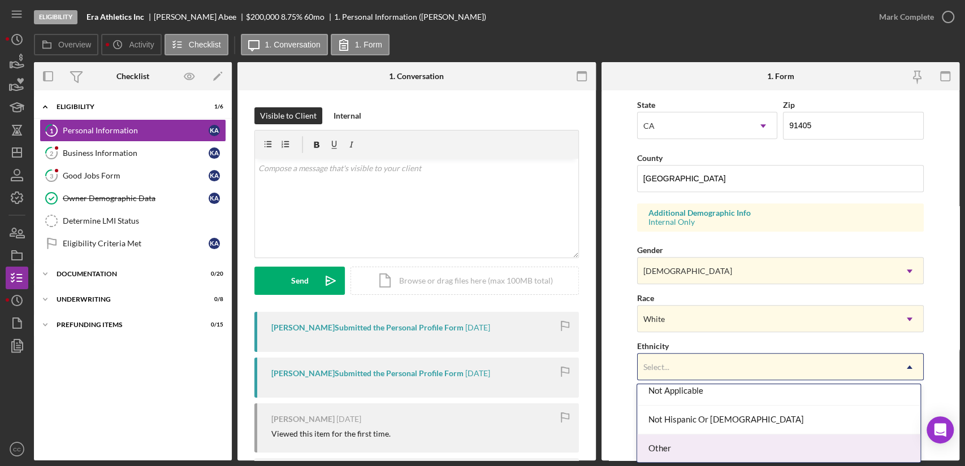
scroll to position [0, 0]
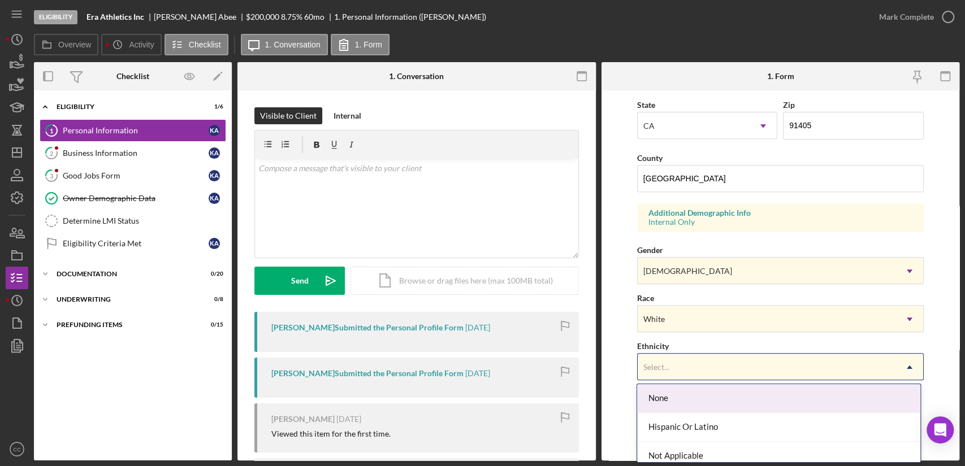
click at [683, 406] on div "None" at bounding box center [778, 398] width 283 height 29
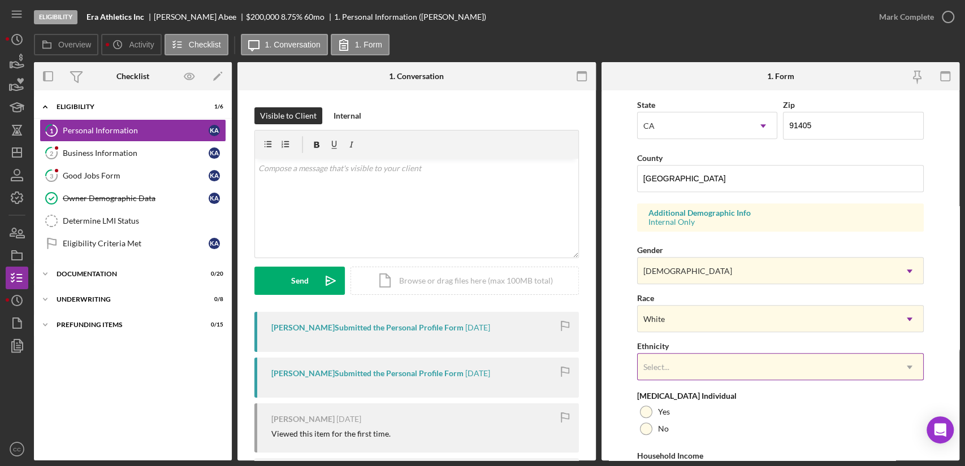
click at [678, 369] on div "Select..." at bounding box center [767, 367] width 258 height 26
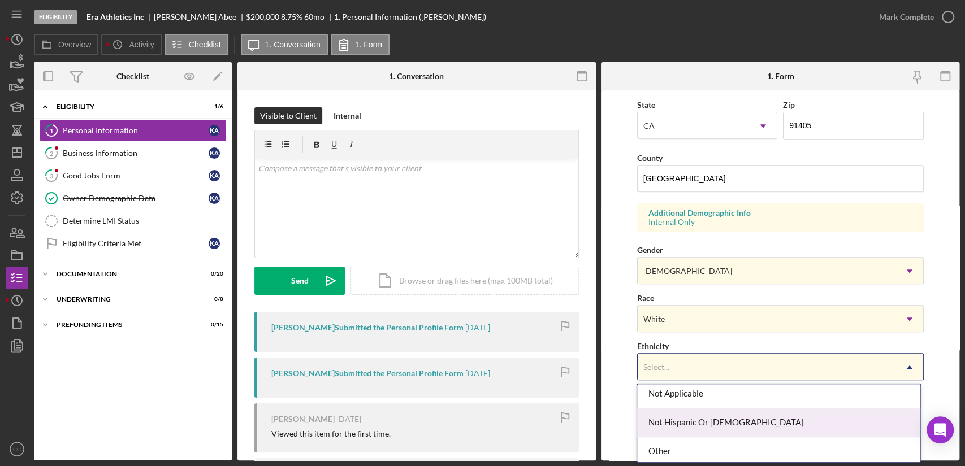
scroll to position [63, 0]
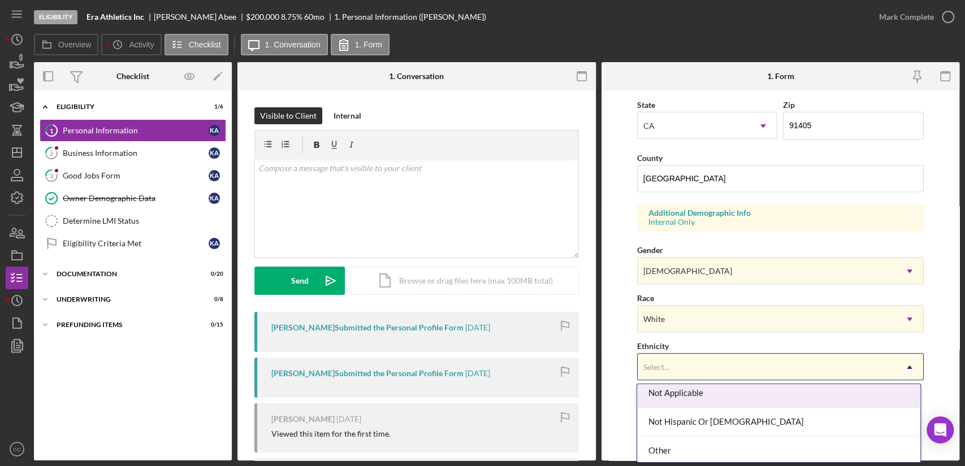
click at [701, 398] on div "Not Applicable" at bounding box center [778, 393] width 283 height 29
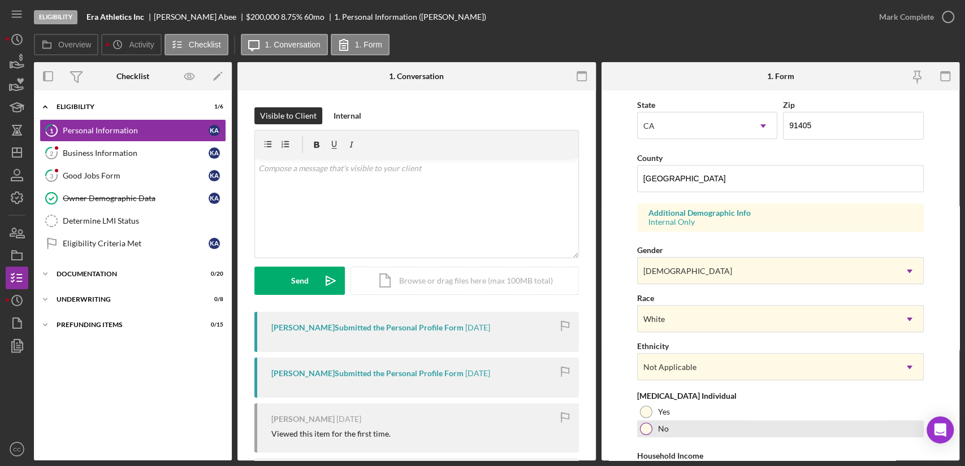
click at [645, 429] on div at bounding box center [646, 429] width 12 height 12
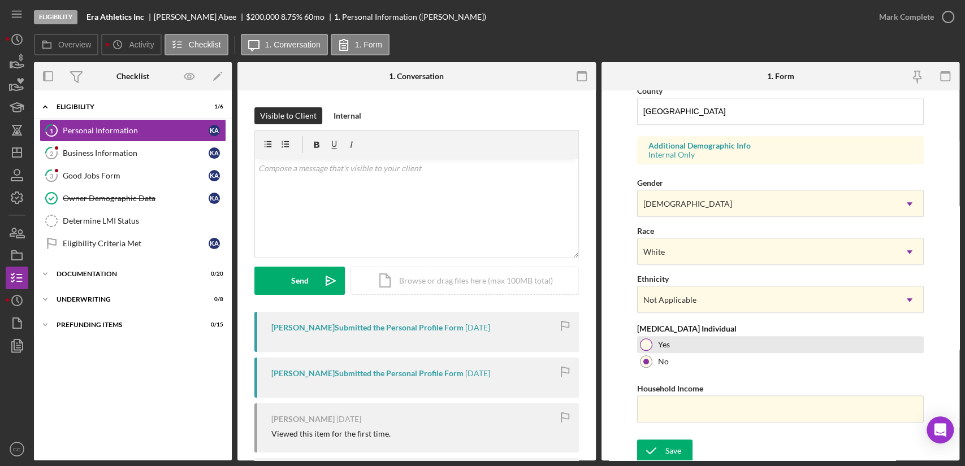
scroll to position [383, 0]
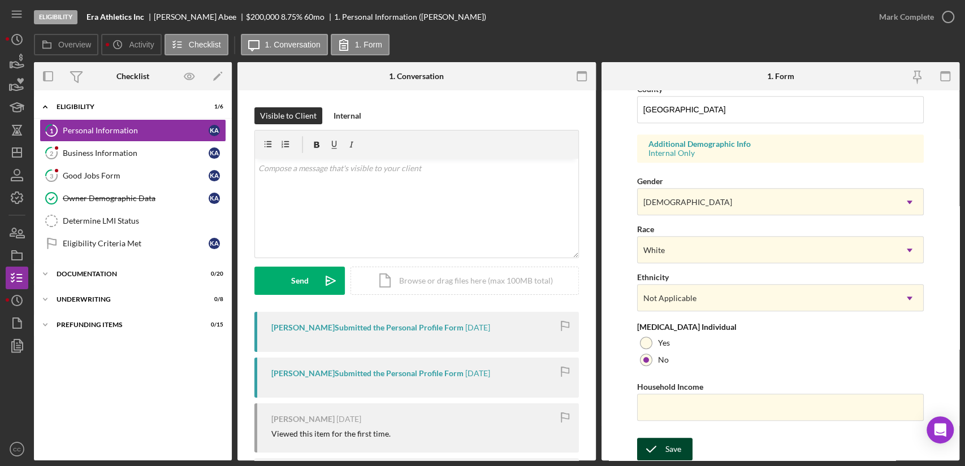
click at [669, 444] on div "Save" at bounding box center [673, 449] width 16 height 23
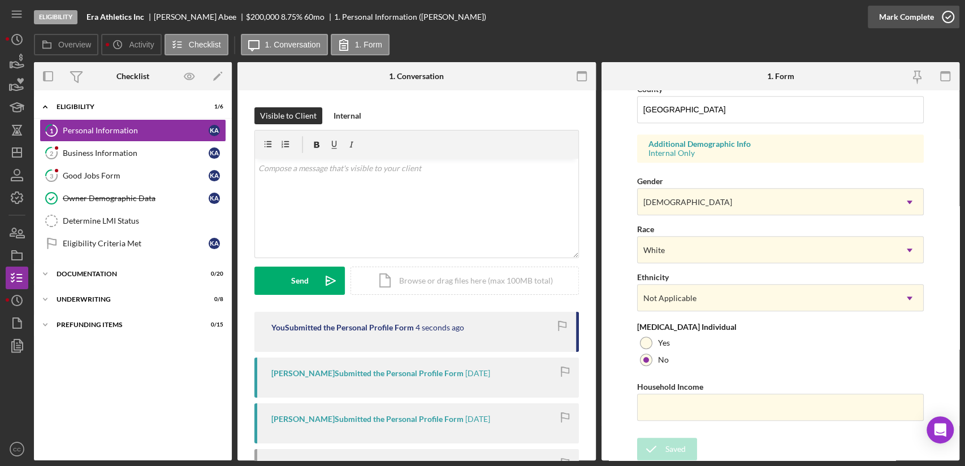
click at [923, 18] on div "Mark Complete" at bounding box center [906, 17] width 55 height 23
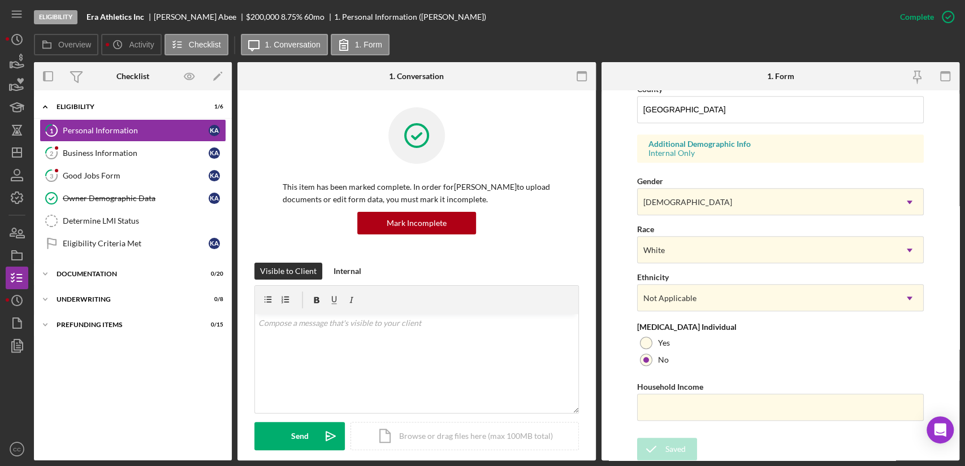
scroll to position [157, 0]
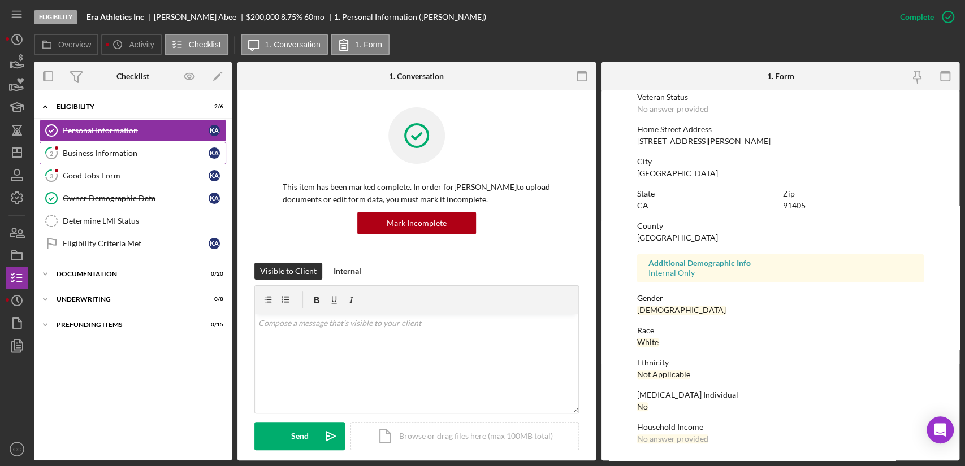
click at [106, 151] on div "Business Information" at bounding box center [136, 153] width 146 height 9
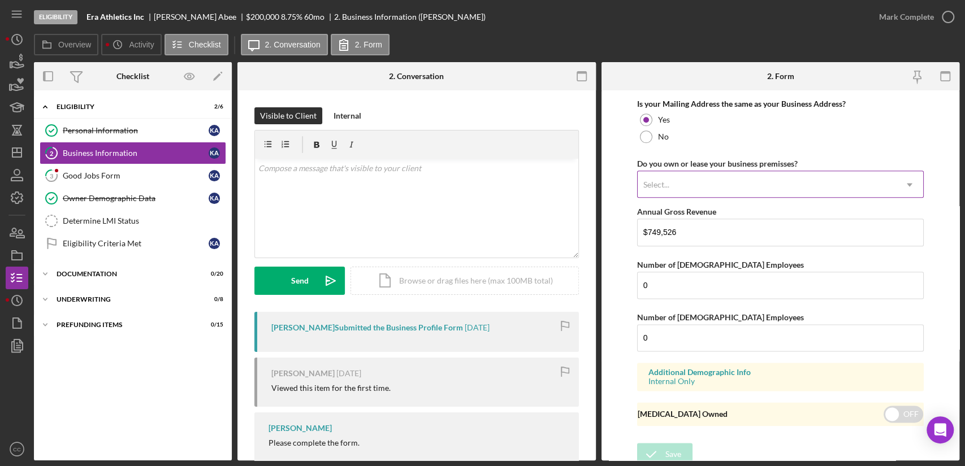
scroll to position [882, 0]
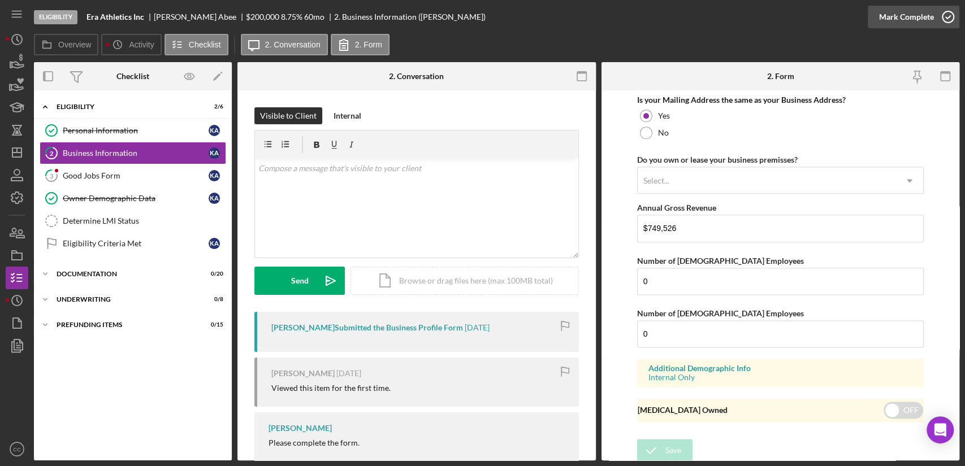
click at [934, 14] on icon "button" at bounding box center [948, 17] width 28 height 28
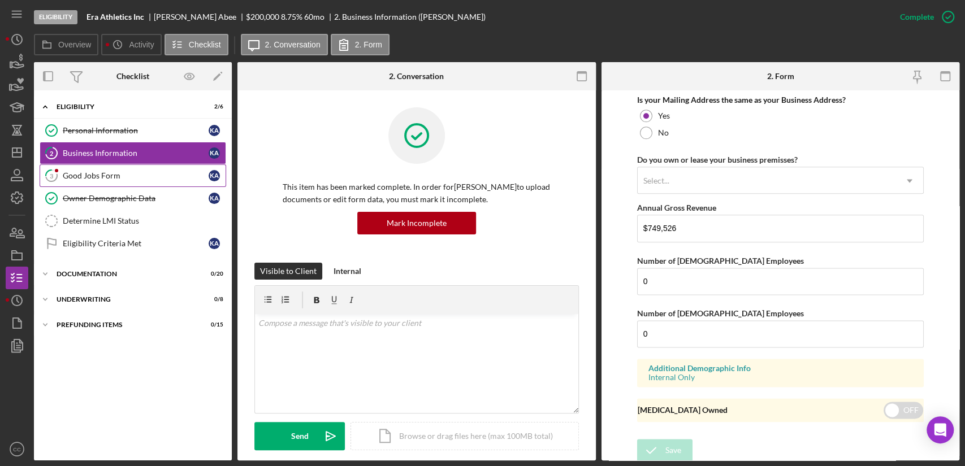
scroll to position [482, 0]
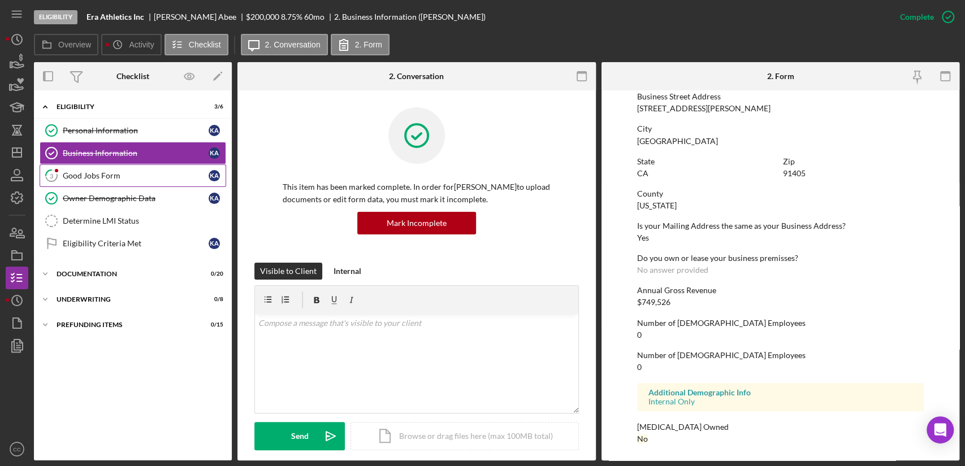
click at [106, 184] on link "3 Good Jobs Form K A" at bounding box center [133, 175] width 187 height 23
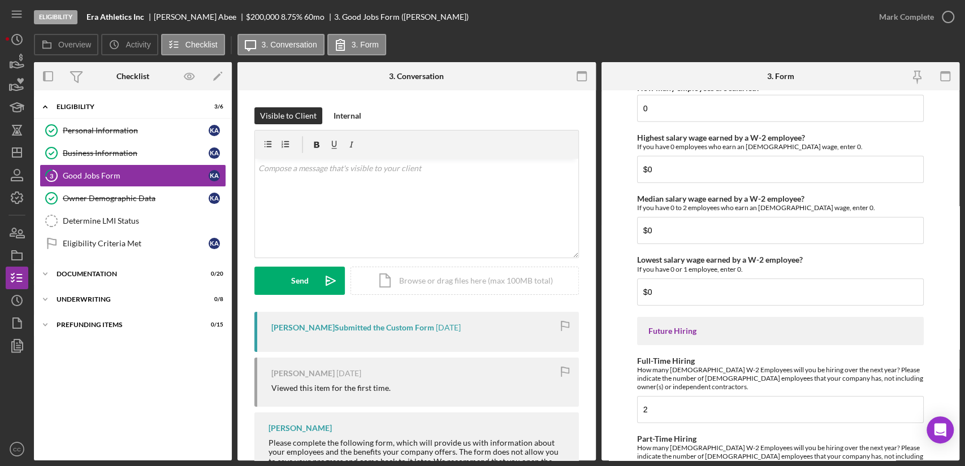
scroll to position [2517, 0]
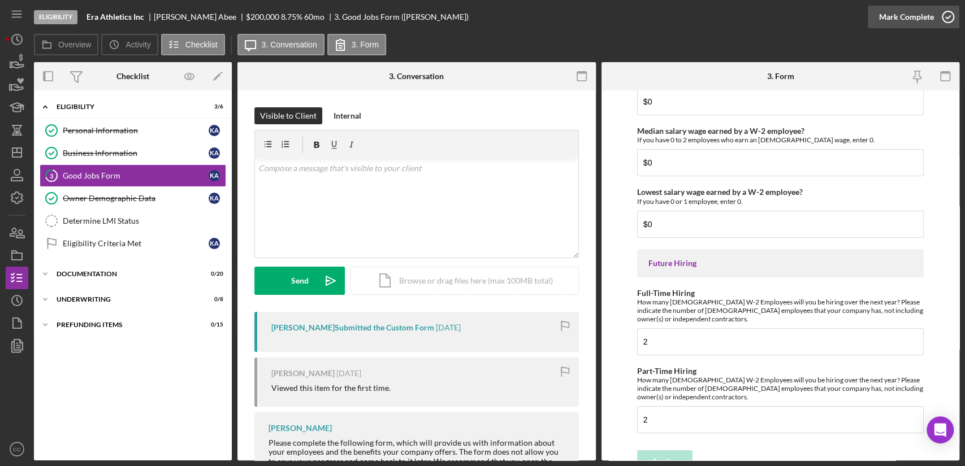
click at [940, 22] on icon "button" at bounding box center [948, 17] width 28 height 28
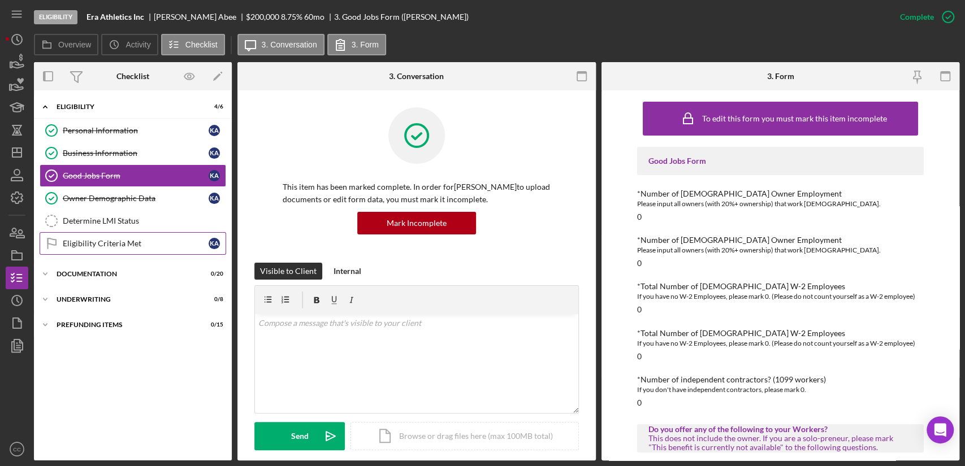
click at [146, 249] on link "Eligibility Criteria Met Eligibility Criteria Met K A" at bounding box center [133, 243] width 187 height 23
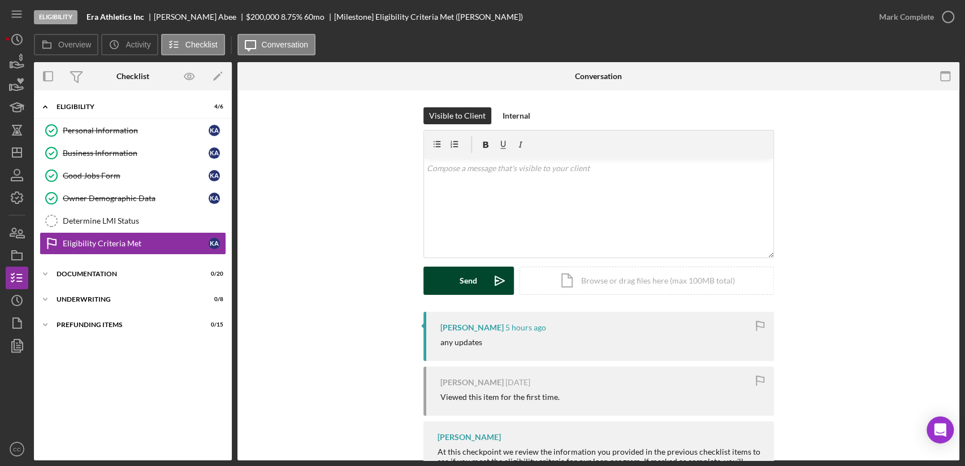
click at [489, 284] on icon "Icon/icon-invite-send" at bounding box center [500, 281] width 28 height 28
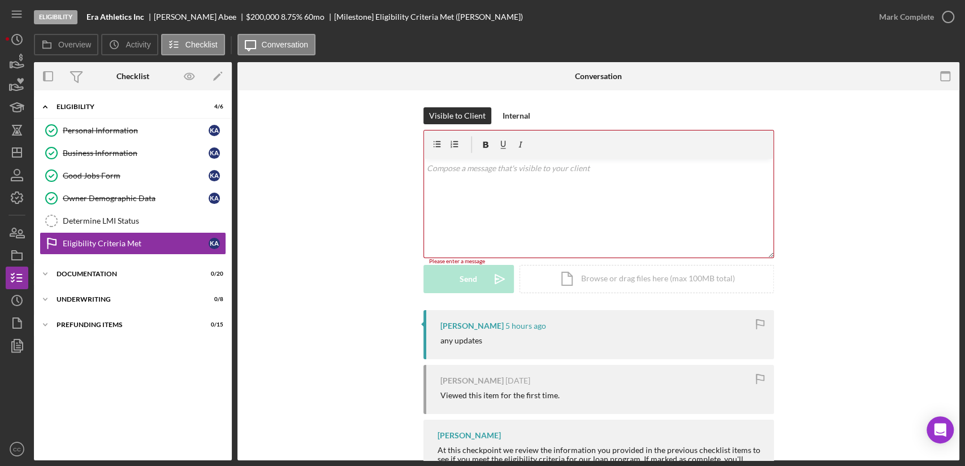
click at [443, 331] on div "[PERSON_NAME] 5 hours ago any updates" at bounding box center [598, 334] width 350 height 49
click at [612, 189] on div "v Color teal Color pink Remove color Add row above Add row below Add column bef…" at bounding box center [598, 208] width 349 height 99
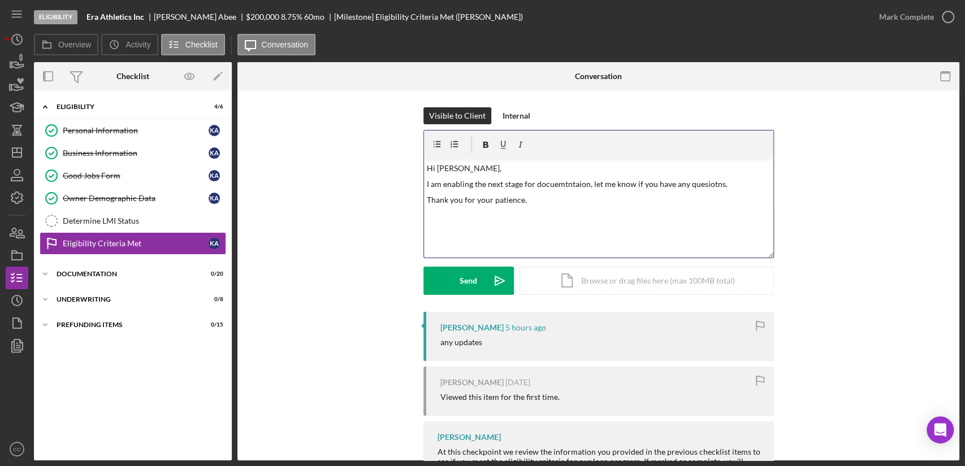
click at [555, 189] on p "I am enabling the next stage for docuemtntaion, let me know if you have any que…" at bounding box center [598, 184] width 343 height 12
click at [714, 192] on div "v Color teal Color pink Remove color Add row above Add row below Add column bef…" at bounding box center [598, 208] width 349 height 99
click at [627, 209] on div "v Color teal Color pink Remove color Add row above Add row below Add column bef…" at bounding box center [598, 208] width 349 height 99
click at [696, 189] on p "I am enabling the next stage for documentation, let me know if you have any que…" at bounding box center [598, 184] width 343 height 12
click at [588, 203] on p "Thank you for your patience." at bounding box center [598, 200] width 343 height 12
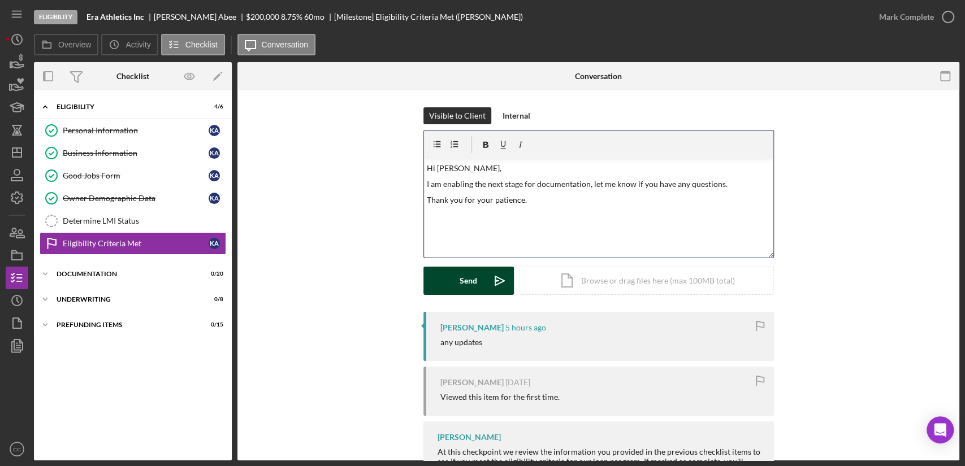
click at [462, 276] on div "Send" at bounding box center [469, 281] width 18 height 28
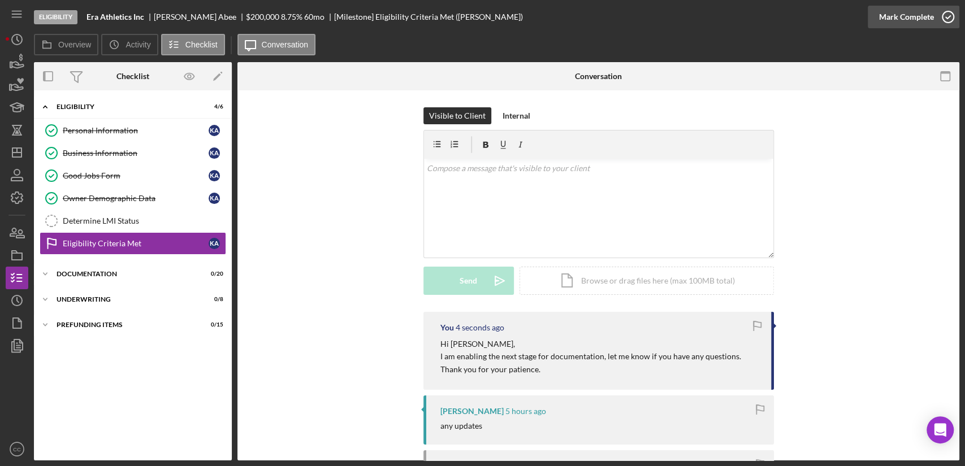
click at [916, 17] on div "Mark Complete" at bounding box center [906, 17] width 55 height 23
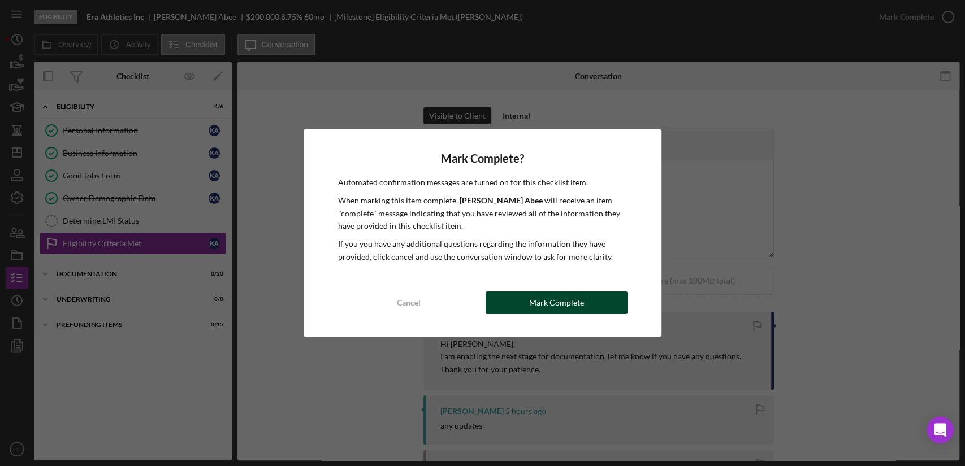
click at [546, 311] on div "Mark Complete" at bounding box center [556, 303] width 55 height 23
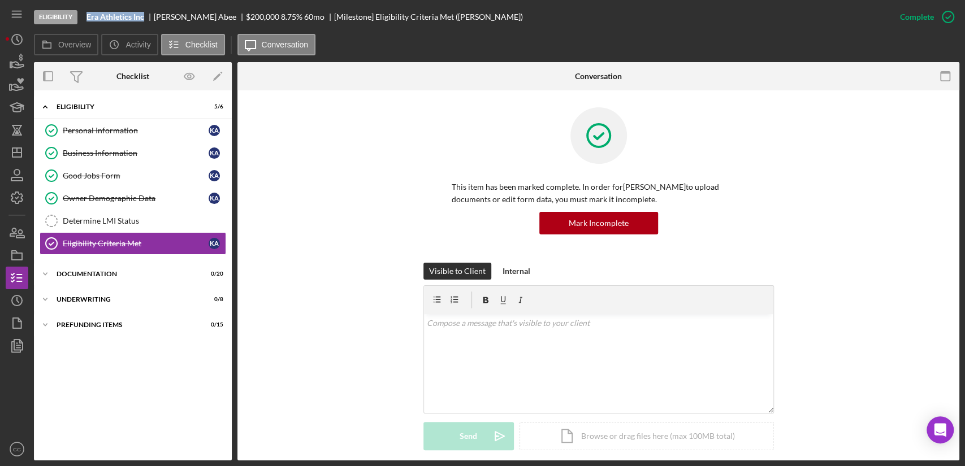
drag, startPoint x: 143, startPoint y: 17, endPoint x: 84, endPoint y: 18, distance: 59.4
click at [84, 18] on div "Eligibility Era Athletics Inc [PERSON_NAME] $200,000 $40,000 8.75 % 60 mo [Mile…" at bounding box center [461, 17] width 855 height 34
click at [106, 272] on div "Documentation" at bounding box center [137, 274] width 161 height 7
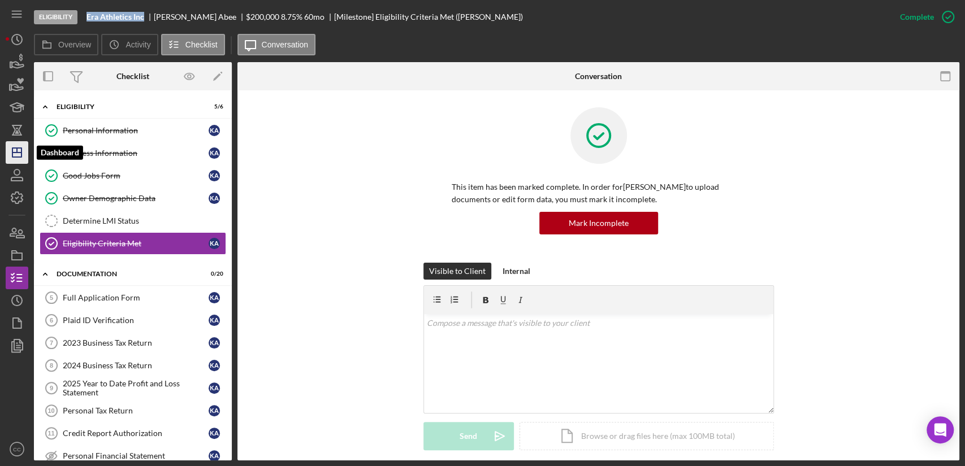
click at [17, 153] on line "button" at bounding box center [17, 150] width 0 height 5
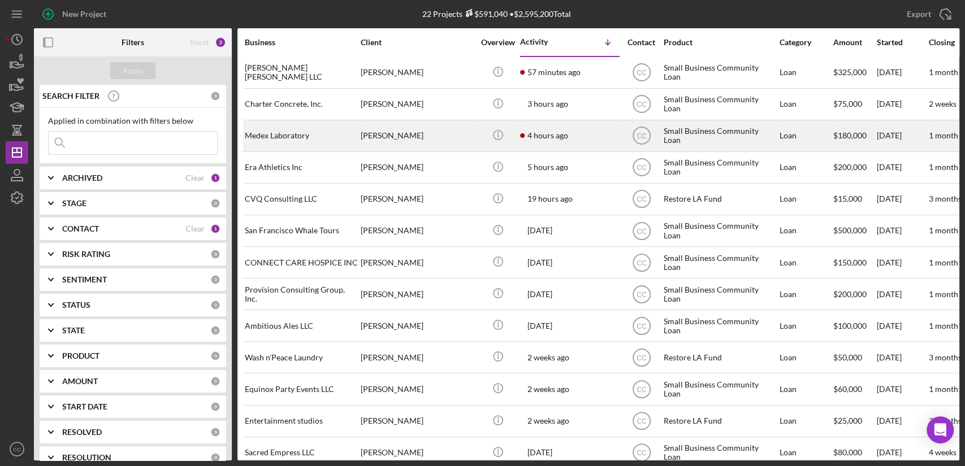
click at [448, 135] on div "[PERSON_NAME]" at bounding box center [417, 136] width 113 height 30
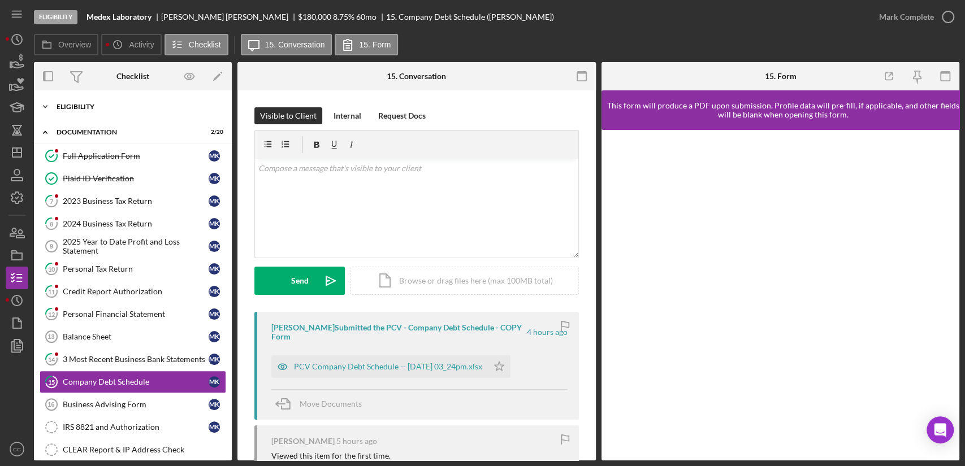
click at [84, 103] on div "Eligibility" at bounding box center [137, 106] width 161 height 7
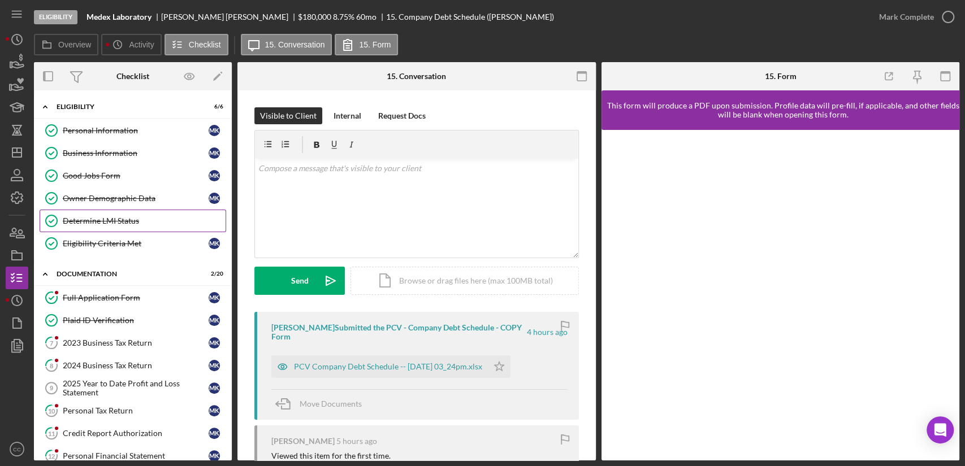
click at [121, 220] on div "Determine LMI Status" at bounding box center [144, 220] width 163 height 9
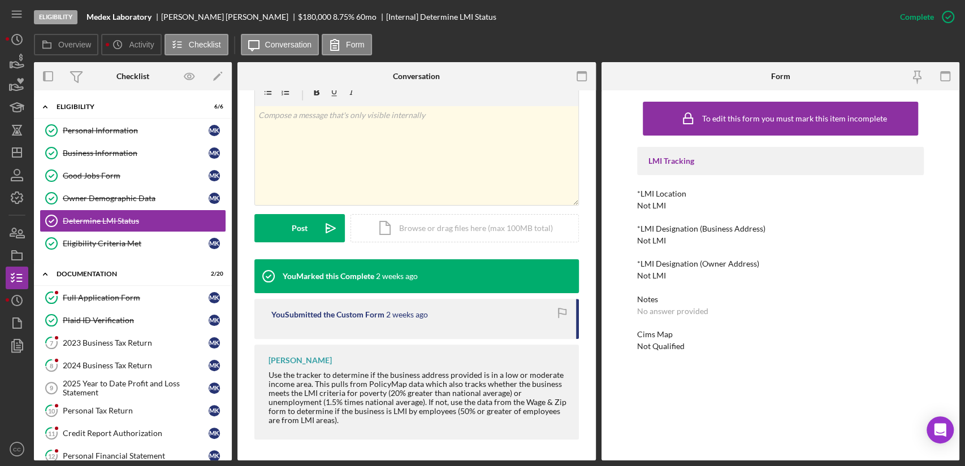
scroll to position [187, 0]
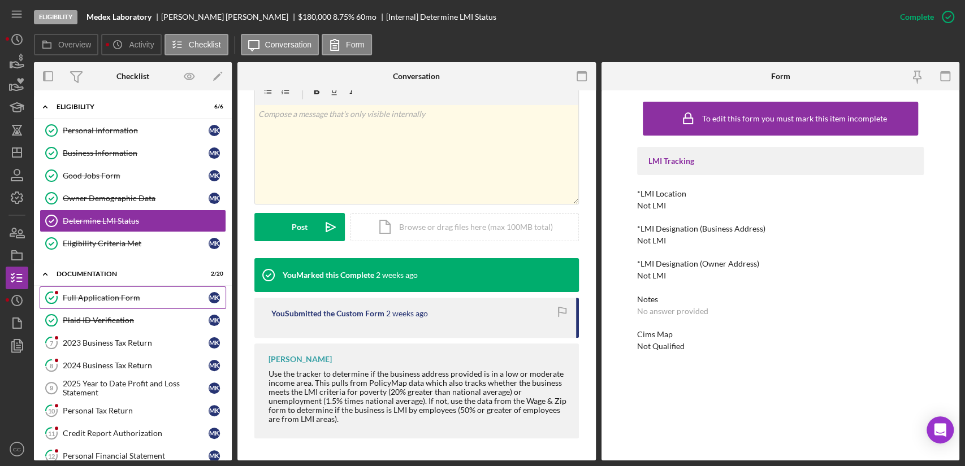
click at [118, 297] on div "Full Application Form" at bounding box center [136, 297] width 146 height 9
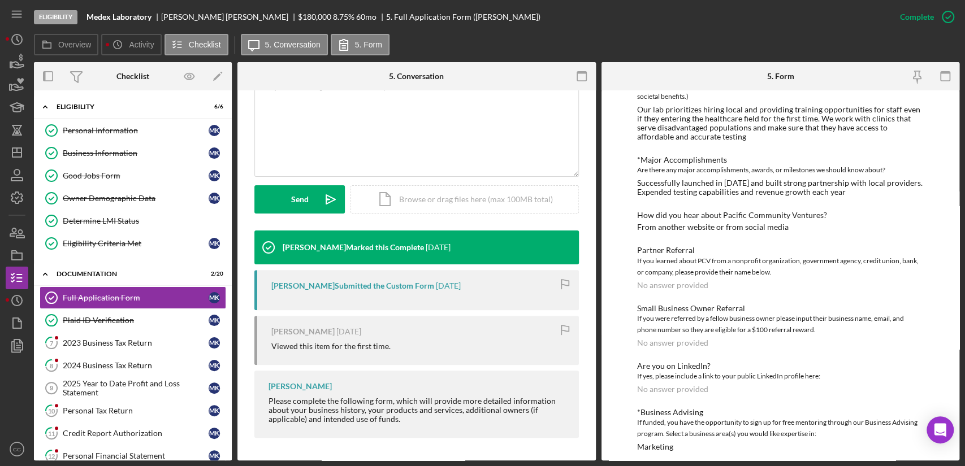
scroll to position [769, 0]
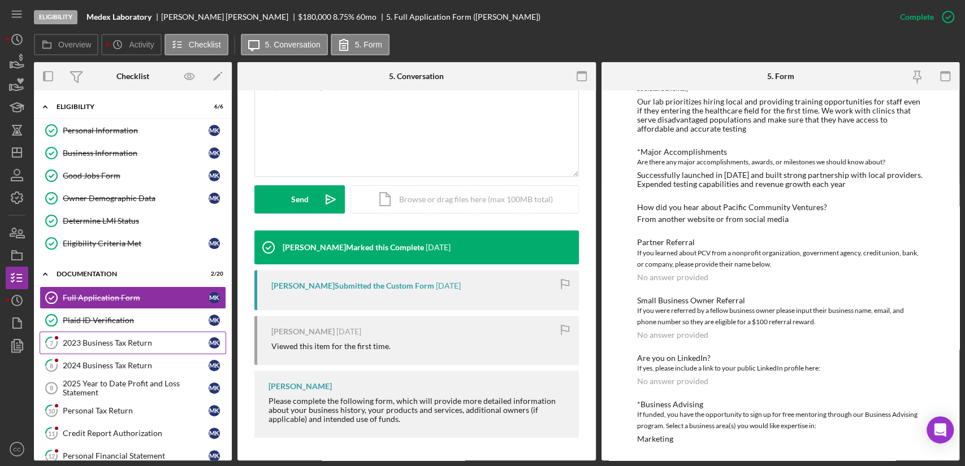
click at [107, 343] on div "2023 Business Tax Return" at bounding box center [136, 343] width 146 height 9
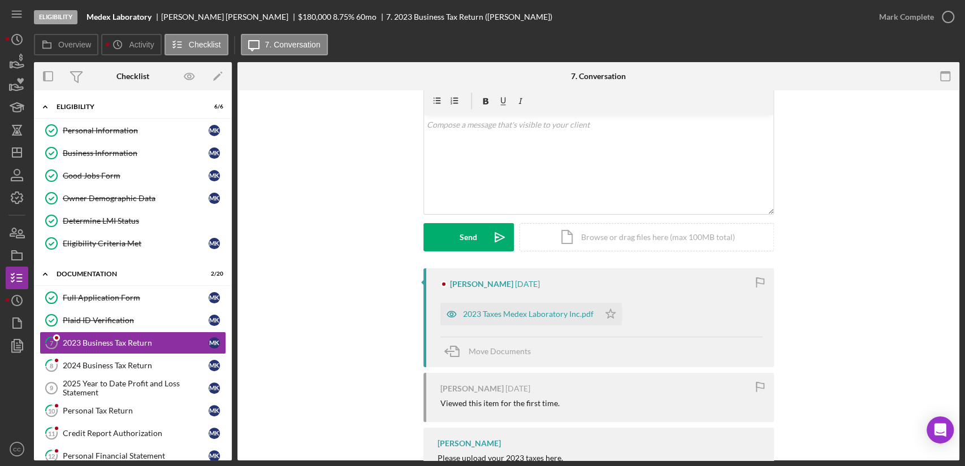
scroll to position [110, 0]
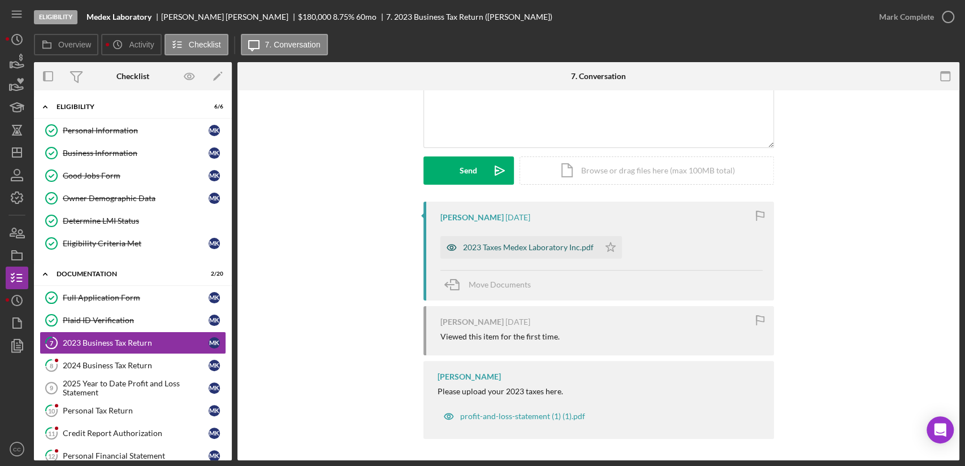
click at [544, 250] on div "2023 Taxes Medex Laboratory Inc.pdf" at bounding box center [528, 247] width 131 height 9
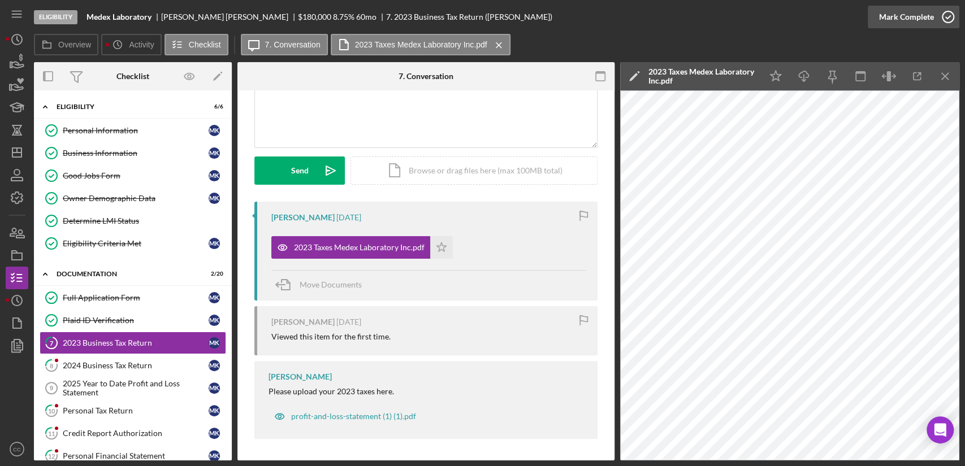
click at [938, 18] on icon "button" at bounding box center [948, 17] width 28 height 28
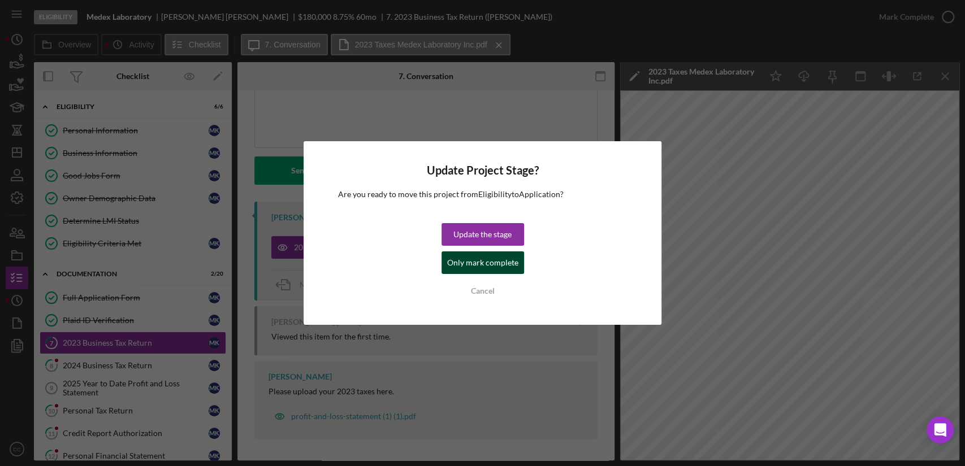
click at [488, 266] on div "Only mark complete" at bounding box center [482, 263] width 71 height 23
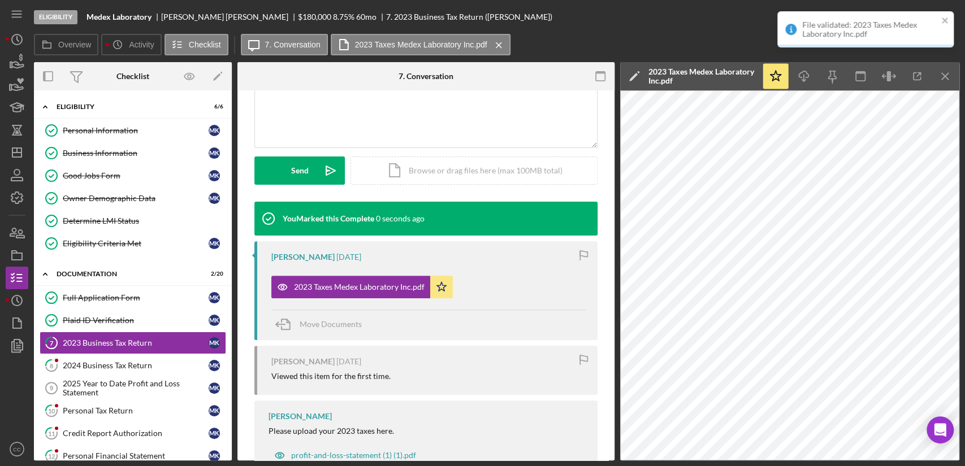
scroll to position [266, 0]
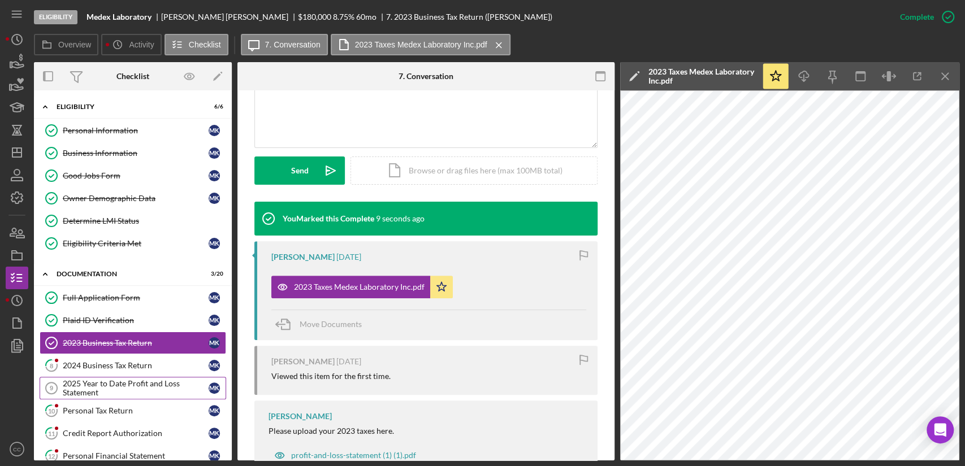
click at [102, 388] on div "2025 Year to Date Profit and Loss Statement" at bounding box center [136, 388] width 146 height 18
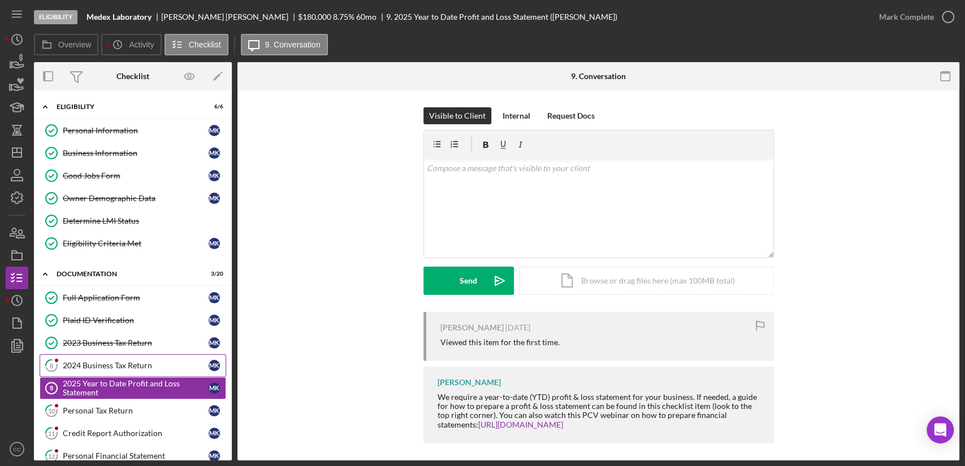
click at [79, 369] on div "2024 Business Tax Return" at bounding box center [136, 365] width 146 height 9
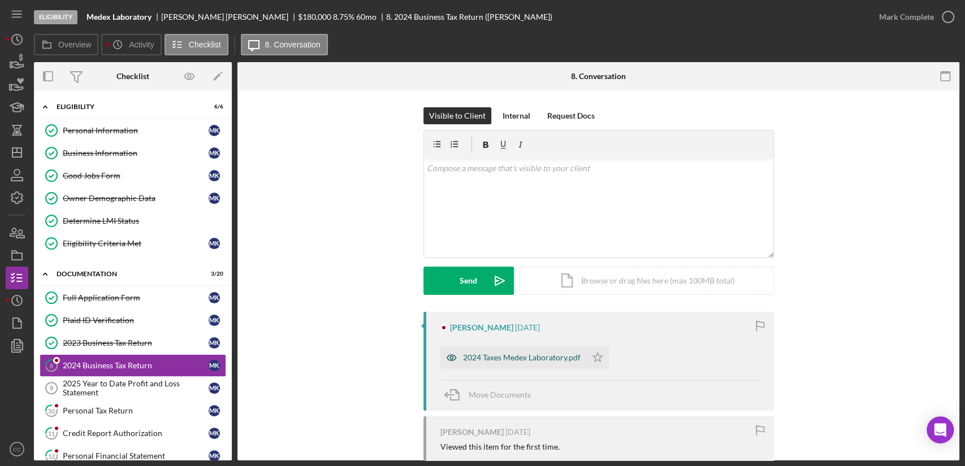
click at [495, 357] on div "2024 Taxes Medex Laboratory.pdf" at bounding box center [522, 357] width 118 height 9
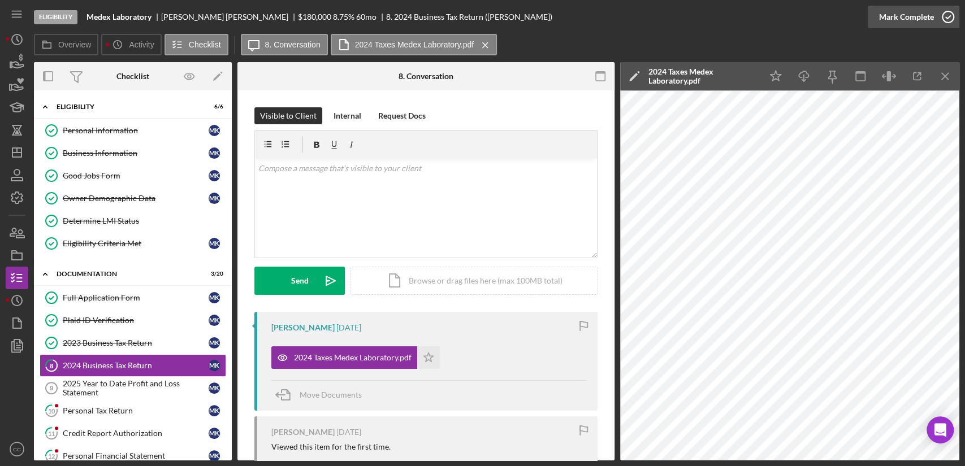
click at [928, 24] on div "Mark Complete" at bounding box center [906, 17] width 55 height 23
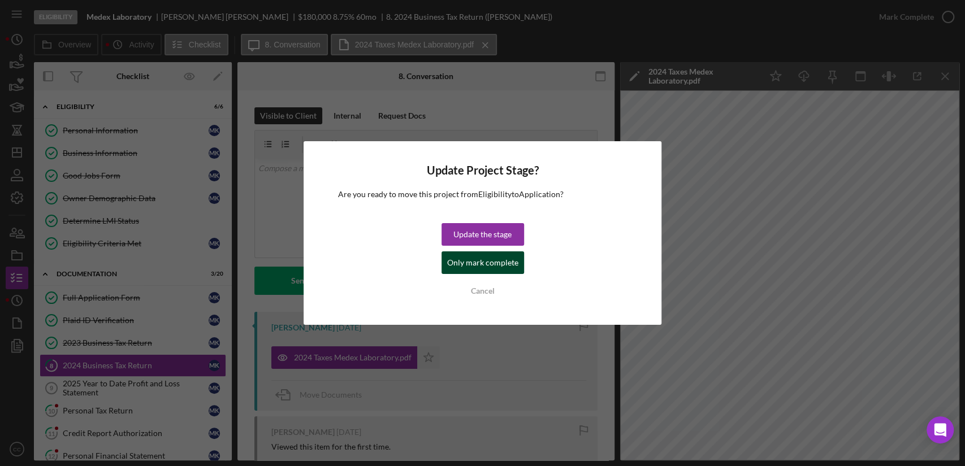
click at [484, 269] on div "Only mark complete" at bounding box center [482, 263] width 71 height 23
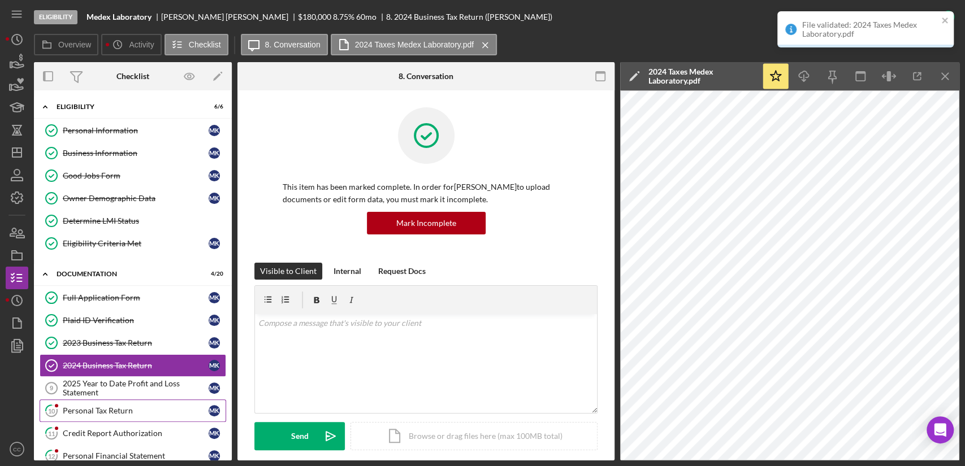
click at [104, 408] on div "Personal Tax Return" at bounding box center [136, 410] width 146 height 9
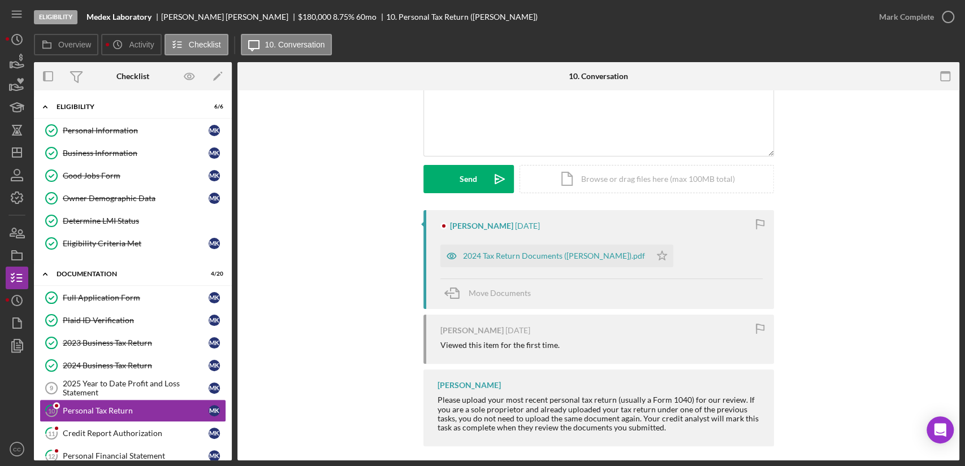
scroll to position [109, 0]
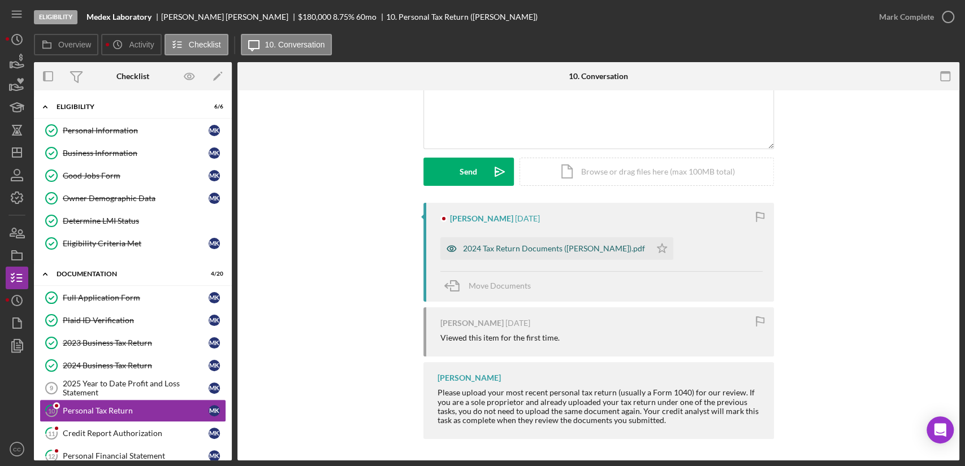
click at [520, 250] on div "2024 Tax Return Documents ([PERSON_NAME]).pdf" at bounding box center [554, 248] width 182 height 9
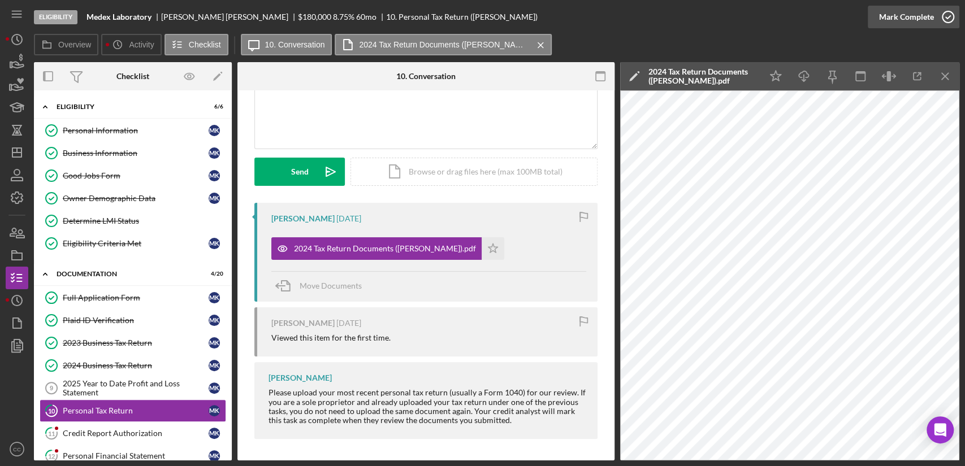
click at [931, 8] on div "Mark Complete" at bounding box center [906, 17] width 55 height 23
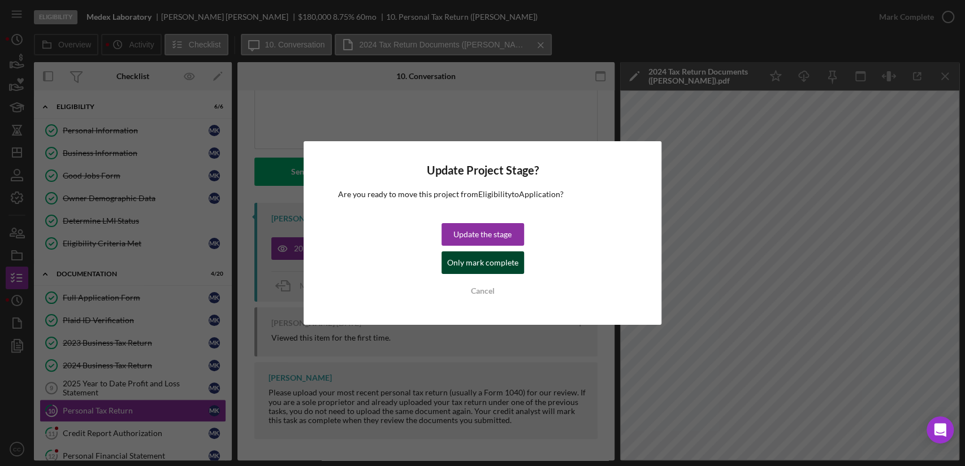
click at [463, 259] on div "Only mark complete" at bounding box center [482, 263] width 71 height 23
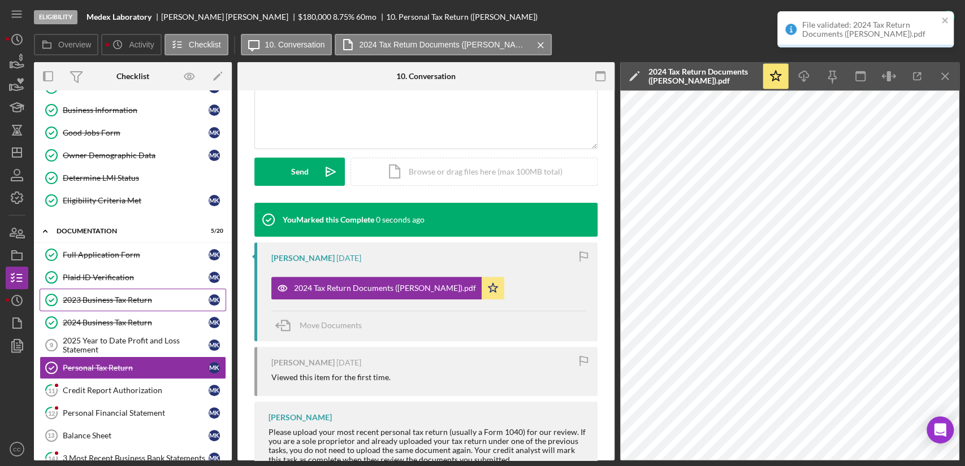
scroll to position [63, 0]
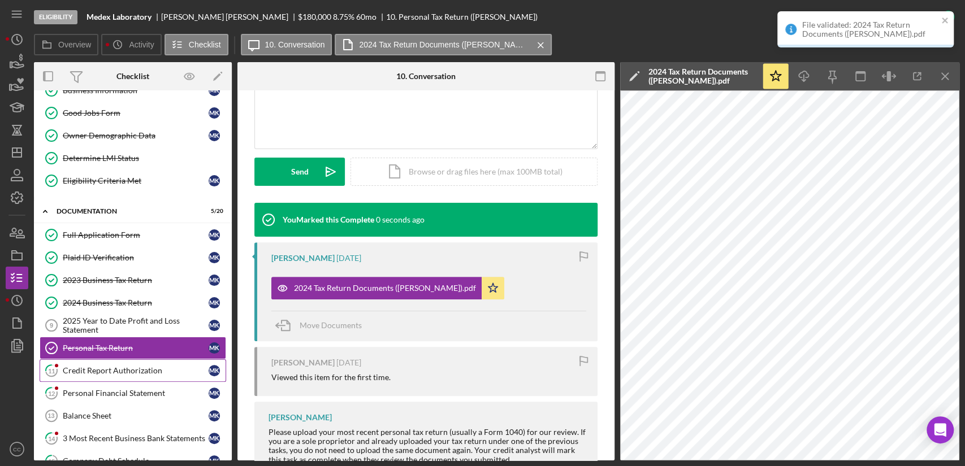
drag, startPoint x: 101, startPoint y: 374, endPoint x: 120, endPoint y: 368, distance: 20.7
click at [100, 374] on link "11 Credit Report Authorization M K" at bounding box center [133, 370] width 187 height 23
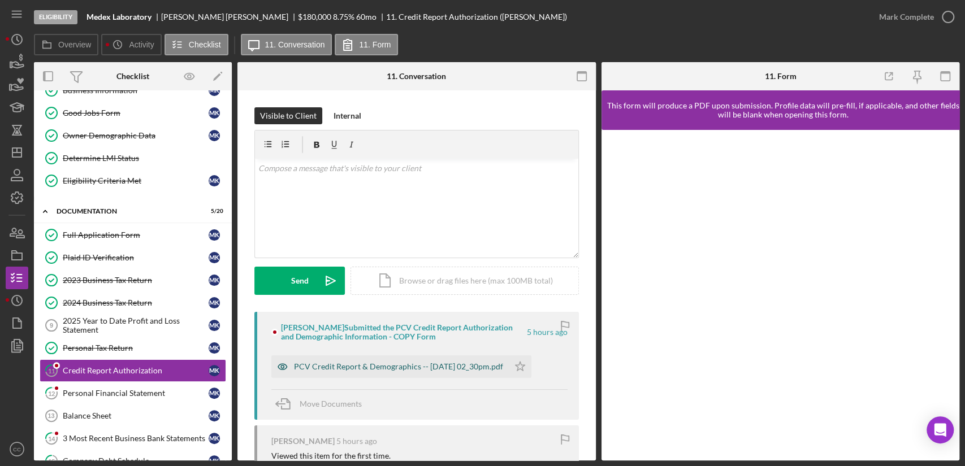
click at [427, 361] on div "PCV Credit Report & Demographics -- [DATE] 02_30pm.pdf" at bounding box center [389, 367] width 237 height 23
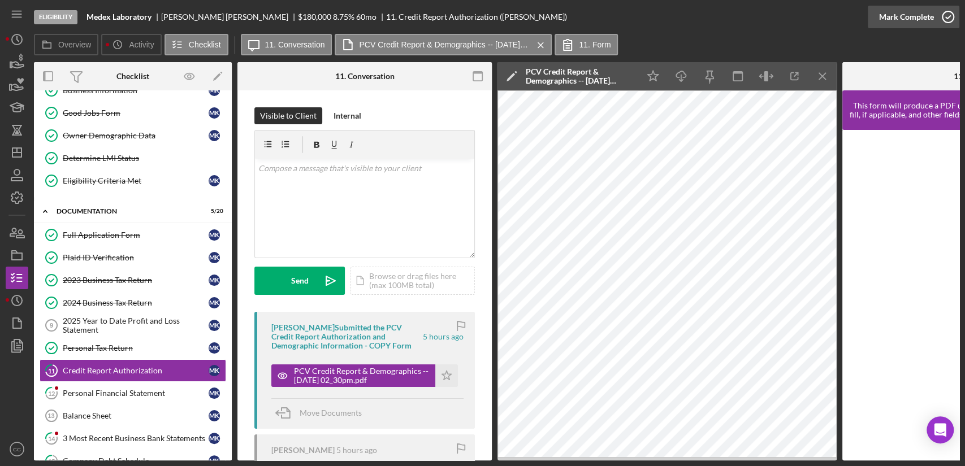
click at [934, 16] on icon "button" at bounding box center [948, 17] width 28 height 28
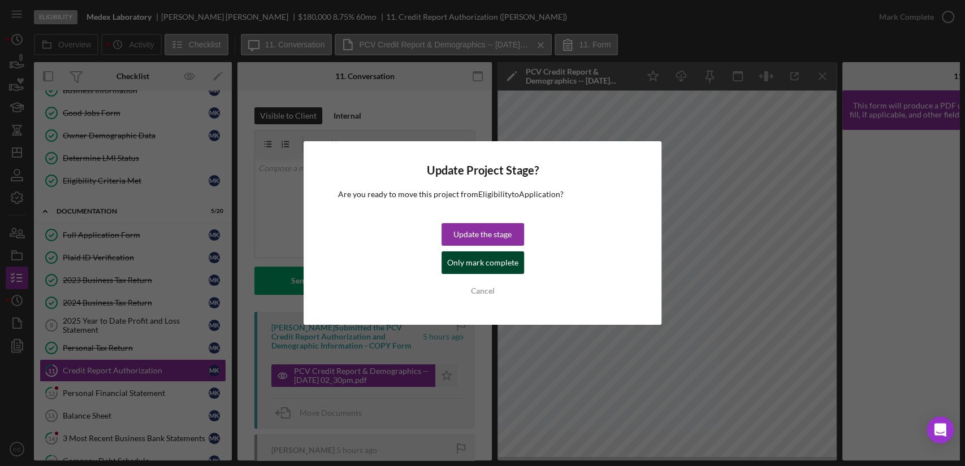
click at [467, 265] on div "Only mark complete" at bounding box center [482, 263] width 71 height 23
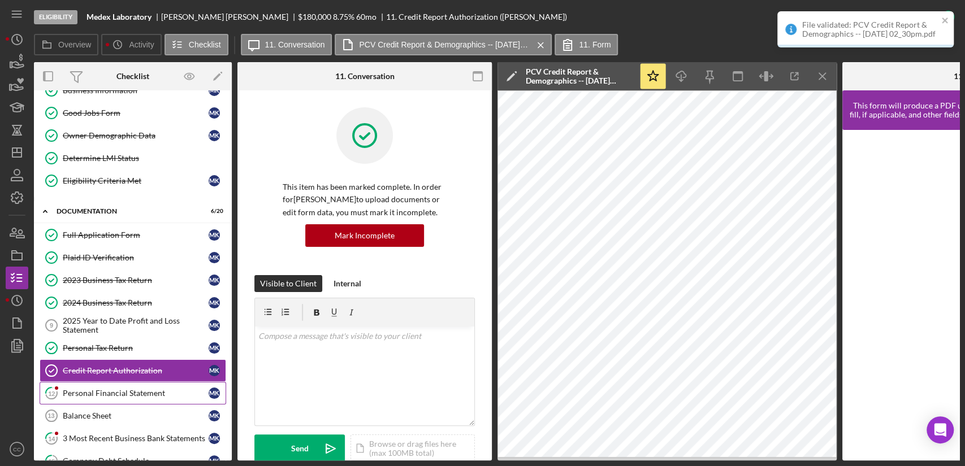
click at [122, 393] on div "Personal Financial Statement" at bounding box center [136, 393] width 146 height 9
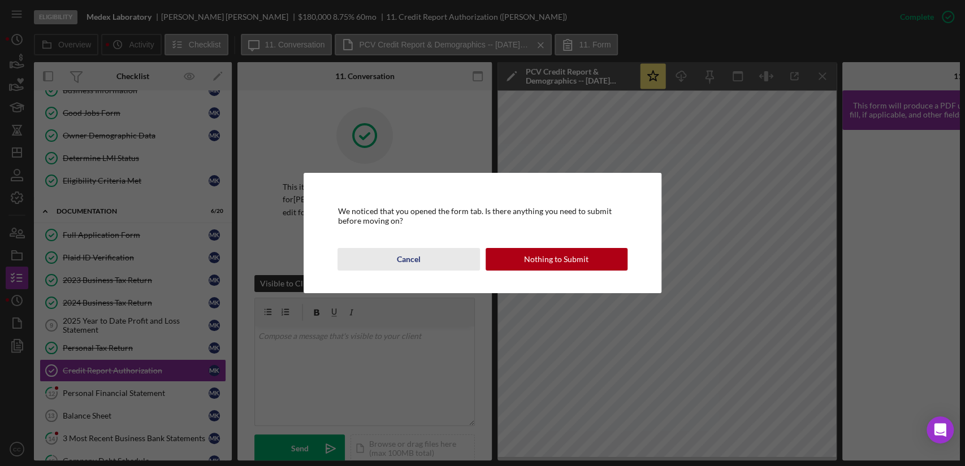
click at [427, 261] on button "Cancel" at bounding box center [408, 259] width 142 height 23
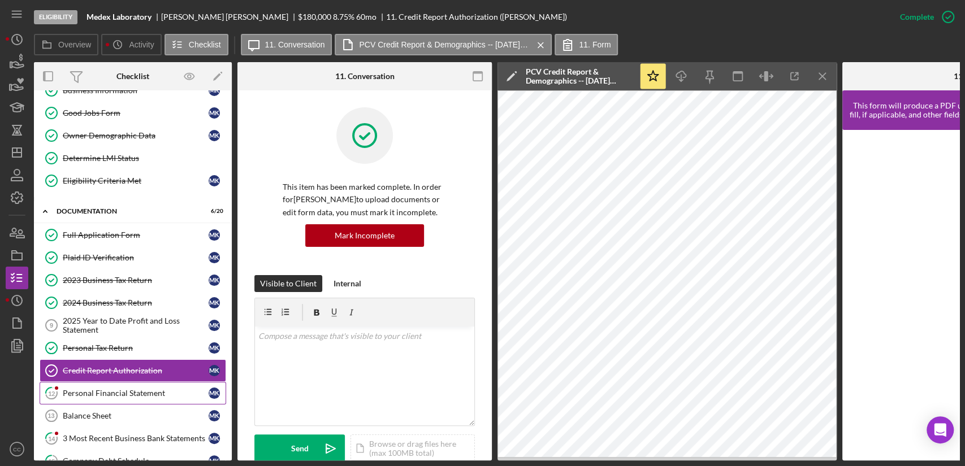
click at [90, 391] on div "Personal Financial Statement" at bounding box center [136, 393] width 146 height 9
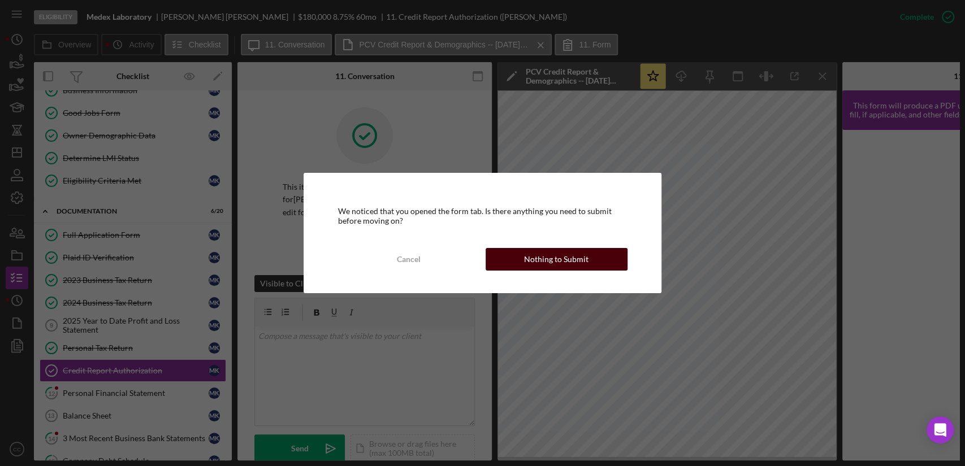
click at [563, 261] on div "Nothing to Submit" at bounding box center [556, 259] width 64 height 23
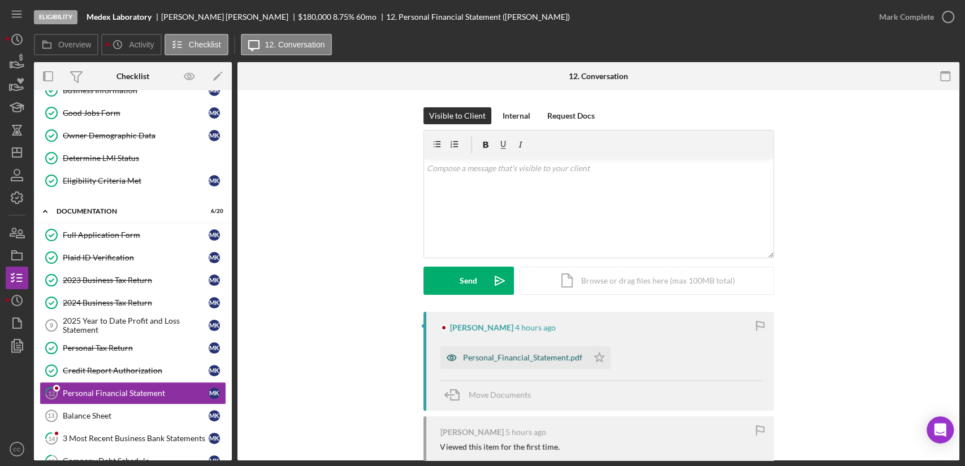
click at [521, 358] on div "Personal_Financial_Statement.pdf" at bounding box center [522, 357] width 119 height 9
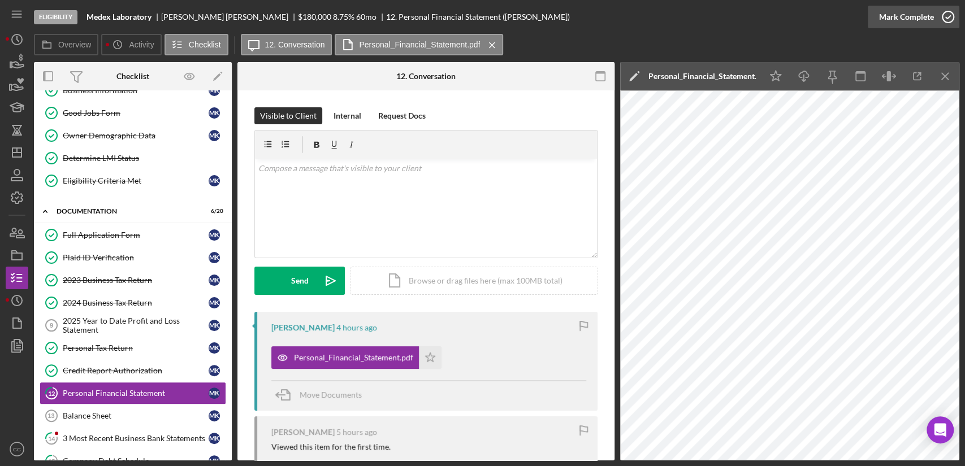
click at [939, 21] on icon "button" at bounding box center [948, 17] width 28 height 28
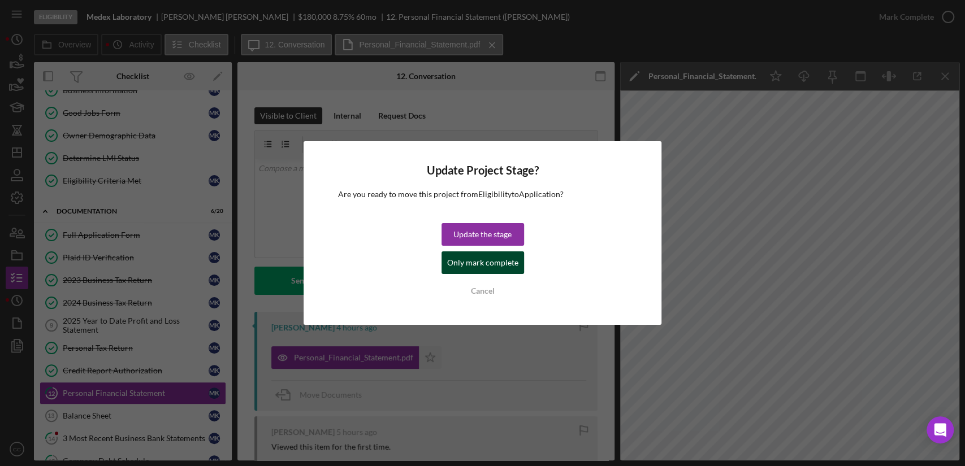
click at [505, 264] on div "Only mark complete" at bounding box center [482, 263] width 71 height 23
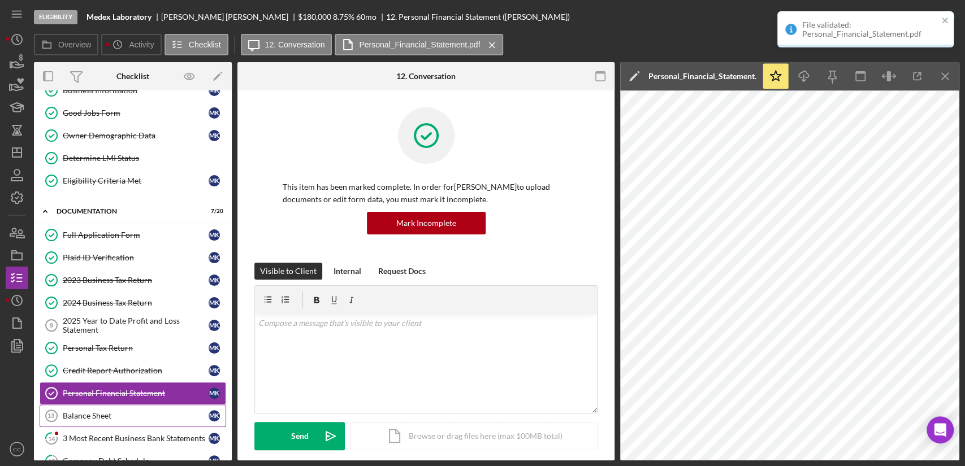
click at [125, 419] on link "Balance Sheet 13 Balance Sheet M K" at bounding box center [133, 416] width 187 height 23
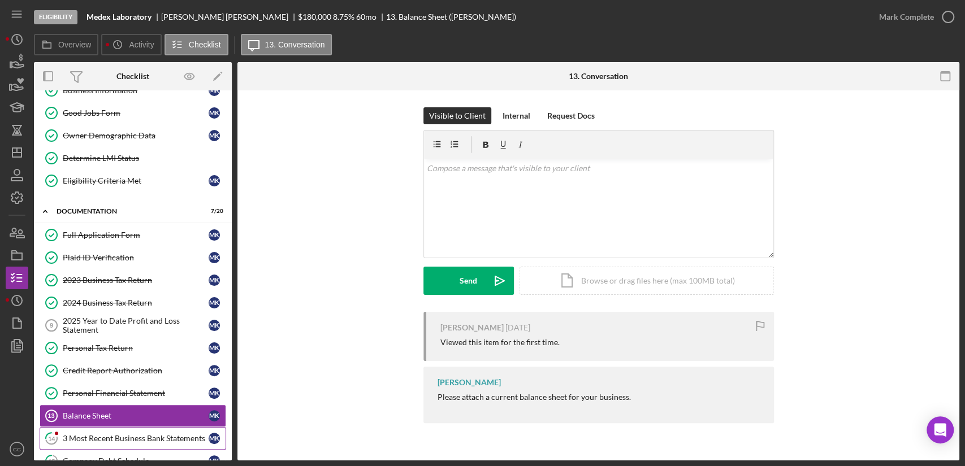
click at [101, 438] on div "3 Most Recent Business Bank Statements" at bounding box center [136, 438] width 146 height 9
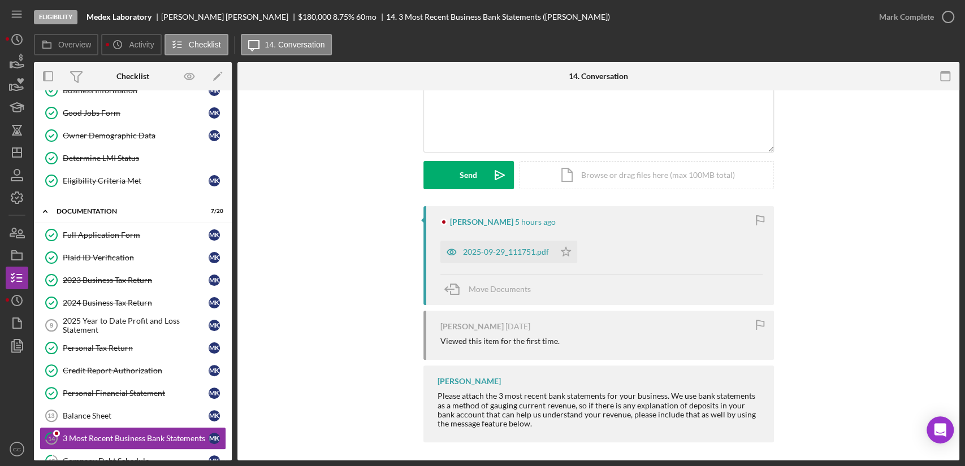
scroll to position [109, 0]
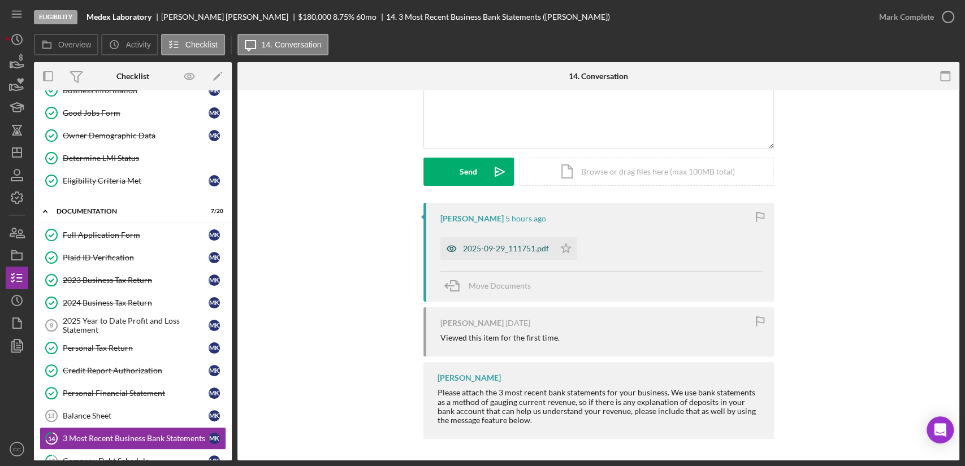
click at [473, 242] on div "2025-09-29_111751.pdf" at bounding box center [497, 248] width 114 height 23
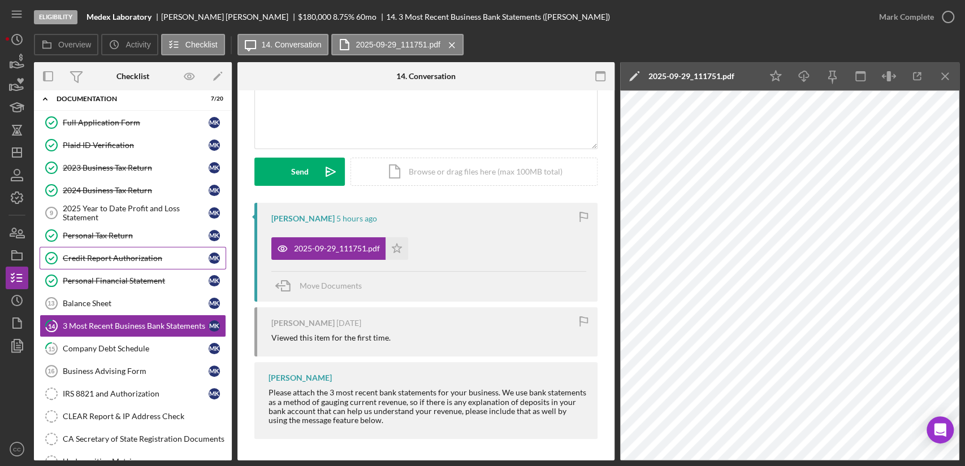
scroll to position [188, 0]
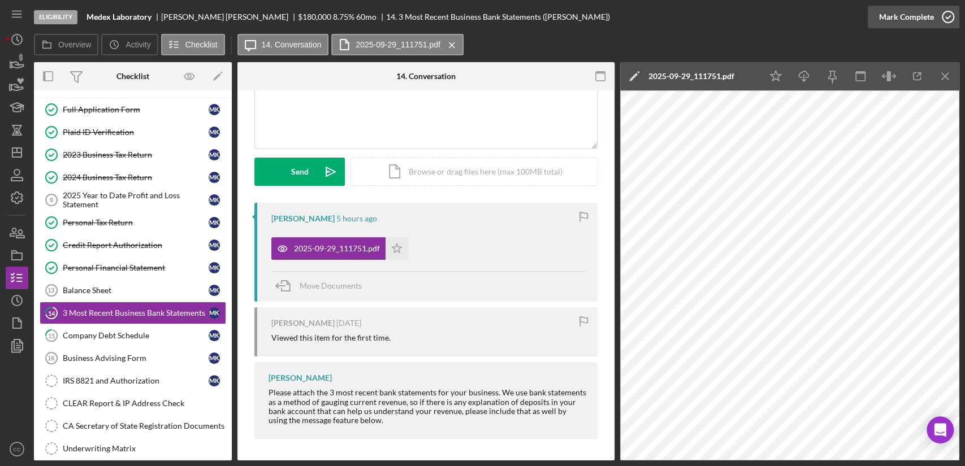
click at [934, 14] on icon "button" at bounding box center [948, 17] width 28 height 28
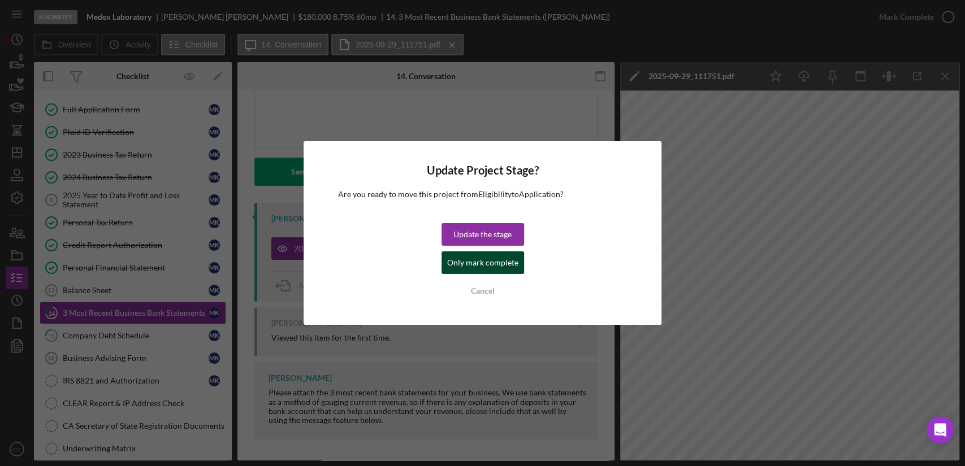
click at [479, 267] on div "Only mark complete" at bounding box center [482, 263] width 71 height 23
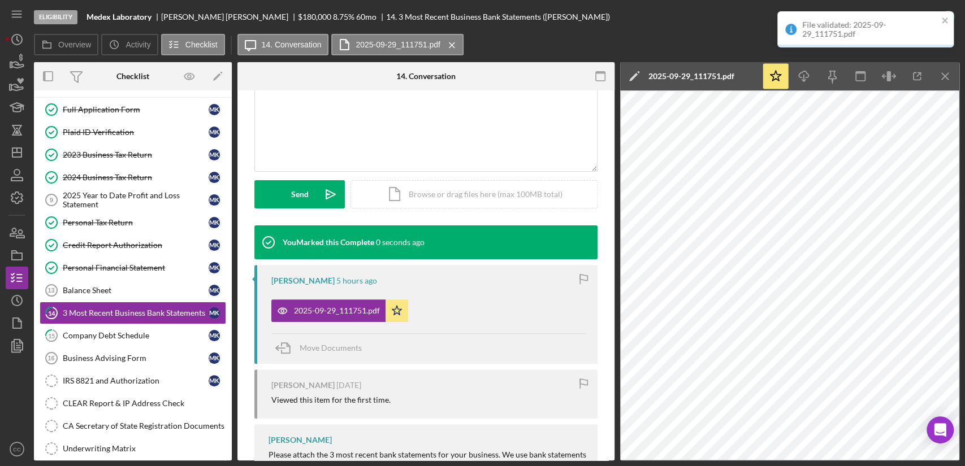
scroll to position [265, 0]
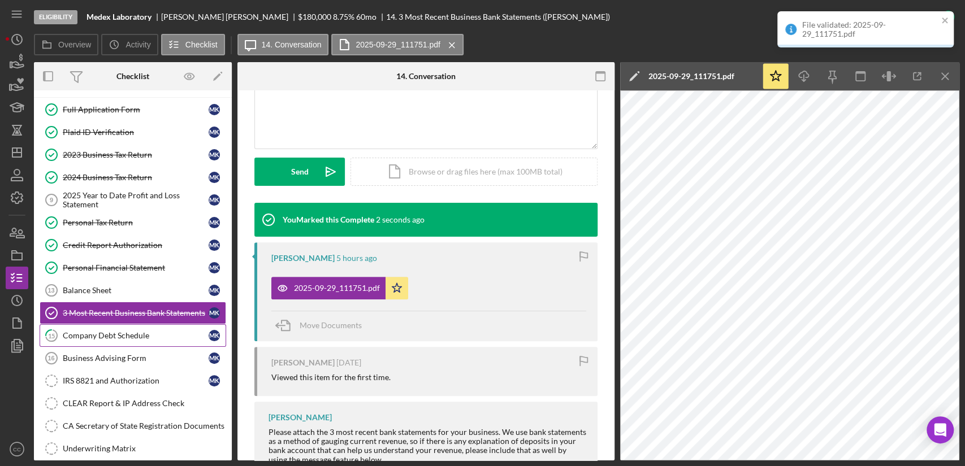
click at [150, 336] on div "Company Debt Schedule" at bounding box center [136, 335] width 146 height 9
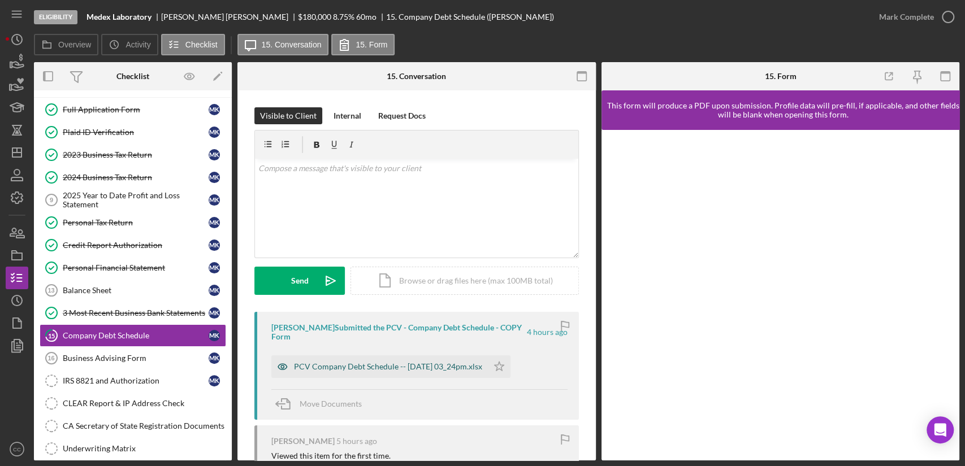
click at [441, 366] on div "PCV Company Debt Schedule -- [DATE] 03_24pm.xlsx" at bounding box center [388, 366] width 188 height 9
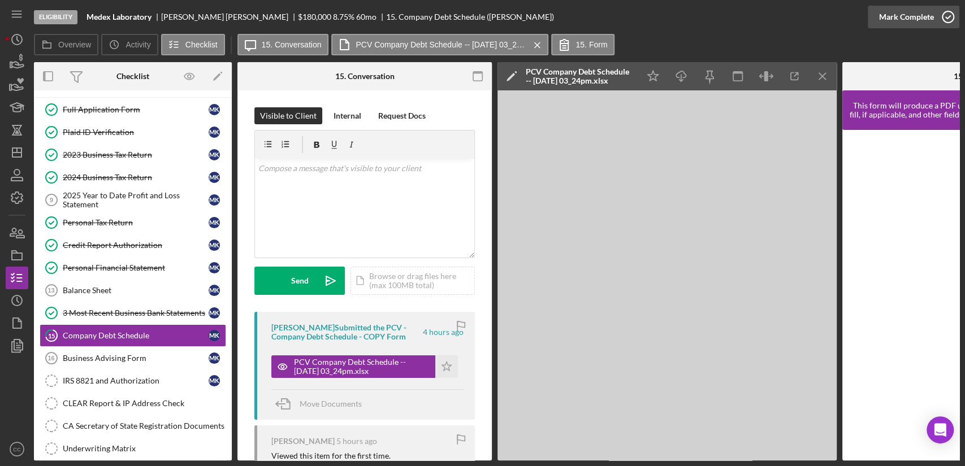
click at [937, 14] on icon "button" at bounding box center [948, 17] width 28 height 28
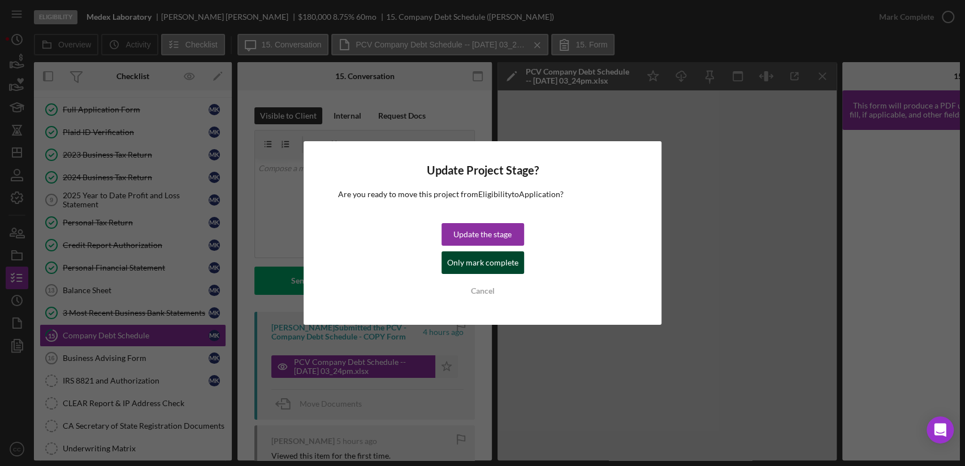
click at [499, 266] on div "Only mark complete" at bounding box center [482, 263] width 71 height 23
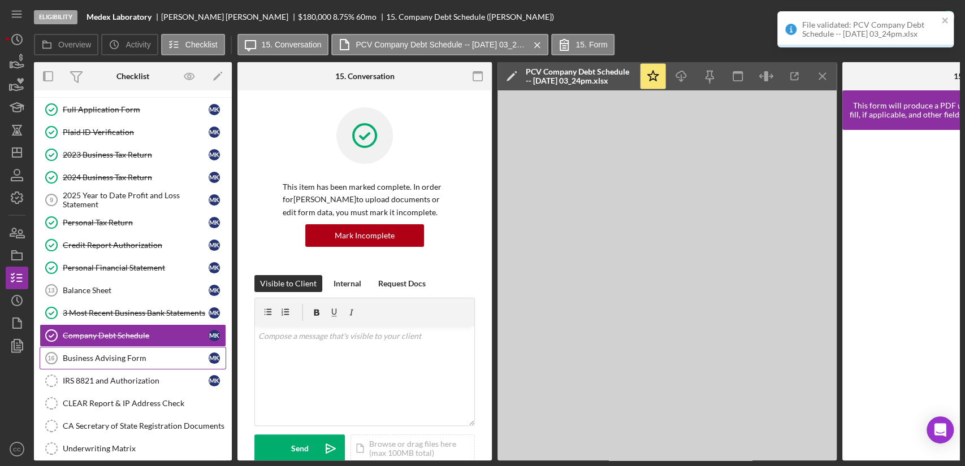
click at [122, 357] on div "Business Advising Form" at bounding box center [136, 358] width 146 height 9
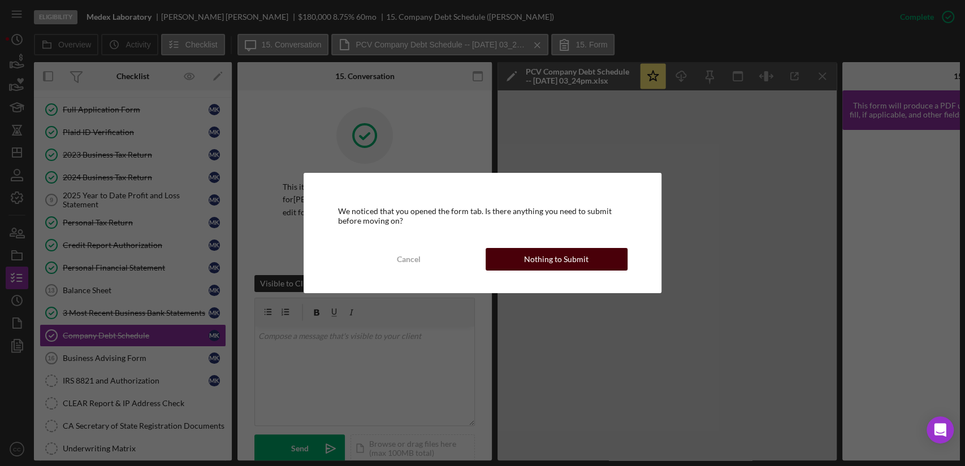
click at [615, 261] on button "Nothing to Submit" at bounding box center [557, 259] width 142 height 23
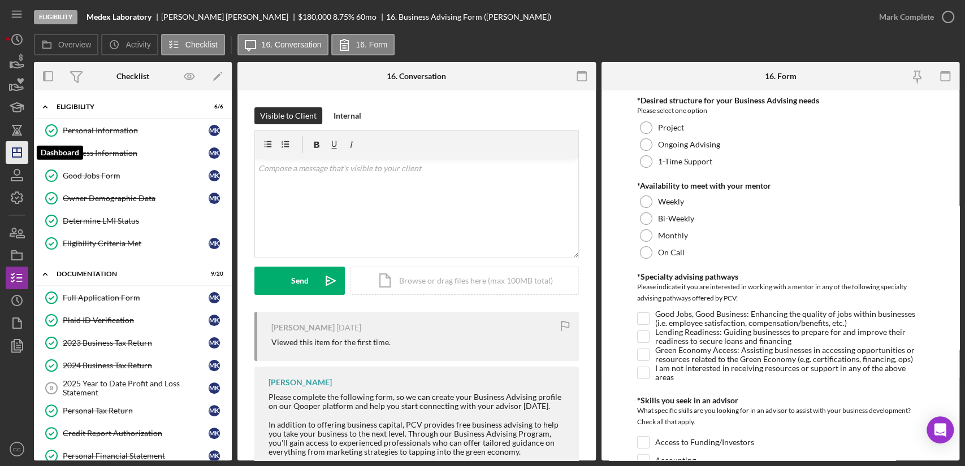
click at [18, 154] on icon "Icon/Dashboard" at bounding box center [17, 152] width 28 height 28
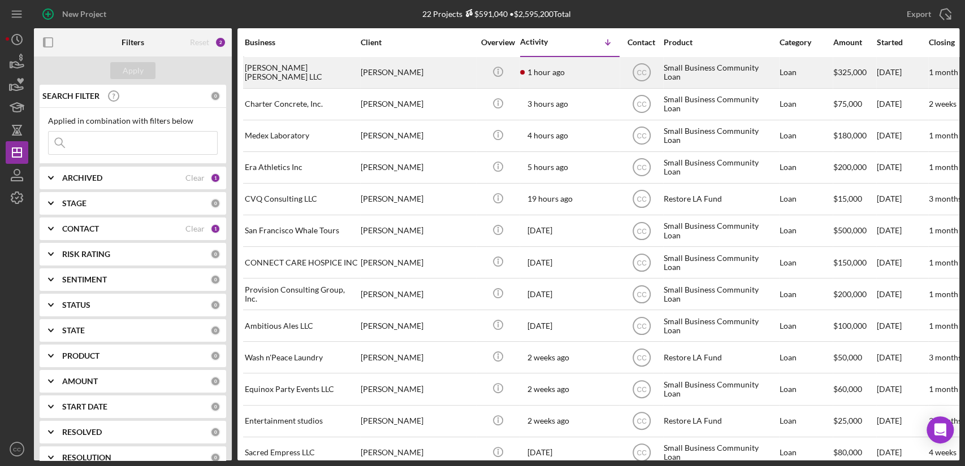
click at [434, 74] on div "[PERSON_NAME]" at bounding box center [417, 73] width 113 height 30
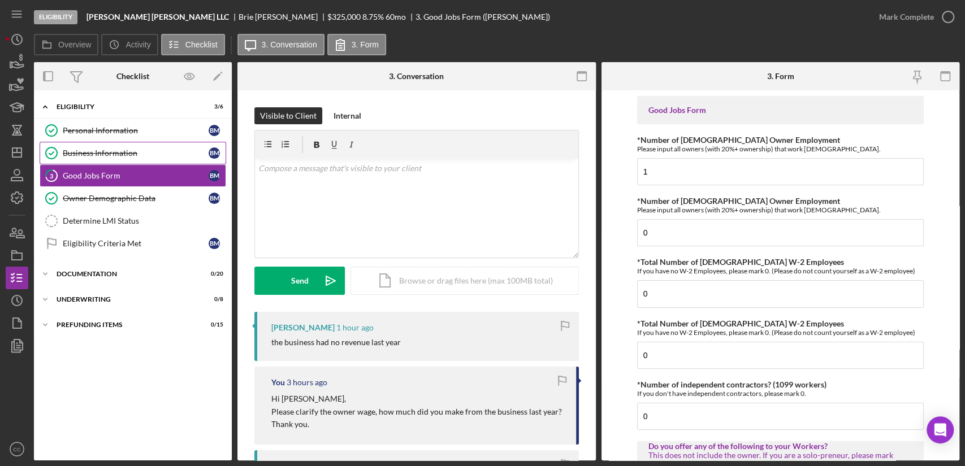
click at [113, 153] on div "Business Information" at bounding box center [136, 153] width 146 height 9
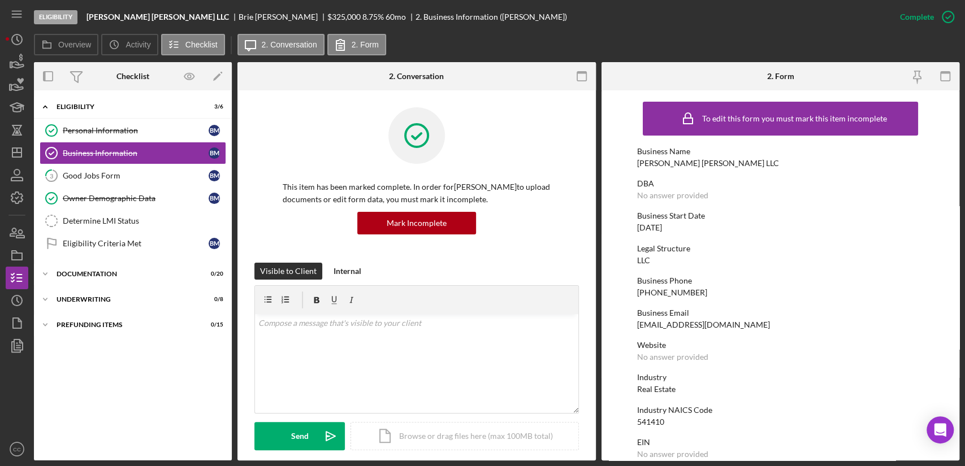
drag, startPoint x: 687, startPoint y: 227, endPoint x: 632, endPoint y: 227, distance: 54.8
click at [632, 227] on form "To edit this form you must mark this item incomplete Business Name [PERSON_NAME…" at bounding box center [780, 275] width 358 height 370
drag, startPoint x: 105, startPoint y: 179, endPoint x: 145, endPoint y: 198, distance: 44.0
click at [106, 179] on div "Good Jobs Form" at bounding box center [136, 175] width 146 height 9
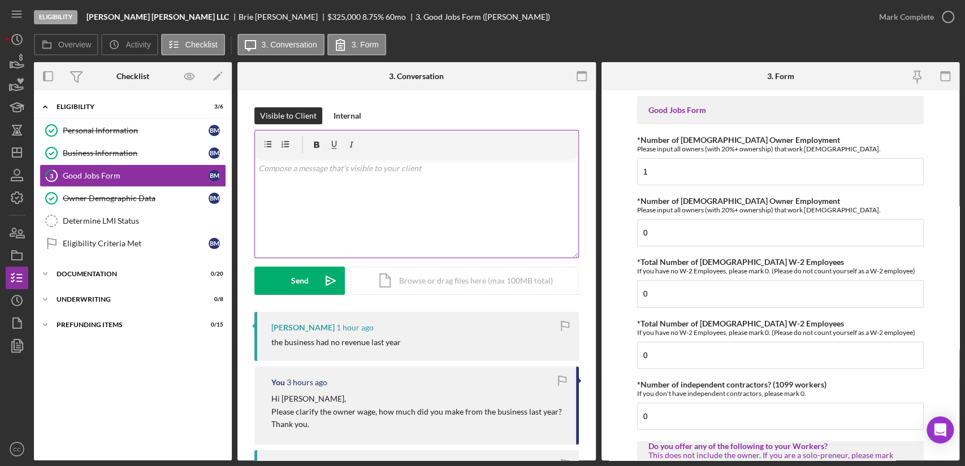
click at [411, 198] on div "v Color teal Color pink Remove color Add row above Add row below Add column bef…" at bounding box center [416, 208] width 323 height 99
click at [324, 188] on div "v Color teal Color pink Remove color Add row above Add row below Add column bef…" at bounding box center [416, 208] width 323 height 99
click at [363, 195] on p "Thank you." at bounding box center [416, 200] width 317 height 12
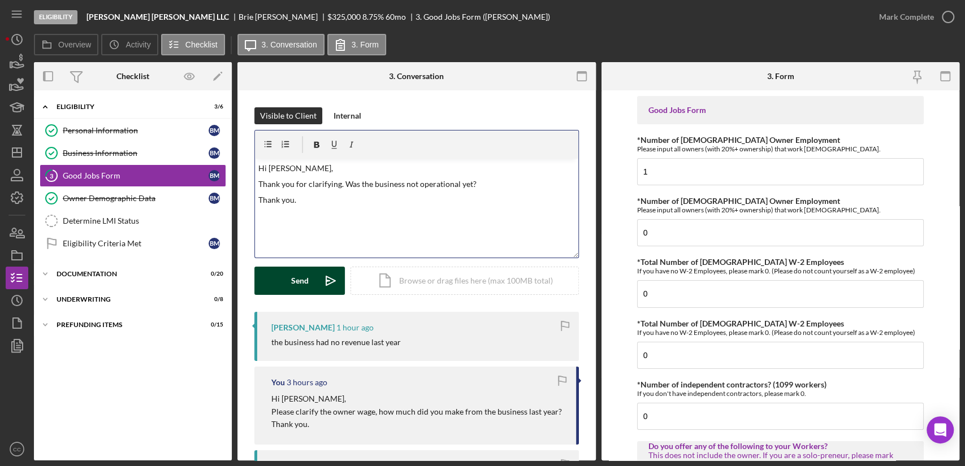
click at [317, 276] on icon "Icon/icon-invite-send" at bounding box center [331, 281] width 28 height 28
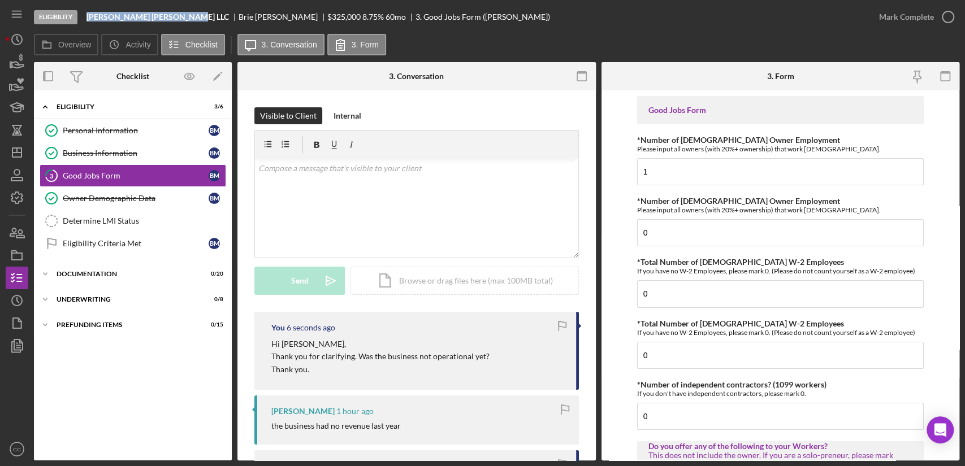
drag, startPoint x: 179, startPoint y: 17, endPoint x: 87, endPoint y: 17, distance: 92.1
click at [87, 17] on div "[PERSON_NAME] [PERSON_NAME] LLC" at bounding box center [162, 16] width 152 height 9
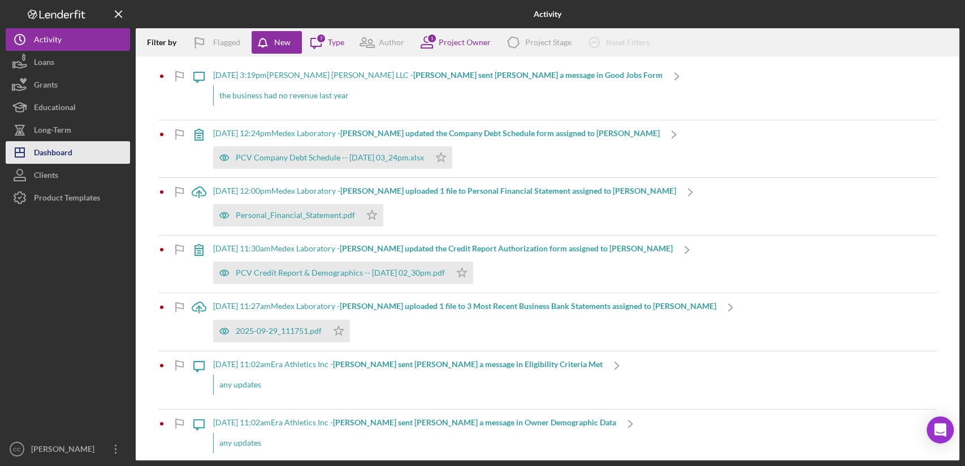
click at [47, 154] on div "Dashboard" at bounding box center [53, 153] width 38 height 25
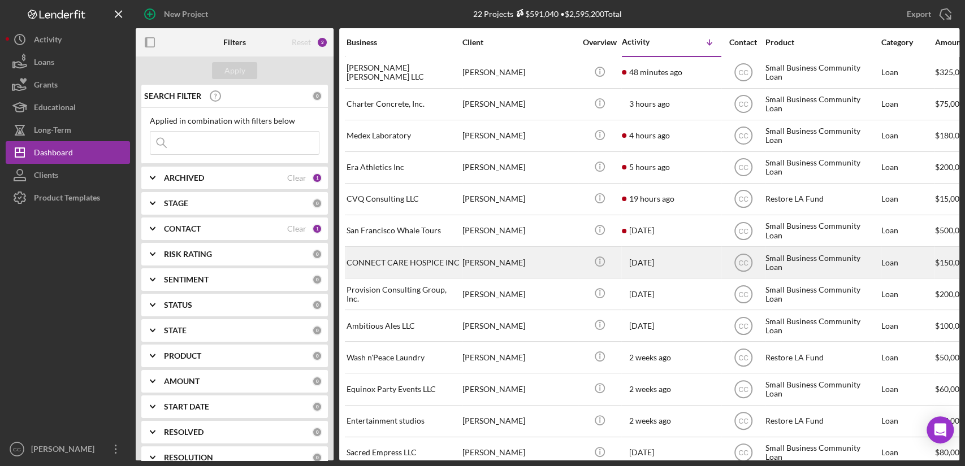
click at [512, 266] on div "[PERSON_NAME]" at bounding box center [518, 263] width 113 height 30
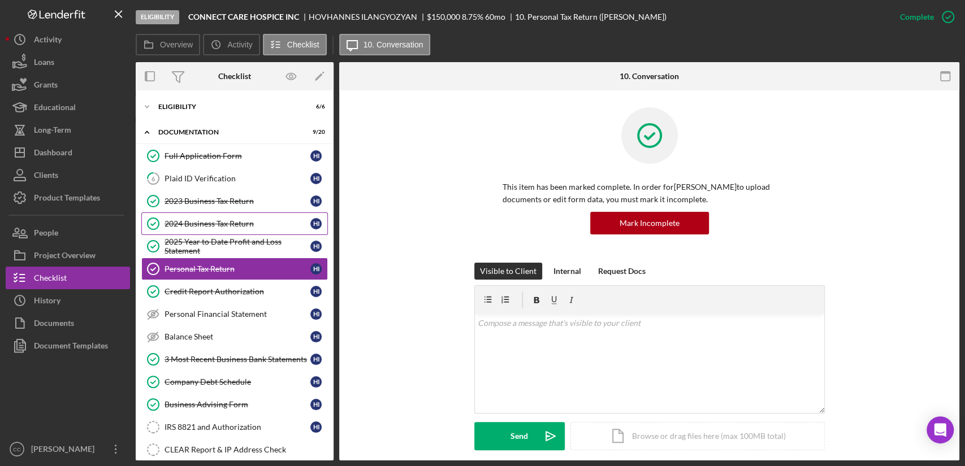
click at [228, 221] on div "2024 Business Tax Return" at bounding box center [237, 223] width 146 height 9
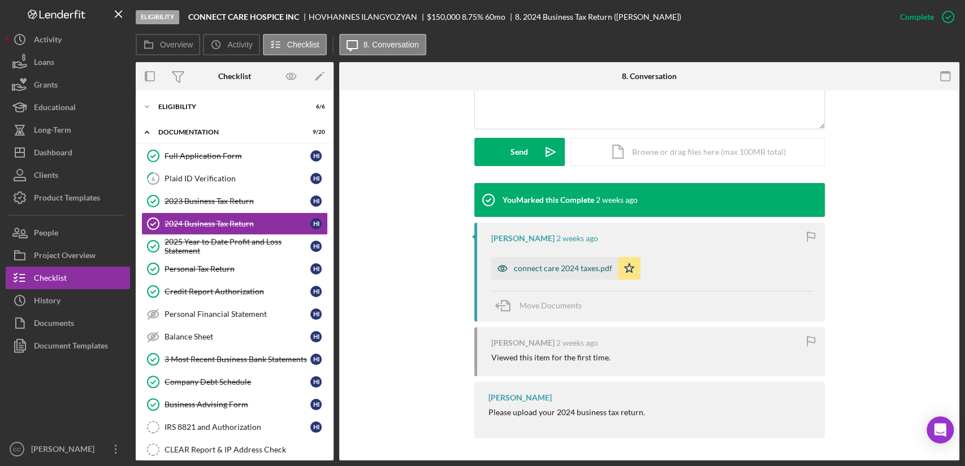
click at [552, 258] on div "connect care 2024 taxes.pdf" at bounding box center [554, 268] width 127 height 23
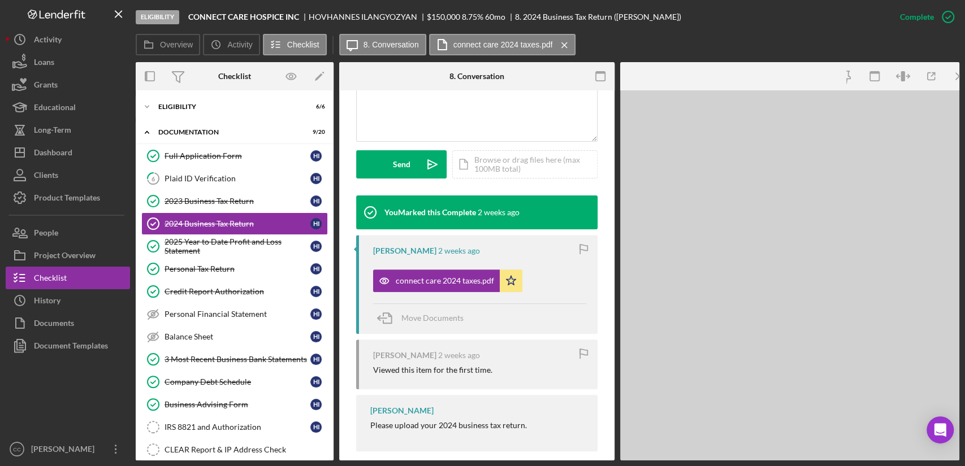
scroll to position [297, 0]
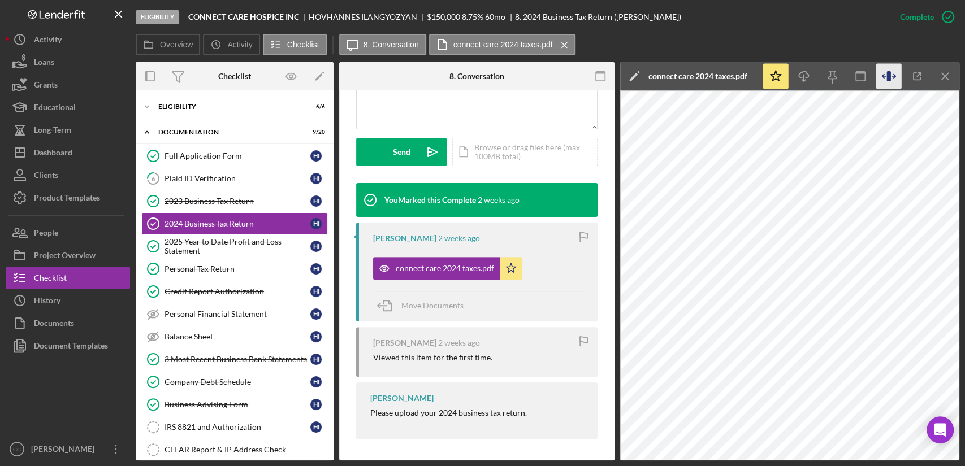
click at [891, 71] on icon "button" at bounding box center [888, 76] width 25 height 25
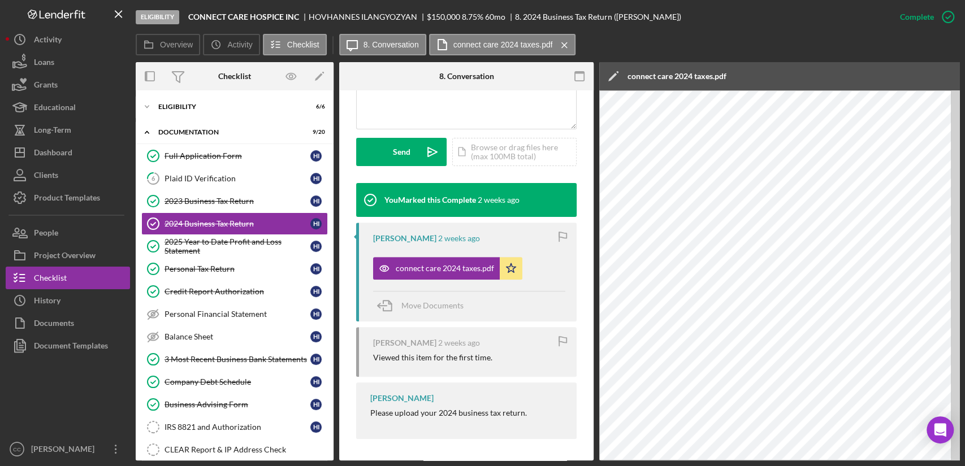
scroll to position [310, 0]
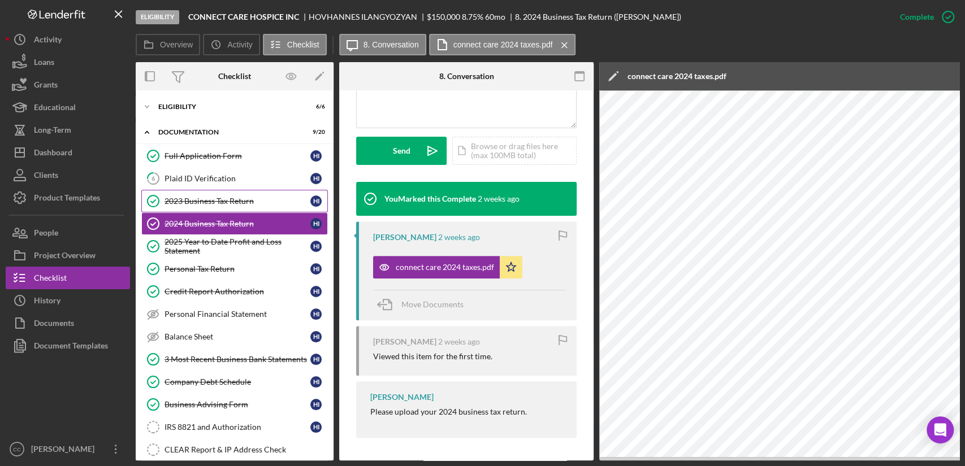
click at [194, 203] on div "2023 Business Tax Return" at bounding box center [237, 201] width 146 height 9
